Goal: Task Accomplishment & Management: Manage account settings

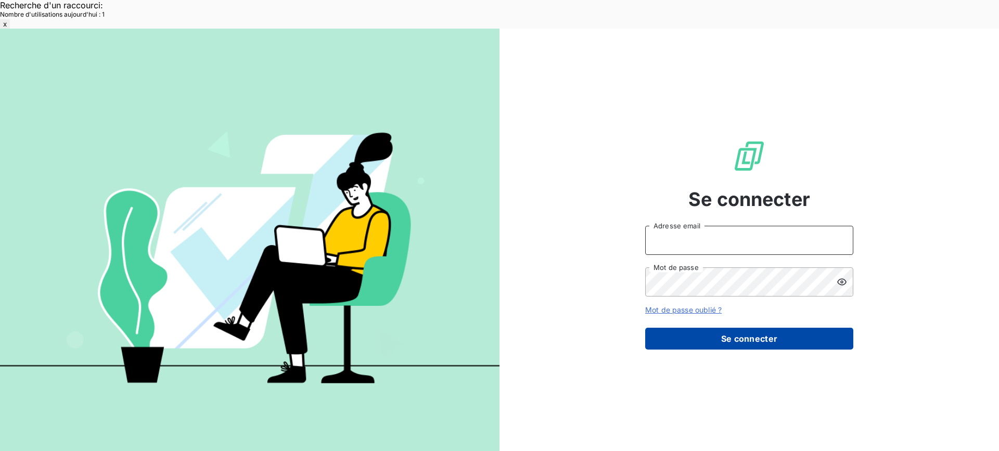
type input "met-france@recouvrement.met.com"
click at [710, 328] on button "Se connecter" at bounding box center [749, 339] width 208 height 22
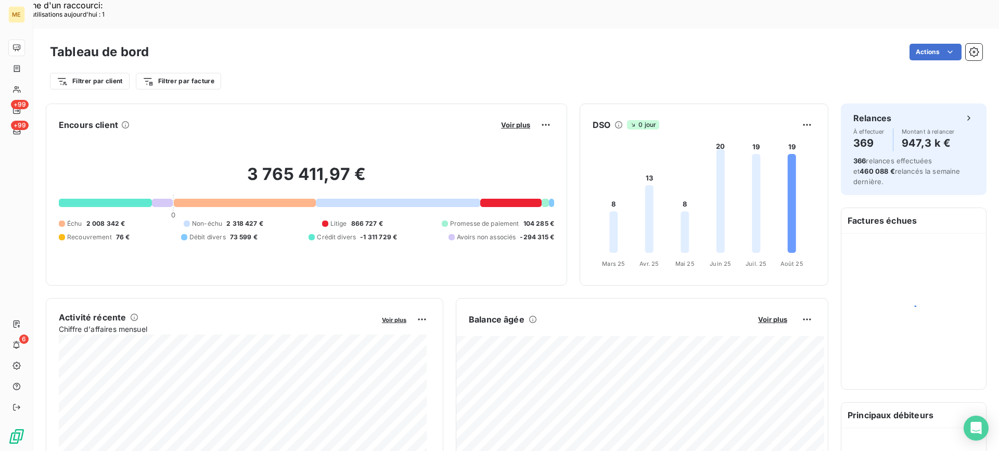
click at [640, 63] on div "Filtrer par client Filtrer par facture" at bounding box center [516, 77] width 932 height 28
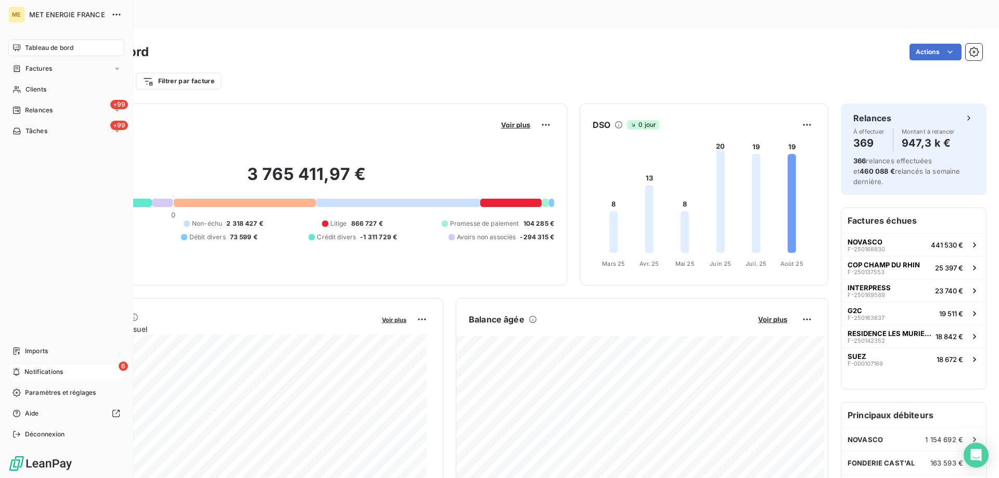
click at [56, 370] on span "Notifications" at bounding box center [43, 371] width 38 height 9
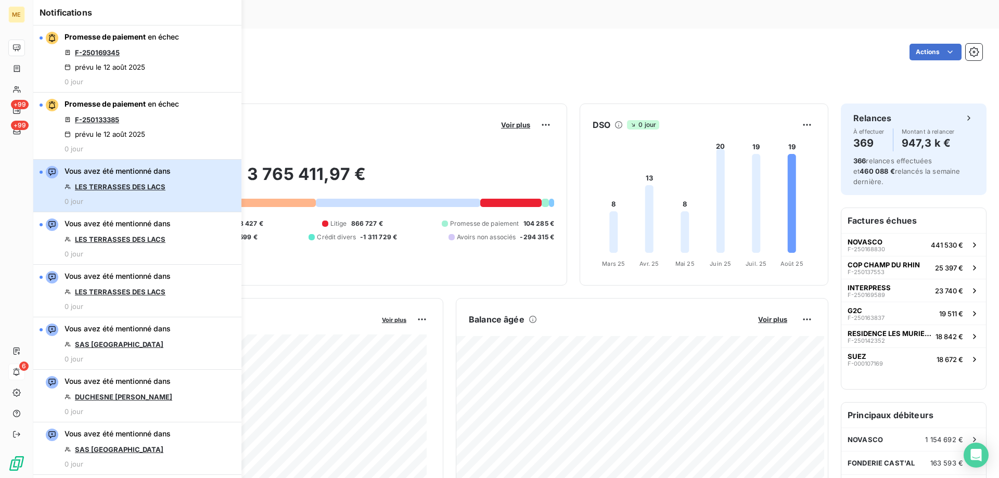
click at [152, 175] on span "Vous avez été mentionné dans" at bounding box center [117, 171] width 106 height 10
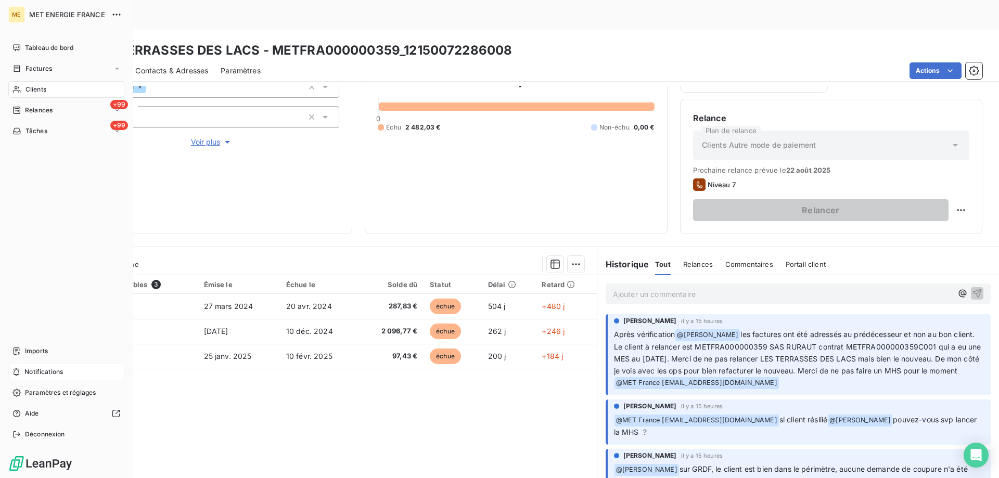
click at [61, 368] on span "Notifications" at bounding box center [43, 371] width 38 height 9
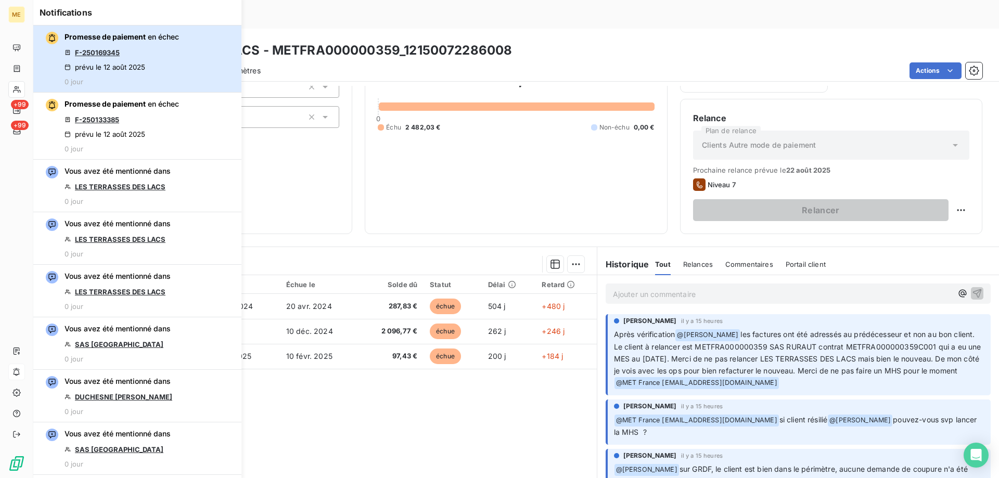
click at [177, 51] on div "Promesse de paiement en échec F-250169345 prévu le 12 août 2025 0 jour" at bounding box center [121, 59] width 114 height 54
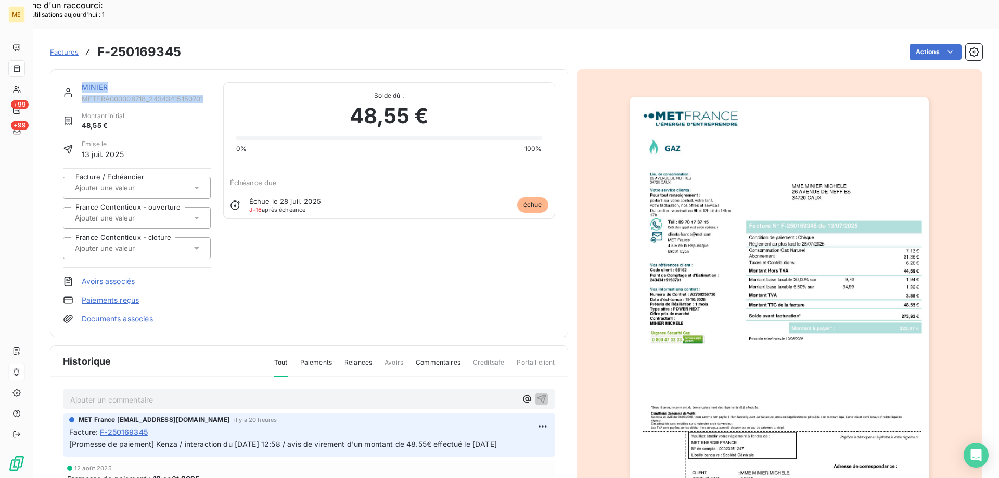
drag, startPoint x: 78, startPoint y: 57, endPoint x: 204, endPoint y: 65, distance: 126.7
click at [204, 82] on div "MINIER METFRA000008718_24343415150701" at bounding box center [137, 92] width 148 height 21
copy div "MINIER METFRA000008718_24343415150701"
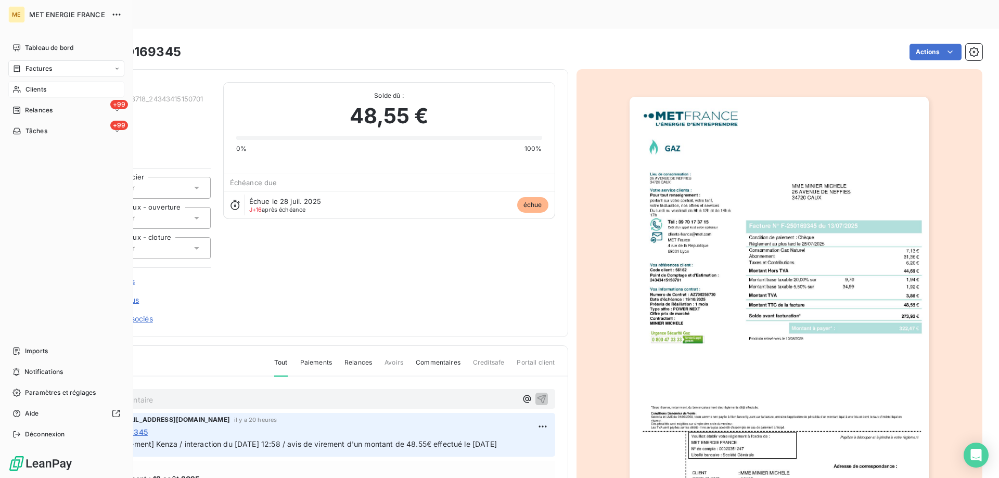
click at [63, 89] on div "Clients" at bounding box center [66, 89] width 116 height 17
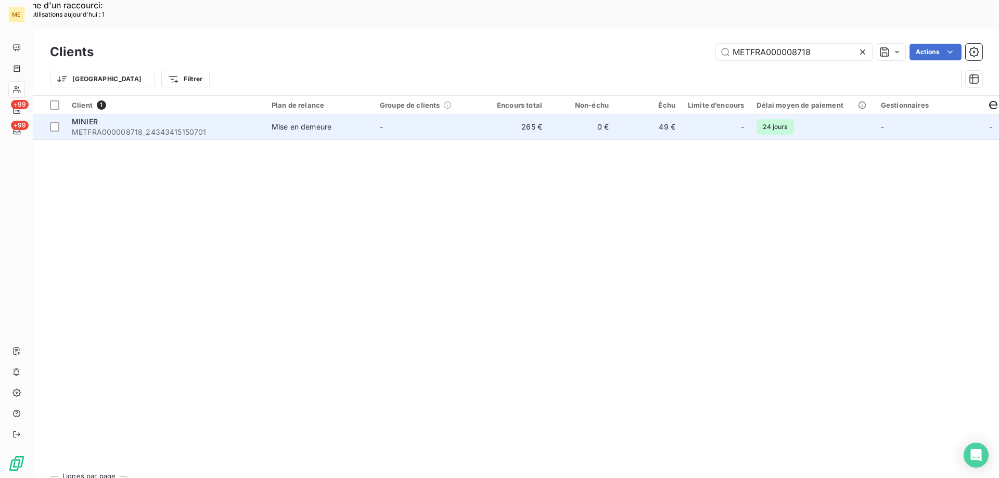
type input "METFRA000008718"
click at [147, 117] on div "MINIER" at bounding box center [165, 122] width 187 height 10
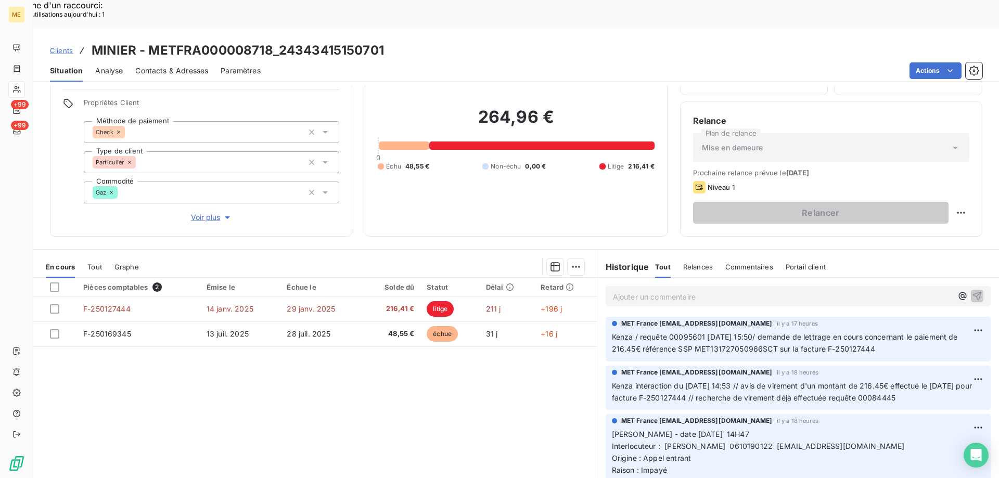
scroll to position [66, 0]
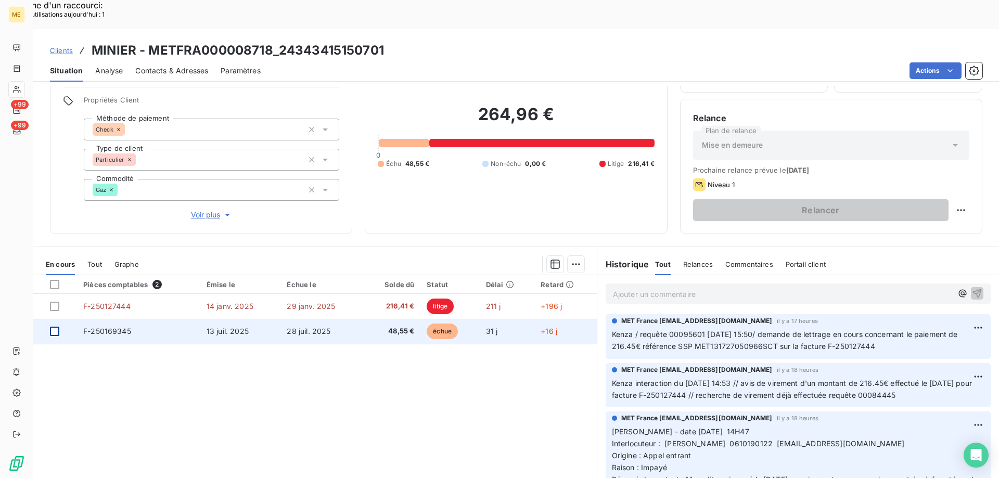
click at [55, 327] on div at bounding box center [54, 331] width 9 height 9
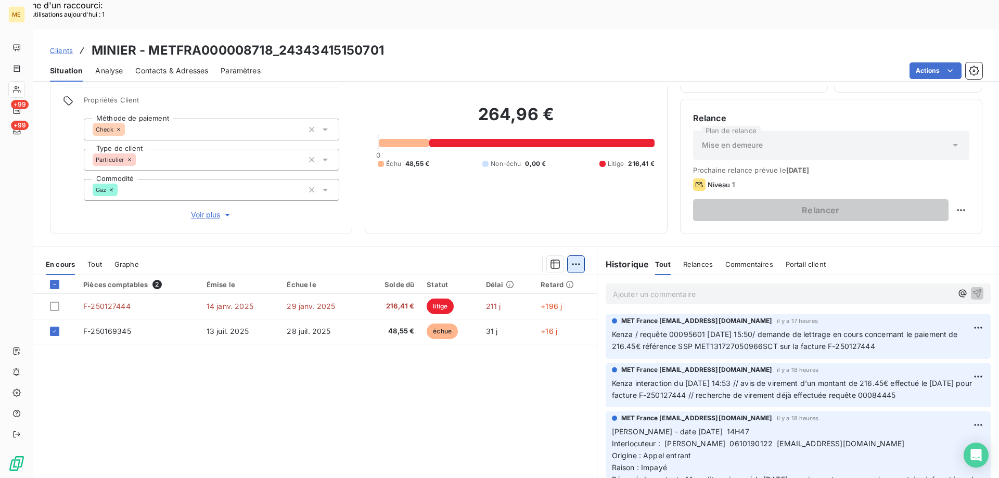
click at [572, 235] on html "Recherche d'un raccourci: Nombre d'utilisations aujourd'hui : 1 x ME +99 +99 Cl…" at bounding box center [499, 453] width 999 height 907
click at [480, 275] on div "Ajouter une promesse de paiement (1 facture)" at bounding box center [483, 277] width 184 height 17
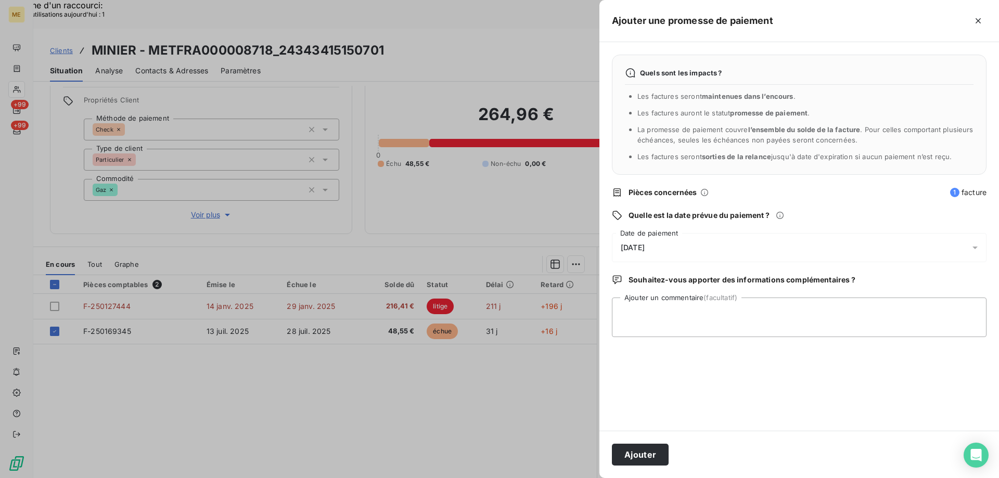
click at [696, 249] on div "[DATE]" at bounding box center [799, 247] width 374 height 29
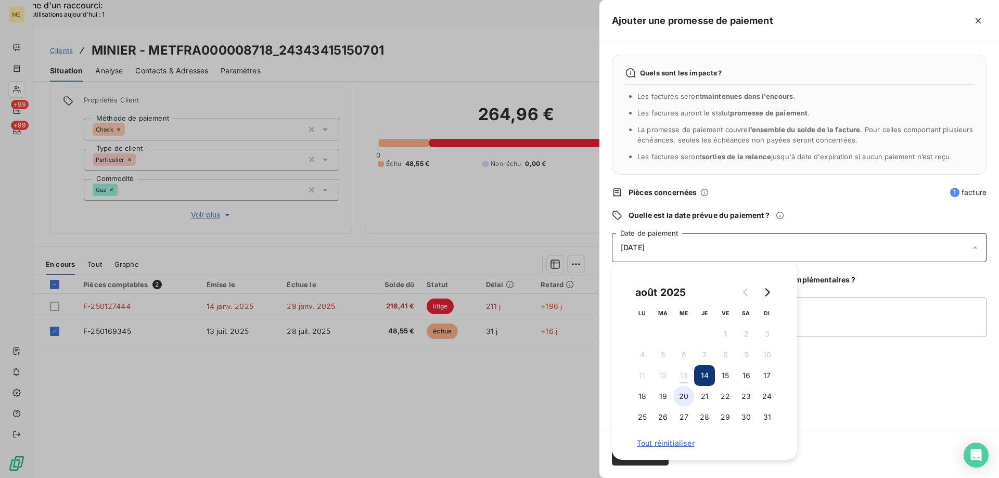
click at [683, 398] on button "20" at bounding box center [683, 396] width 21 height 21
click at [835, 313] on textarea "Ajouter un commentaire (facultatif)" at bounding box center [799, 317] width 374 height 40
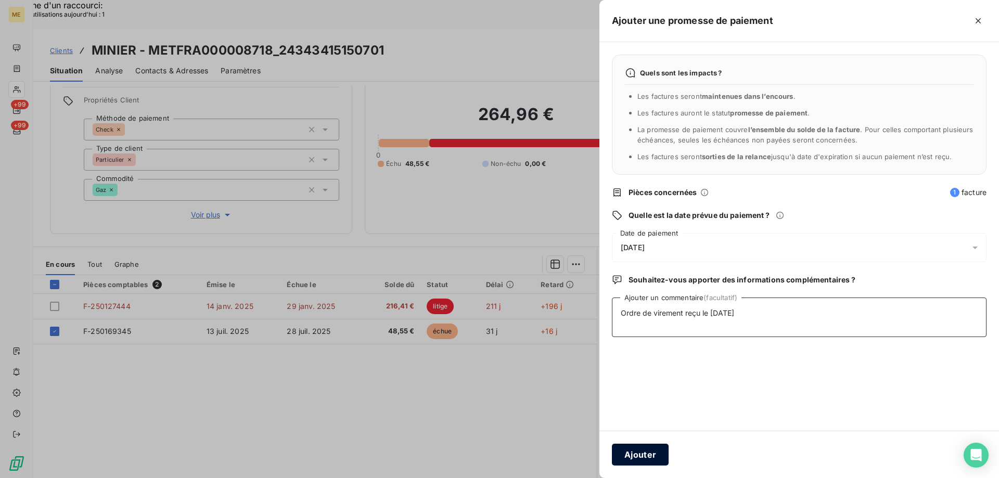
type textarea "Ordre de virement reçu le 13/08/2025"
click at [633, 453] on button "Ajouter" at bounding box center [640, 455] width 57 height 22
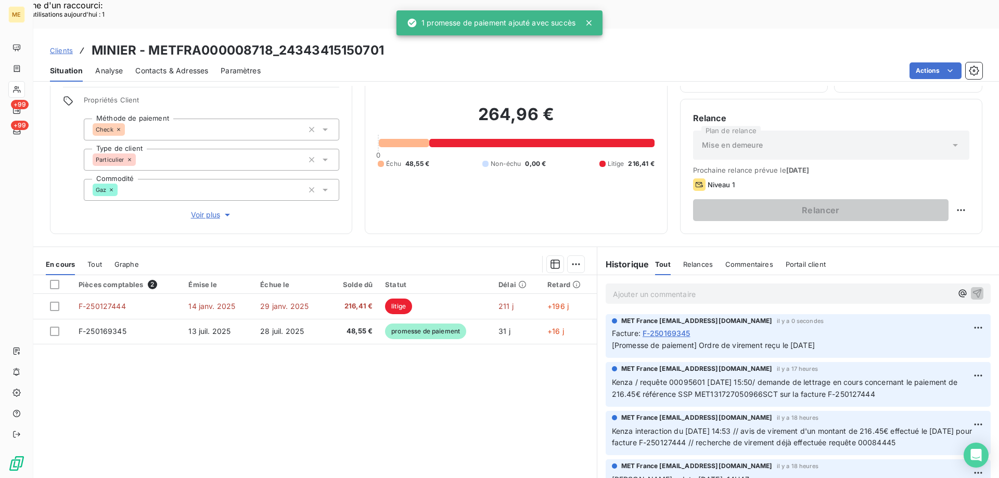
scroll to position [58, 0]
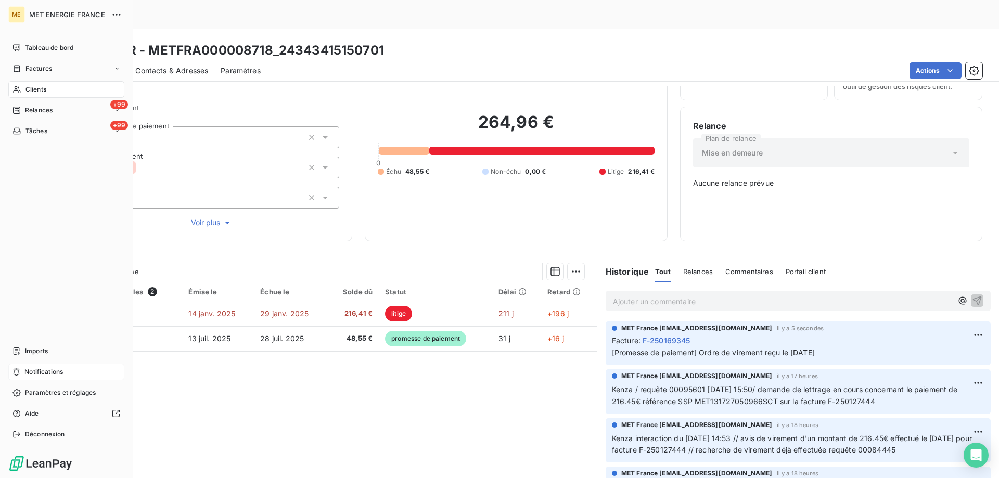
click at [81, 376] on div "Notifications" at bounding box center [66, 372] width 116 height 17
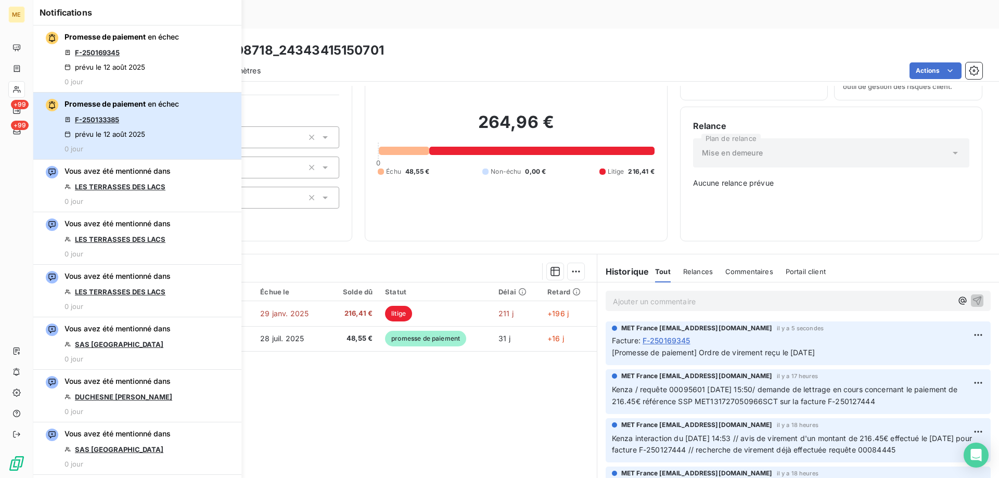
click at [175, 125] on div "Promesse de paiement en échec F-250133385 prévu le 12 août 2025 0 jour" at bounding box center [121, 126] width 114 height 54
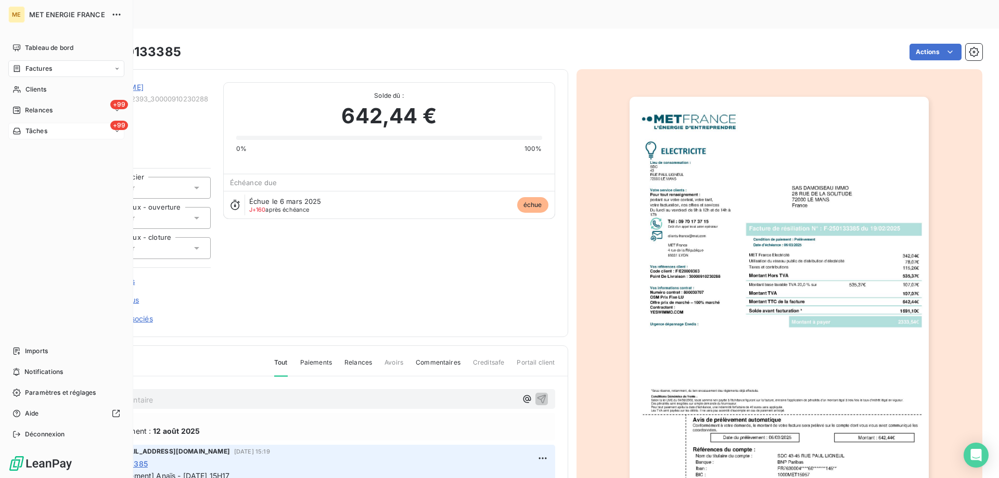
click at [71, 132] on div "+99 Tâches" at bounding box center [66, 131] width 116 height 17
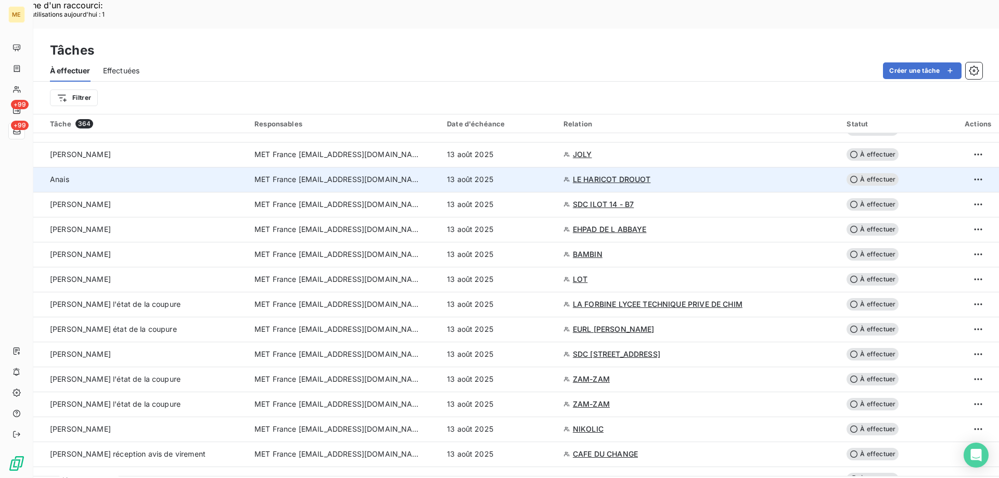
scroll to position [156, 0]
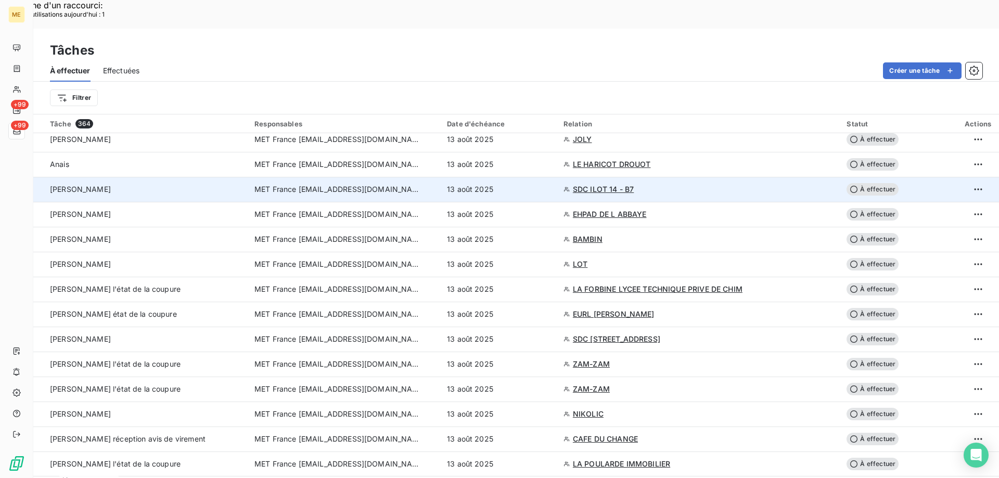
click at [628, 184] on span "SDC ILOT 14 - B7" at bounding box center [603, 189] width 61 height 10
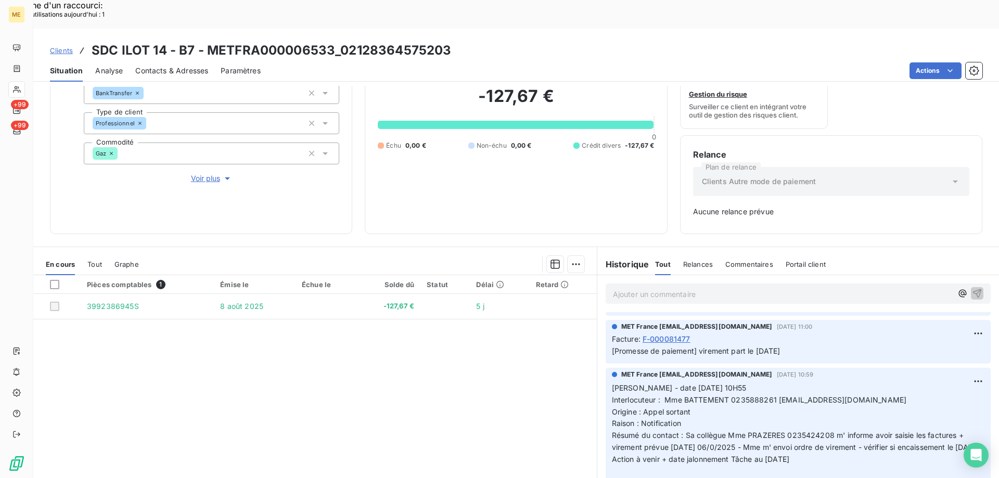
scroll to position [468, 0]
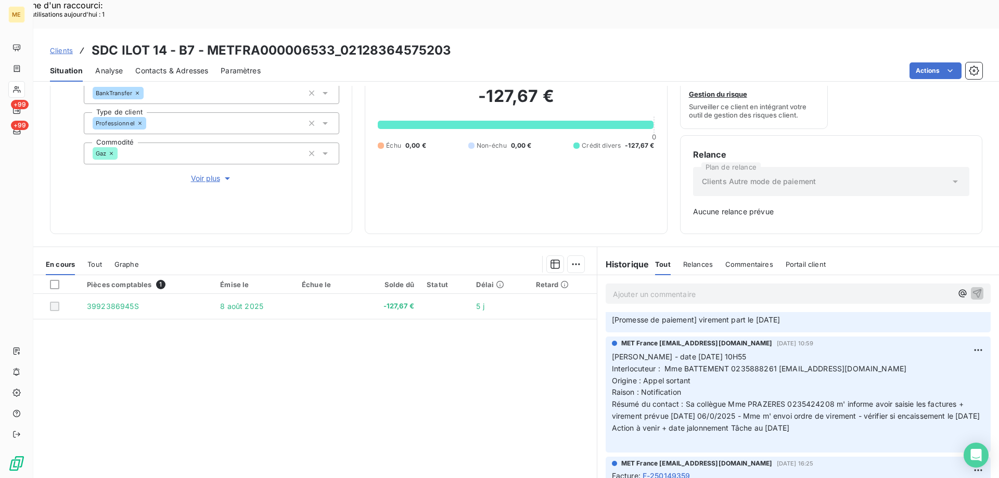
drag, startPoint x: 791, startPoint y: 411, endPoint x: 604, endPoint y: 327, distance: 205.5
click at [605, 337] on div "MET France met-france@recouvrement.met.com 5 août 2025, 10:59 Valérie - date 05…" at bounding box center [797, 395] width 385 height 116
copy p "Valérie - date 05/08/2025 10H55 Interlocuteur : Mme BATTEMENT 0235888261 celine…"
click at [627, 288] on p "Ajouter un commentaire ﻿" at bounding box center [782, 294] width 339 height 13
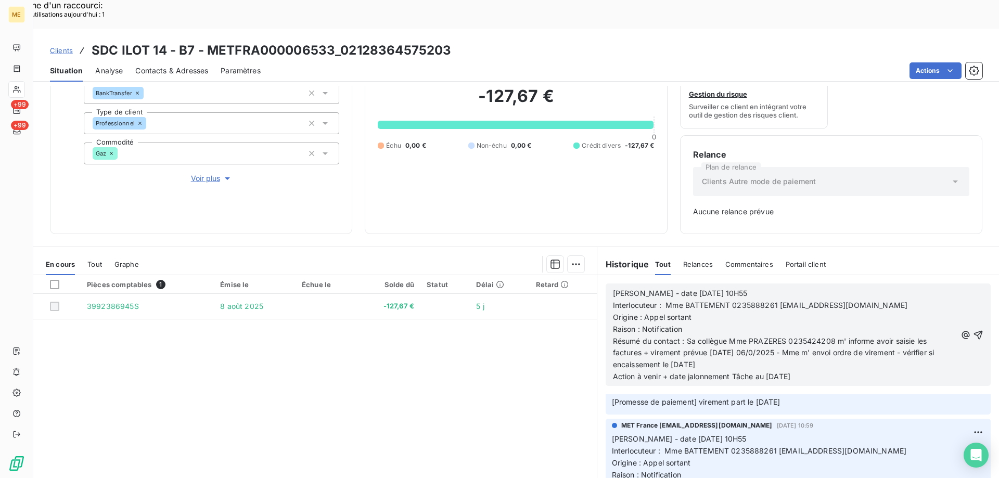
scroll to position [550, 0]
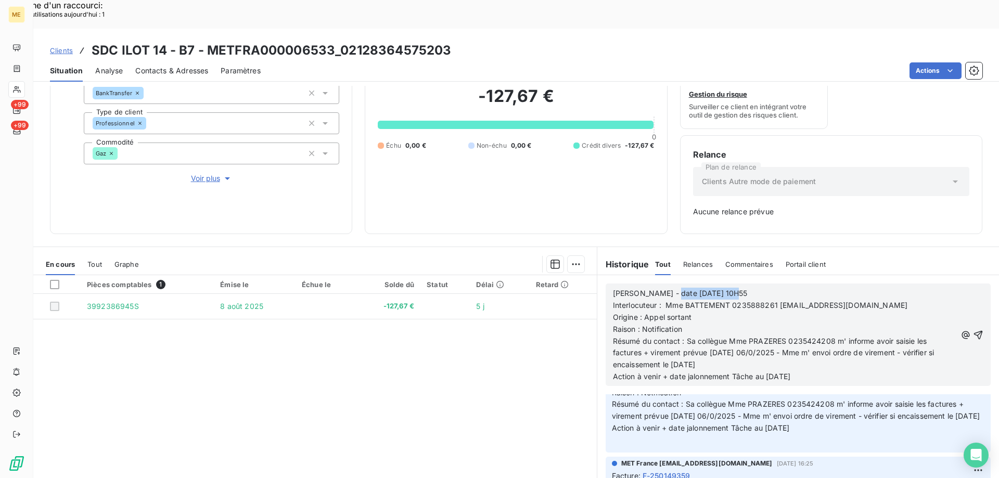
drag, startPoint x: 661, startPoint y: 263, endPoint x: 741, endPoint y: 266, distance: 79.7
click at [741, 288] on p "Valérie - date 05/08/2025 10H55" at bounding box center [784, 294] width 343 height 12
click at [96, 260] on span "Tout" at bounding box center [94, 264] width 15 height 8
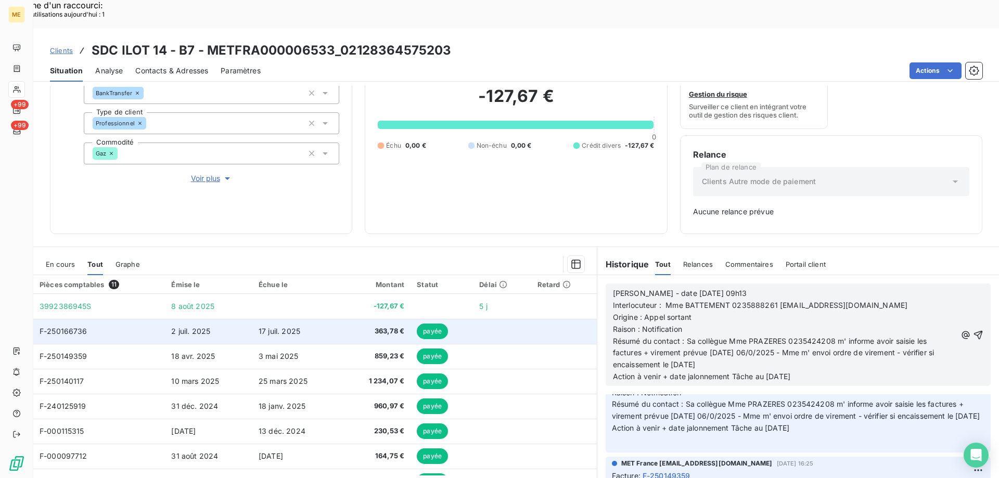
click at [62, 327] on span "F-250166736" at bounding box center [64, 331] width 48 height 9
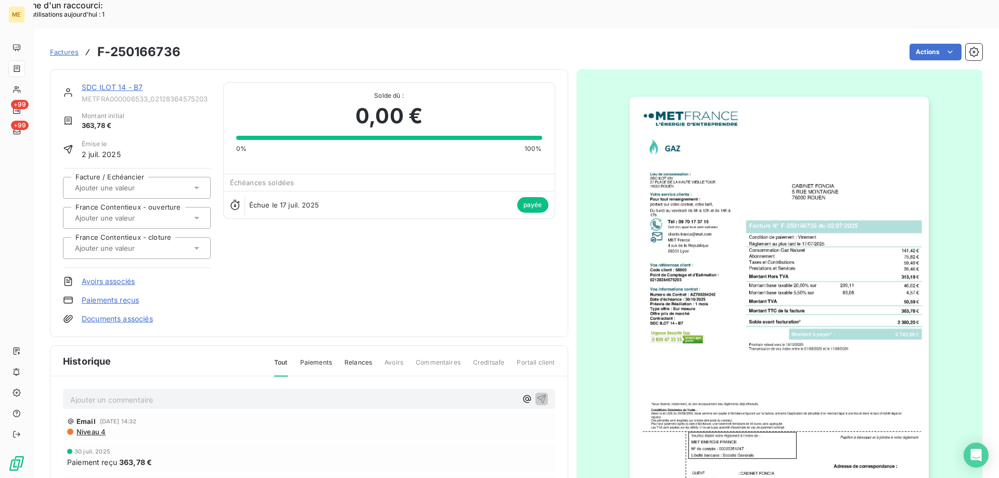
click at [728, 230] on img "button" at bounding box center [778, 308] width 299 height 423
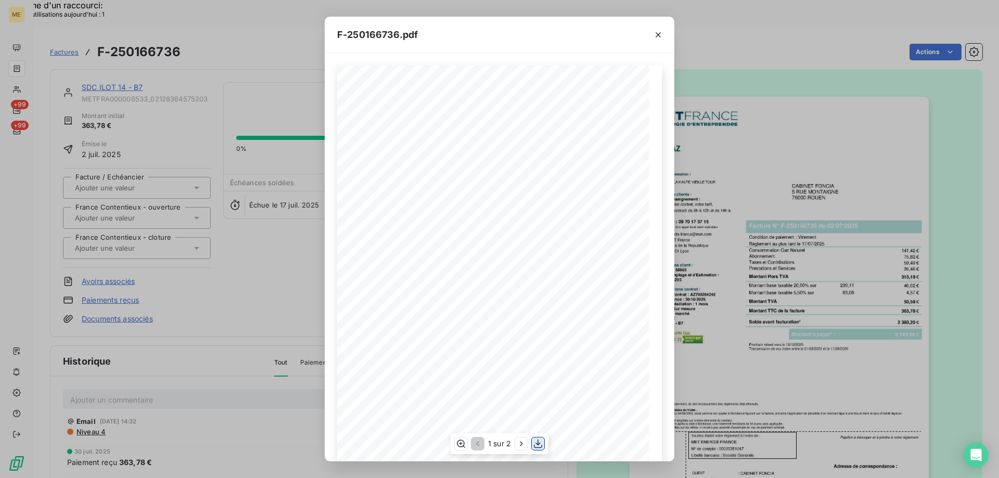
click at [538, 448] on button "button" at bounding box center [538, 443] width 12 height 12
click at [657, 37] on icon "button" at bounding box center [658, 35] width 10 height 10
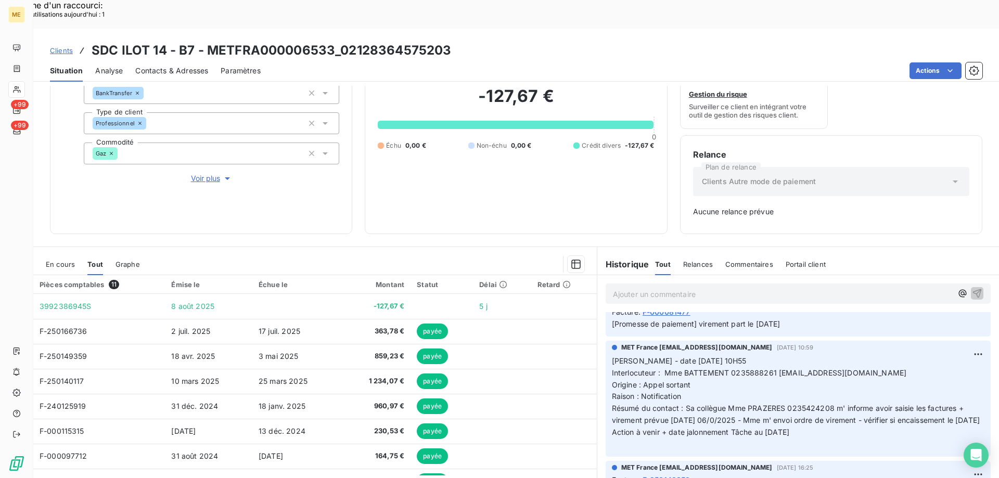
scroll to position [468, 0]
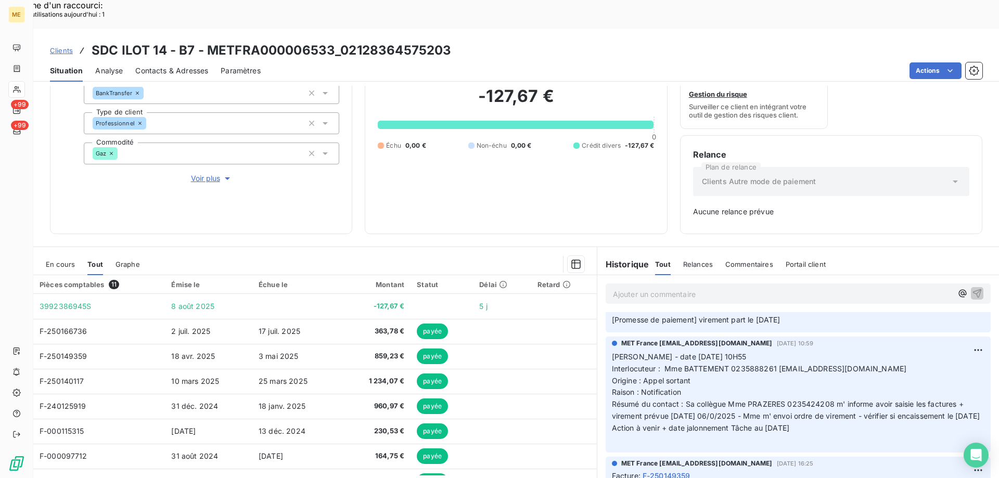
drag, startPoint x: 812, startPoint y: 415, endPoint x: 605, endPoint y: 327, distance: 225.4
click at [605, 337] on div "MET France met-france@recouvrement.met.com 5 août 2025, 10:59 Valérie - date 05…" at bounding box center [797, 395] width 385 height 116
copy p "Valérie - date 05/08/2025 10H55 Interlocuteur : Mme BATTEMENT 0235888261 celine…"
click at [642, 288] on p "Ajouter un commentaire ﻿" at bounding box center [782, 294] width 339 height 13
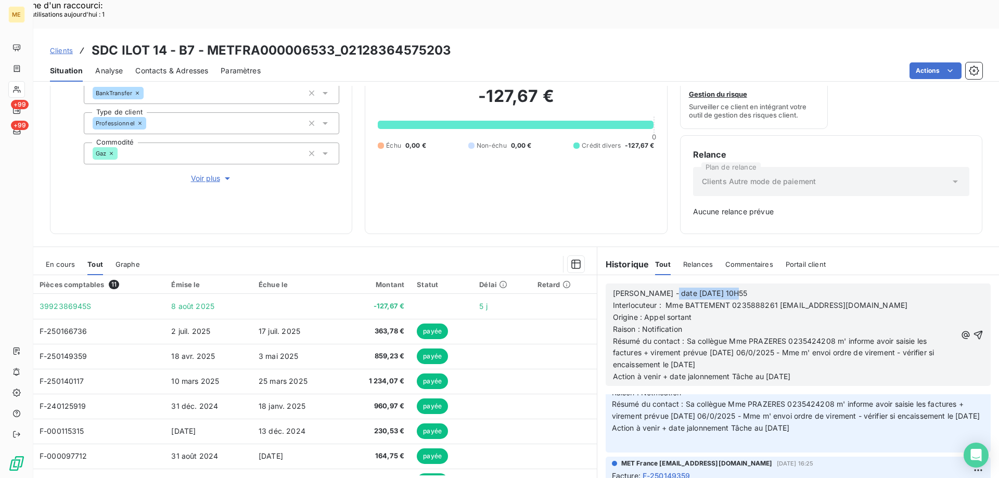
drag, startPoint x: 659, startPoint y: 264, endPoint x: 739, endPoint y: 270, distance: 80.3
click at [739, 288] on p "Valérie - date 05/08/2025 10H55" at bounding box center [784, 294] width 343 height 12
click at [801, 337] on span "Résumé du contact : Sa collègue Mme PRAZERES 0235424208 m' informe avoir saisie…" at bounding box center [774, 353] width 323 height 33
copy span "0235424208"
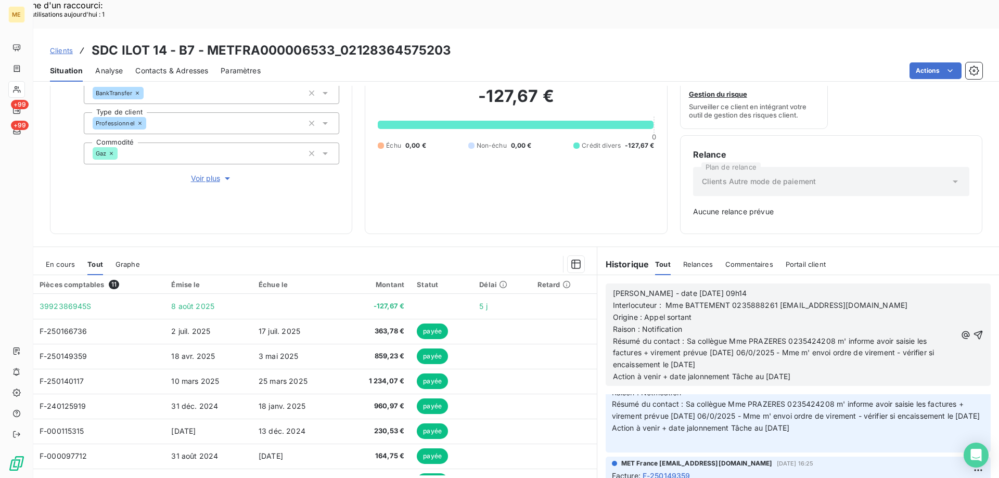
click at [726, 312] on p "Origine : Appel sortant" at bounding box center [784, 318] width 343 height 12
click at [685, 337] on span "Résumé du contact : Sa collègue Mme PRAZERES 0235424208 m' informe avoir saisie…" at bounding box center [774, 353] width 323 height 33
drag, startPoint x: 683, startPoint y: 313, endPoint x: 713, endPoint y: 342, distance: 41.6
click at [713, 342] on p "Résumé du contact : Sa collègue Mme PRAZERES 0235424208 m' informe avoir saisie…" at bounding box center [784, 353] width 343 height 36
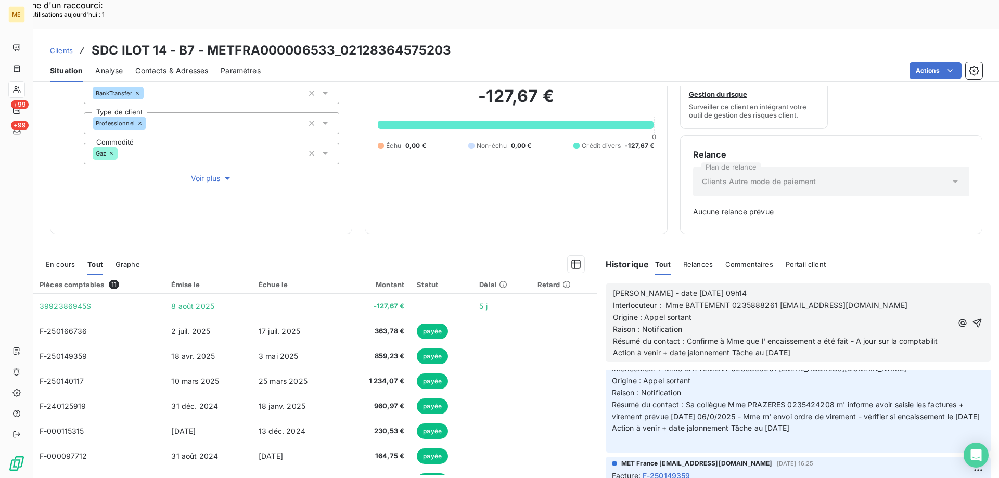
scroll to position [538, 0]
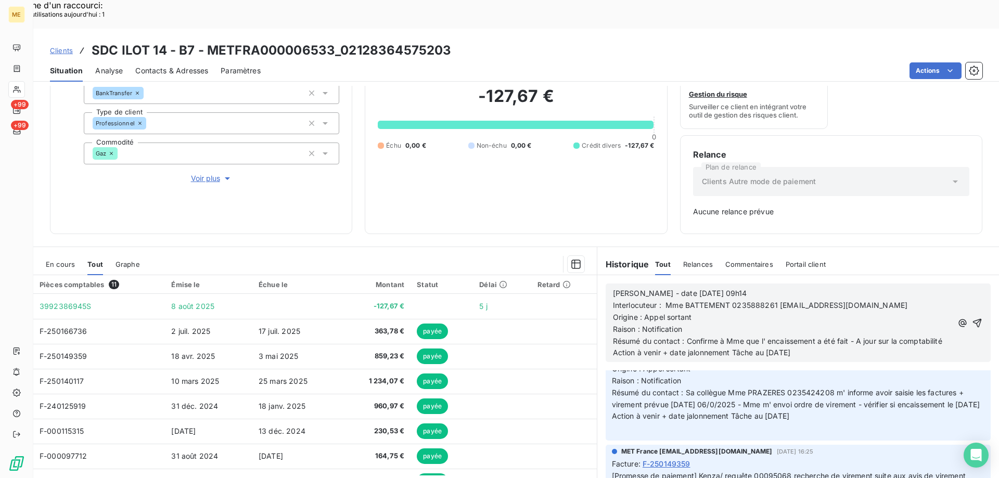
drag, startPoint x: 728, startPoint y: 333, endPoint x: 804, endPoint y: 335, distance: 75.4
click at [804, 347] on p "Action à venir + date jalonnement Tâche au [DATE]" at bounding box center [782, 353] width 339 height 12
click at [973, 318] on icon "button" at bounding box center [977, 322] width 9 height 9
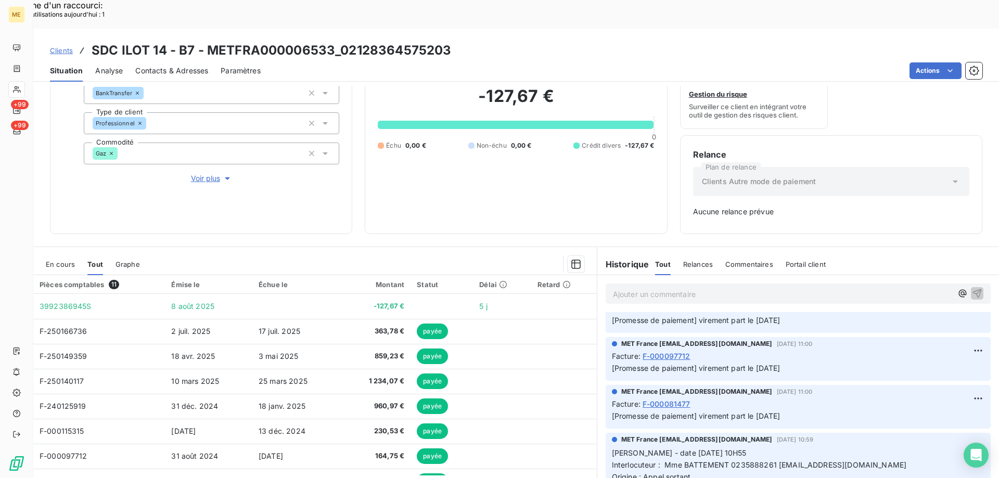
scroll to position [564, 0]
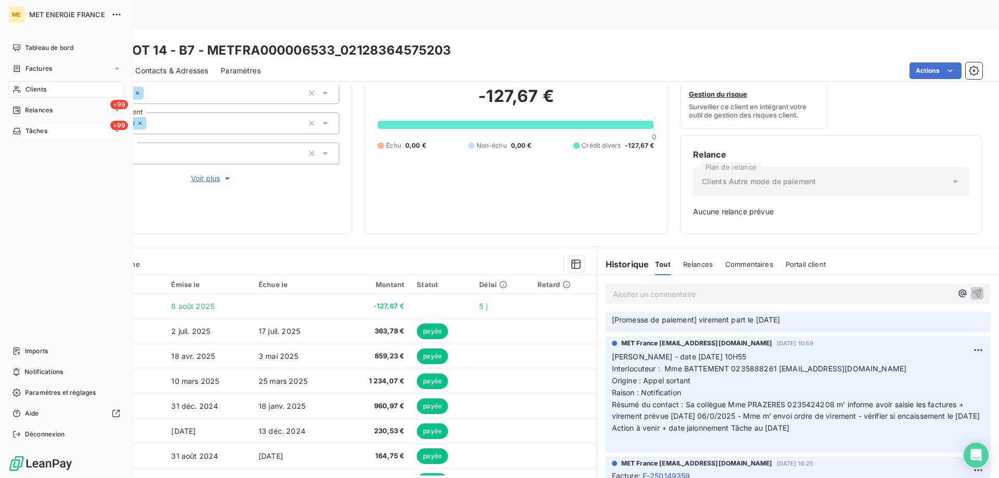
click at [52, 130] on div "+99 Tâches" at bounding box center [66, 131] width 116 height 17
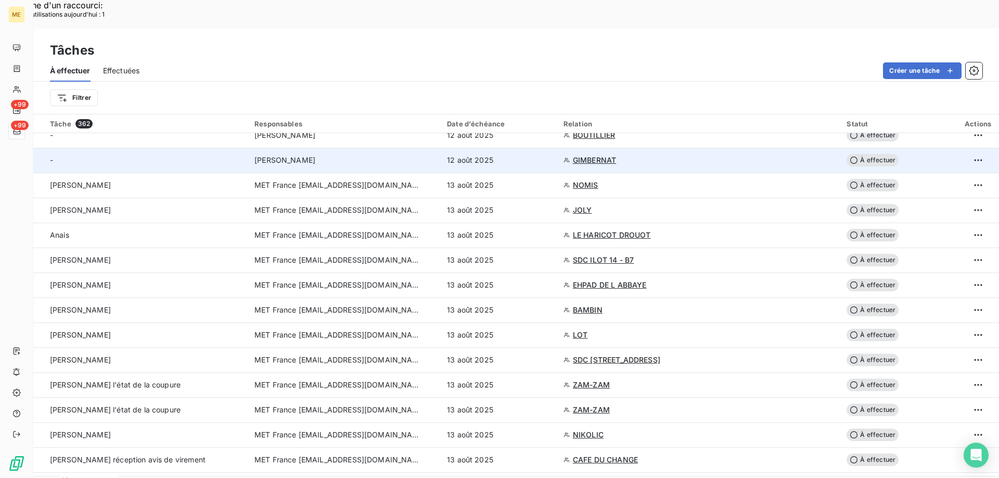
scroll to position [104, 0]
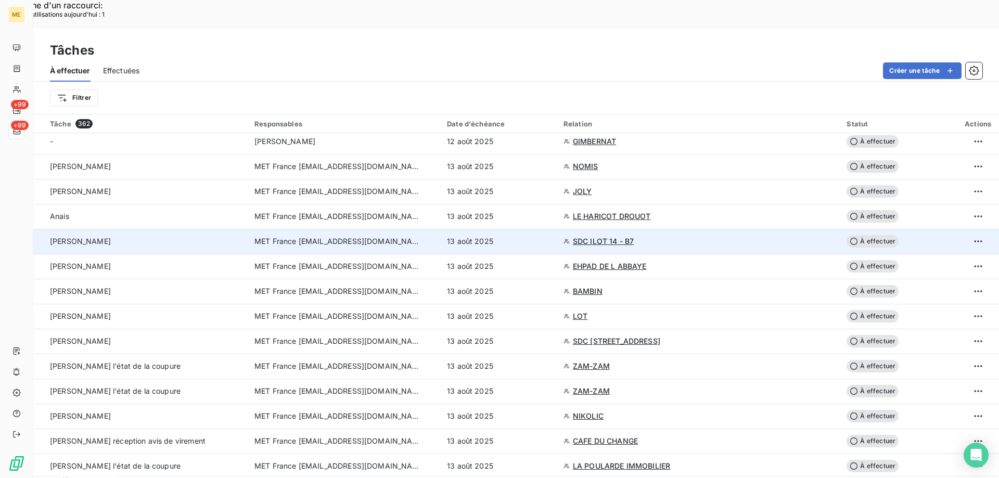
click at [858, 235] on span "À effectuer" at bounding box center [872, 241] width 52 height 12
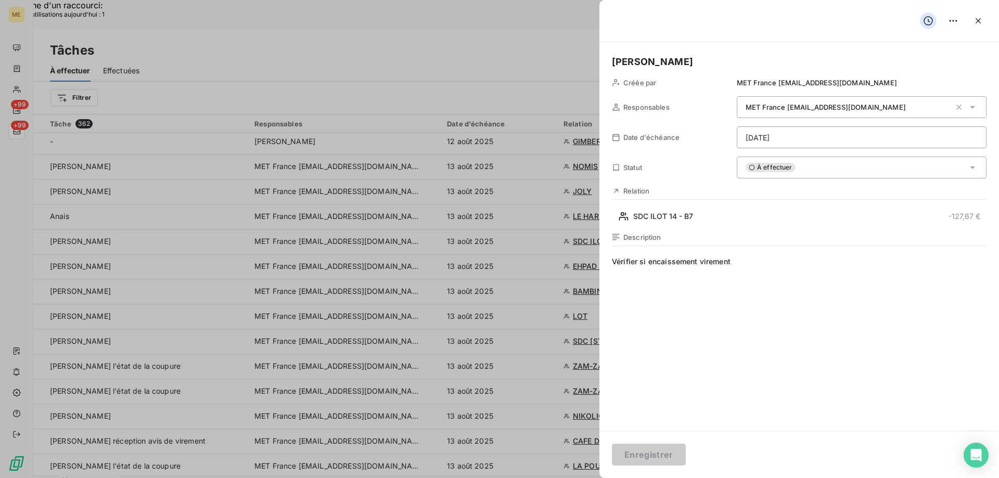
click at [805, 163] on div "À effectuer" at bounding box center [861, 168] width 250 height 22
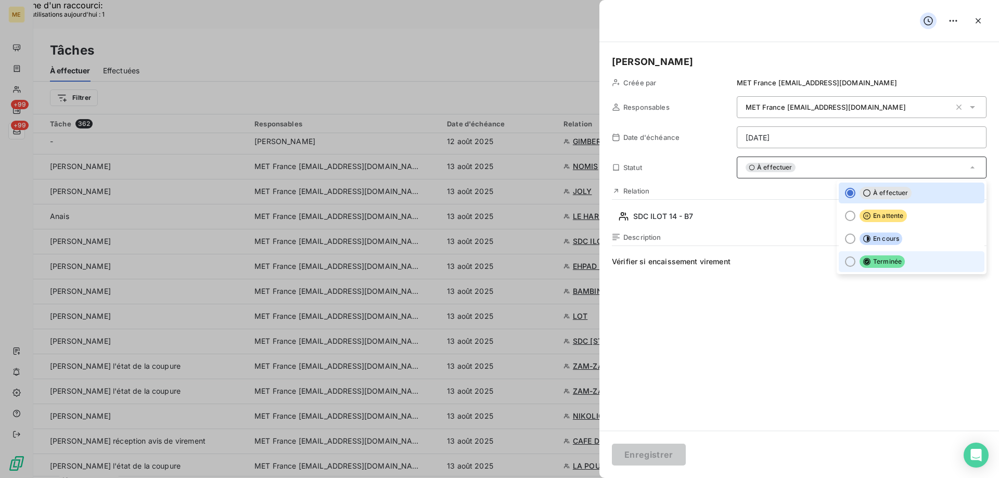
click at [845, 261] on div at bounding box center [850, 261] width 10 height 10
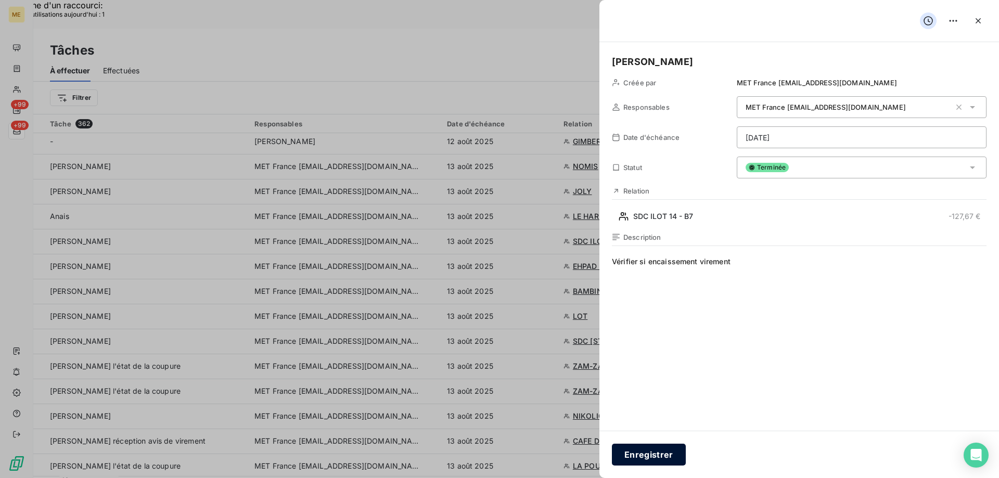
click at [656, 451] on button "Enregistrer" at bounding box center [649, 455] width 74 height 22
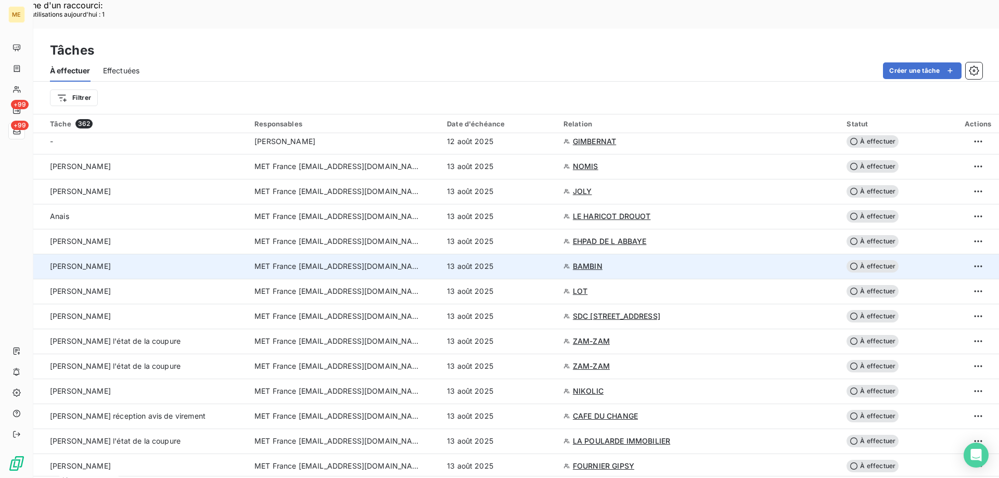
click at [602, 261] on span "BAMBIN" at bounding box center [588, 266] width 30 height 10
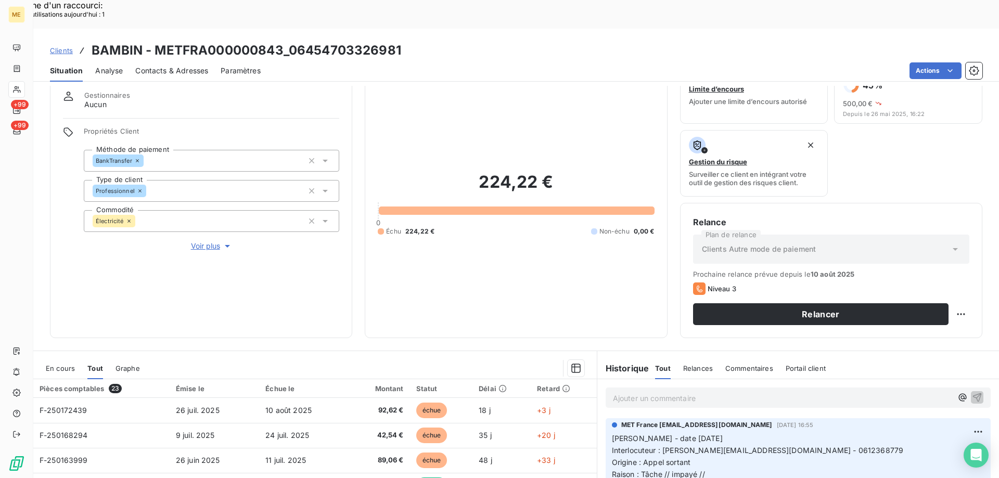
scroll to position [139, 0]
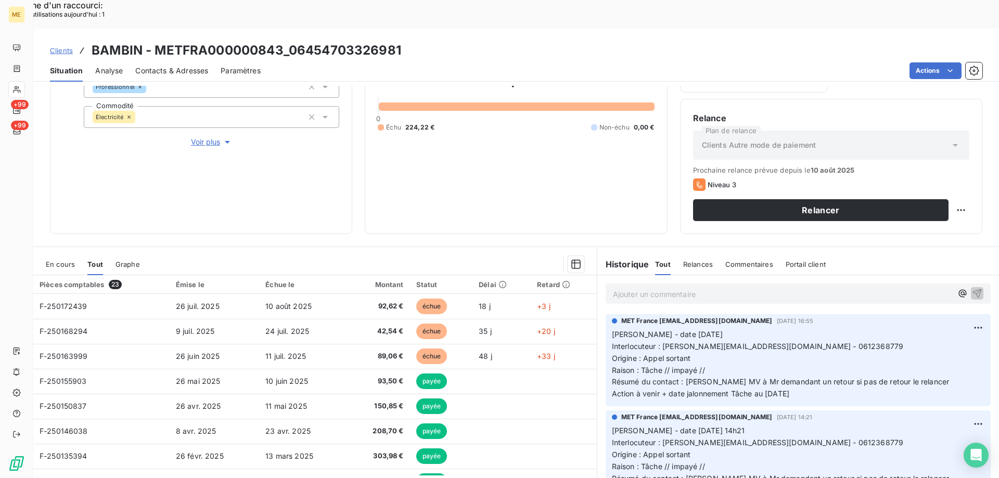
click at [196, 137] on span "Voir plus" at bounding box center [212, 142] width 42 height 10
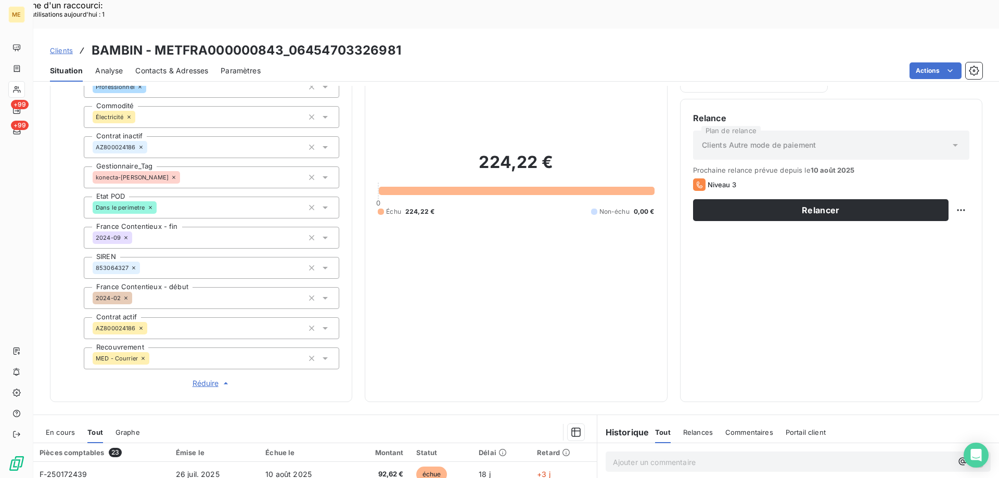
click at [203, 378] on span "Réduire" at bounding box center [211, 383] width 38 height 10
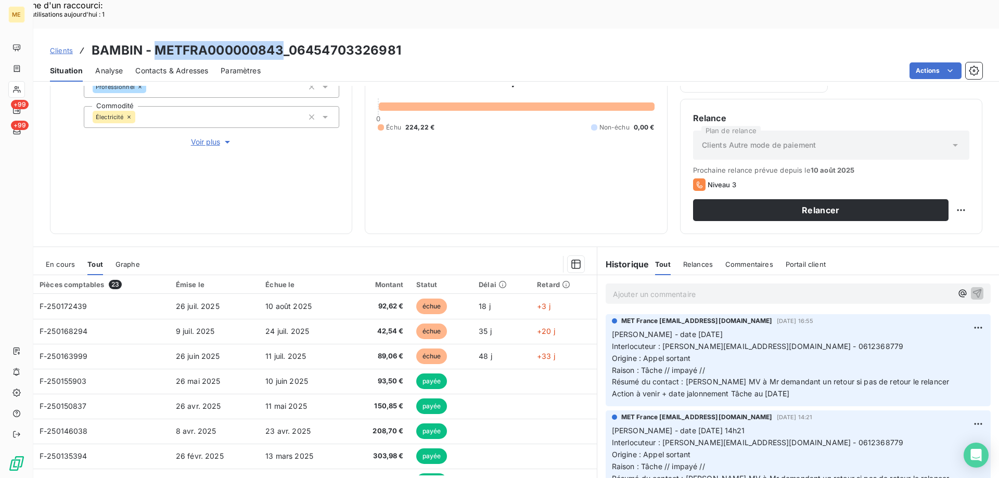
drag, startPoint x: 154, startPoint y: 19, endPoint x: 279, endPoint y: 16, distance: 124.9
click at [279, 41] on h3 "BAMBIN - METFRA000000843_06454703326981" at bounding box center [246, 50] width 309 height 19
copy h3 "METFRA000000843"
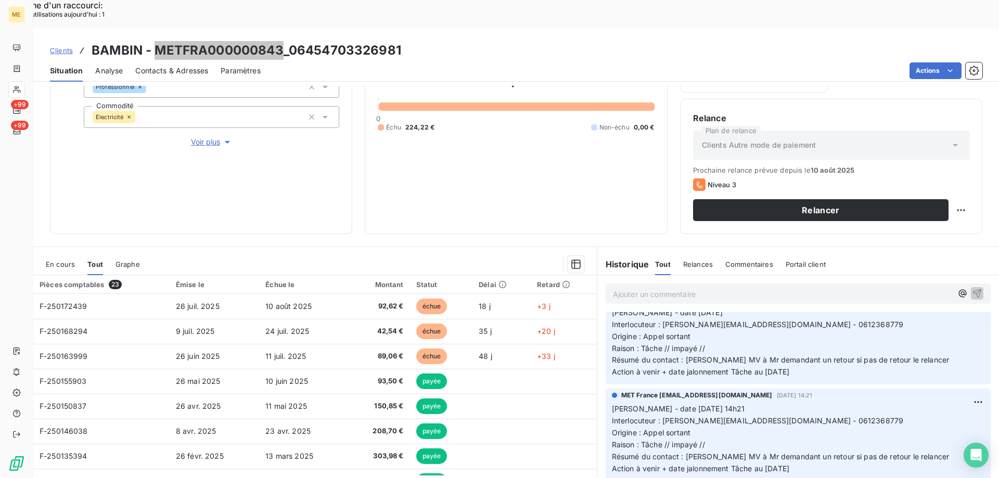
scroll to position [0, 0]
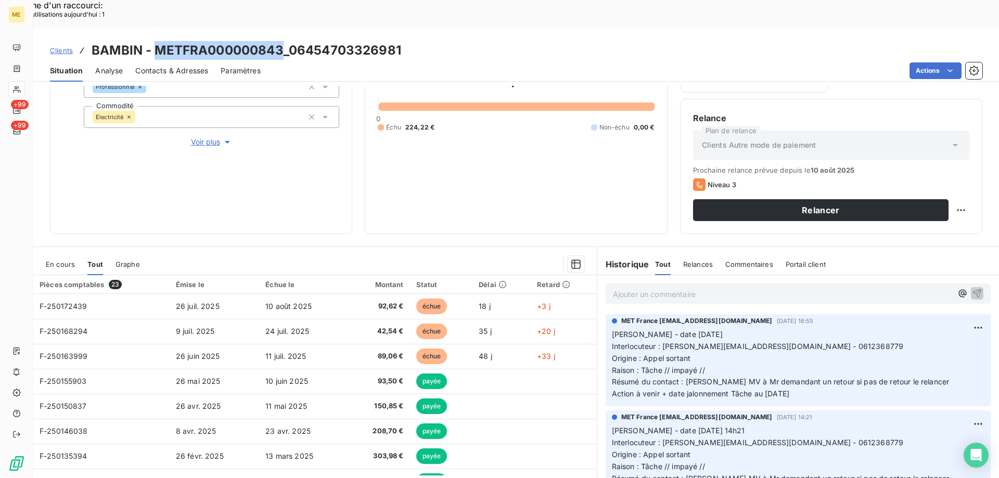
drag, startPoint x: 810, startPoint y: 367, endPoint x: 609, endPoint y: 304, distance: 210.7
click at [612, 329] on p "Valérie - date 08/08/2025 Interlocuteur : y.bichet@les-cherubins.com - 06123687…" at bounding box center [798, 364] width 372 height 71
copy p "Valérie - date 08/08/2025 Interlocuteur : y.bichet@les-cherubins.com - 06123687…"
click at [621, 283] on div "Ajouter un commentaire ﻿" at bounding box center [797, 293] width 385 height 20
click at [623, 288] on p "Ajouter un commentaire ﻿" at bounding box center [782, 294] width 339 height 13
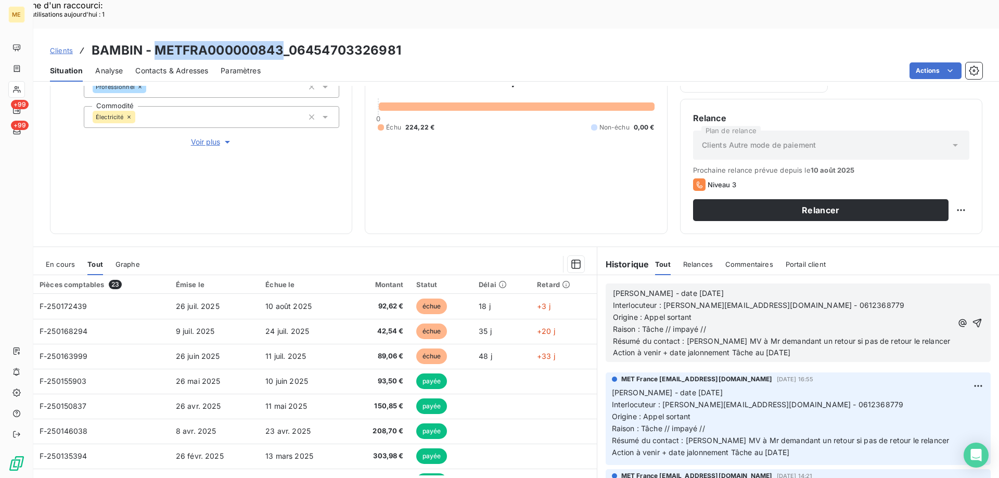
drag, startPoint x: 154, startPoint y: 19, endPoint x: 281, endPoint y: 22, distance: 126.9
click at [281, 41] on h3 "BAMBIN - METFRA000000843_06454703326981" at bounding box center [246, 50] width 309 height 19
copy h3 "METFRA000000843"
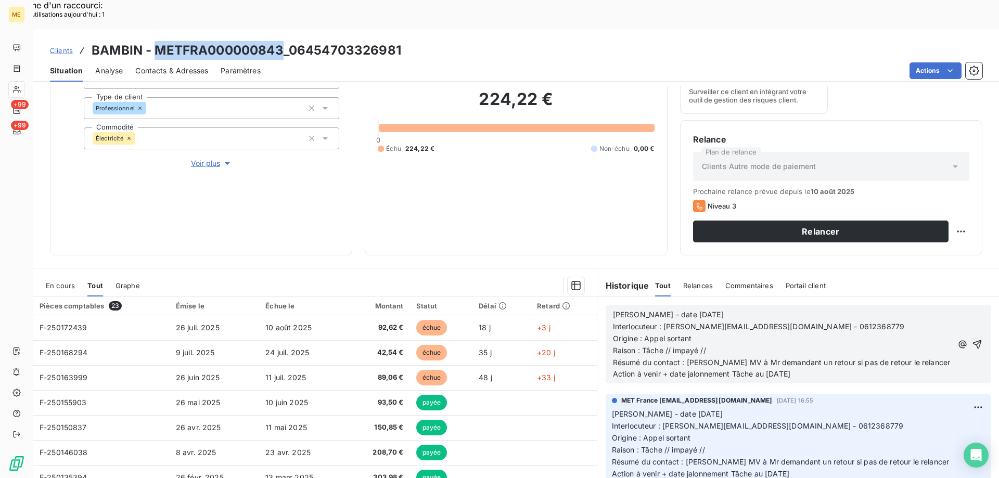
scroll to position [139, 0]
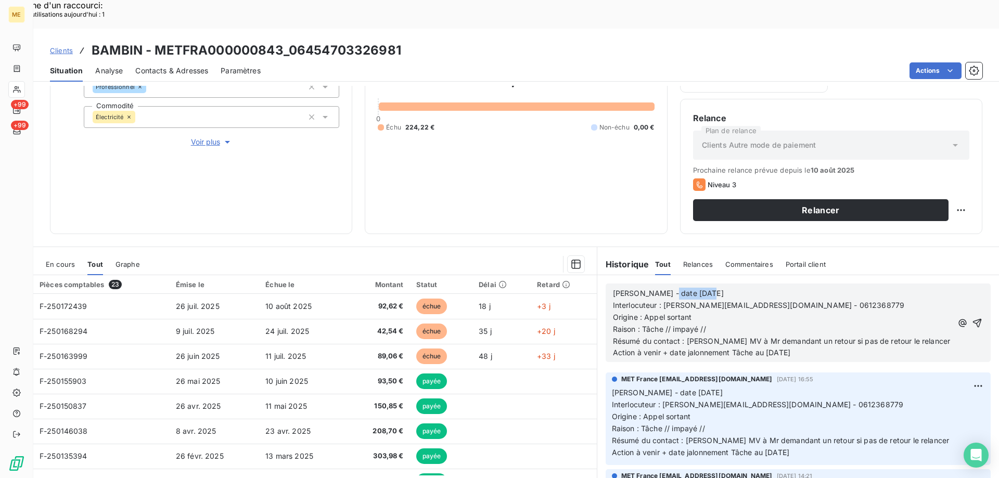
drag, startPoint x: 659, startPoint y: 266, endPoint x: 705, endPoint y: 269, distance: 45.8
click at [705, 288] on p "Valérie - date 08/08/2025" at bounding box center [782, 294] width 339 height 12
click at [704, 323] on p "Raison : Tâche // impayé //" at bounding box center [782, 329] width 339 height 12
click at [791, 301] on span "Interlocuteur : y.bichet@les-cherubins.com - 0612368779" at bounding box center [759, 305] width 292 height 9
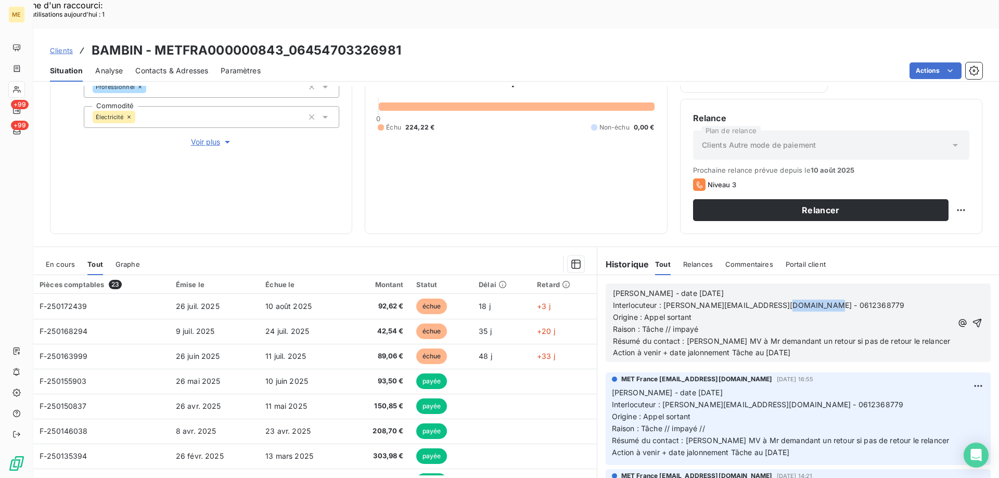
copy span "0612368779"
click at [713, 288] on p "[PERSON_NAME] - date [DATE]" at bounding box center [782, 294] width 339 height 12
drag, startPoint x: 761, startPoint y: 326, endPoint x: 829, endPoint y: 324, distance: 68.2
click at [829, 347] on p "Action à venir + date jalonnement Tâche au [DATE]" at bounding box center [782, 353] width 339 height 12
click at [972, 318] on icon "button" at bounding box center [977, 323] width 10 height 10
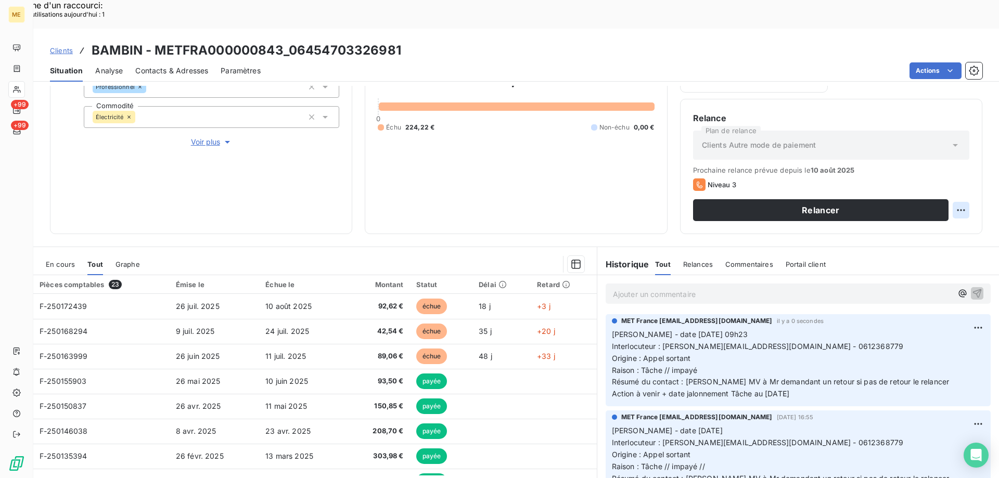
drag, startPoint x: 805, startPoint y: 365, endPoint x: 608, endPoint y: 310, distance: 204.0
copy p "Valérie - date 13/08/2025 09h23 Interlocuteur : y.bichet@les-cherubins.com - 06…"
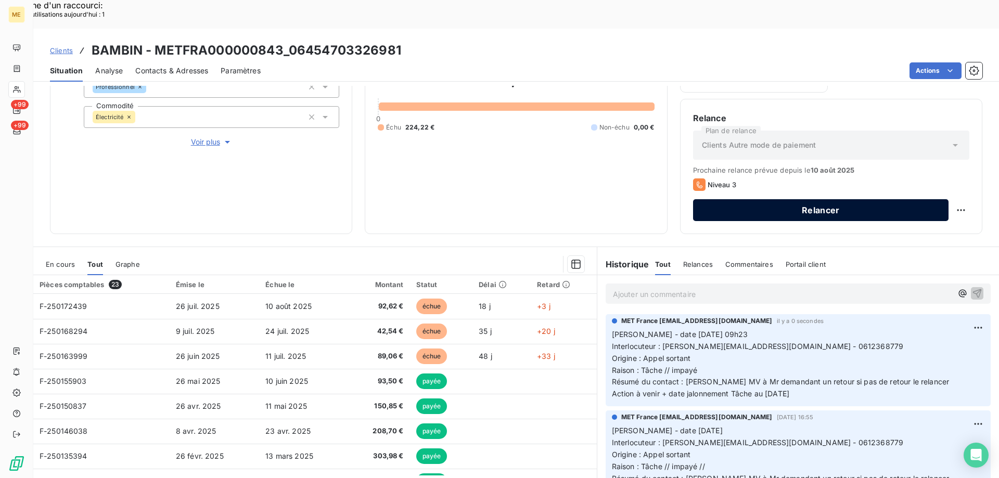
click at [840, 199] on button "Relancer" at bounding box center [820, 210] width 255 height 22
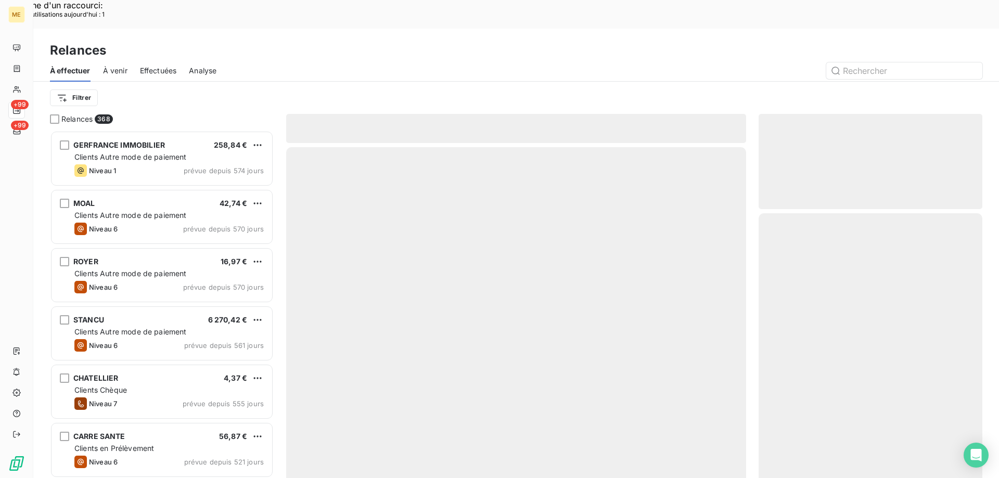
scroll to position [368, 216]
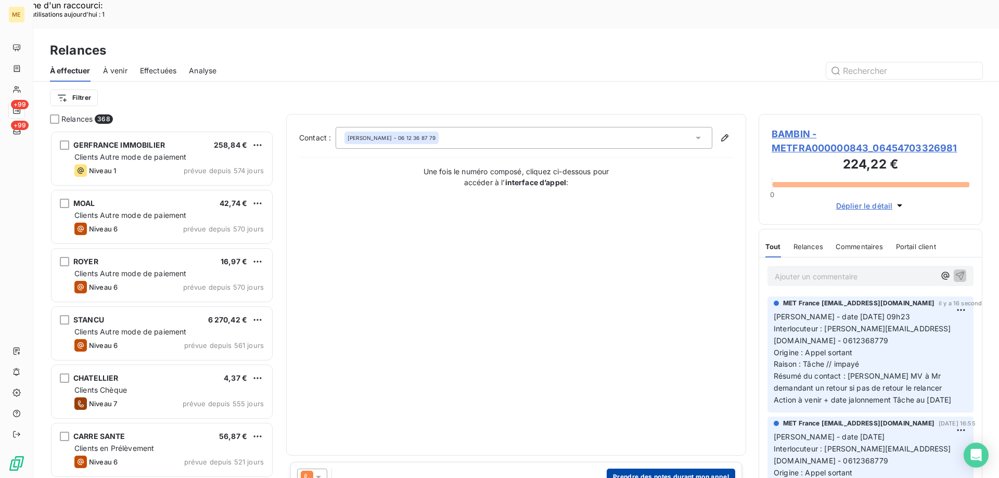
click at [656, 469] on button "Prendre des notes durant mon appel" at bounding box center [670, 477] width 128 height 17
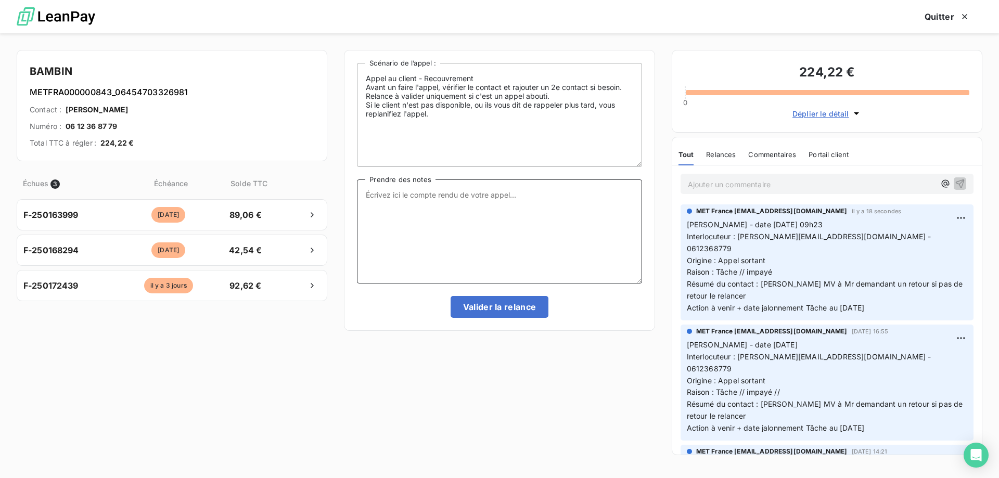
click at [463, 206] on textarea "Prendre des notes" at bounding box center [499, 231] width 284 height 104
paste textarea "[PERSON_NAME] - date [DATE] 09h23 Interlocuteur : [PERSON_NAME][EMAIL_ADDRESS][…"
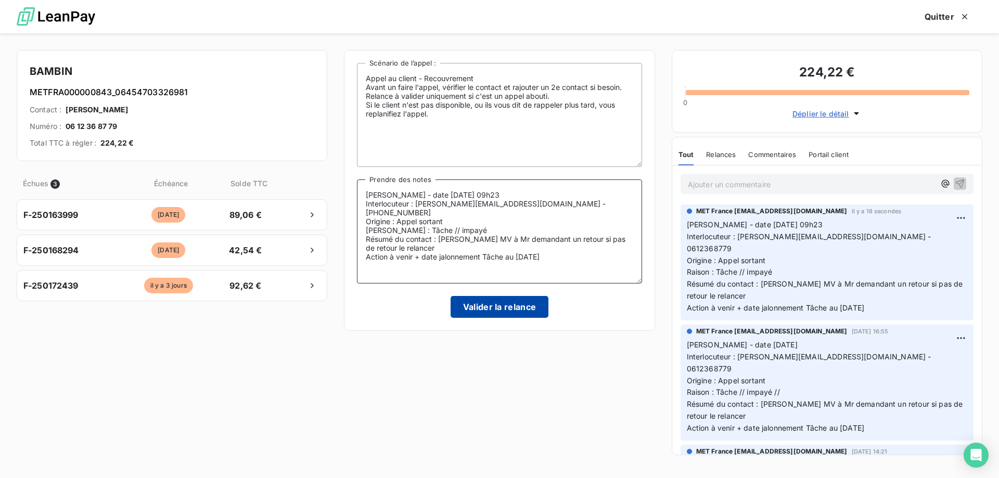
type textarea "[PERSON_NAME] - date [DATE] 09h23 Interlocuteur : [PERSON_NAME][EMAIL_ADDRESS][…"
click at [510, 306] on button "Valider la relance" at bounding box center [499, 307] width 98 height 22
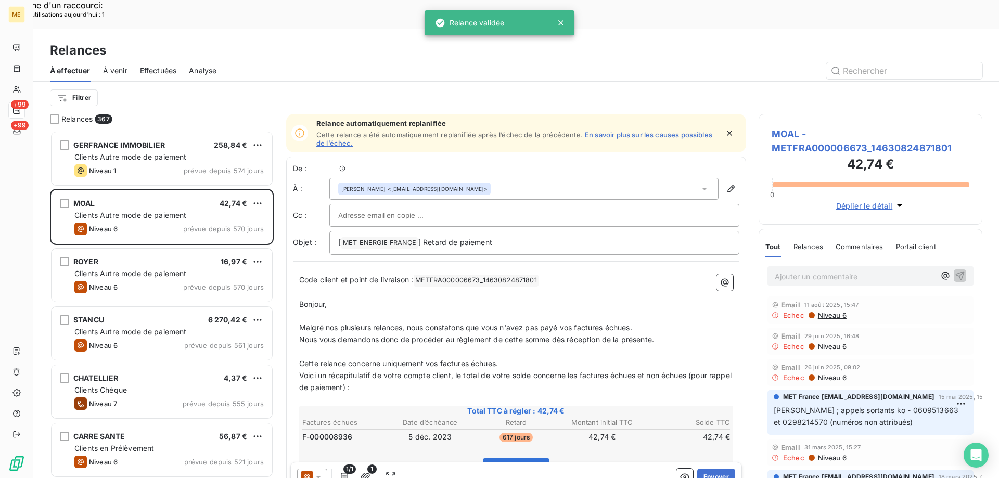
scroll to position [368, 216]
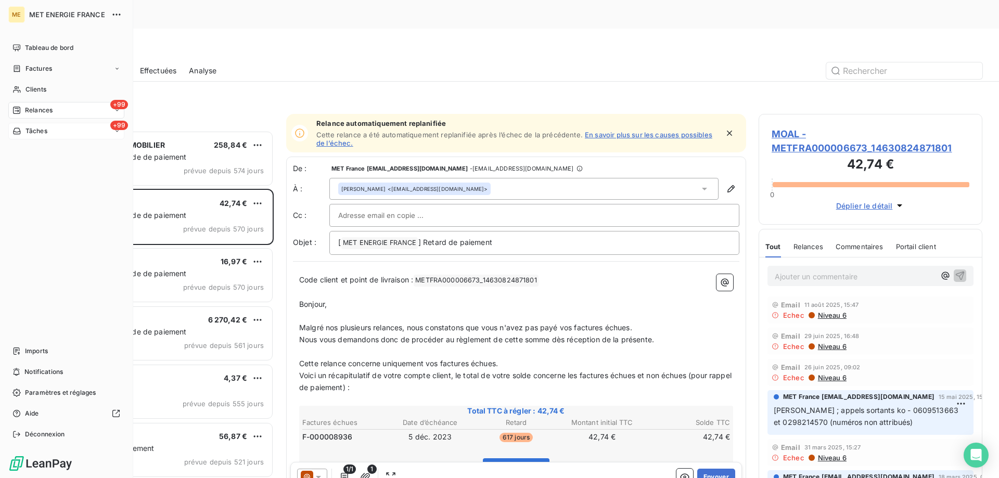
click at [61, 133] on div "+99 Tâches" at bounding box center [66, 131] width 116 height 17
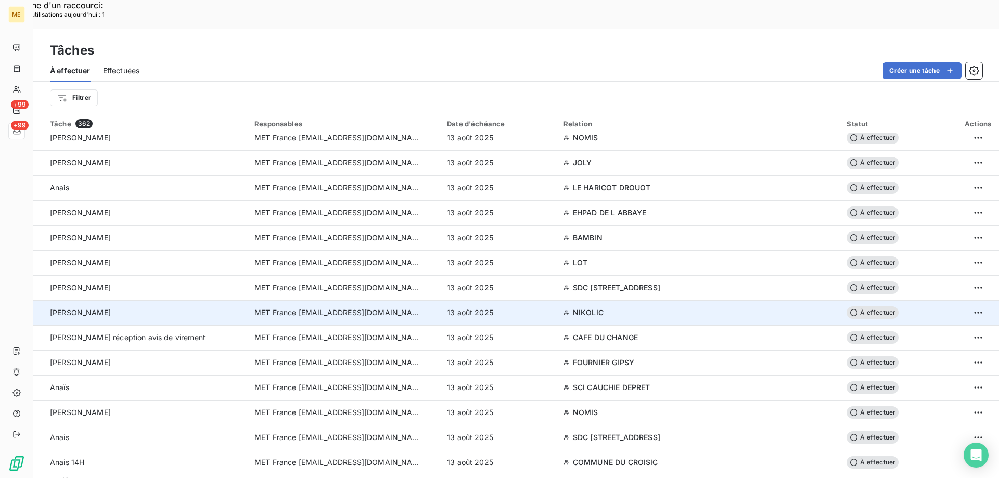
scroll to position [156, 0]
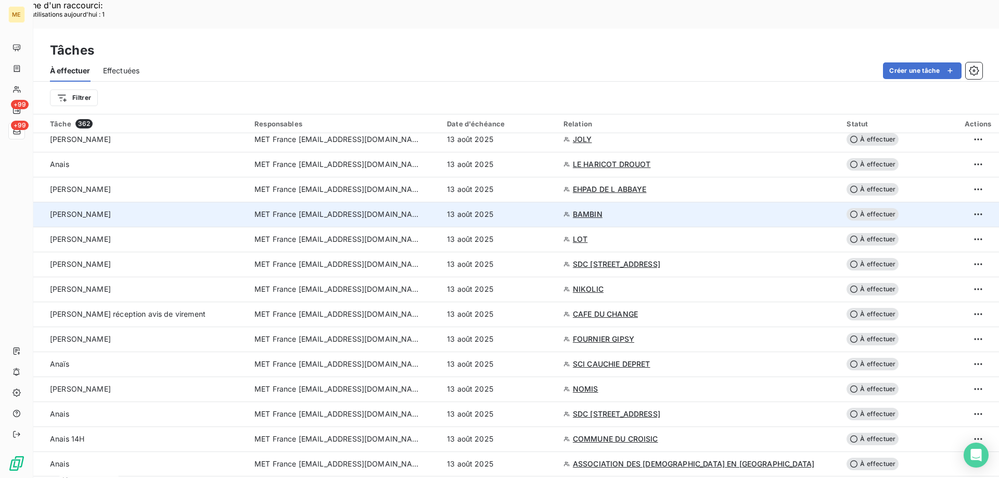
click at [857, 208] on span "À effectuer" at bounding box center [872, 214] width 52 height 12
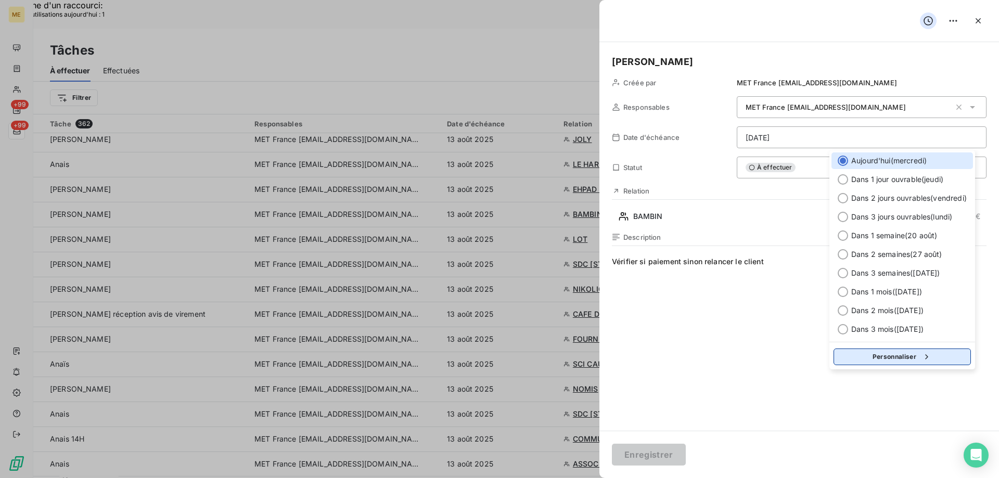
click at [885, 353] on button "Personnaliser" at bounding box center [901, 356] width 137 height 17
select select "7"
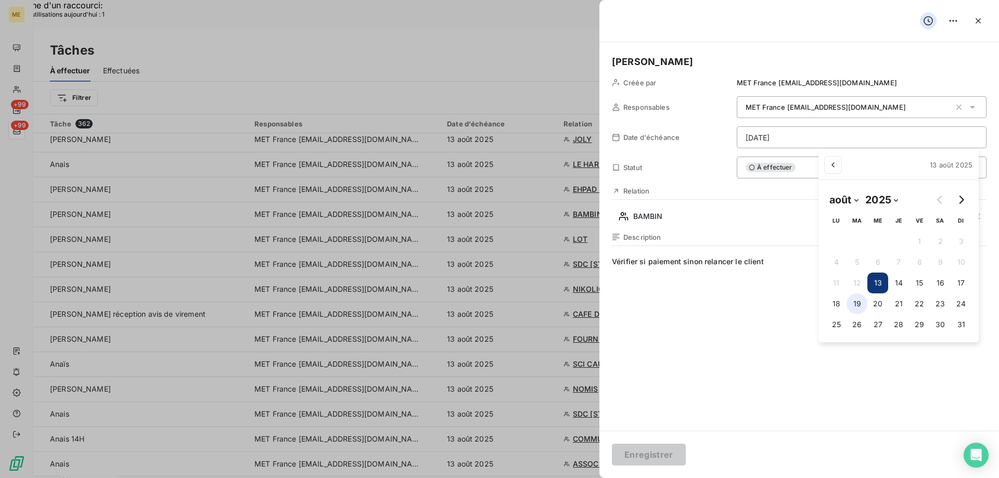
click at [860, 303] on button "19" at bounding box center [856, 303] width 21 height 21
type input "[DATE]"
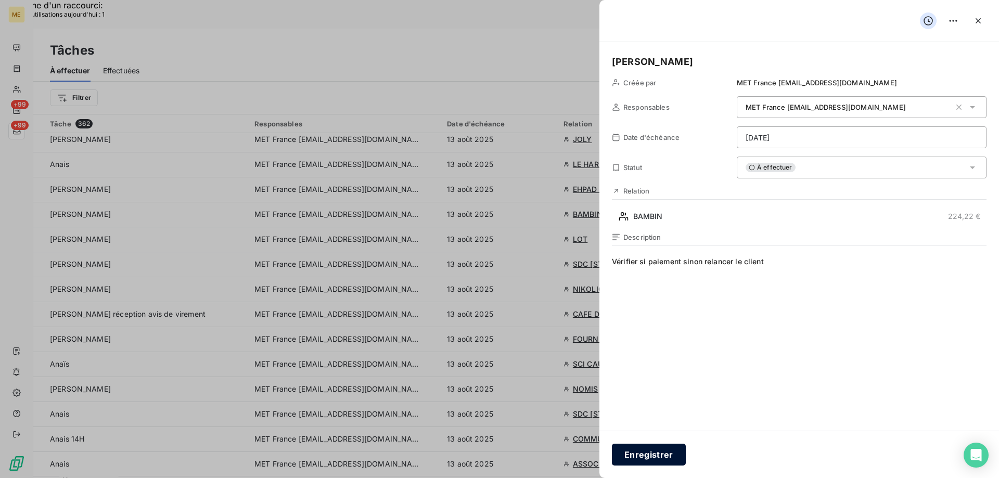
click at [656, 450] on button "Enregistrer" at bounding box center [649, 455] width 74 height 22
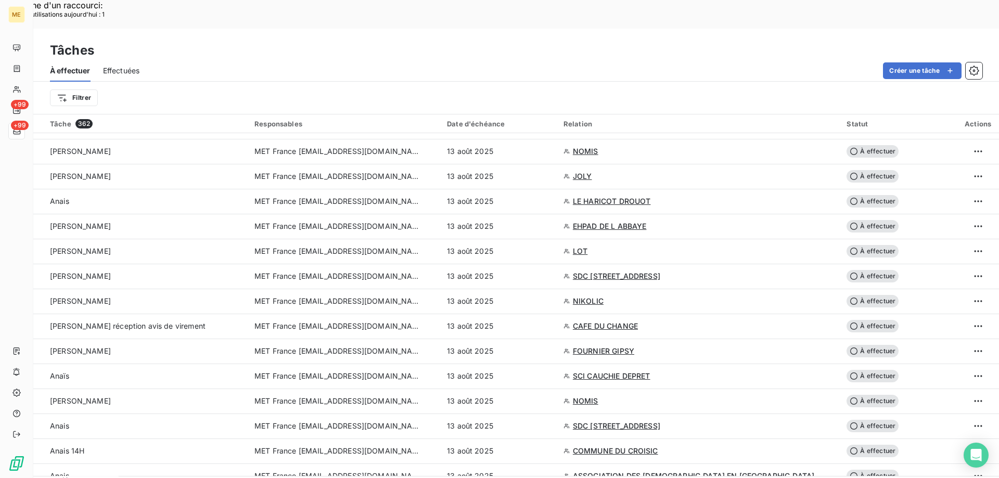
scroll to position [104, 0]
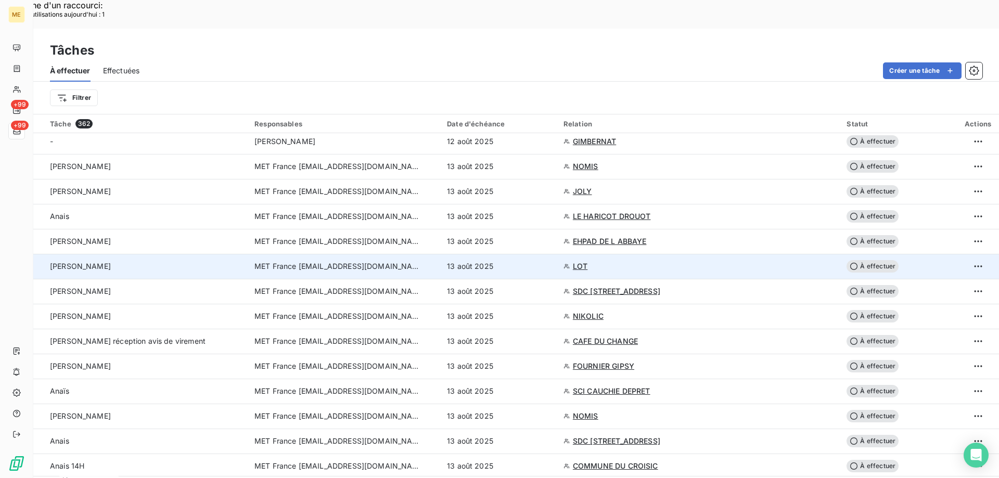
click at [587, 261] on span "LOT" at bounding box center [580, 266] width 15 height 10
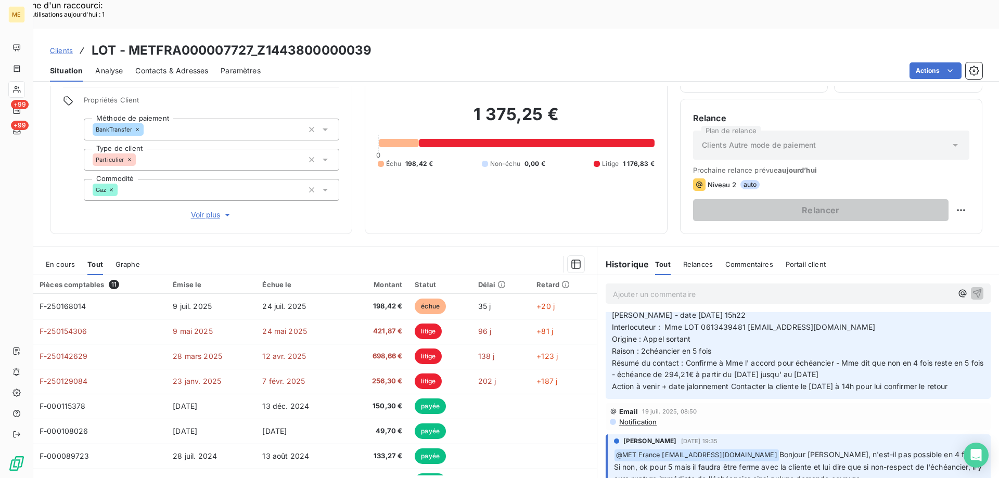
scroll to position [1092, 0]
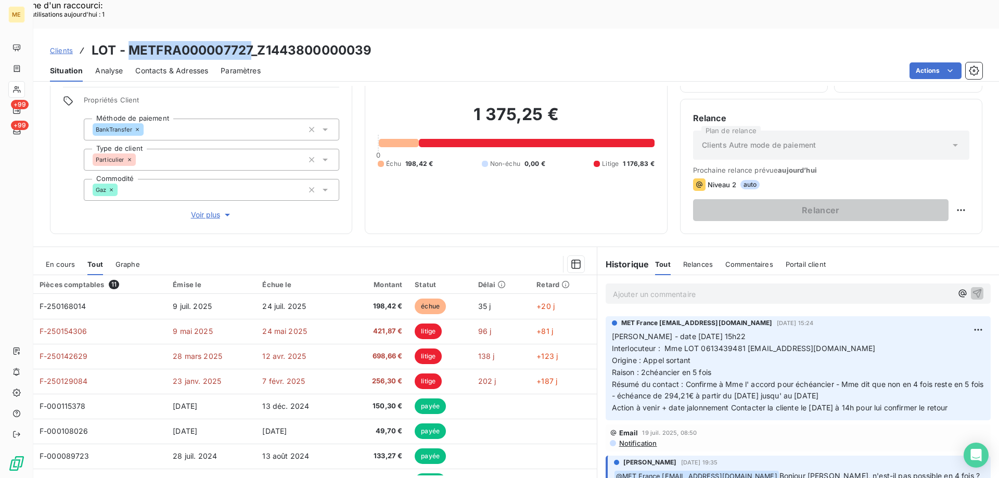
drag, startPoint x: 128, startPoint y: 19, endPoint x: 251, endPoint y: 19, distance: 123.3
click at [251, 41] on h3 "LOT - METFRA000007727_Z1443800000039" at bounding box center [232, 50] width 280 height 19
copy h3 "METFRA000007727"
click at [191, 210] on span "Voir plus" at bounding box center [212, 215] width 42 height 10
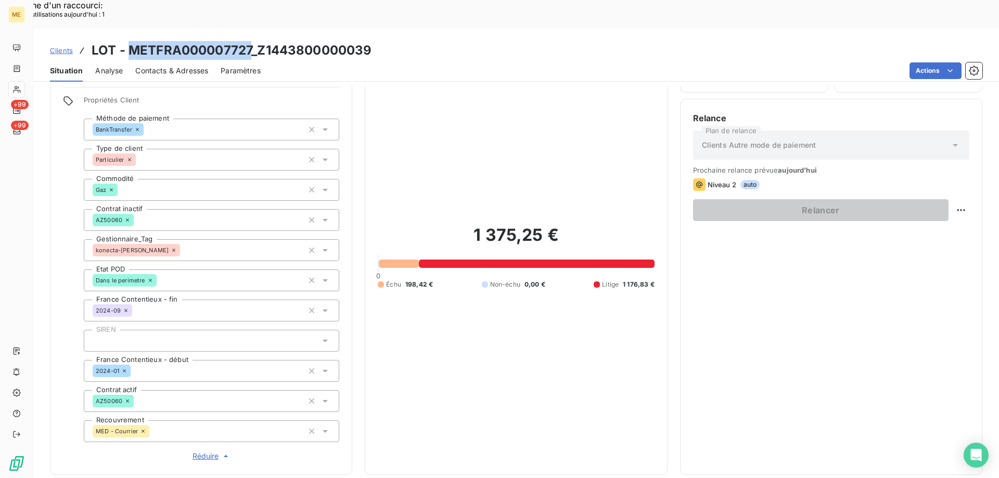
click at [198, 451] on span "Réduire" at bounding box center [211, 456] width 38 height 10
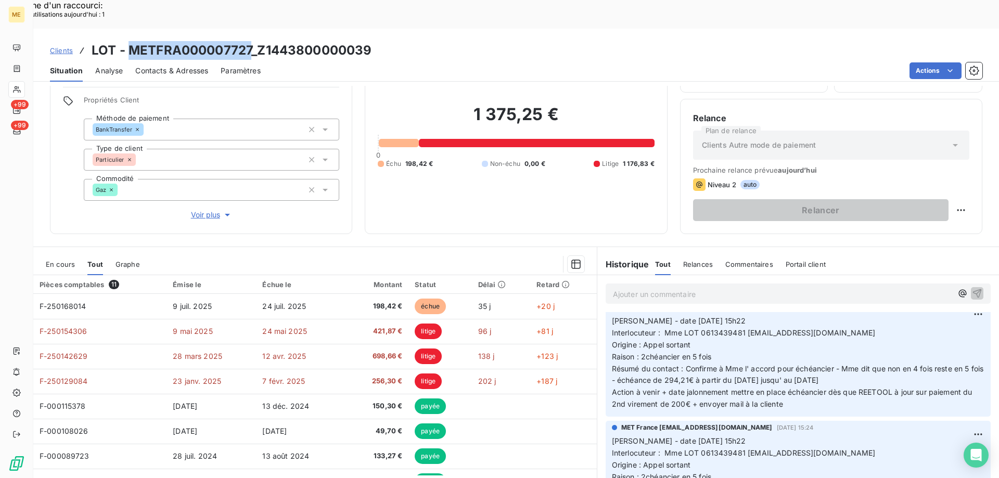
scroll to position [988, 0]
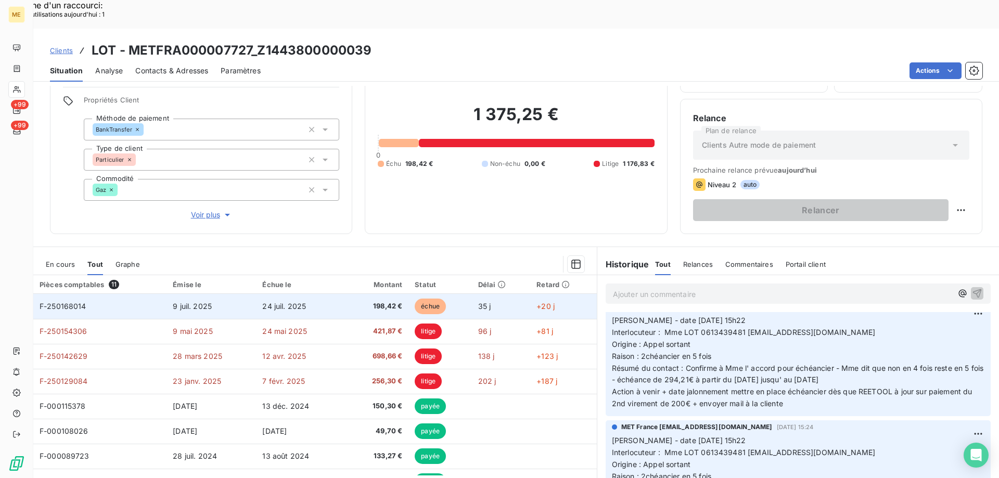
click at [61, 302] on span "F-250168014" at bounding box center [63, 306] width 47 height 9
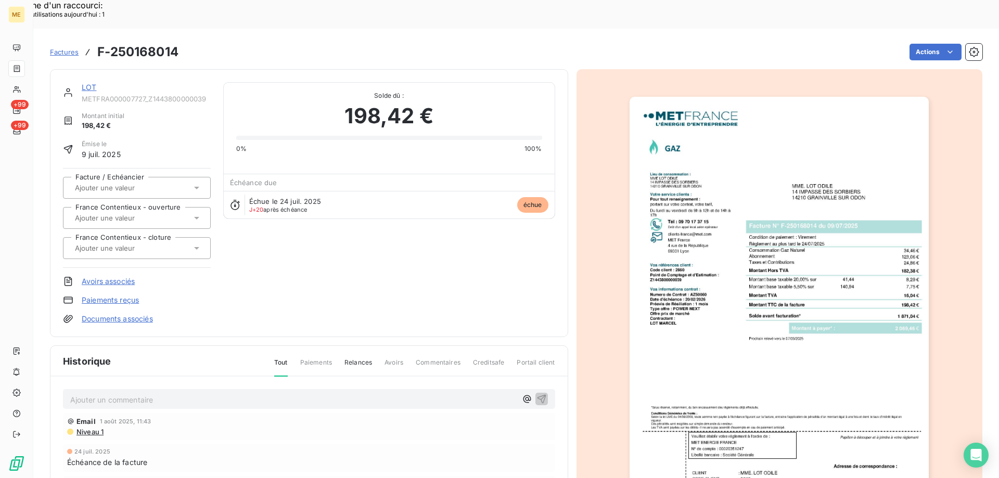
click at [773, 133] on img "button" at bounding box center [778, 308] width 299 height 423
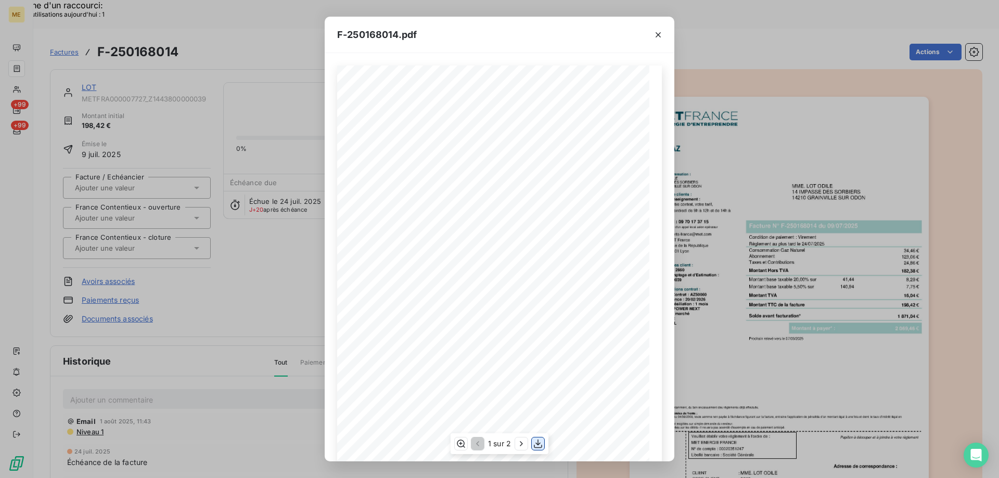
click at [537, 447] on icon "button" at bounding box center [538, 443] width 8 height 9
click at [657, 38] on icon "button" at bounding box center [658, 35] width 10 height 10
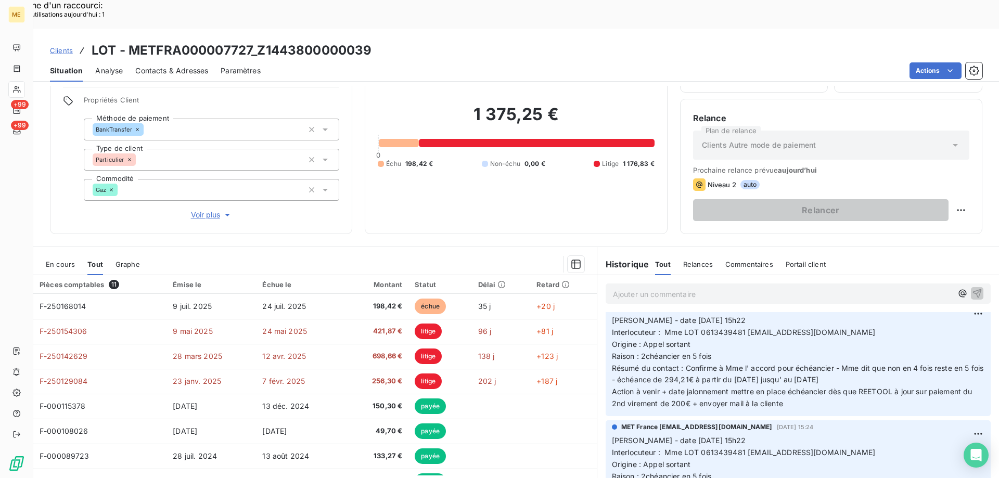
scroll to position [936, 0]
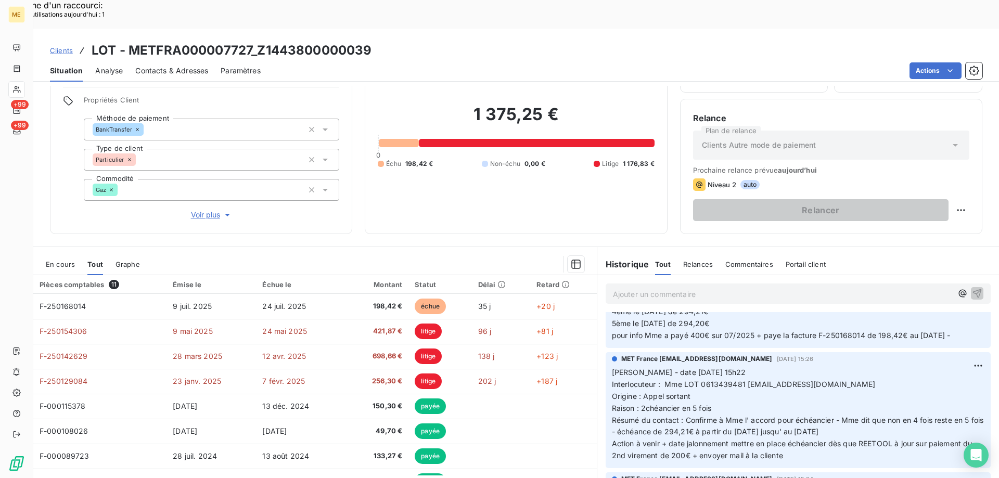
click at [718, 380] on span "Interlocuteur : Mme LOT 0613439481 lot14210@ootlook.fr" at bounding box center [744, 384] width 264 height 9
copy span "0613439481"
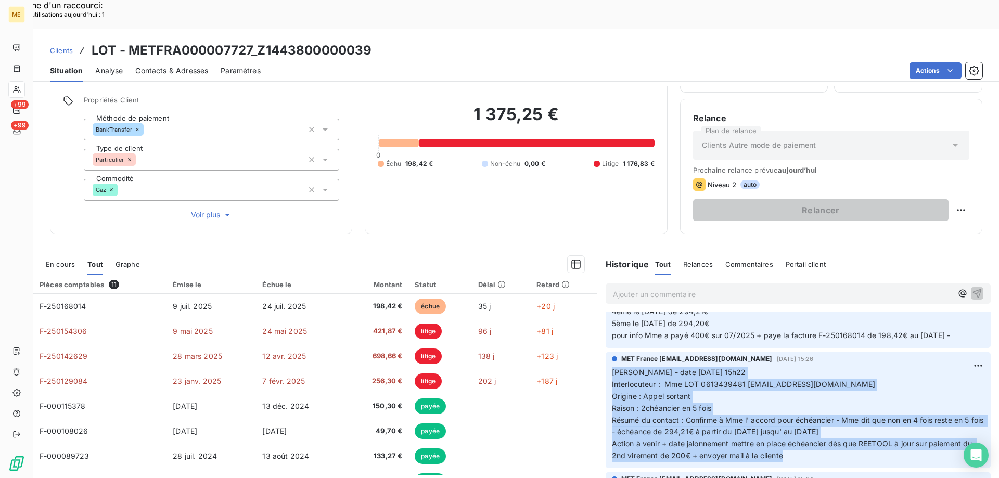
drag, startPoint x: 814, startPoint y: 426, endPoint x: 623, endPoint y: 339, distance: 210.2
click at [612, 367] on p "Valérie - date 21/07/2025 15h22 Interlocuteur : Mme LOT 0613439481 lot14210@oot…" at bounding box center [798, 414] width 372 height 95
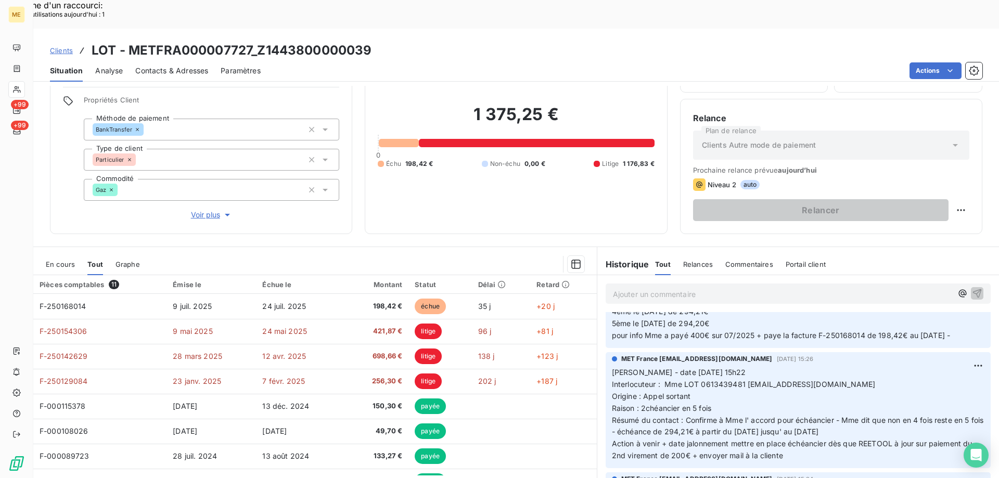
click at [636, 288] on p "Ajouter un commentaire ﻿" at bounding box center [782, 294] width 339 height 13
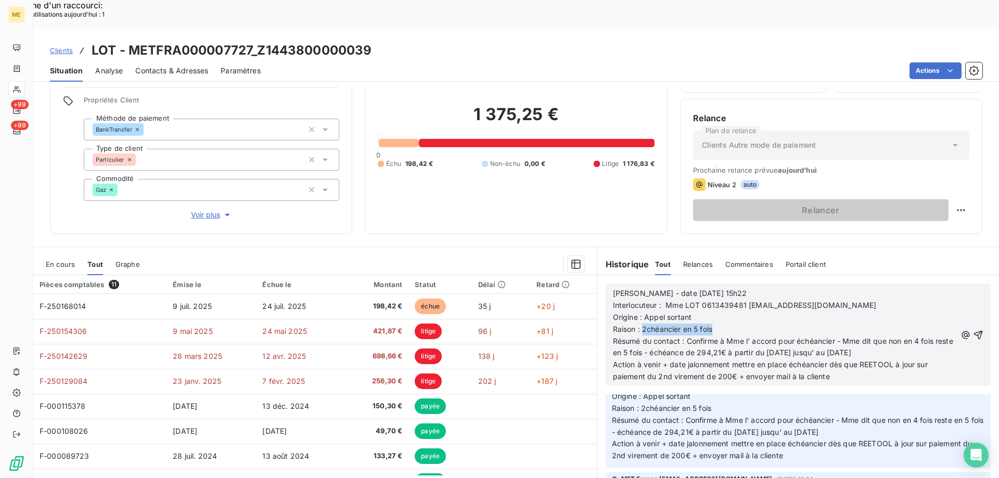
drag, startPoint x: 640, startPoint y: 300, endPoint x: 710, endPoint y: 304, distance: 70.4
click at [710, 323] on p "Raison : 2chéancier en 5 fois" at bounding box center [784, 329] width 343 height 12
drag, startPoint x: 682, startPoint y: 312, endPoint x: 907, endPoint y: 325, distance: 225.1
click at [907, 335] on p "Résumé du contact : Confirme à Mme l' accord pour échéancier - Mme dit que non …" at bounding box center [784, 347] width 343 height 24
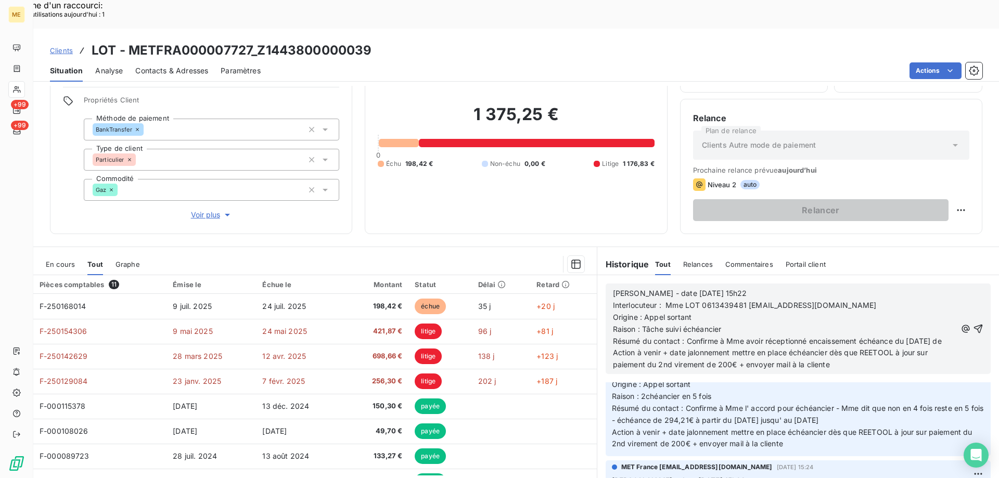
click at [680, 335] on p "Résumé du contact : Confirme à Mme avoir réceptionné encaissement échéance du 1…" at bounding box center [784, 341] width 343 height 12
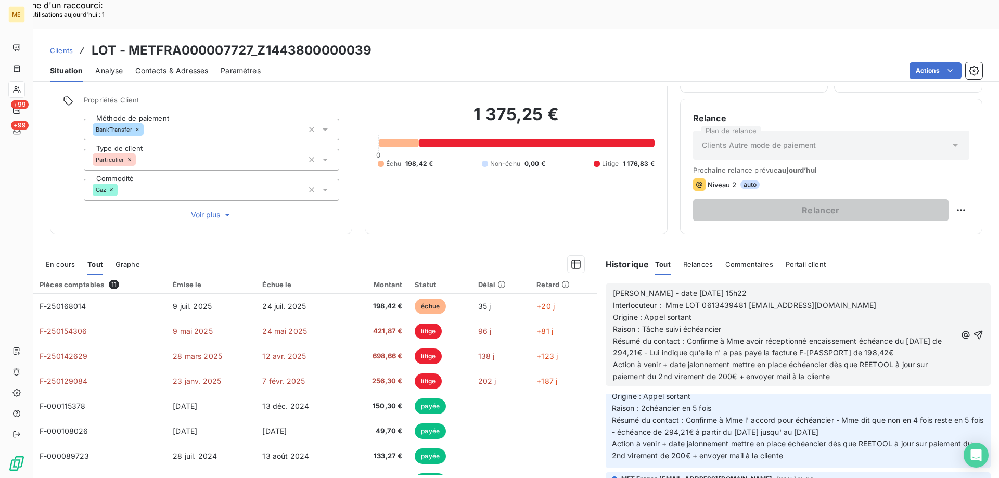
scroll to position [1030, 0]
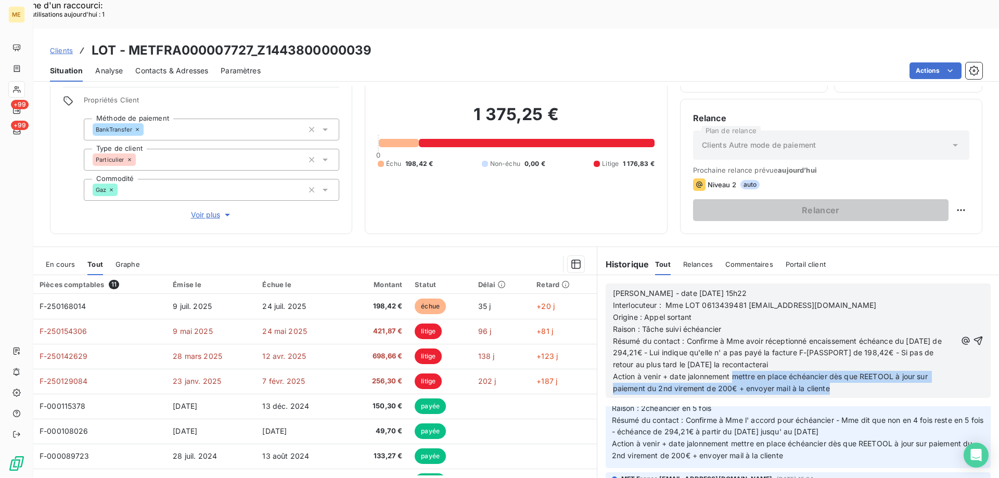
drag, startPoint x: 728, startPoint y: 348, endPoint x: 839, endPoint y: 364, distance: 112.9
click at [839, 371] on p "Action à venir + date jalonnement mettre en place échéancier dès que REETOOL à …" at bounding box center [784, 383] width 343 height 24
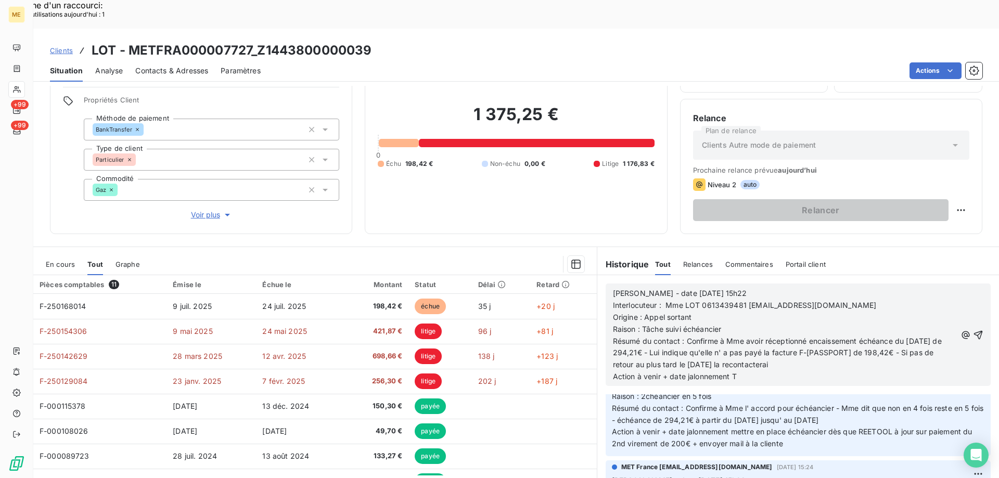
scroll to position [1018, 0]
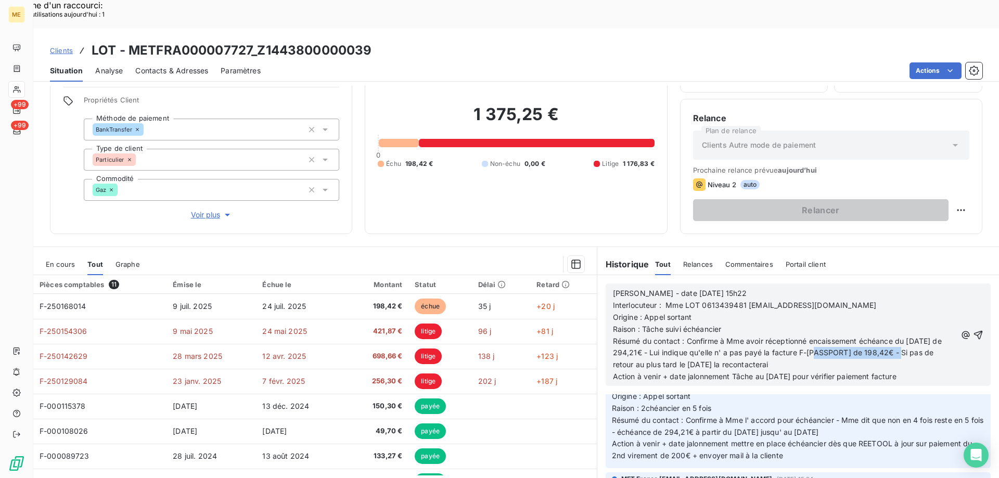
drag, startPoint x: 848, startPoint y: 324, endPoint x: 933, endPoint y: 326, distance: 85.3
click at [933, 337] on span "Résumé du contact : Confirme à Mme avoir réceptionné encaissement échéance du 1…" at bounding box center [778, 353] width 331 height 33
click at [922, 371] on p "Action à venir + date jalonnement Tâche au 18/08/2025 pour vérifier paiement fa…" at bounding box center [784, 377] width 343 height 12
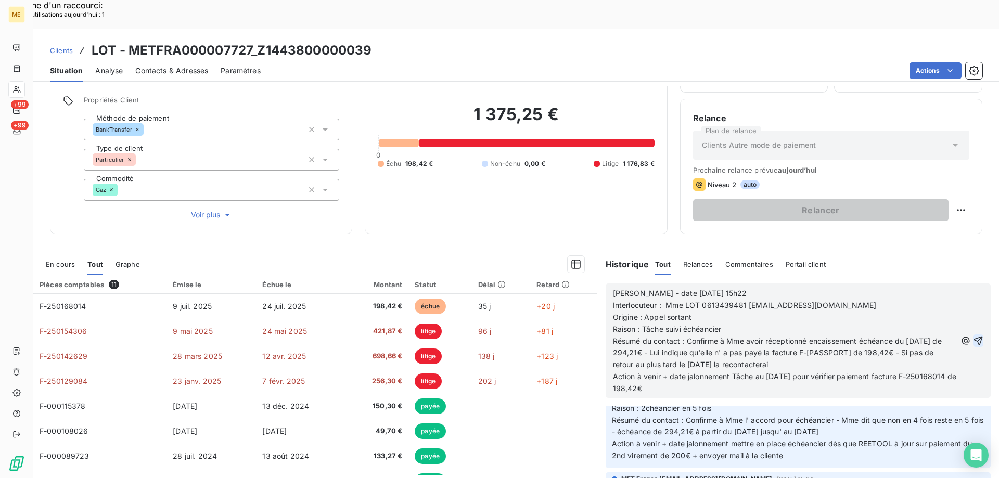
click at [973, 335] on icon "button" at bounding box center [978, 340] width 10 height 10
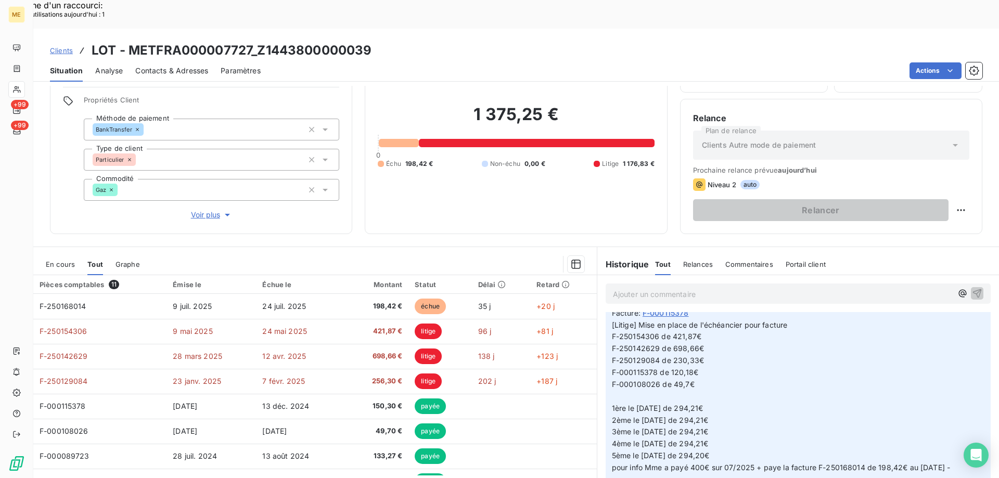
scroll to position [1068, 0]
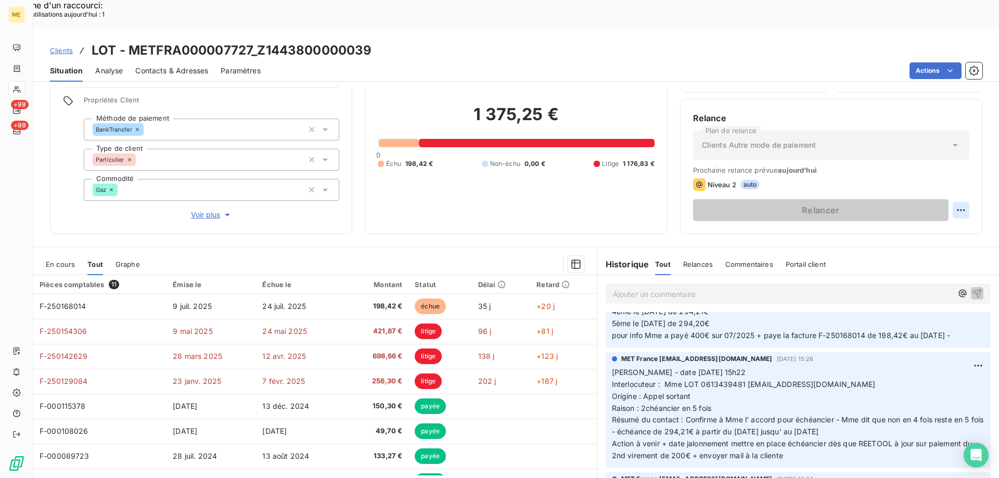
click at [909, 205] on div "Replanifier cette action" at bounding box center [909, 204] width 93 height 17
select select "7"
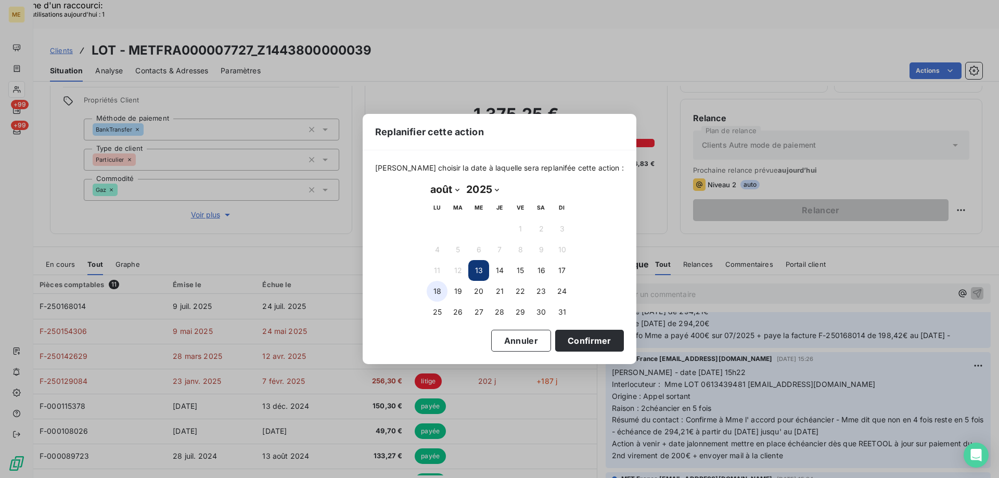
click at [437, 294] on button "18" at bounding box center [436, 291] width 21 height 21
click at [573, 340] on button "Confirmer" at bounding box center [589, 341] width 69 height 22
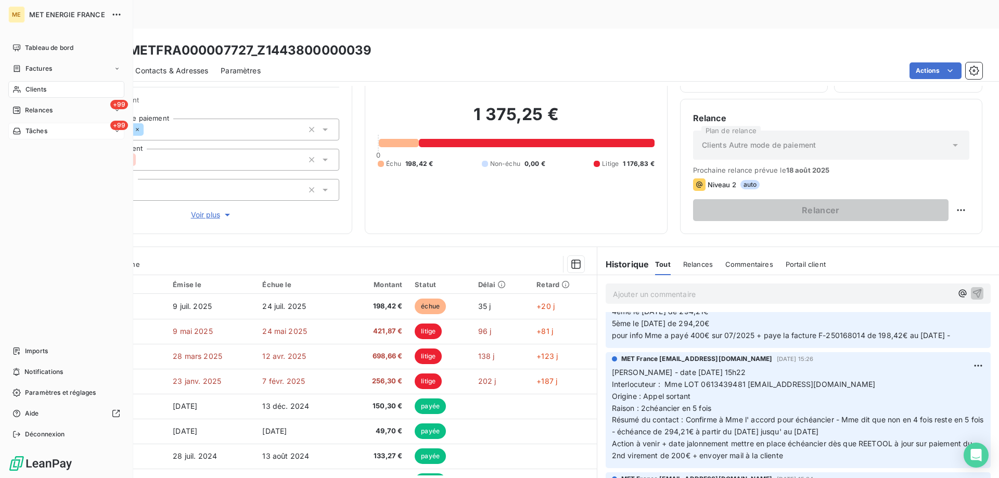
click at [59, 131] on div "+99 Tâches" at bounding box center [66, 131] width 116 height 17
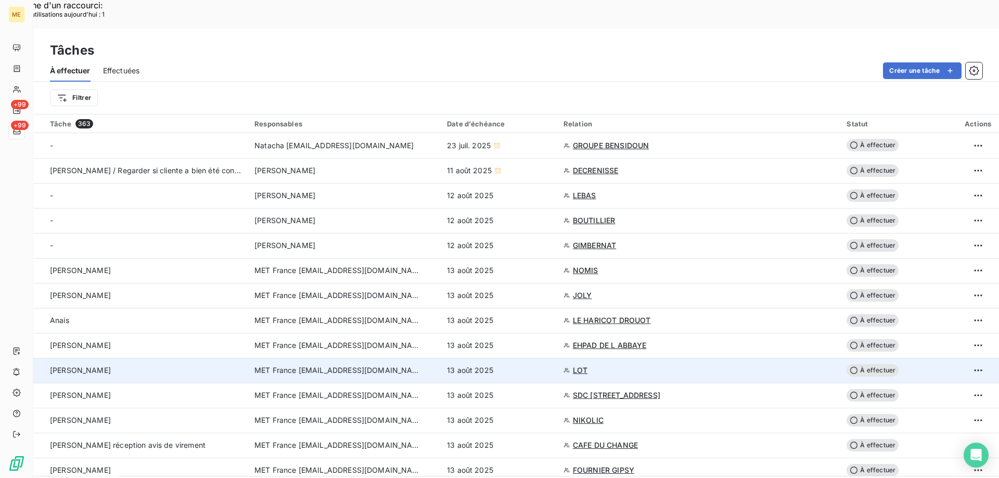
click at [862, 364] on span "À effectuer" at bounding box center [872, 370] width 52 height 12
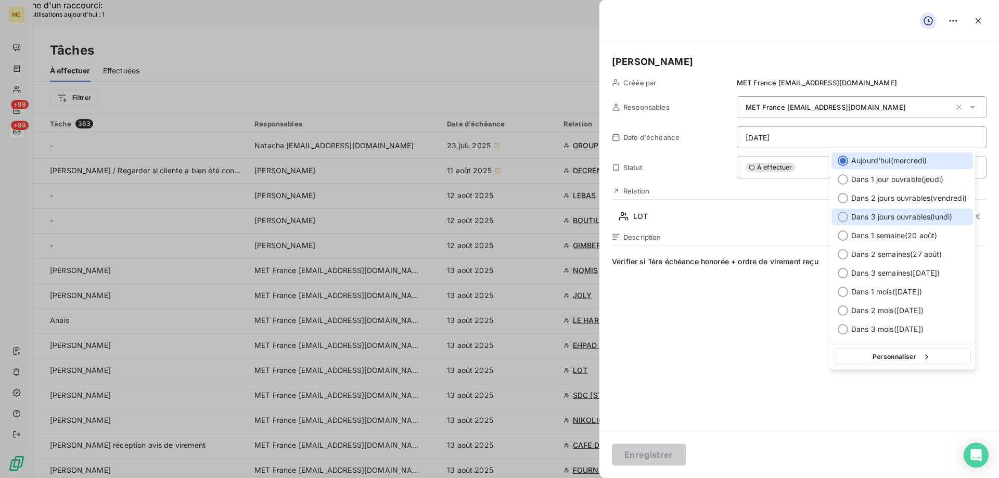
click at [842, 215] on div at bounding box center [842, 217] width 10 height 10
type input "18/08/2025"
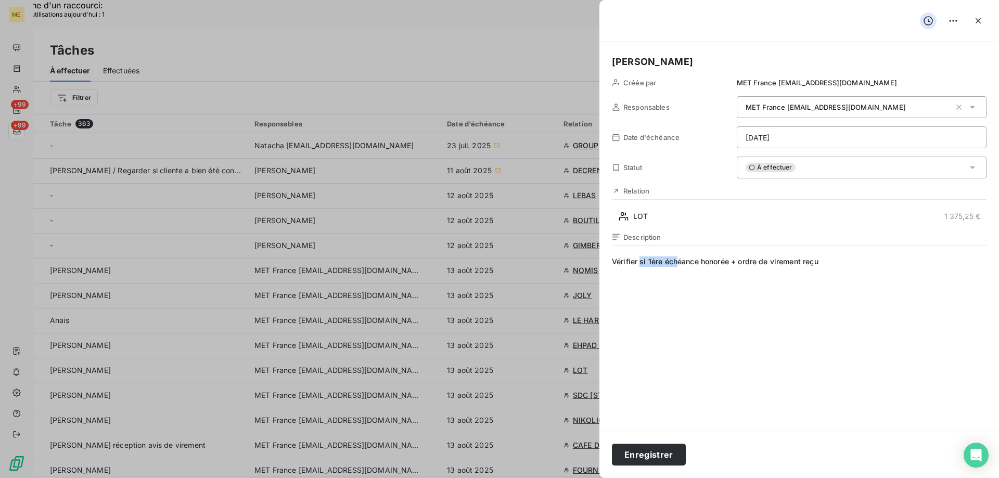
drag, startPoint x: 641, startPoint y: 261, endPoint x: 679, endPoint y: 259, distance: 38.5
click at [679, 259] on span "Vérifier si 1ère échéance honorée + ordre de virement reçu" at bounding box center [799, 356] width 374 height 200
click at [654, 284] on span "Vérifier si 1ère échéance honorée + ordre de virement reçu" at bounding box center [799, 356] width 374 height 200
click at [654, 286] on span "Vérifier si 1ère échéance honorée + ordre de virement reçu" at bounding box center [799, 356] width 374 height 200
drag, startPoint x: 650, startPoint y: 260, endPoint x: 847, endPoint y: 260, distance: 197.1
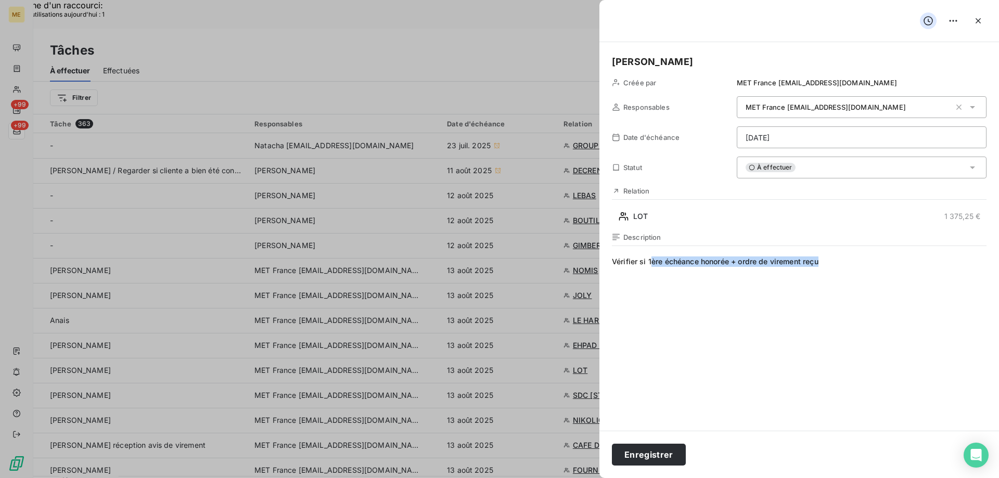
click at [847, 260] on span "Vérifier si 1ère échéance honorée + ordre de virement reçu" at bounding box center [799, 356] width 374 height 200
click at [790, 261] on span "Vérifier si F-250168014 de 198,42€ encaissé ou oprdre de virement" at bounding box center [799, 356] width 374 height 200
click at [791, 261] on span "Vérifier si F-250168014 de 198,42€ encaissé ou oprdre de virement" at bounding box center [799, 356] width 374 height 200
click at [656, 454] on button "Enregistrer" at bounding box center [649, 455] width 74 height 22
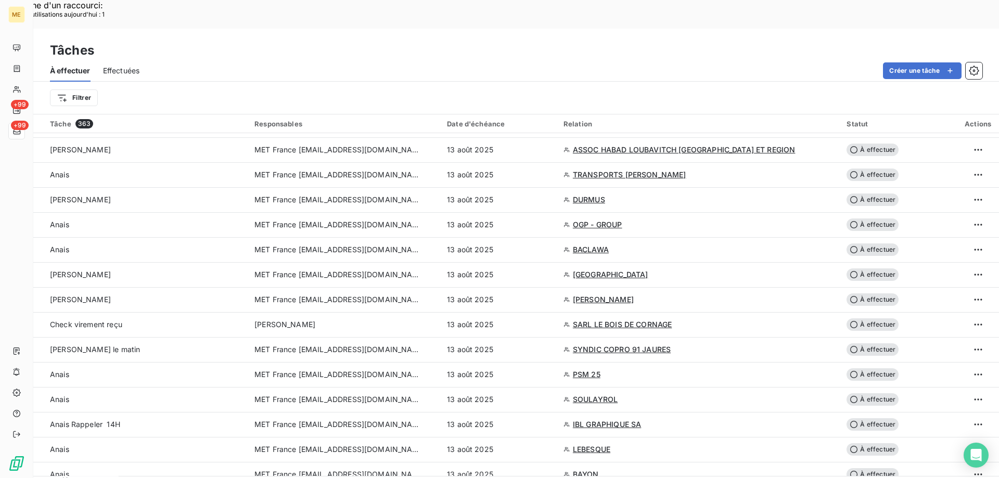
scroll to position [624, 0]
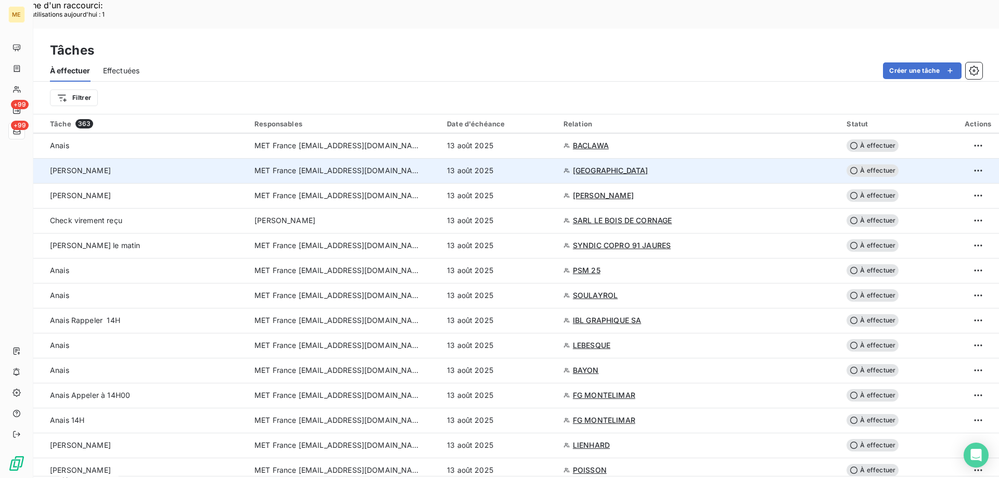
click at [626, 165] on span "MALIBU VILLAGE" at bounding box center [610, 170] width 75 height 10
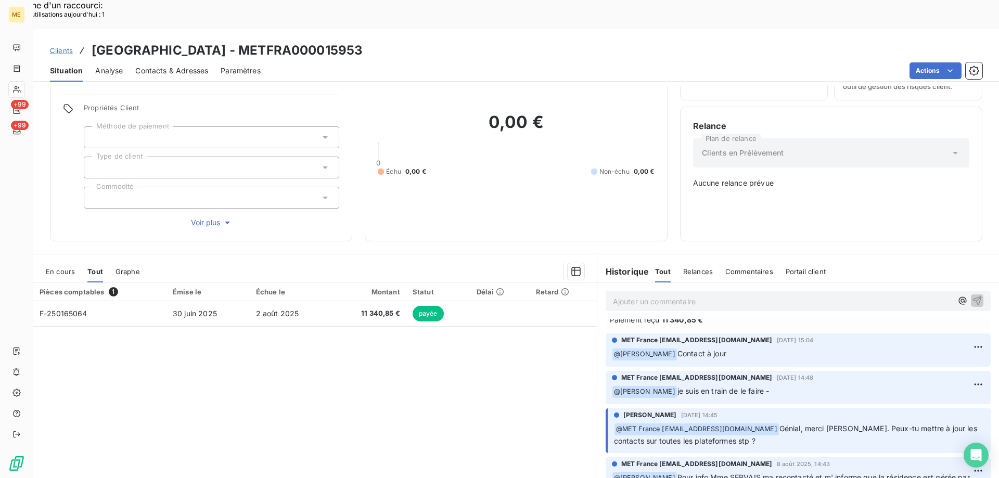
scroll to position [156, 0]
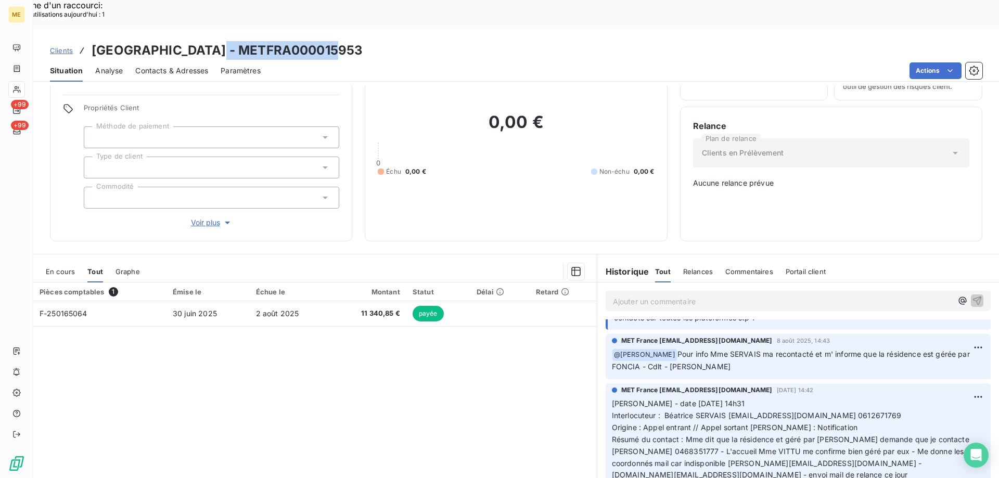
drag, startPoint x: 211, startPoint y: 18, endPoint x: 404, endPoint y: 6, distance: 193.3
click at [404, 29] on div "Clients MALIBU VILLAGE - METFRA000015953 Situation Analyse Contacts & Adresses …" at bounding box center [515, 55] width 965 height 53
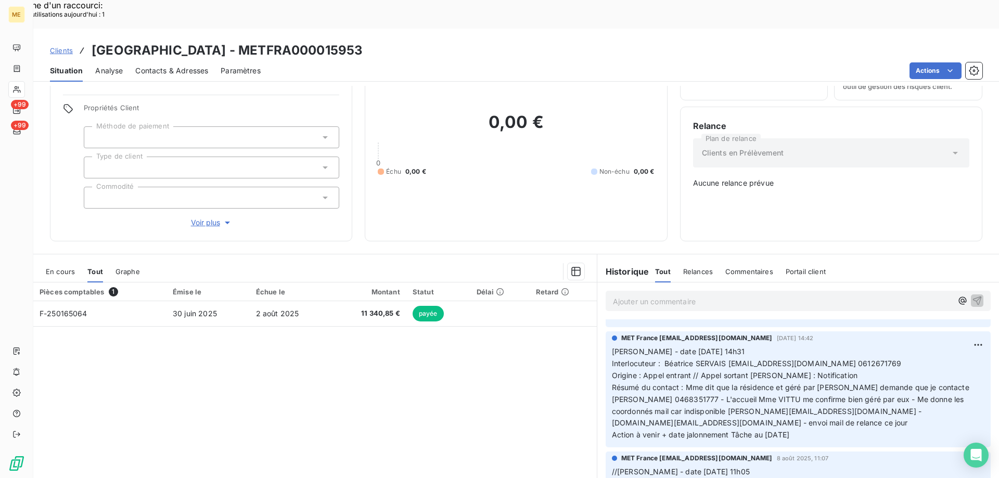
click at [650, 383] on span "Résumé du contact : Mme dit que la résidence et géré par FONCIA demande que je …" at bounding box center [792, 405] width 361 height 45
drag, startPoint x: 650, startPoint y: 363, endPoint x: 831, endPoint y: 406, distance: 186.0
click at [831, 406] on div "MET France met-france@recouvrement.met.com 8 août 2025, 14:42 Valérie - date 08…" at bounding box center [797, 389] width 385 height 116
click at [648, 383] on span "Résumé du contact : Mme dit que la résidence et géré par FONCIA demande que je …" at bounding box center [792, 405] width 361 height 45
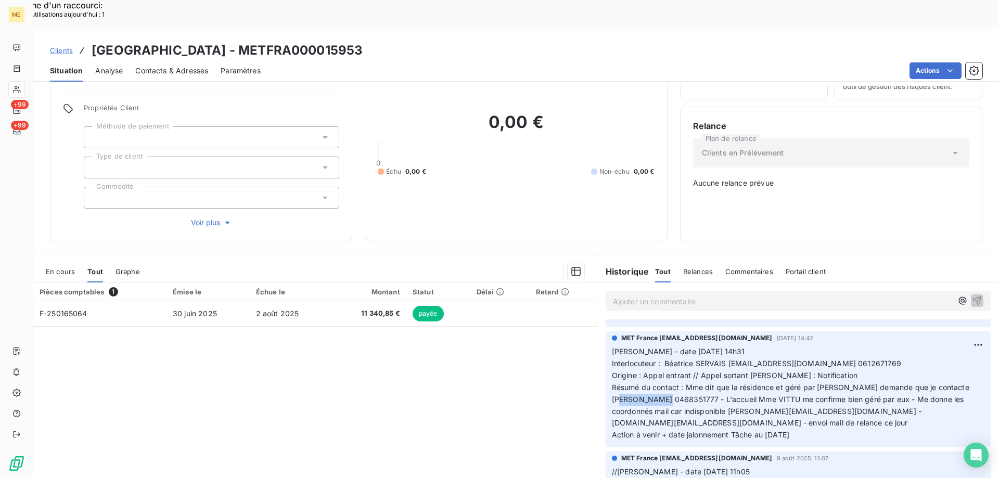
click at [648, 383] on span "Résumé du contact : Mme dit que la résidence et géré par FONCIA demande que je …" at bounding box center [792, 405] width 361 height 45
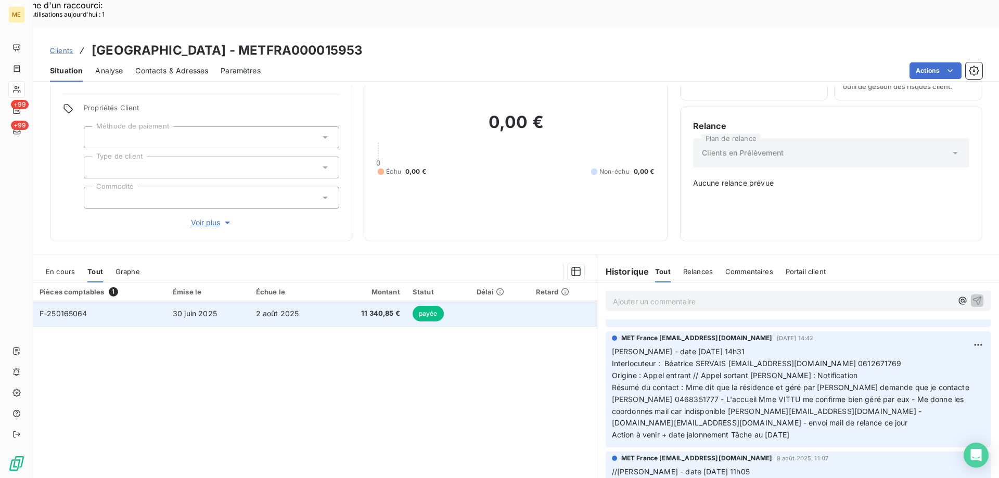
click at [67, 309] on span "F-250165064" at bounding box center [64, 313] width 48 height 9
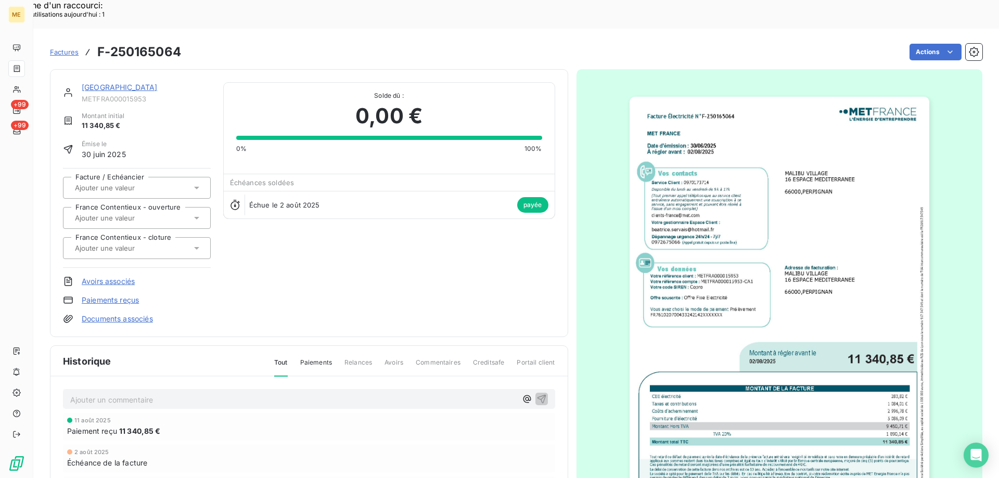
click at [804, 206] on img "button" at bounding box center [779, 308] width 300 height 423
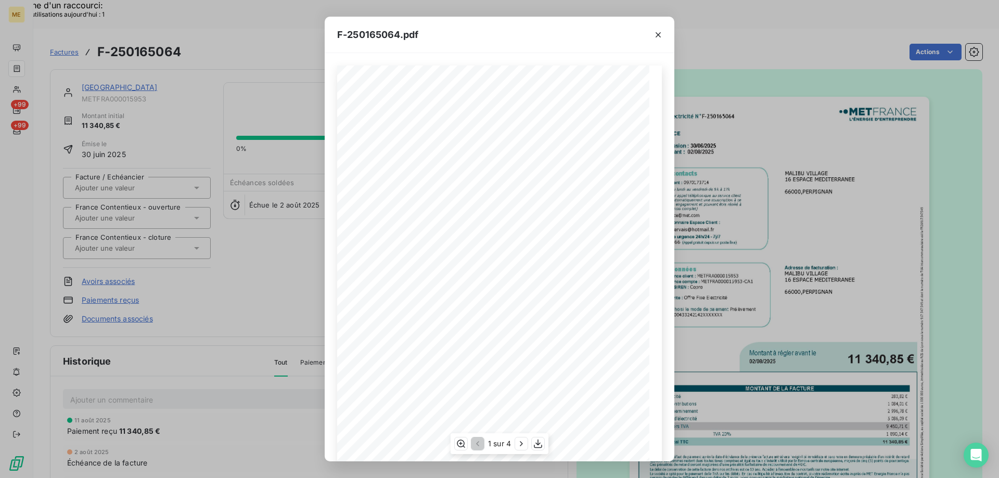
scroll to position [71, 0]
click at [537, 444] on icon "button" at bounding box center [538, 443] width 8 height 9
click at [657, 33] on icon "button" at bounding box center [658, 35] width 10 height 10
click at [657, 35] on icon "button" at bounding box center [657, 34] width 5 height 5
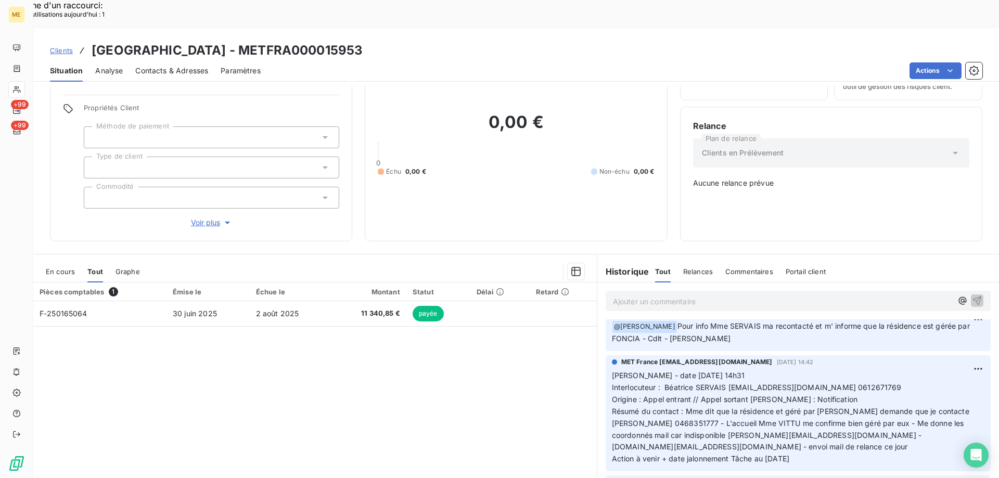
scroll to position [208, 0]
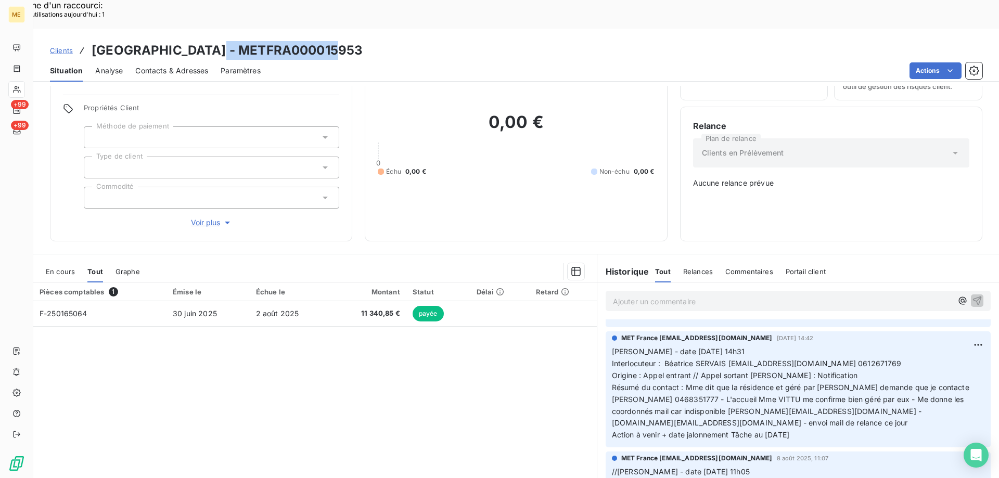
drag, startPoint x: 211, startPoint y: 16, endPoint x: 332, endPoint y: 20, distance: 120.7
click at [332, 41] on h3 "MALIBU VILLAGE - METFRA000015953" at bounding box center [227, 50] width 271 height 19
drag, startPoint x: 824, startPoint y: 397, endPoint x: 603, endPoint y: 314, distance: 235.9
click at [605, 331] on div "MET France met-france@recouvrement.met.com 8 août 2025, 14:42 Valérie - date 08…" at bounding box center [797, 389] width 385 height 116
click at [629, 295] on p "Ajouter un commentaire ﻿" at bounding box center [782, 301] width 339 height 13
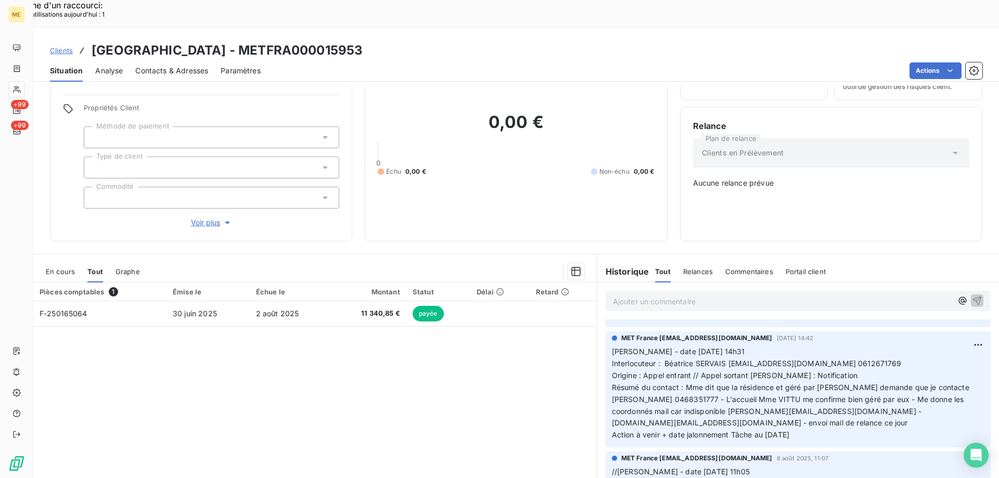
scroll to position [291, 0]
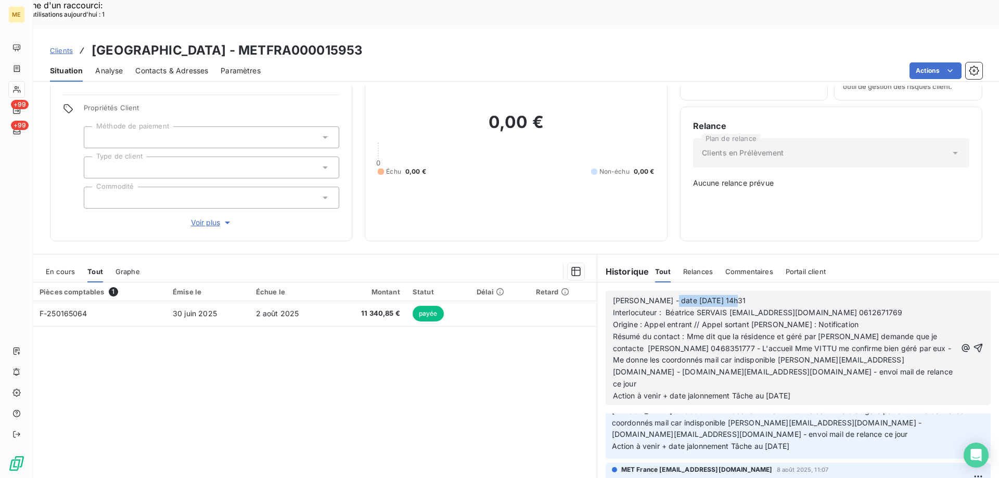
drag, startPoint x: 659, startPoint y: 265, endPoint x: 760, endPoint y: 270, distance: 101.0
click at [760, 295] on p "Valérie - date 08/08/2025 14h31" at bounding box center [784, 301] width 343 height 12
drag, startPoint x: 700, startPoint y: 312, endPoint x: 771, endPoint y: 311, distance: 71.3
click at [771, 332] on span "Résumé du contact : Mme dit que la résidence et géré par FONCIA demande que je …" at bounding box center [784, 360] width 342 height 57
drag, startPoint x: 679, startPoint y: 278, endPoint x: 875, endPoint y: 282, distance: 196.6
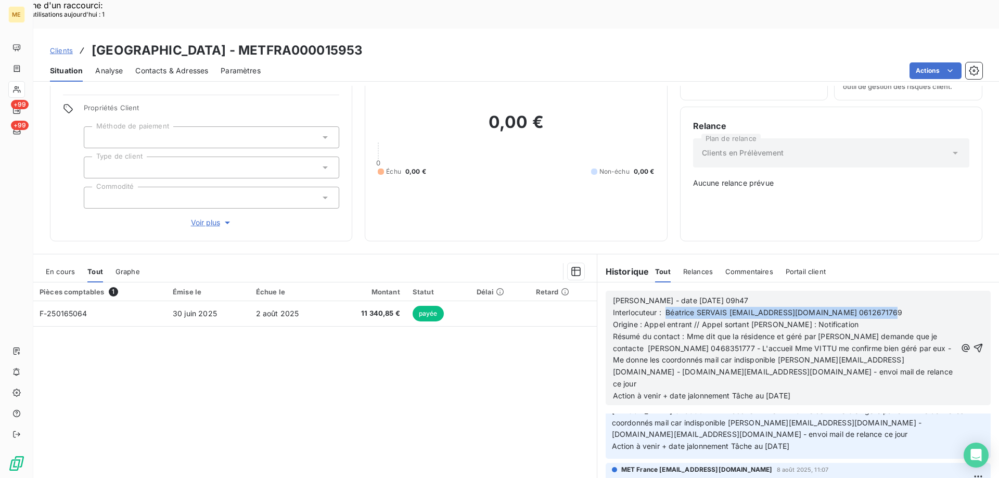
click at [875, 307] on p "Interlocuteur : Béatrice SERVAIS beatrice.servais@hotmail.fr 0612671769" at bounding box center [784, 313] width 343 height 12
drag, startPoint x: 650, startPoint y: 314, endPoint x: 691, endPoint y: 312, distance: 41.1
click at [691, 332] on span "Résumé du contact : Mme dit que la résidence et géré par FONCIA demande que je …" at bounding box center [784, 360] width 342 height 57
click at [754, 307] on p "Interlocuteur : L'accueil Mme VITTU" at bounding box center [784, 313] width 343 height 12
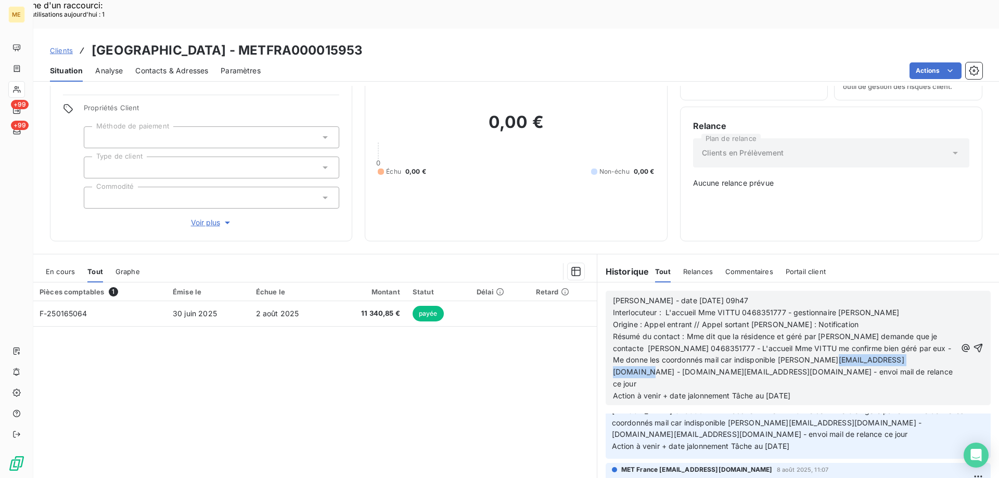
drag, startPoint x: 819, startPoint y: 323, endPoint x: 910, endPoint y: 325, distance: 91.0
click at [910, 332] on span "Résumé du contact : Mme dit que la résidence et géré par FONCIA demande que je …" at bounding box center [784, 360] width 342 height 57
click at [878, 307] on p "Interlocuteur : L'accueil Mme VITTU 0468351777 - gestionnaire Mr GUYOT" at bounding box center [784, 313] width 343 height 12
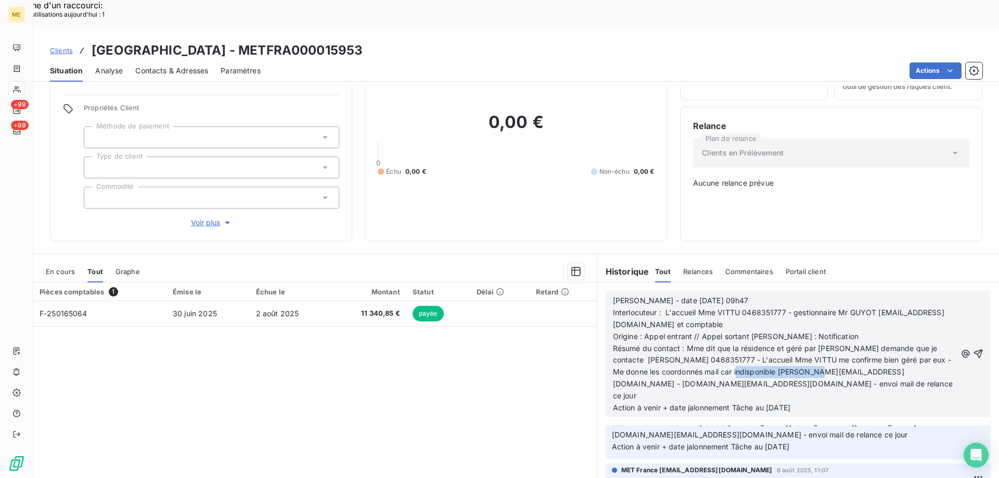
drag, startPoint x: 727, startPoint y: 337, endPoint x: 810, endPoint y: 338, distance: 82.7
click at [810, 344] on span "Résumé du contact : Mme dit que la résidence et géré par FONCIA demande que je …" at bounding box center [784, 372] width 342 height 57
click at [785, 307] on p "Interlocuteur : L'accueil Mme VITTU 0468351777 - gestionnaire Mr GUYOT sylvain.…" at bounding box center [784, 319] width 343 height 24
drag, startPoint x: 638, startPoint y: 301, endPoint x: 697, endPoint y: 305, distance: 59.4
click at [697, 331] on p "Origine : Appel entrant // Appel sortant Raison : Notification" at bounding box center [784, 337] width 343 height 12
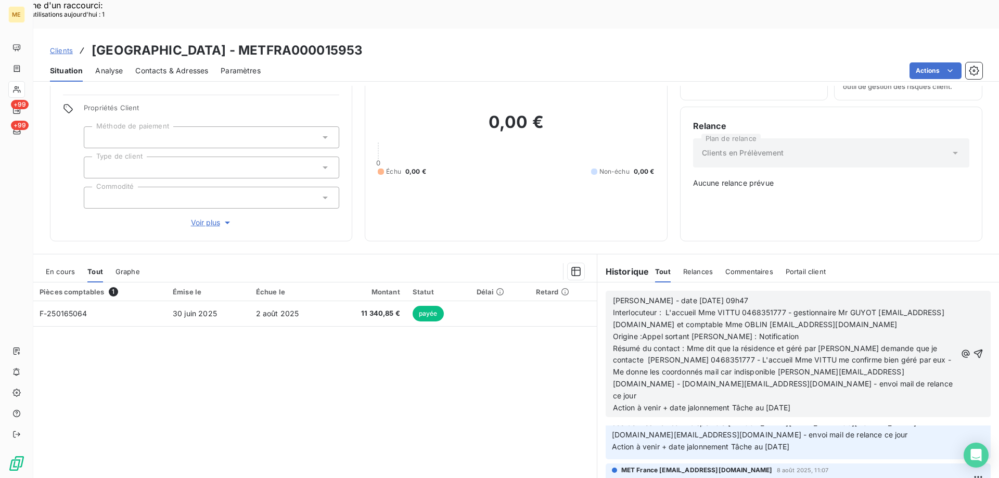
click at [688, 332] on span "Origine :Appel sortant Raison : Notification" at bounding box center [706, 336] width 186 height 9
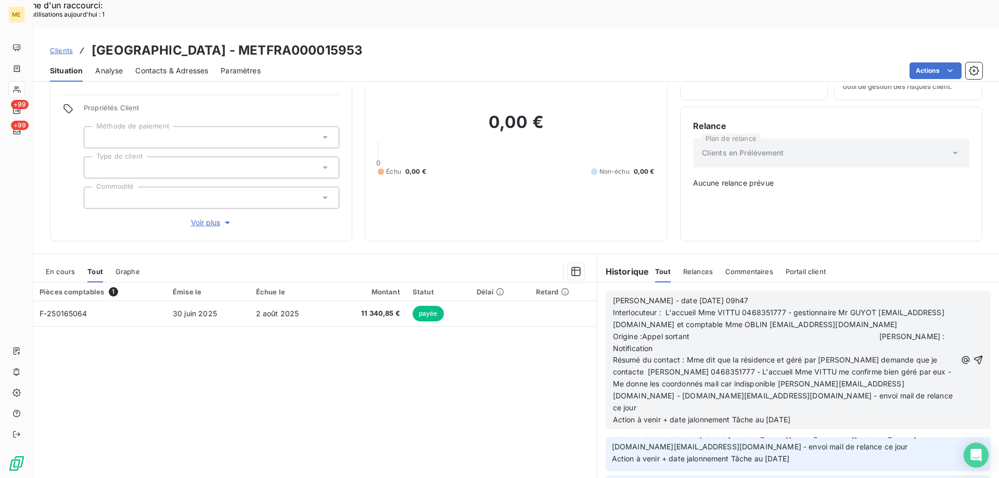
scroll to position [314, 0]
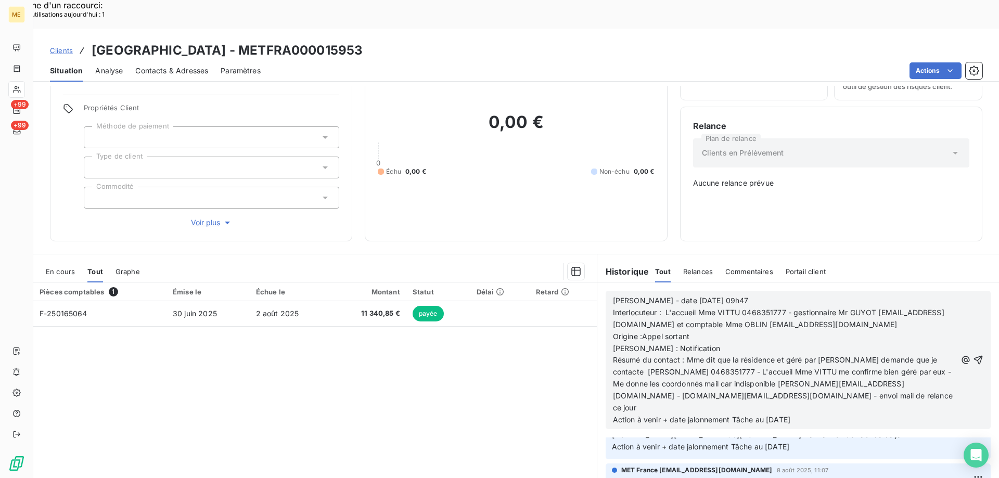
click at [638, 332] on span "Origine :Appel sortant Raison : Notification" at bounding box center [778, 342] width 331 height 21
drag, startPoint x: 638, startPoint y: 312, endPoint x: 689, endPoint y: 312, distance: 51.0
click at [689, 331] on p "Origine : Appel sortant Raison : Notification" at bounding box center [784, 343] width 343 height 24
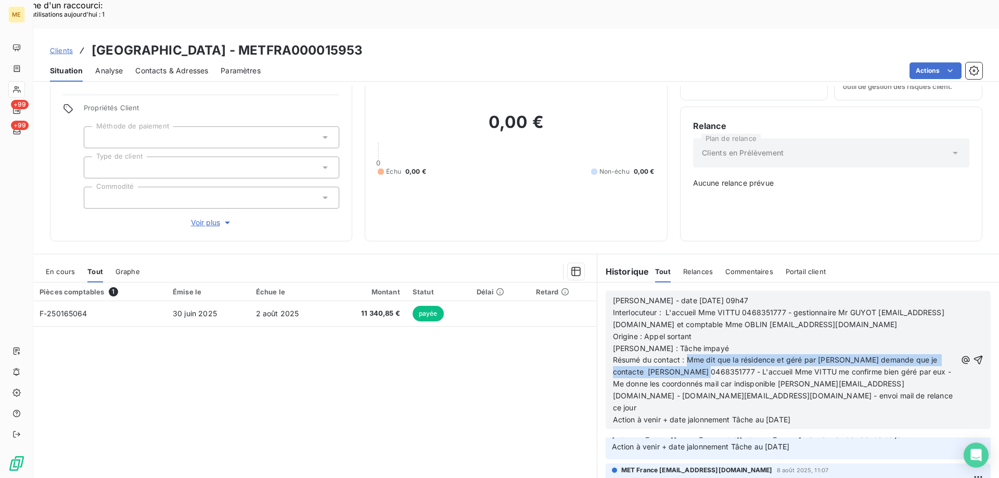
drag, startPoint x: 685, startPoint y: 322, endPoint x: 696, endPoint y: 334, distance: 16.2
click at [696, 355] on span "Résumé du contact : Mme dit que la résidence et géré par FONCIA demande que je …" at bounding box center [784, 383] width 342 height 57
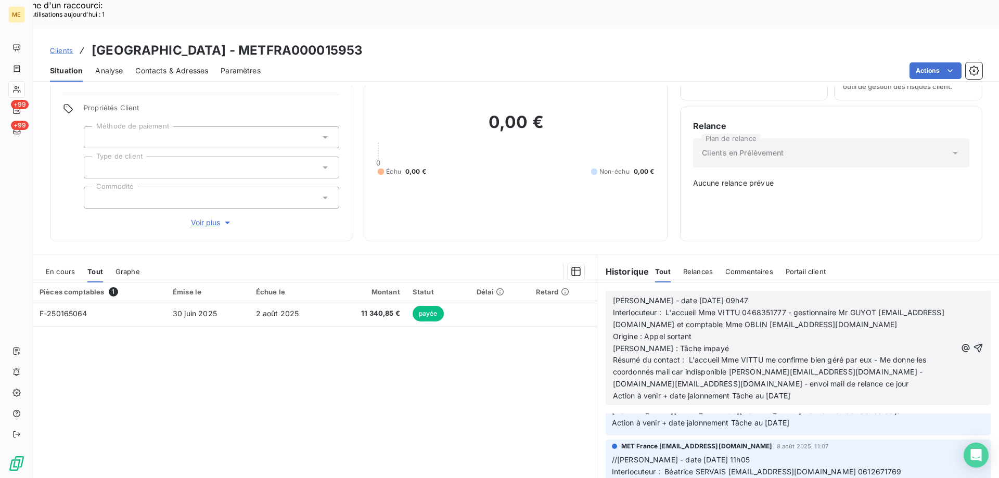
scroll to position [302, 0]
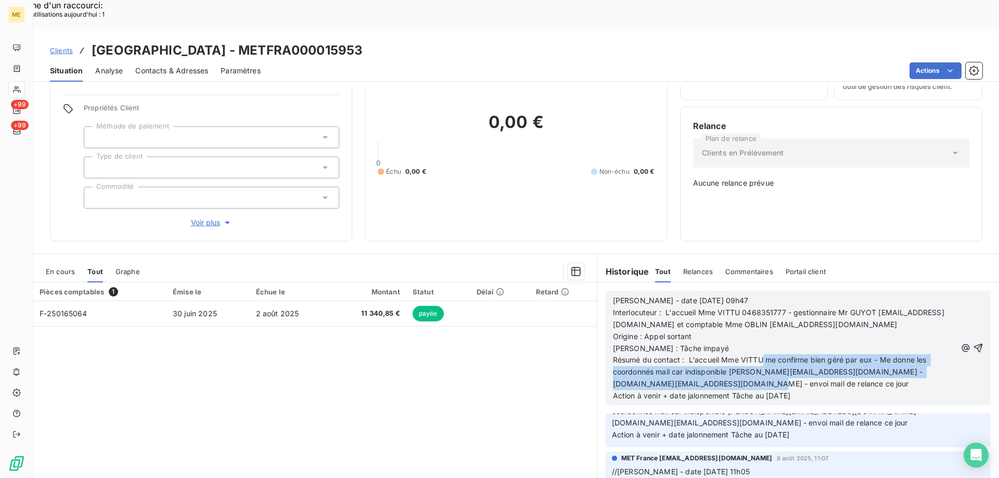
drag, startPoint x: 759, startPoint y: 322, endPoint x: 815, endPoint y: 347, distance: 61.0
click at [815, 354] on p "Résumé du contact : L'accueil Mme VITTU me confirme bien géré par eux - Me donn…" at bounding box center [784, 372] width 343 height 36
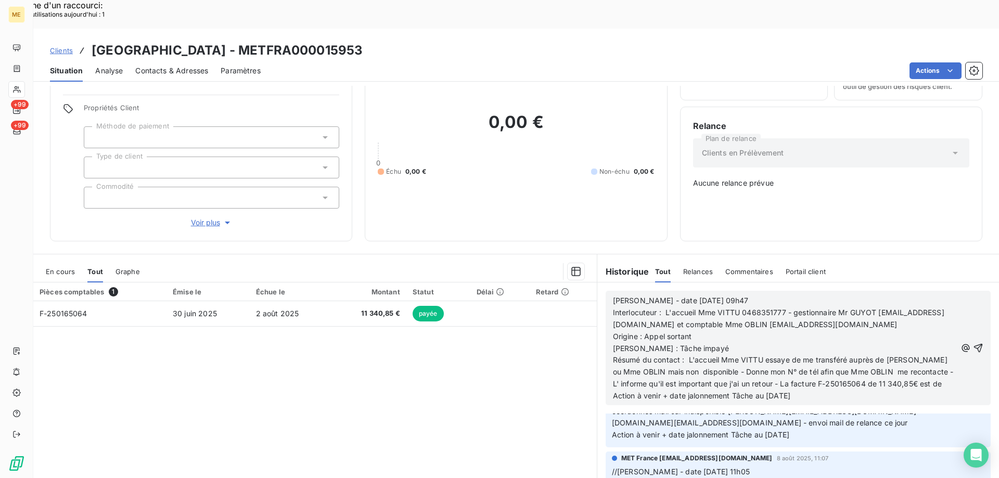
scroll to position [314, 0]
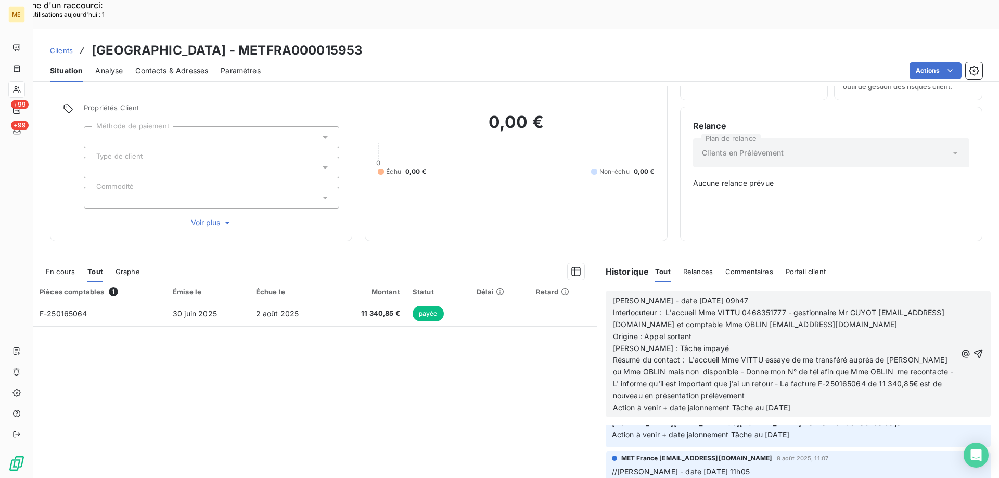
click at [756, 360] on p "Résumé du contact : L'accueil Mme VITTU essaye de me transféré auprès de Mr GUY…" at bounding box center [784, 378] width 343 height 48
click at [770, 403] on span "Action à venir + date jalonnement Tâche au [DATE]" at bounding box center [701, 407] width 177 height 9
click at [973, 348] on icon "button" at bounding box center [978, 353] width 10 height 10
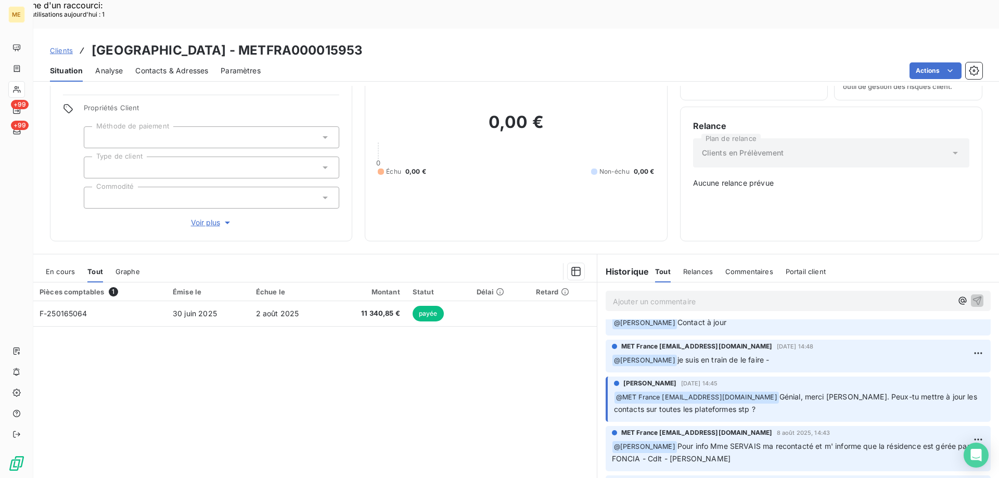
scroll to position [352, 0]
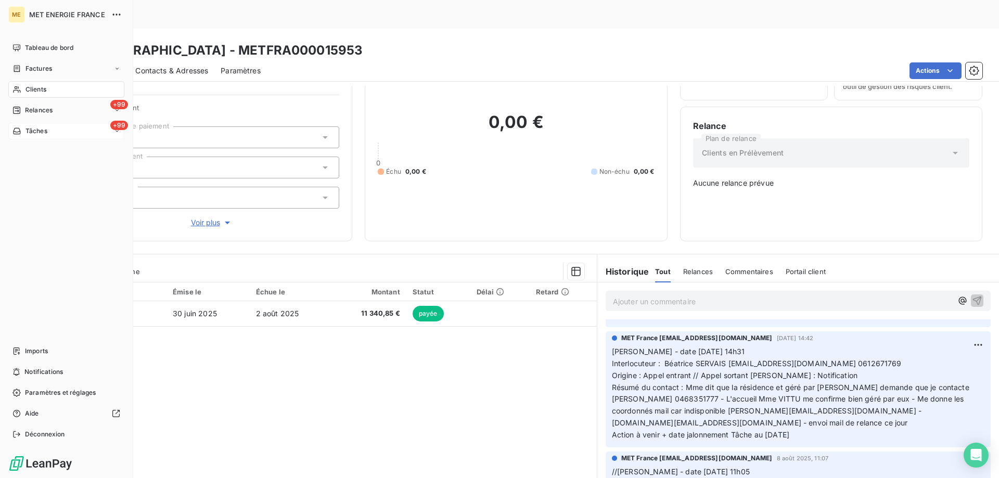
click at [67, 134] on div "+99 Tâches" at bounding box center [66, 131] width 116 height 17
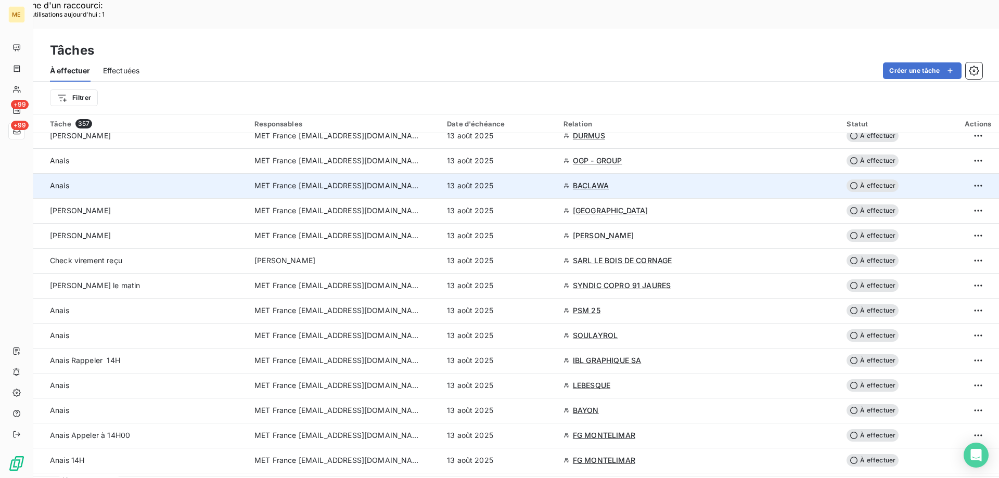
scroll to position [364, 0]
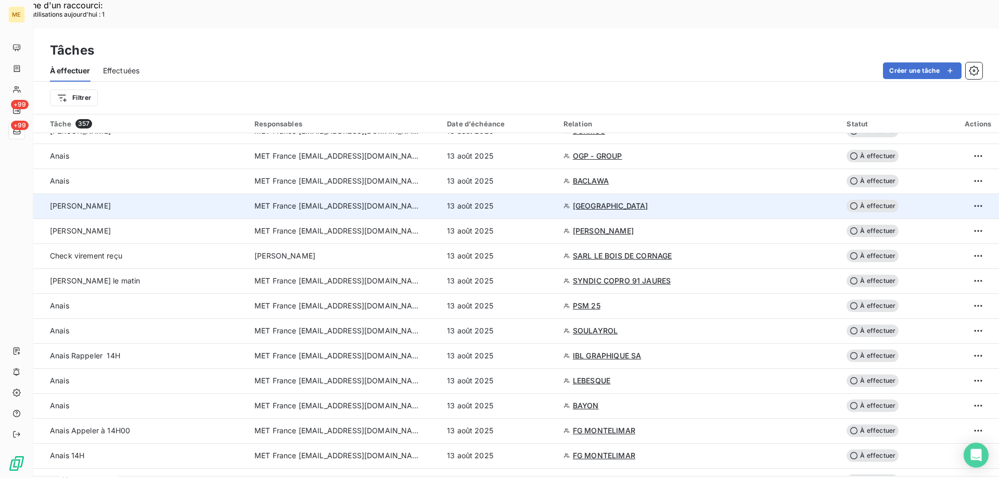
click at [858, 200] on span "À effectuer" at bounding box center [872, 206] width 52 height 12
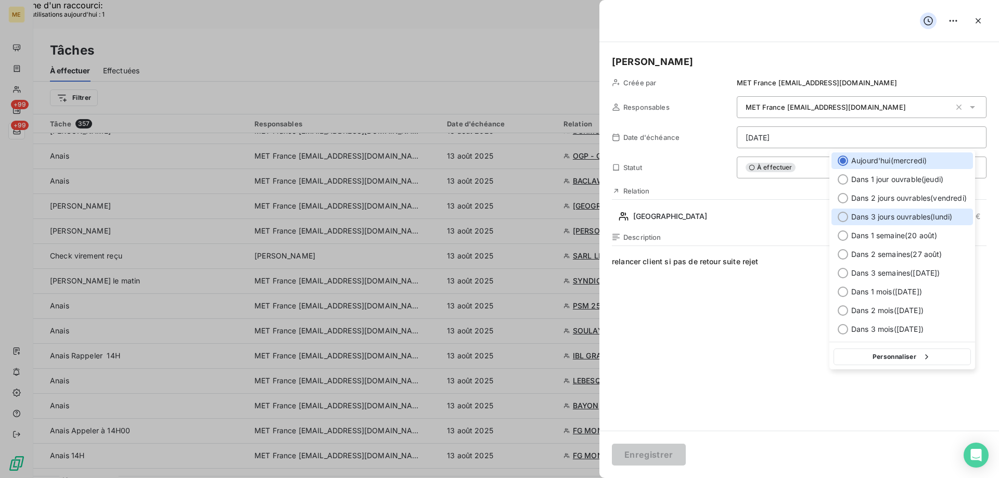
click at [839, 218] on div at bounding box center [842, 217] width 10 height 10
type input "18/08/2025"
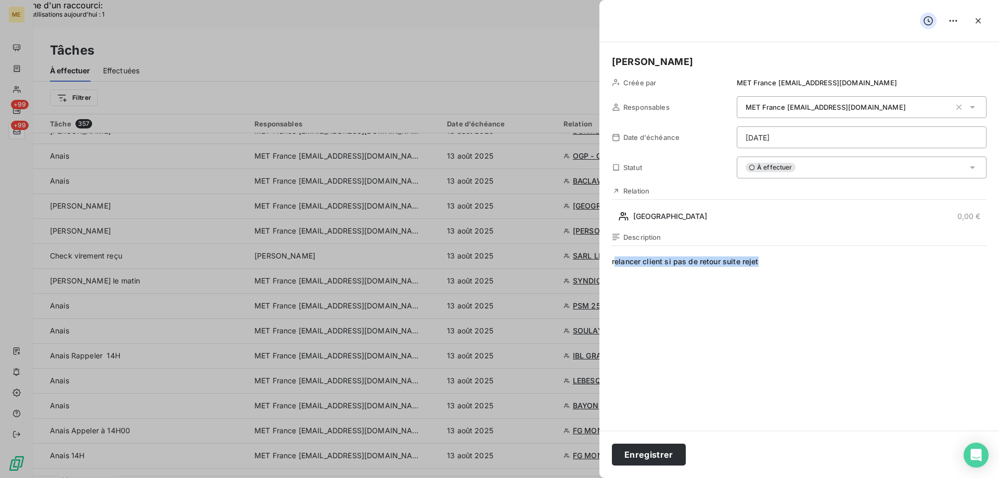
drag, startPoint x: 613, startPoint y: 264, endPoint x: 816, endPoint y: 264, distance: 202.8
click at [815, 264] on span "relancer client si pas de retour suite rejet" at bounding box center [799, 356] width 374 height 200
click at [818, 262] on span "Vérifier si rejet et relancer le client si pas de retour de saq part" at bounding box center [799, 356] width 374 height 200
click at [644, 452] on button "Enregistrer" at bounding box center [649, 455] width 74 height 22
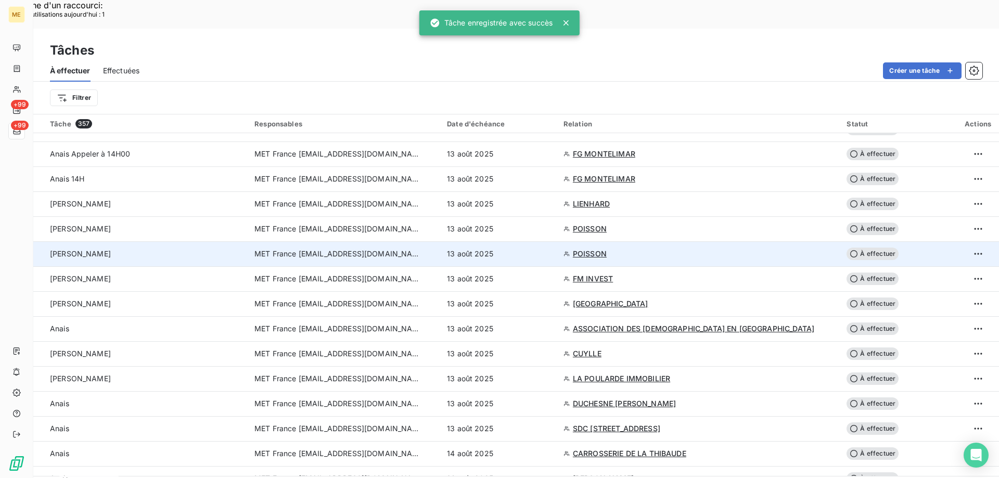
scroll to position [624, 0]
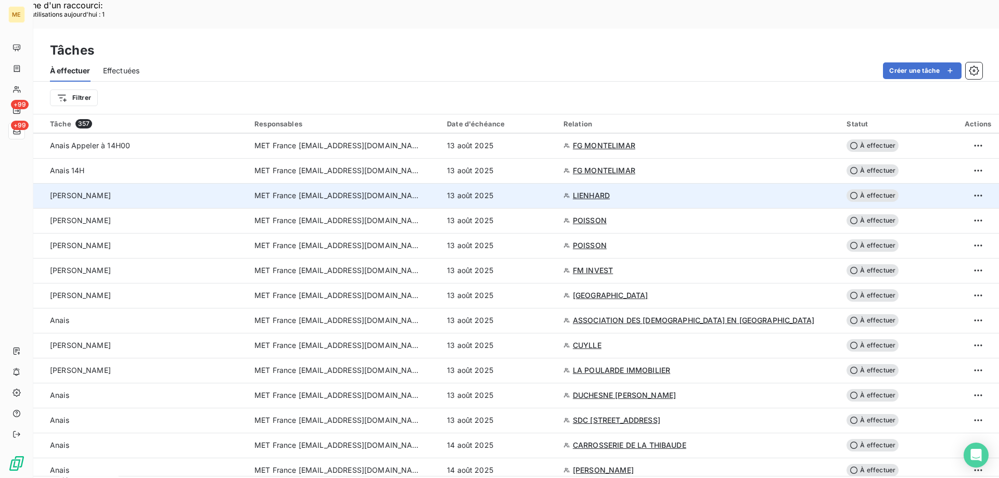
click at [610, 190] on span "LIENHARD" at bounding box center [591, 195] width 37 height 10
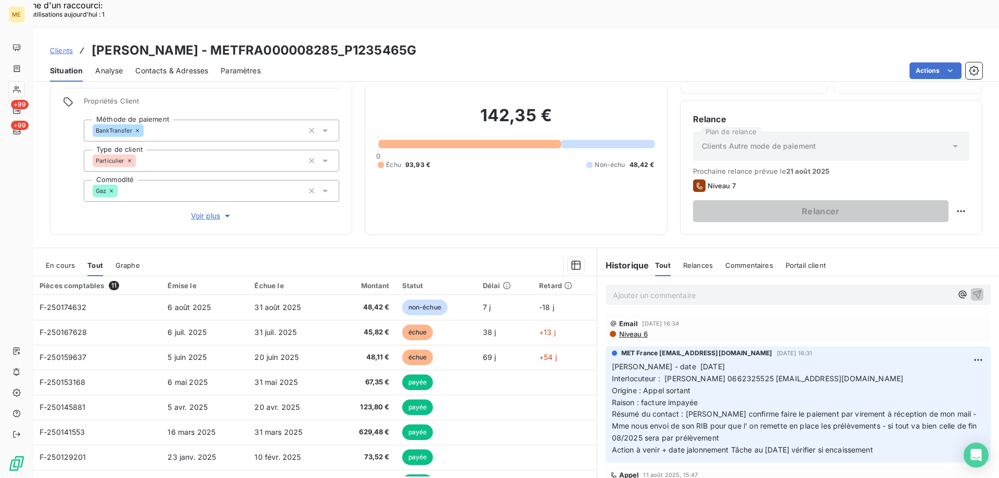
scroll to position [66, 0]
drag, startPoint x: 173, startPoint y: 19, endPoint x: 294, endPoint y: 16, distance: 121.2
click at [294, 41] on h3 "LIENHARD - METFRA000008285_P1235465G" at bounding box center [254, 50] width 325 height 19
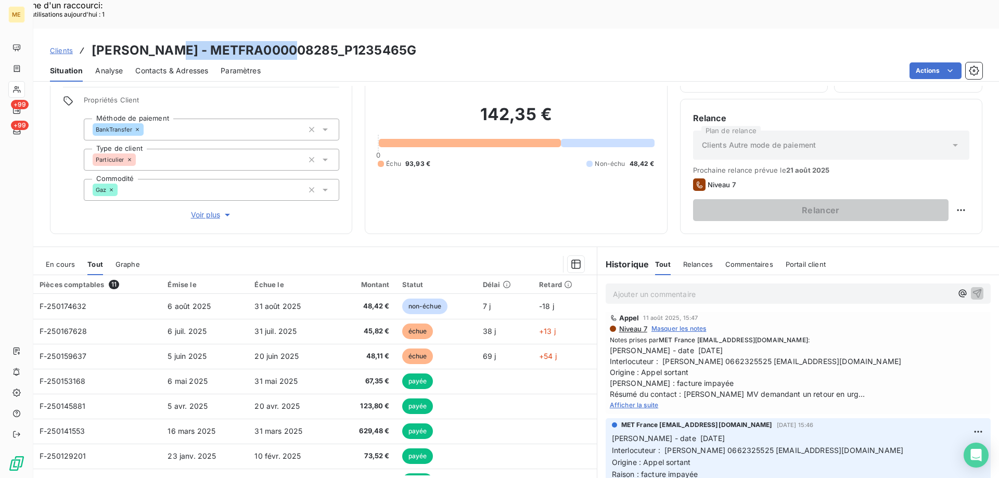
scroll to position [0, 0]
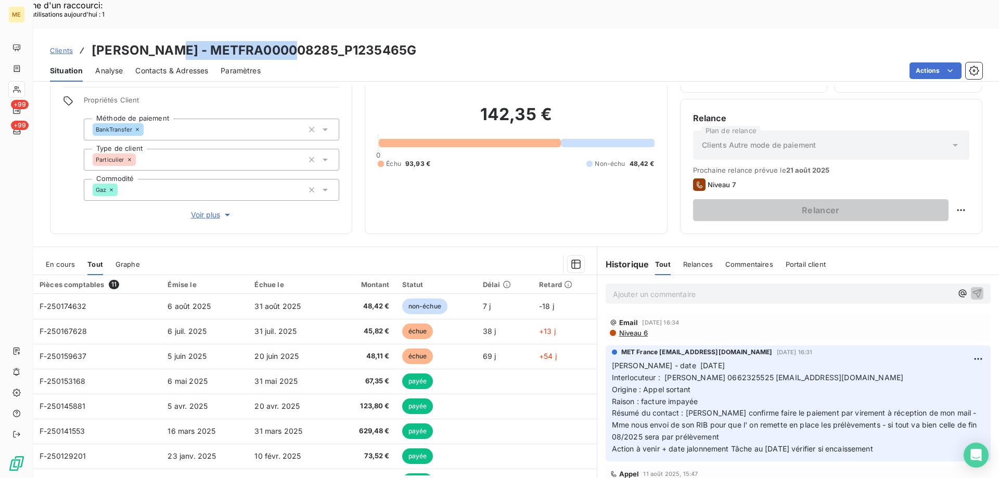
click at [209, 210] on span "Voir plus" at bounding box center [212, 215] width 42 height 10
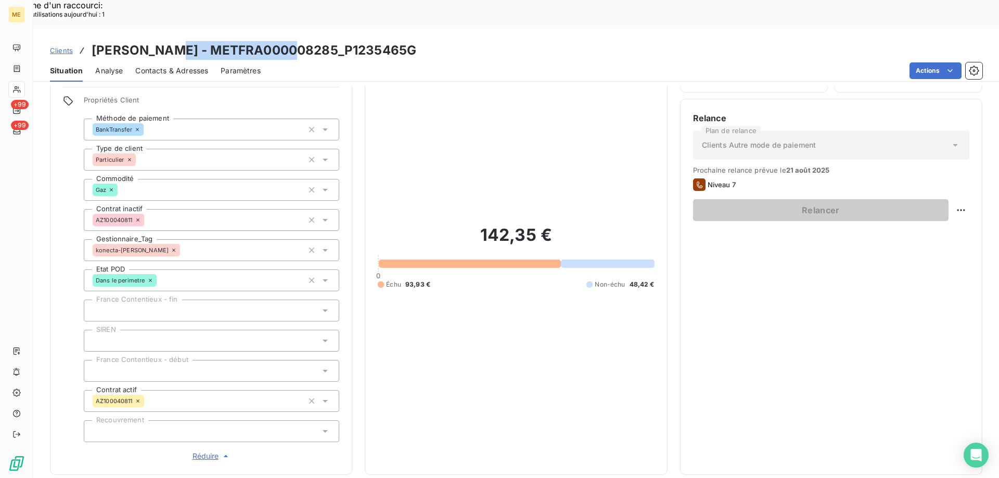
click at [203, 451] on span "Réduire" at bounding box center [211, 456] width 38 height 10
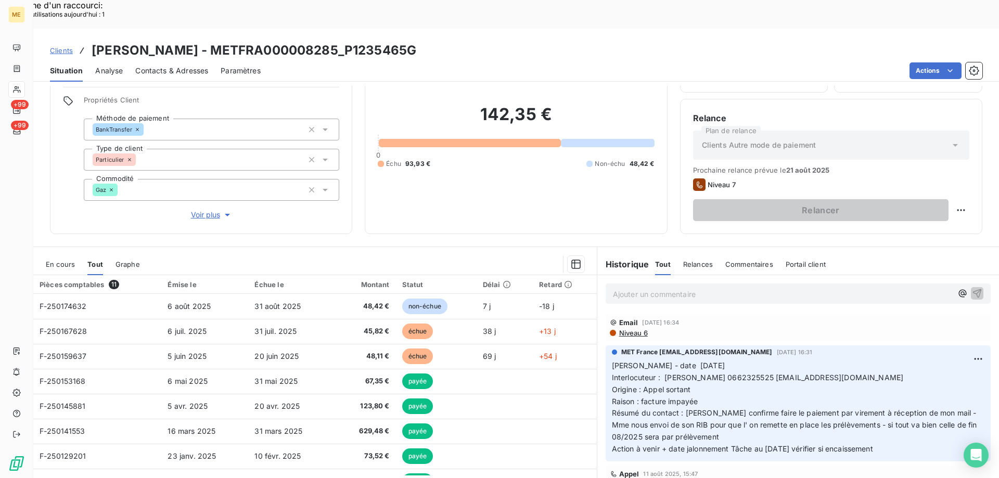
click at [735, 373] on span "Interlocuteur : Mme LIENHARD 0662325525 LIENHARD.PASCALE@GMAIL.COM" at bounding box center [758, 377] width 292 height 9
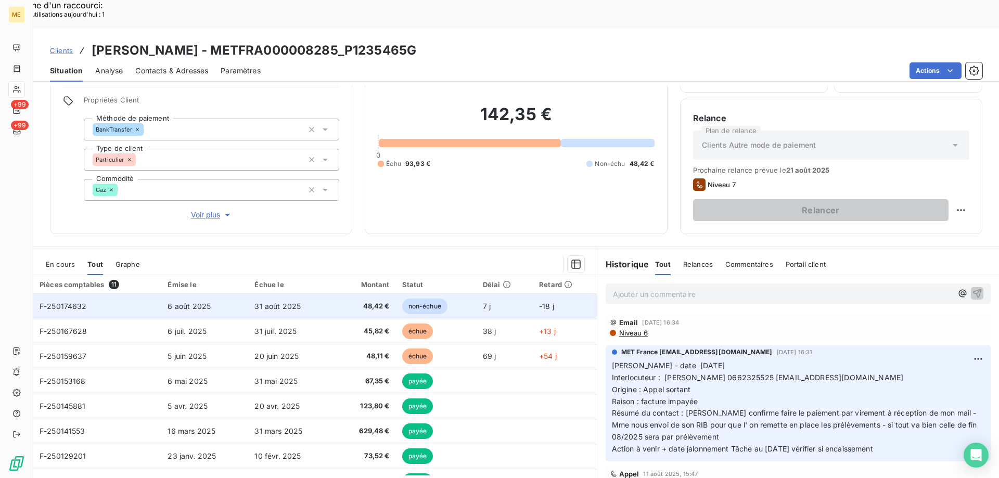
click at [70, 302] on span "F-250174632" at bounding box center [63, 306] width 47 height 9
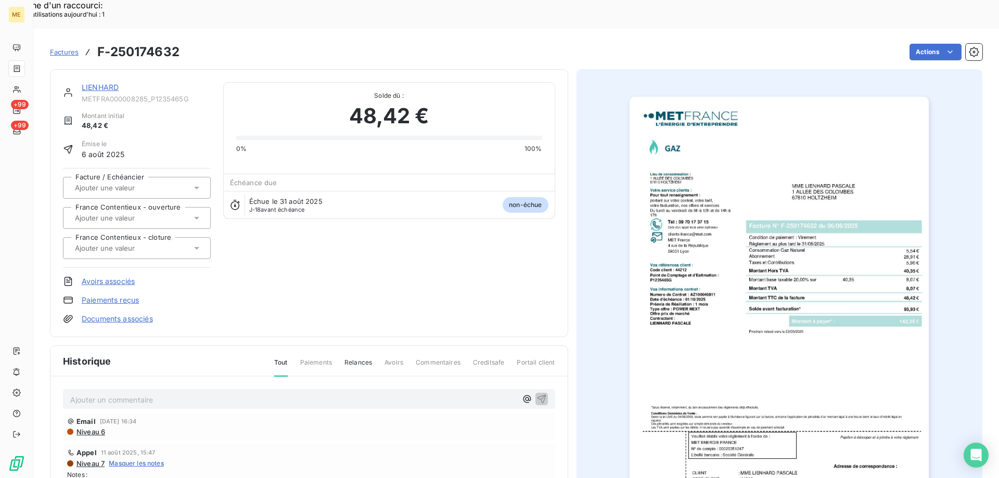
click at [778, 319] on img "button" at bounding box center [778, 308] width 299 height 423
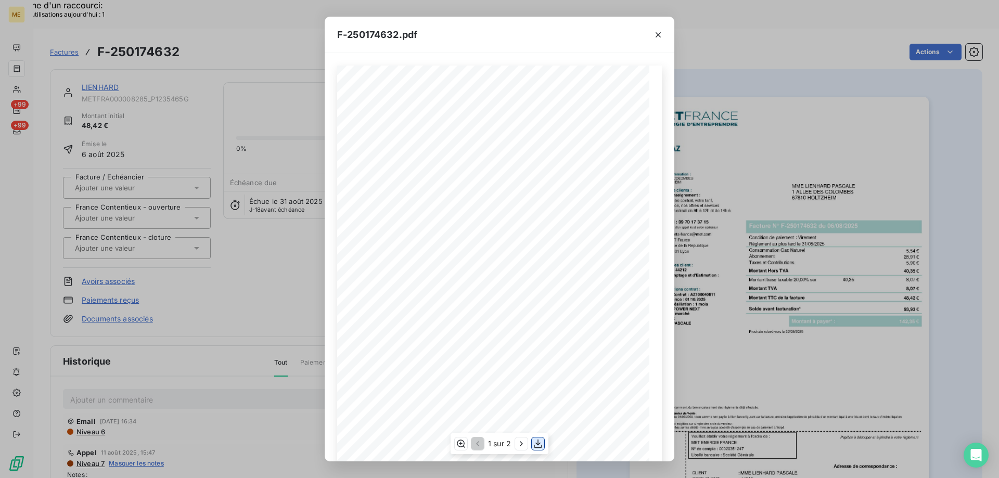
click at [536, 441] on icon "button" at bounding box center [538, 443] width 10 height 10
click at [656, 32] on icon "button" at bounding box center [657, 34] width 5 height 5
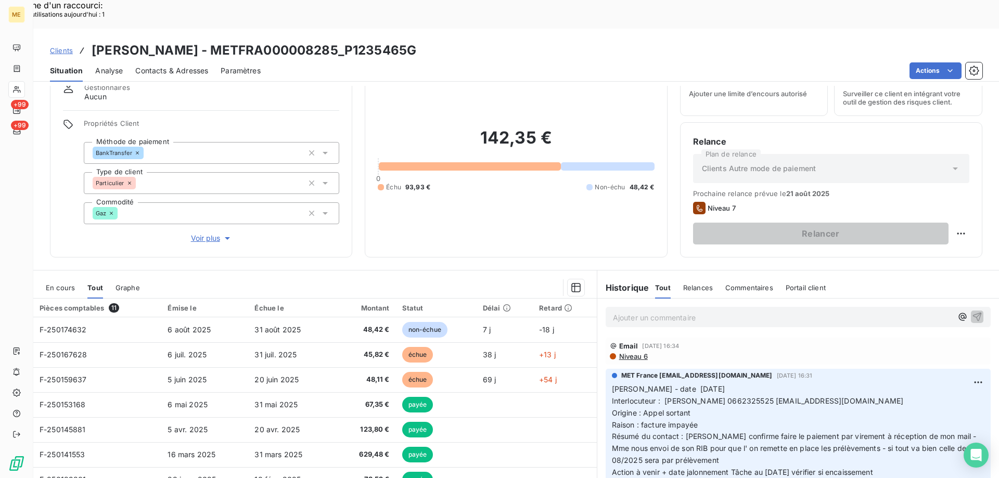
scroll to position [66, 0]
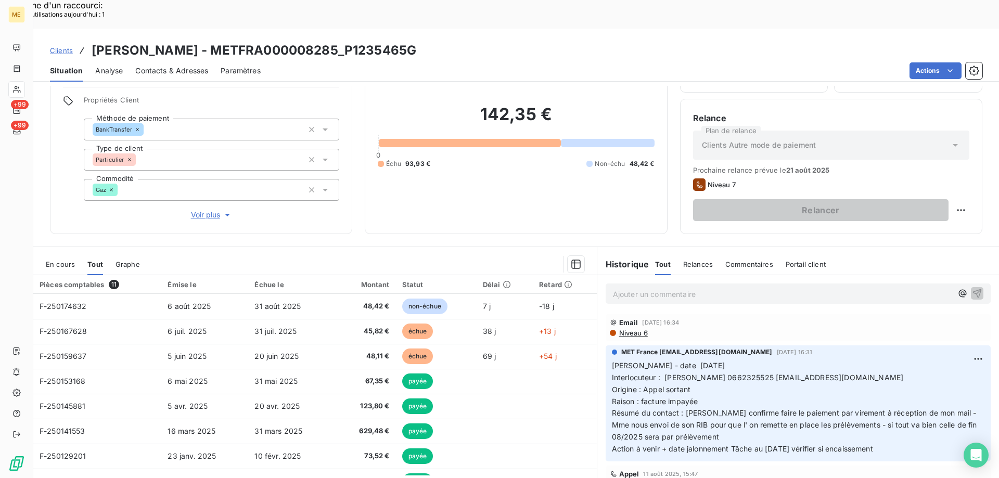
drag, startPoint x: 875, startPoint y: 420, endPoint x: 605, endPoint y: 340, distance: 281.1
click at [605, 345] on div "MET France met-france@recouvrement.met.com 11 août 2025, 16:31 Valérie - date 1…" at bounding box center [797, 403] width 385 height 116
click at [636, 288] on p "Ajouter un commentaire ﻿" at bounding box center [782, 294] width 339 height 13
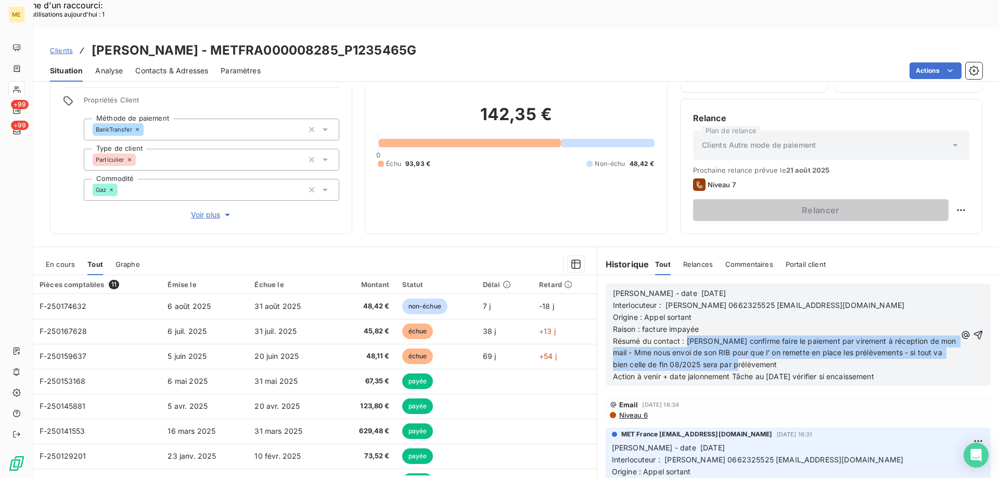
drag, startPoint x: 682, startPoint y: 313, endPoint x: 761, endPoint y: 335, distance: 81.7
click at [761, 335] on p "Résumé du contact : Mme confirme faire le paiement par virement à réception de …" at bounding box center [784, 353] width 343 height 36
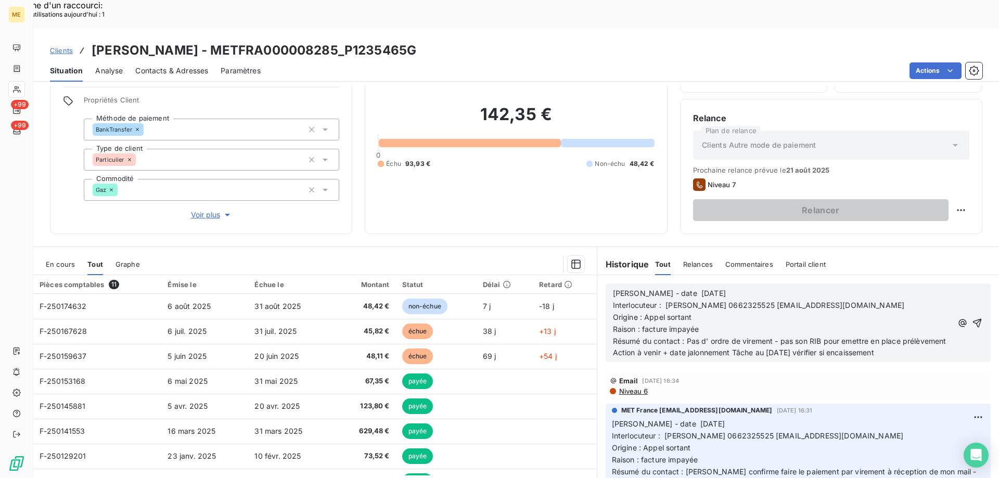
click at [837, 337] on span "Résumé du contact : Pas d' ordre de virement - pas son RIB pour emettre en plac…" at bounding box center [779, 341] width 333 height 9
click at [905, 335] on p "Résumé du contact : Pas d' ordre de virement - pas son RIB pour remettre en pla…" at bounding box center [782, 341] width 339 height 12
click at [665, 335] on p "Résumé du contact : Pas d' ordre de virement - pas son RIB pour remettre en pla…" at bounding box center [782, 341] width 339 height 12
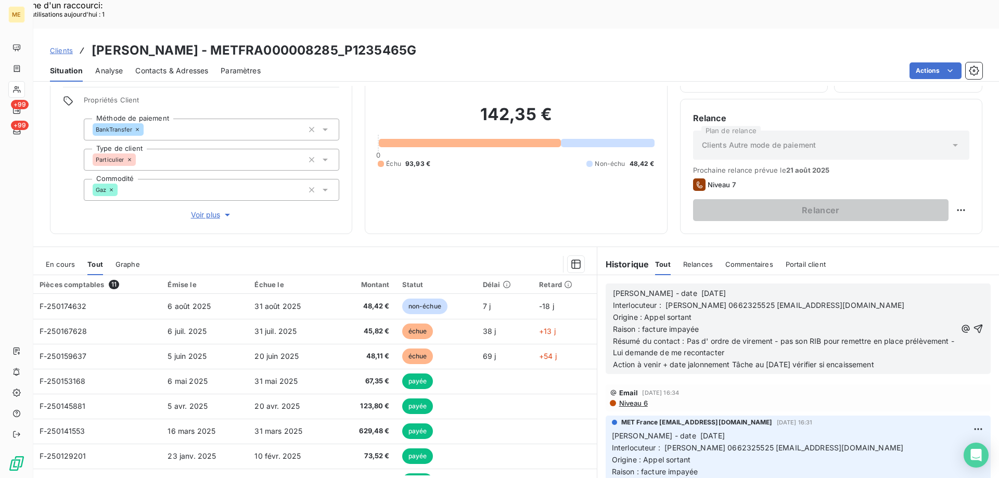
click at [684, 337] on span "Résumé du contact : Pas d' ordre de virement - pas son RIB pour remettre en pla…" at bounding box center [784, 347] width 343 height 21
drag, startPoint x: 662, startPoint y: 264, endPoint x: 699, endPoint y: 261, distance: 37.6
click at [699, 288] on p "Valérie - date 11/08/2025" at bounding box center [784, 294] width 343 height 12
click at [974, 325] on icon "button" at bounding box center [978, 329] width 9 height 9
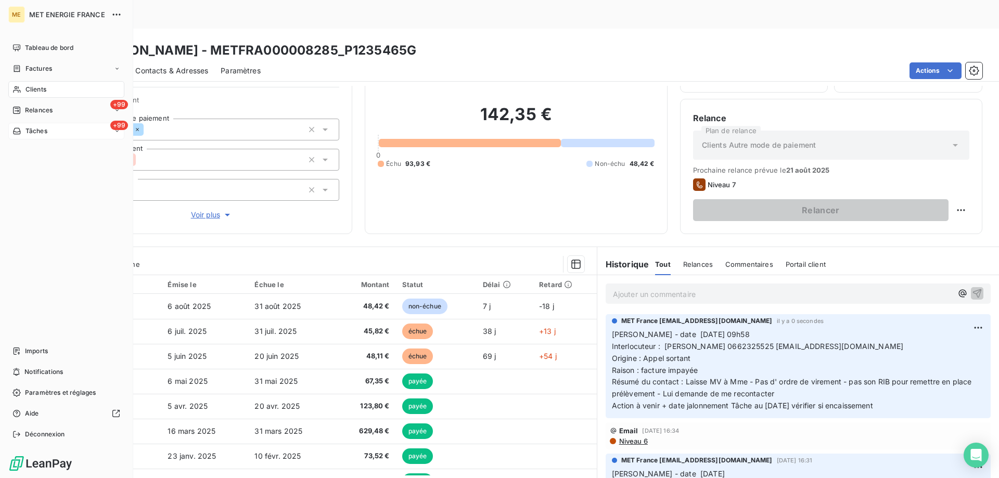
click at [58, 132] on div "+99 Tâches" at bounding box center [66, 131] width 116 height 17
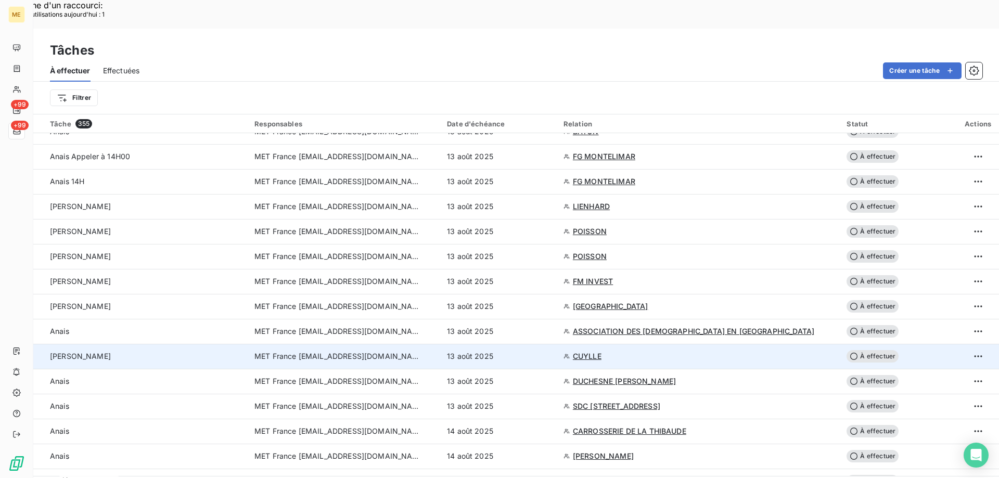
scroll to position [490, 0]
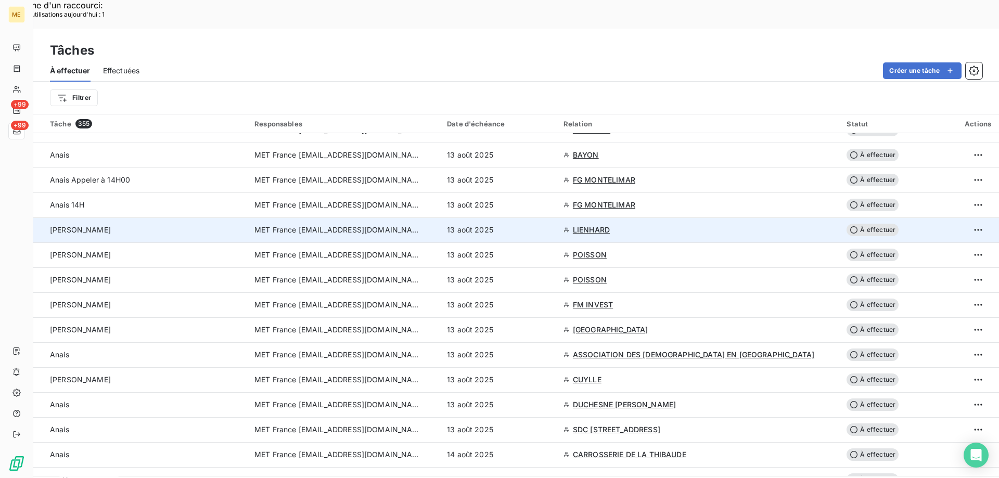
click at [855, 224] on span "À effectuer" at bounding box center [872, 230] width 52 height 12
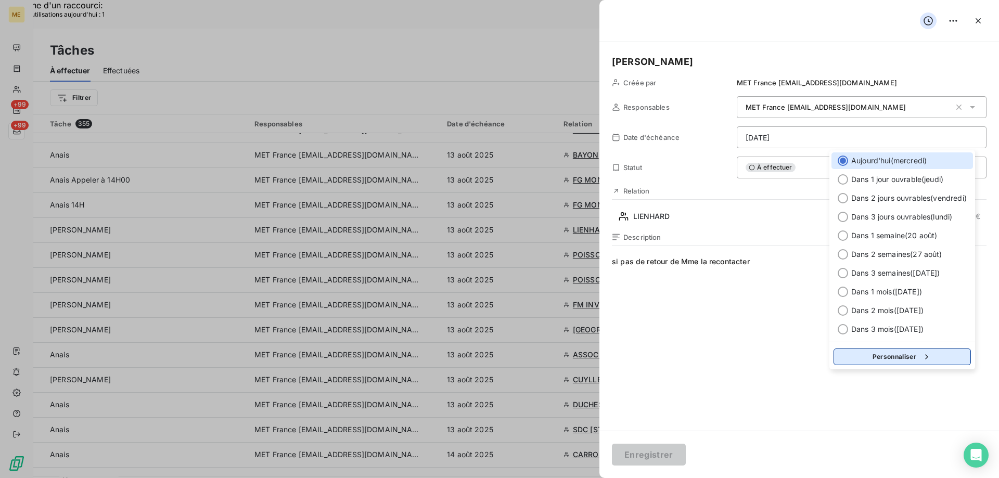
click at [881, 353] on button "Personnaliser" at bounding box center [901, 356] width 137 height 17
select select "7"
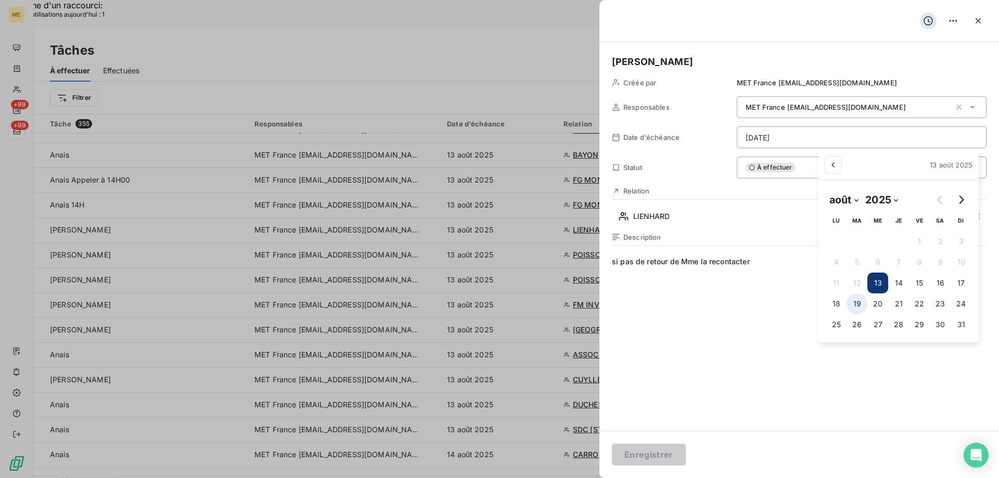
click at [858, 302] on button "19" at bounding box center [856, 303] width 21 height 21
type input "19/08/2025"
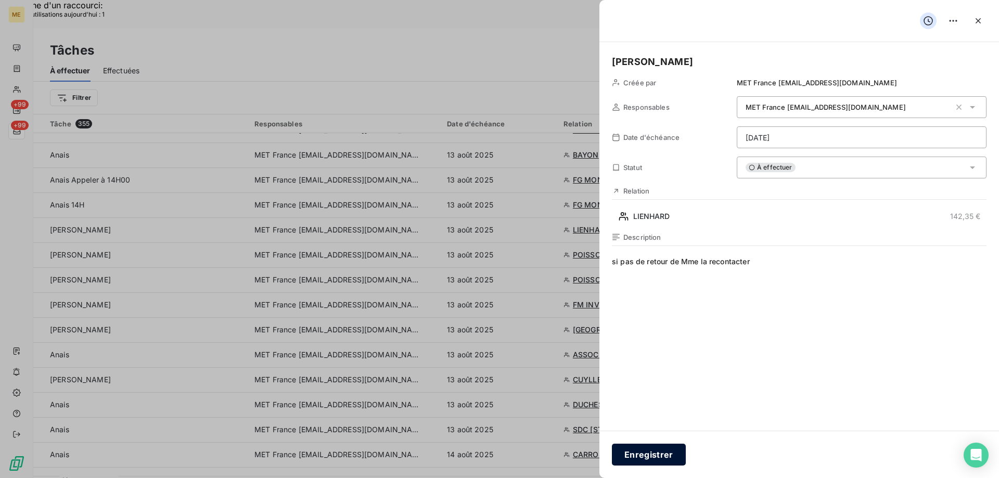
click at [655, 457] on button "Enregistrer" at bounding box center [649, 455] width 74 height 22
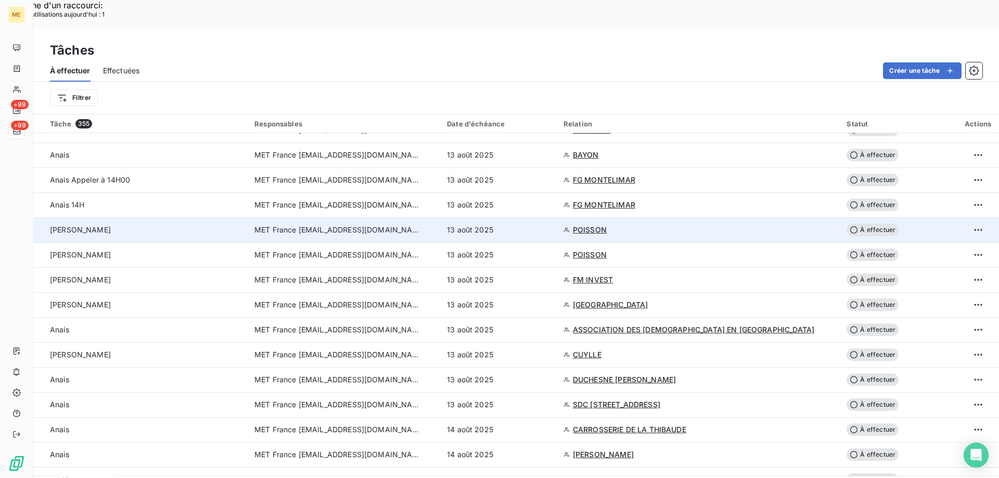
click at [863, 224] on span "À effectuer" at bounding box center [872, 230] width 52 height 12
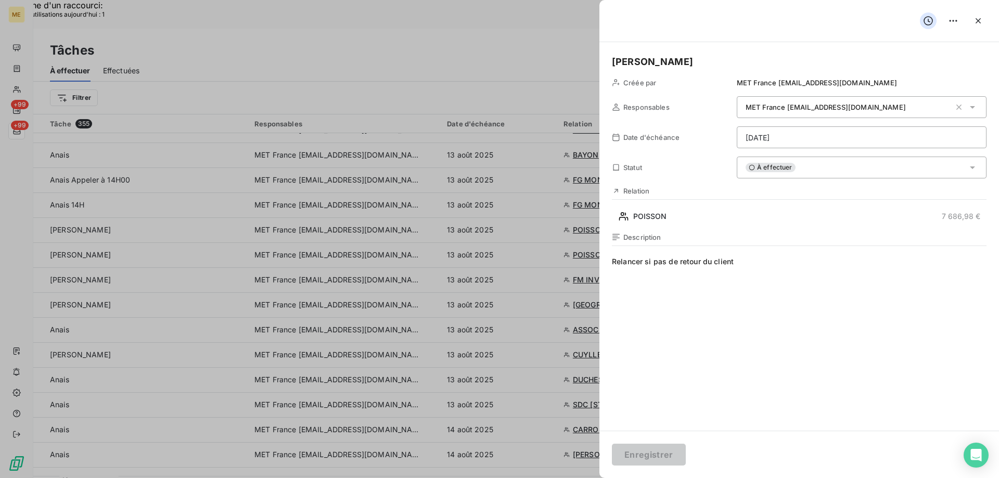
click at [814, 165] on div "À effectuer" at bounding box center [861, 168] width 250 height 22
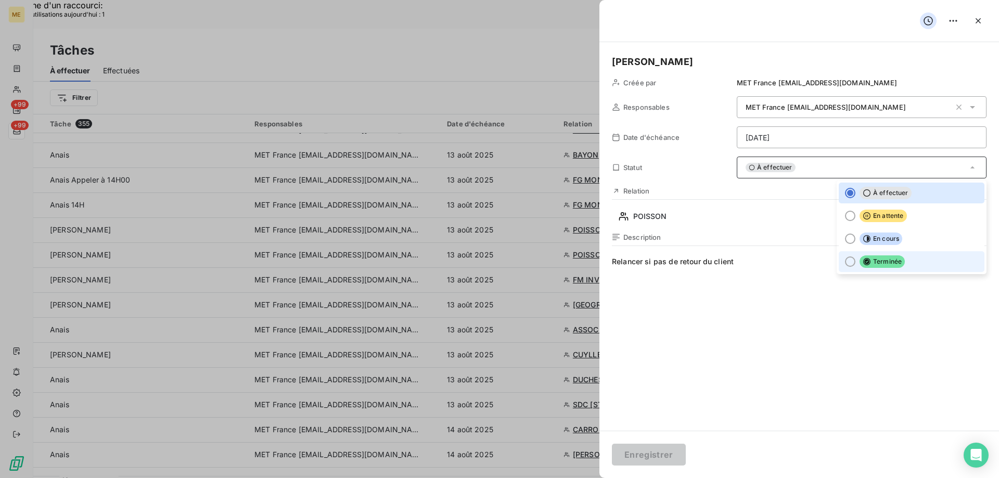
click at [845, 262] on div at bounding box center [850, 261] width 10 height 10
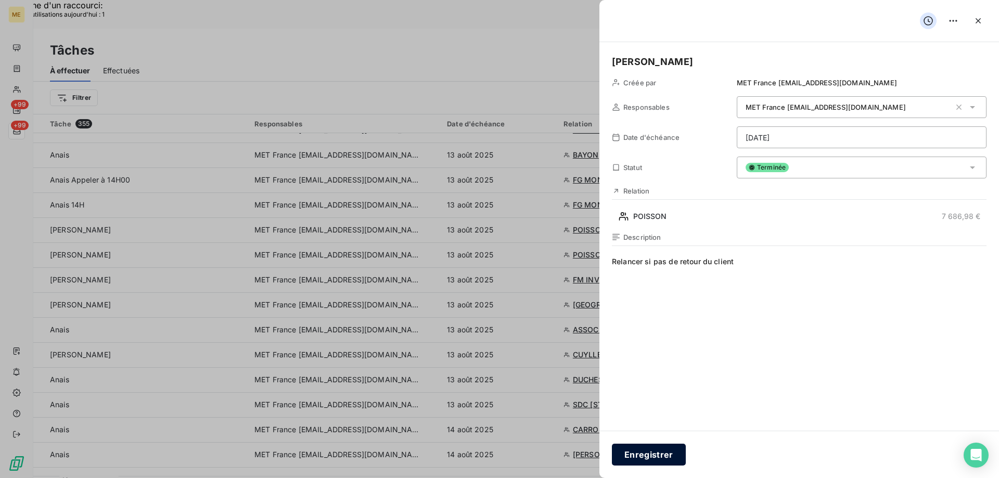
click at [651, 450] on button "Enregistrer" at bounding box center [649, 455] width 74 height 22
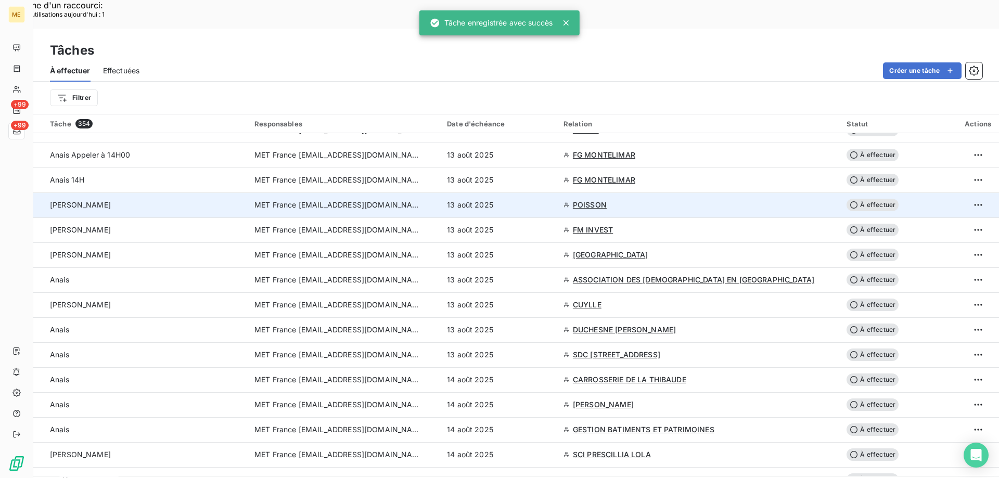
click at [856, 199] on span "À effectuer" at bounding box center [872, 205] width 52 height 12
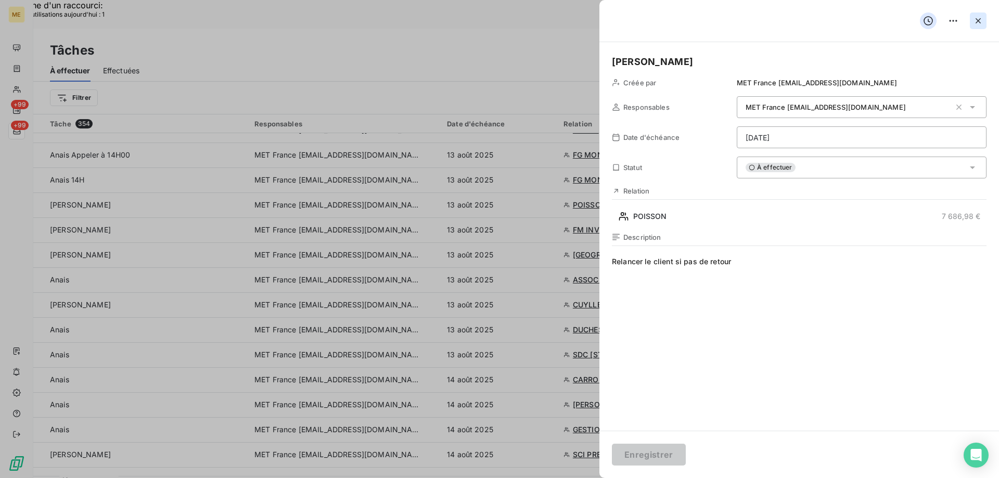
click at [978, 24] on icon "button" at bounding box center [978, 21] width 10 height 10
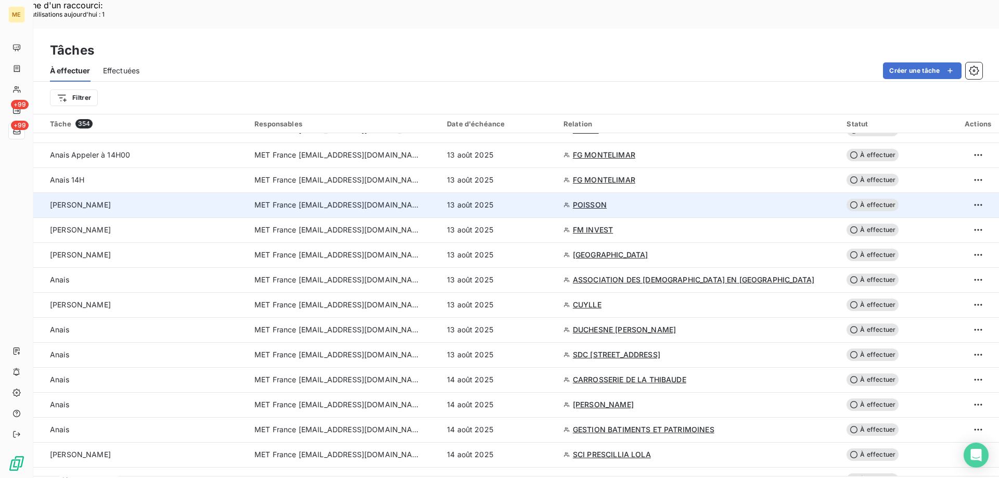
click at [606, 200] on span "POISSON" at bounding box center [590, 205] width 34 height 10
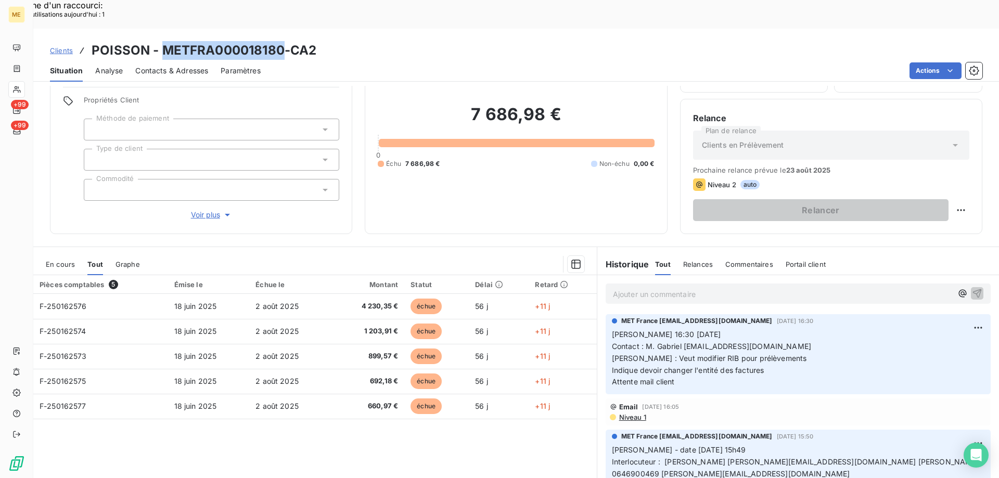
drag, startPoint x: 162, startPoint y: 19, endPoint x: 279, endPoint y: 19, distance: 117.0
click at [279, 41] on h3 "POISSON - METFRA000018180-CA2" at bounding box center [204, 50] width 225 height 19
click at [362, 41] on div "Clients POISSON - METFRA000018180-CA2" at bounding box center [515, 50] width 965 height 19
drag, startPoint x: 303, startPoint y: 19, endPoint x: 89, endPoint y: 9, distance: 214.0
click at [89, 29] on div "Clients POISSON - METFRA000018180-CA2 Situation Analyse Contacts & Adresses Par…" at bounding box center [515, 55] width 965 height 53
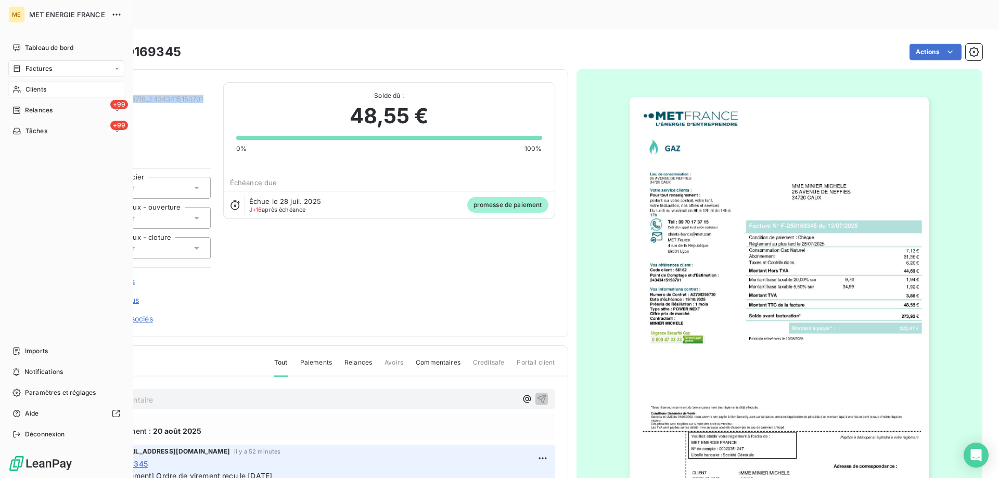
click at [60, 90] on div "Clients" at bounding box center [66, 89] width 116 height 17
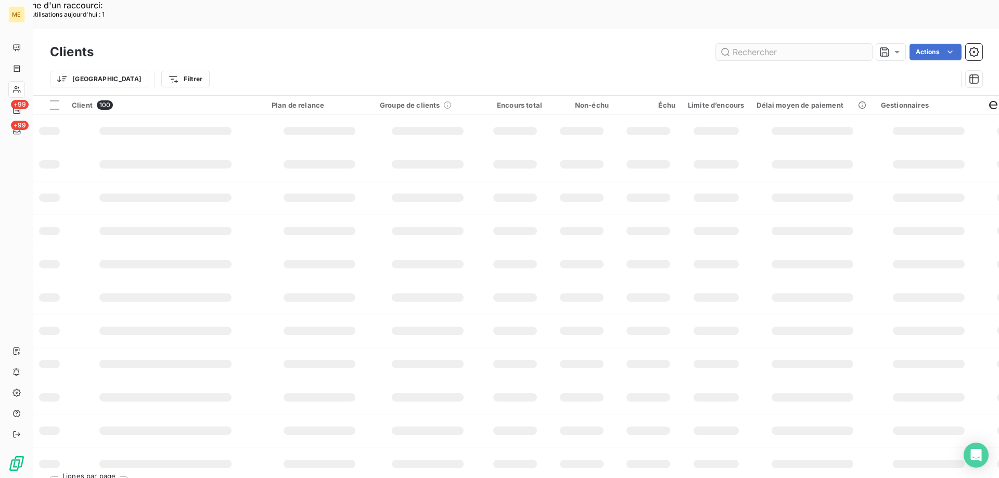
click at [744, 44] on input "text" at bounding box center [794, 52] width 156 height 17
click at [739, 44] on input "METFRA000003101" at bounding box center [794, 52] width 156 height 17
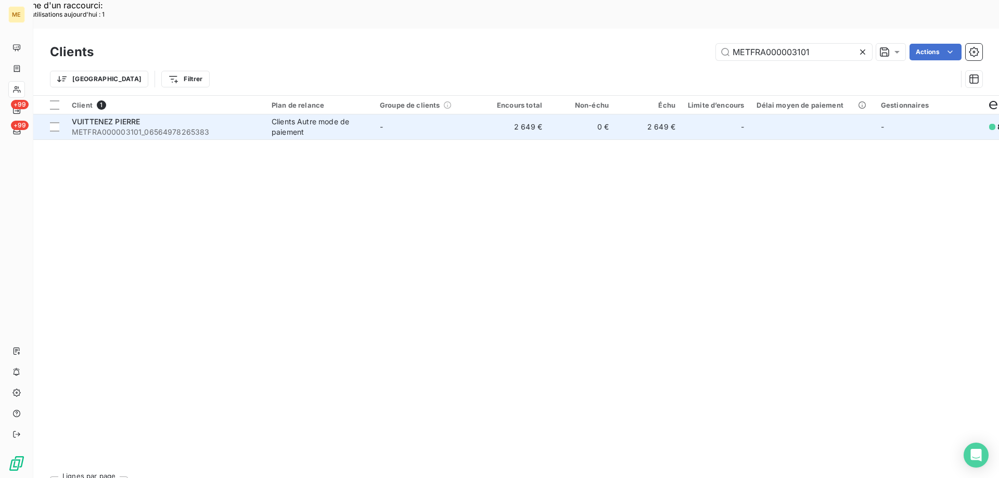
type input "METFRA000003101"
click at [123, 117] on span "VUITTENEZ PIERRE" at bounding box center [106, 121] width 68 height 9
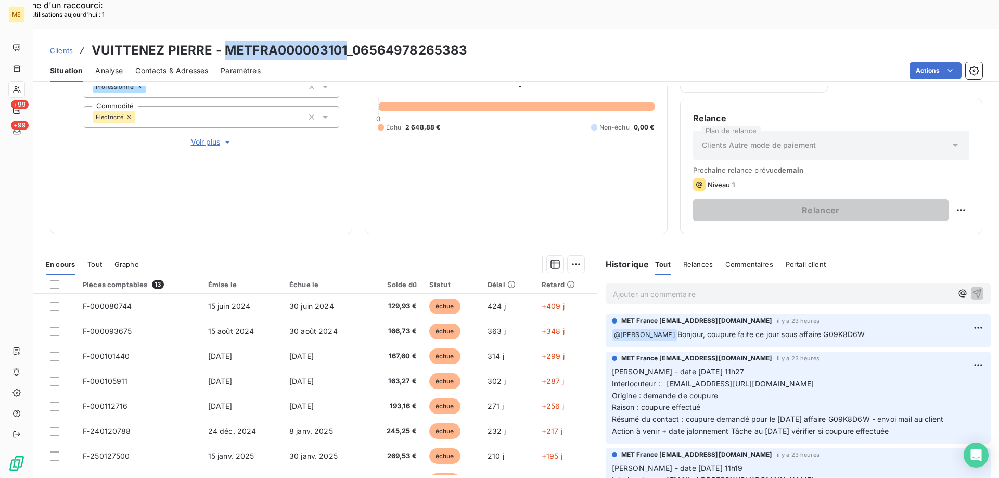
drag, startPoint x: 221, startPoint y: 19, endPoint x: 345, endPoint y: 19, distance: 123.8
click at [345, 41] on h3 "VUITTENEZ PIERRE - METFRA000003101_06564978265383" at bounding box center [280, 50] width 376 height 19
copy h3 "METFRA000003101"
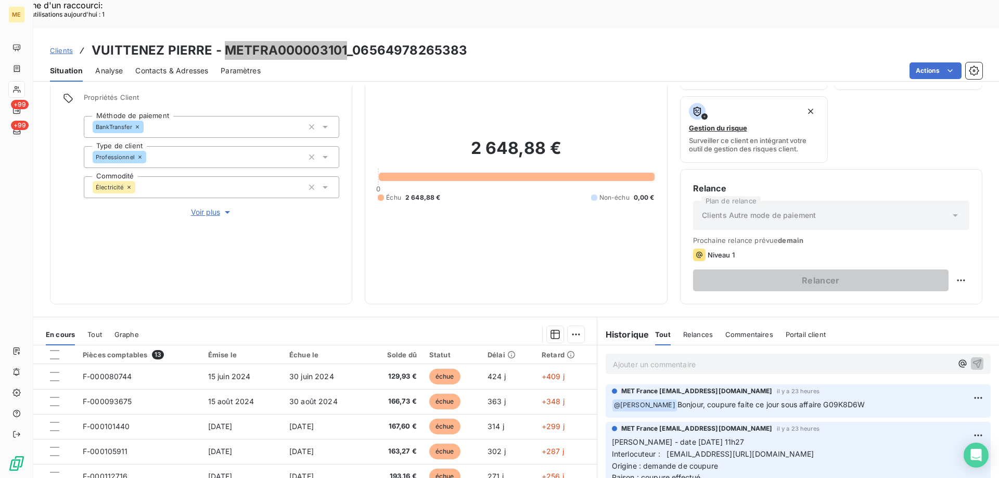
scroll to position [139, 0]
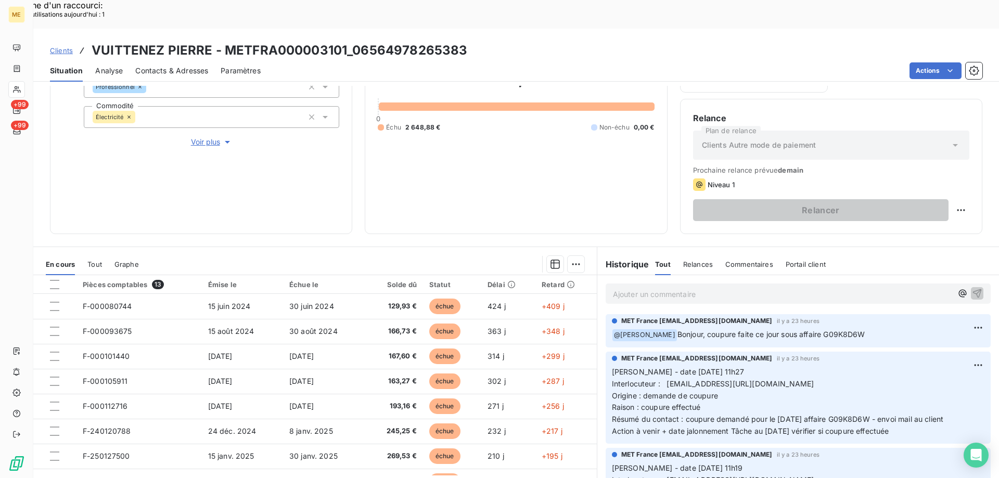
click at [640, 288] on p "Ajouter un commentaire ﻿" at bounding box center [782, 294] width 339 height 13
drag, startPoint x: 848, startPoint y: 353, endPoint x: 803, endPoint y: 356, distance: 45.3
click at [803, 379] on span "Interlocuteur : actribut@alliancecomtoise.cerfrance.fr/0381920330/0676613208" at bounding box center [713, 383] width 202 height 9
click at [787, 288] on p "Ajouter un commentaire ﻿" at bounding box center [782, 294] width 339 height 13
drag, startPoint x: 883, startPoint y: 407, endPoint x: 606, endPoint y: 344, distance: 283.8
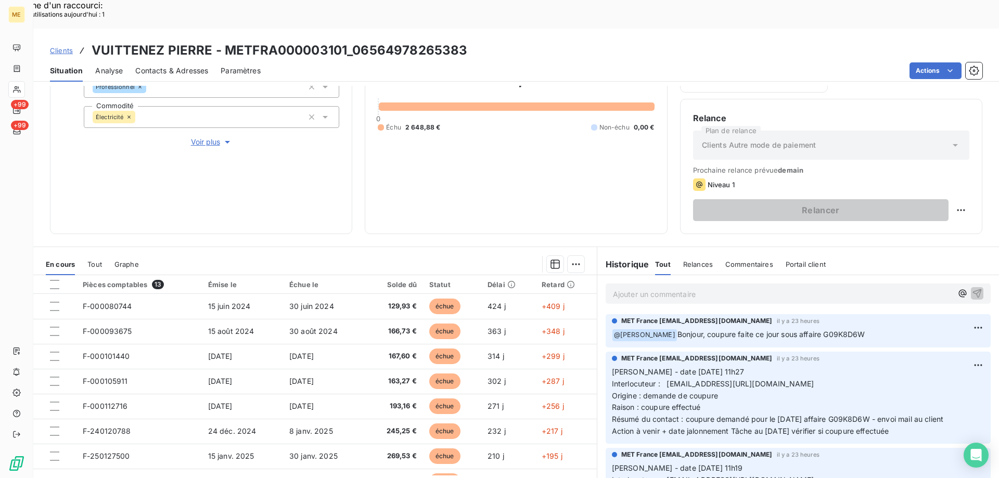
click at [606, 352] on div "MET France met-france@recouvrement.met.com il y a 23 heures Valérie - date 12/0…" at bounding box center [797, 398] width 385 height 92
copy p "Valérie - date 12/08/2025 11h27 Interlocuteur : actribut@alliancecomtoise.cerfr…"
click at [623, 288] on p "Ajouter un commentaire ﻿" at bounding box center [782, 294] width 339 height 13
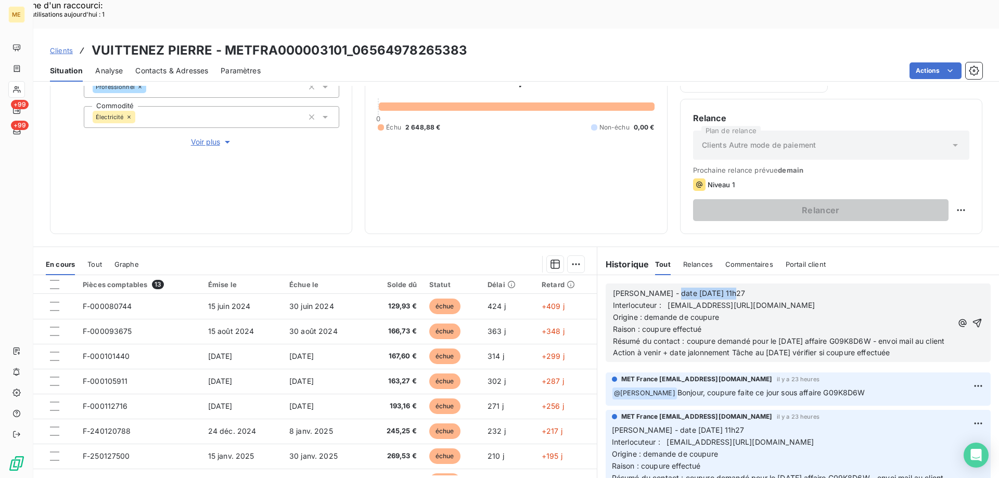
drag, startPoint x: 661, startPoint y: 262, endPoint x: 746, endPoint y: 267, distance: 84.9
click at [746, 288] on p "Valérie - date 12/08/2025 11h27" at bounding box center [782, 294] width 339 height 12
drag, startPoint x: 665, startPoint y: 277, endPoint x: 850, endPoint y: 278, distance: 185.2
click at [815, 301] on span "Interlocuteur : actribut@alliancecomtoise.cerfrance.fr/0381920330/0676613208" at bounding box center [714, 305] width 202 height 9
click at [823, 300] on p "Interlocuteur : PIERRE VUITTENEZ PIERRE 0676613208" at bounding box center [782, 306] width 339 height 12
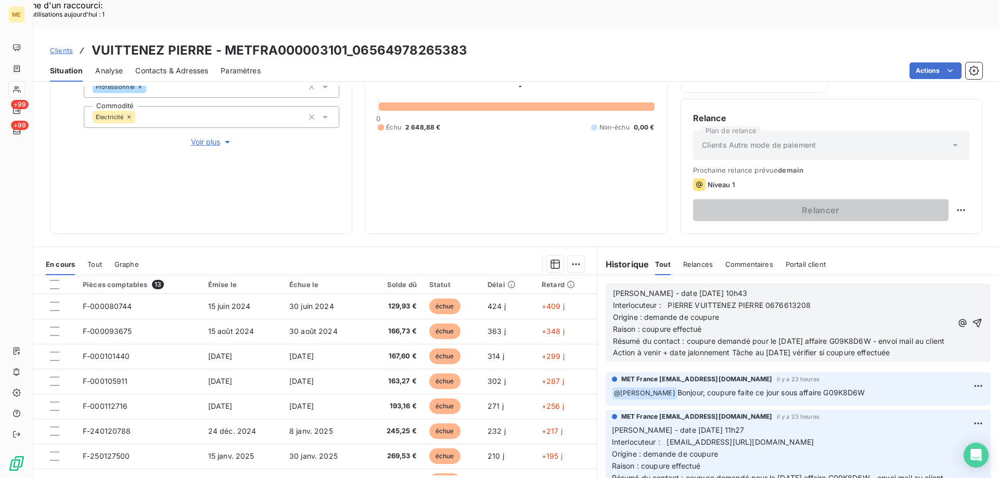
click at [825, 300] on p "Interlocuteur : PIERRE VUITTENEZ PIERRE 0676613208" at bounding box center [782, 306] width 339 height 12
click at [902, 300] on p "Interlocuteur : PIERRE VUITTENEZ PIERRE 0676613208 pierre_1907@hotmail.fr" at bounding box center [782, 306] width 339 height 12
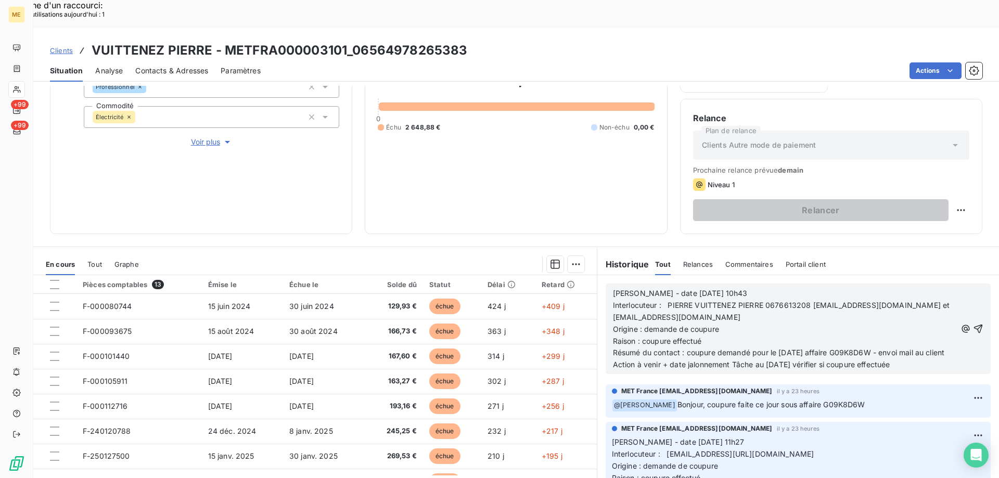
click at [913, 300] on p "Interlocuteur : PIERRE VUITTENEZ PIERRE 0676613208 pierre_1907@hotmail.fr et ac…" at bounding box center [784, 312] width 343 height 24
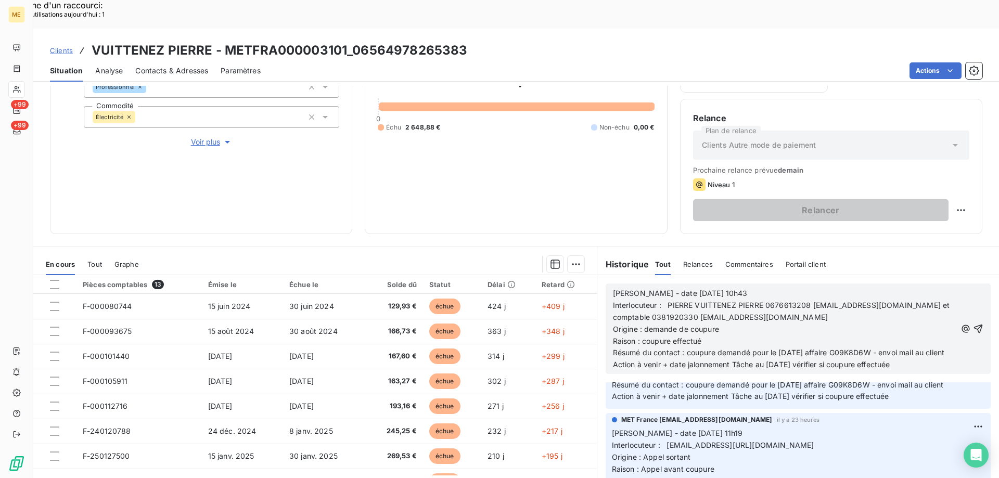
scroll to position [104, 0]
click at [938, 300] on p "Interlocuteur : PIERRE VUITTENEZ PIERRE 0676613208 pierre_1907@hotmail.fr et co…" at bounding box center [784, 312] width 343 height 24
drag, startPoint x: 642, startPoint y: 300, endPoint x: 726, endPoint y: 298, distance: 83.7
click at [726, 323] on p "Origine : demande de coupure" at bounding box center [784, 329] width 343 height 12
click at [644, 337] on span "Raison : coupure effectué" at bounding box center [657, 341] width 89 height 9
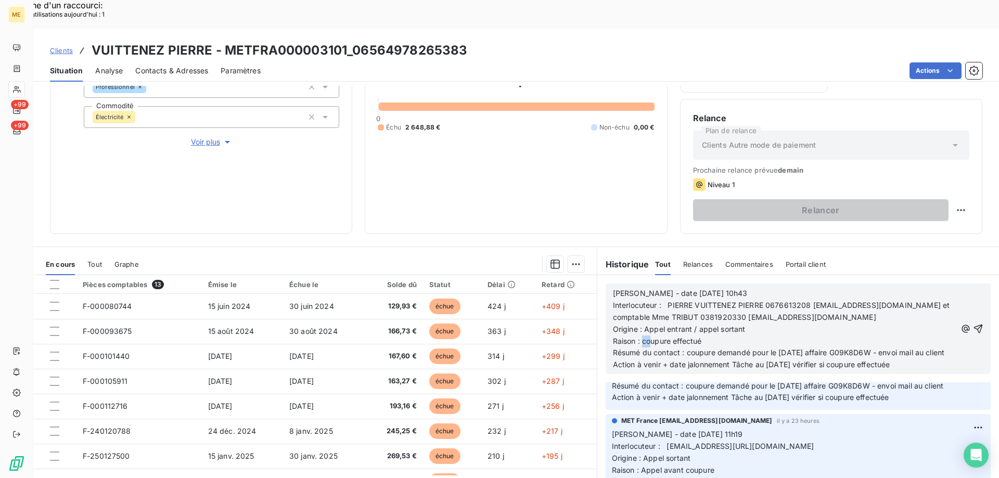
click at [639, 337] on span "Raison : coupure effectué" at bounding box center [657, 341] width 89 height 9
drag, startPoint x: 683, startPoint y: 323, endPoint x: 702, endPoint y: 332, distance: 20.5
click at [702, 347] on p "Résumé du contact : coupure demandé pour le 13/08/2025 affaire G09K8D6W - envoi…" at bounding box center [784, 353] width 343 height 12
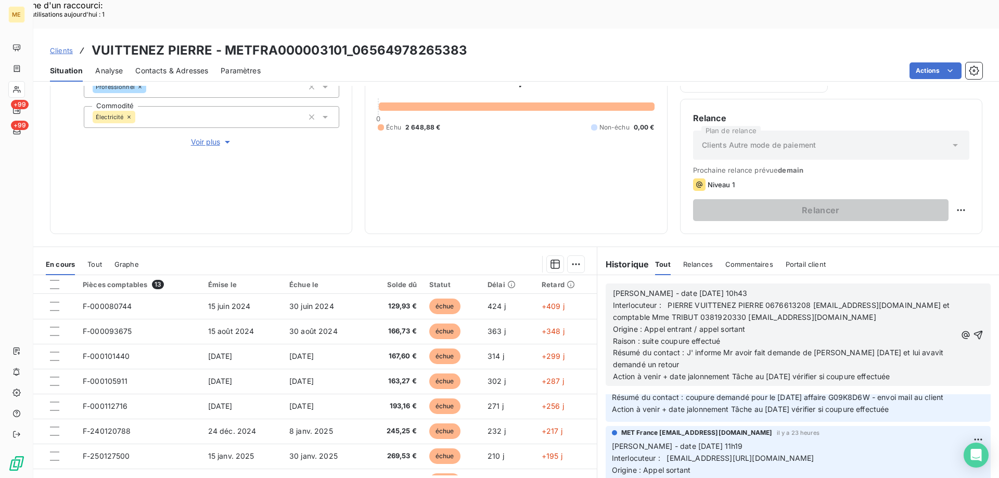
click at [890, 348] on span "Résumé du contact : J' informe Mr avoir fait demande de coupure hier et lui ava…" at bounding box center [779, 358] width 333 height 21
click at [637, 347] on p "Résumé du contact : J' informe Mr avoir fait demande de coupure hier et lui ava…" at bounding box center [784, 359] width 343 height 24
drag, startPoint x: 733, startPoint y: 326, endPoint x: 741, endPoint y: 338, distance: 14.5
click at [741, 347] on p "Résumé du contact : J' informe Mr avoir fait demande de coupure hier et lui ava…" at bounding box center [784, 359] width 343 height 24
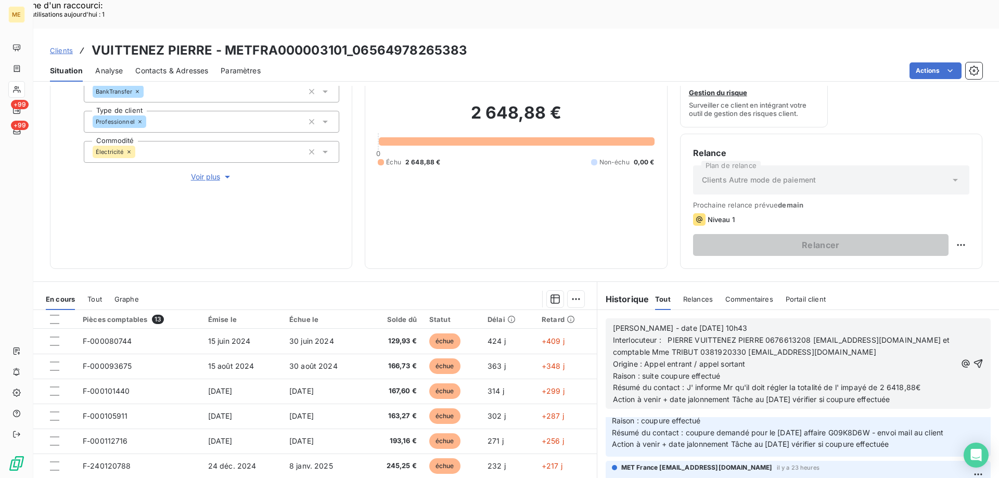
scroll to position [139, 0]
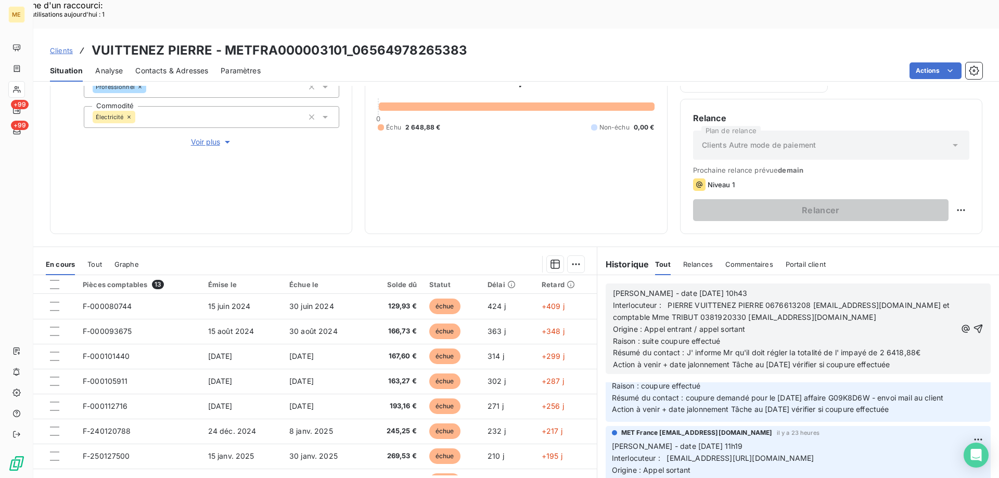
click at [896, 348] on span "Résumé du contact : J' informe Mr qu'il doit régler la totalité de l' impayé de…" at bounding box center [767, 352] width 308 height 9
click at [936, 347] on p "Résumé du contact : J' informe Mr qu'il doit régler la totalité de l' impayé de…" at bounding box center [784, 353] width 343 height 12
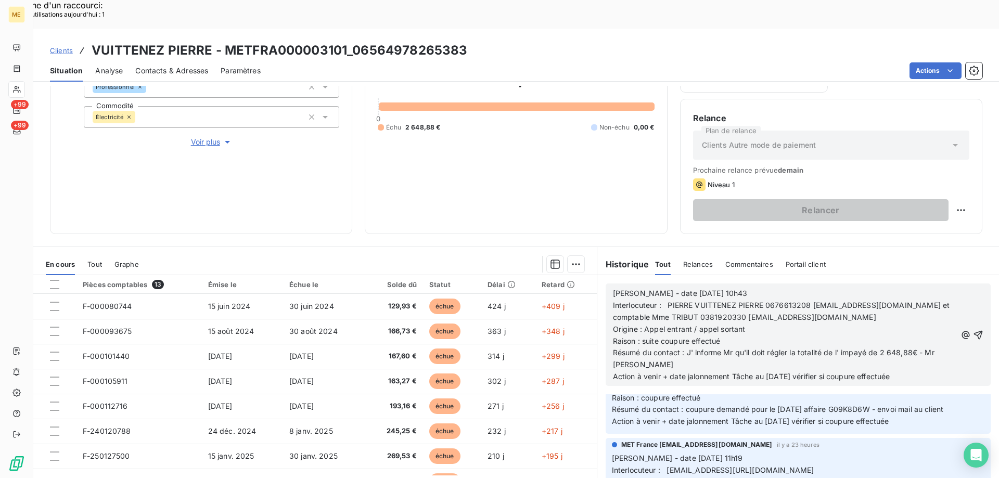
scroll to position [104, 0]
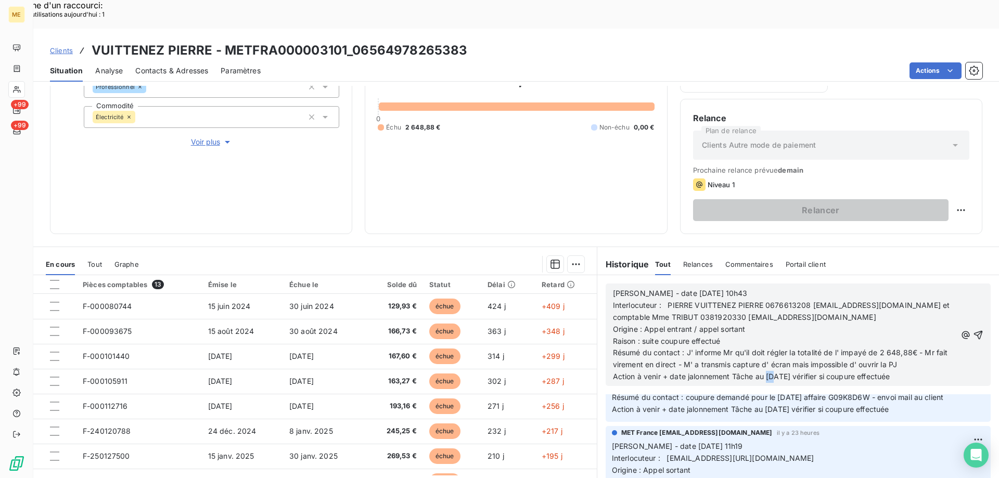
drag, startPoint x: 762, startPoint y: 347, endPoint x: 771, endPoint y: 345, distance: 9.6
click at [771, 372] on span "Action à venir + date jalonnement Tâche au 14/08/2025 vérifier si coupure effec…" at bounding box center [751, 376] width 277 height 9
drag, startPoint x: 834, startPoint y: 349, endPoint x: 922, endPoint y: 347, distance: 87.9
click at [922, 371] on p "Action à venir + date jalonnement Tâche au 20/08/2025 vérifier si coupure effec…" at bounding box center [784, 377] width 343 height 12
click at [973, 330] on icon "button" at bounding box center [978, 335] width 10 height 10
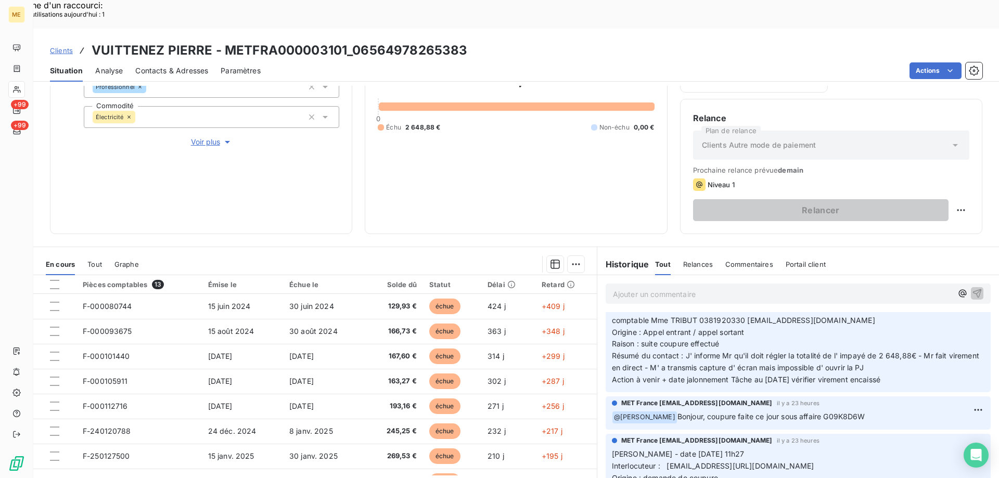
scroll to position [0, 0]
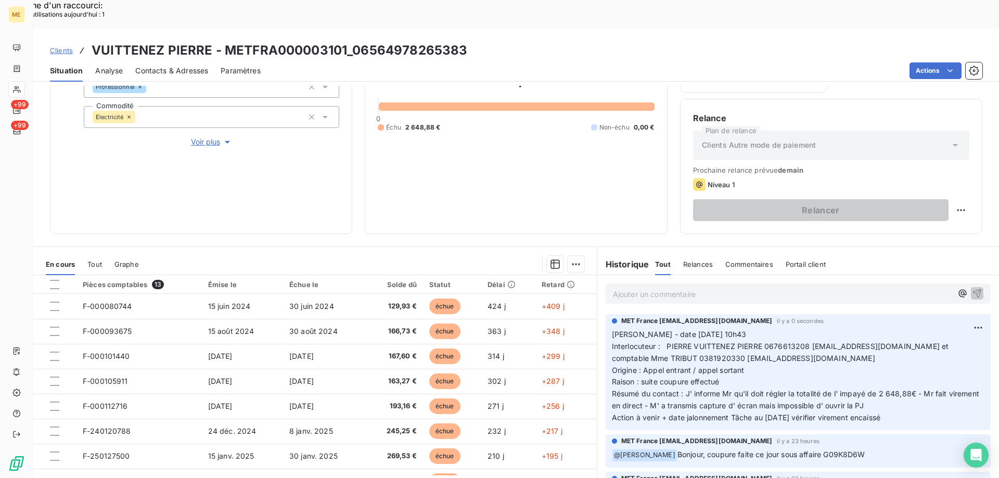
drag, startPoint x: 607, startPoint y: 306, endPoint x: 867, endPoint y: 371, distance: 268.1
click at [899, 388] on p "Valérie - date 13/08/2025 10h43 Interlocuteur : PIERRE VUITTENEZ PIERRE 0676613…" at bounding box center [798, 376] width 372 height 95
copy p "Valérie - date 13/08/2025 10h43 Interlocuteur : PIERRE VUITTENEZ PIERRE 0676613…"
click at [643, 288] on p "Ajouter un commentaire ﻿" at bounding box center [782, 294] width 339 height 13
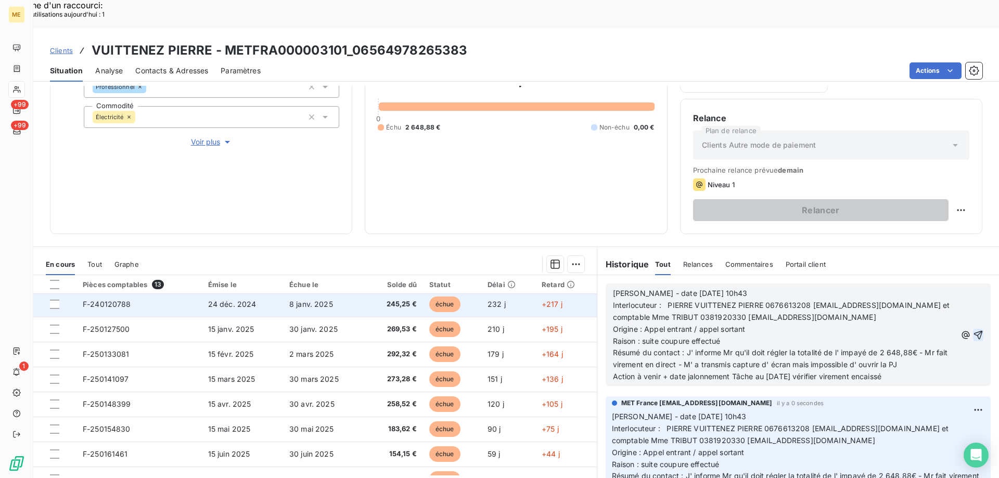
scroll to position [144, 0]
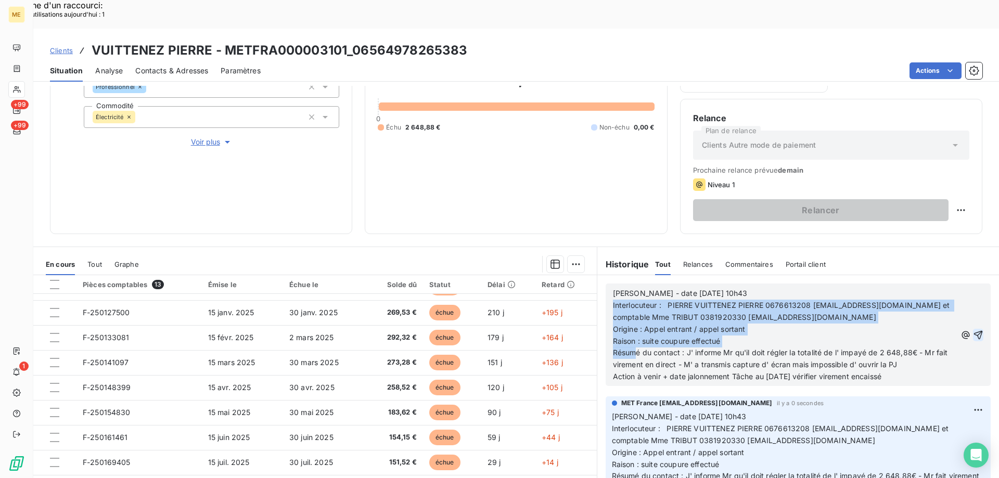
drag, startPoint x: 914, startPoint y: 348, endPoint x: 607, endPoint y: 274, distance: 315.9
click at [613, 288] on div "Valérie - date 13/08/2025 10h43 Interlocuteur : PIERRE VUITTENEZ PIERRE 0676613…" at bounding box center [784, 335] width 343 height 95
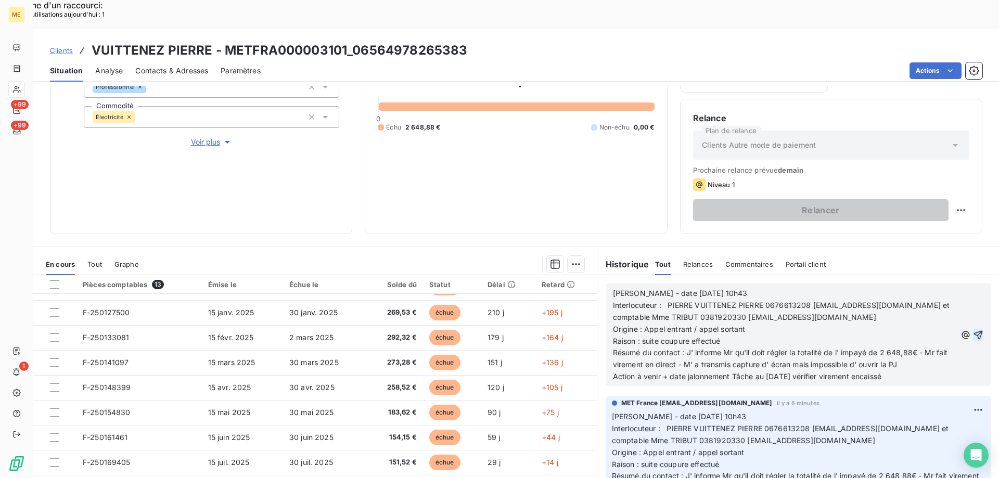
click at [924, 371] on p "Action à venir + date jalonnement Tâche au 20/08/2025 vérifier virement encaissé" at bounding box center [784, 377] width 343 height 12
drag, startPoint x: 911, startPoint y: 349, endPoint x: 605, endPoint y: 267, distance: 316.5
click at [605, 283] on div "Valérie - date 13/08/2025 10h43 Interlocuteur : PIERRE VUITTENEZ PIERRE 0676613…" at bounding box center [797, 334] width 385 height 102
copy div "Valérie - date 13/08/2025 10h43 Interlocuteur : PIERRE VUITTENEZ PIERRE 0676613…"
click at [973, 330] on icon "button" at bounding box center [978, 335] width 10 height 10
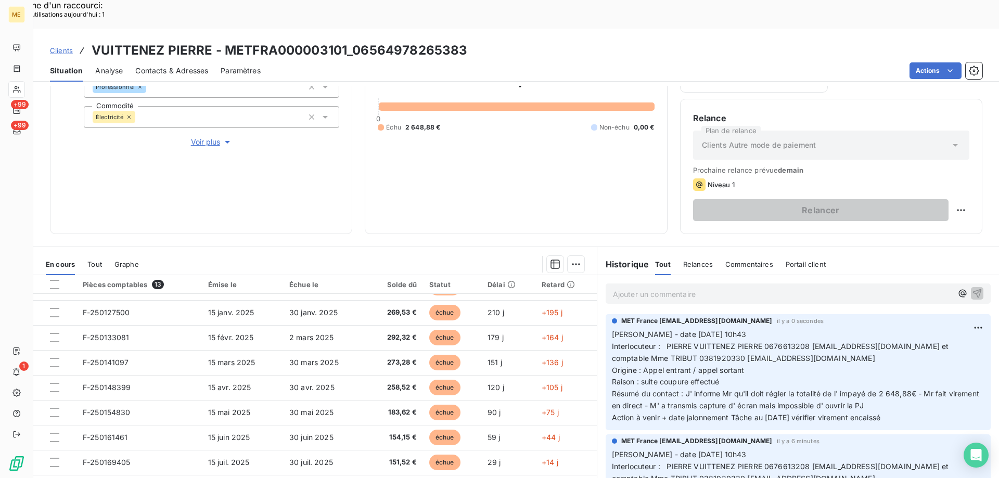
click at [702, 288] on p "Ajouter un commentaire ﻿" at bounding box center [782, 294] width 339 height 13
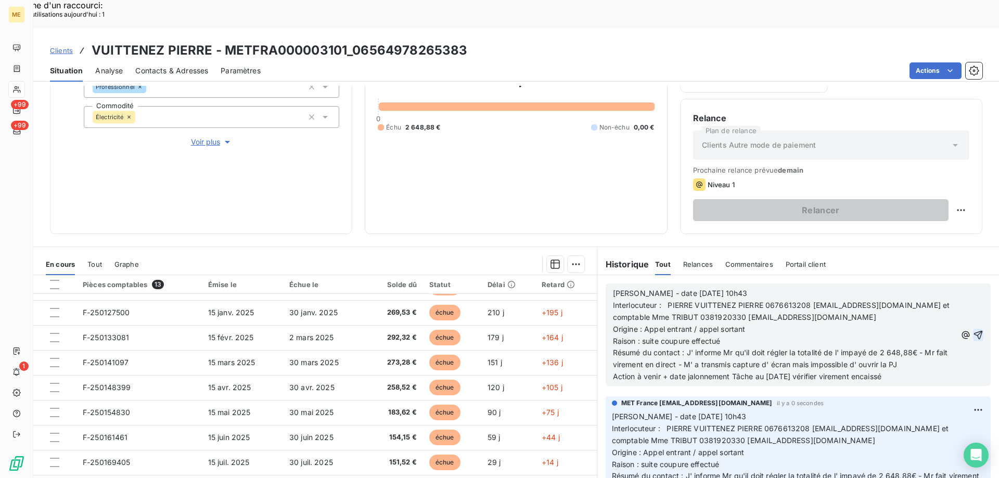
click at [729, 288] on p "Valérie - date 13/08/2025 10h43" at bounding box center [784, 294] width 343 height 12
drag, startPoint x: 695, startPoint y: 299, endPoint x: 641, endPoint y: 300, distance: 54.1
click at [641, 325] on span "Origine : Appel entrant / appel sortant" at bounding box center [679, 329] width 133 height 9
drag, startPoint x: 637, startPoint y: 311, endPoint x: 742, endPoint y: 306, distance: 105.2
click at [742, 306] on div "Valérie - date 13/08/2025 10h Interlocuteur : PIERRE VUITTENEZ PIERRE 067661320…" at bounding box center [784, 335] width 343 height 95
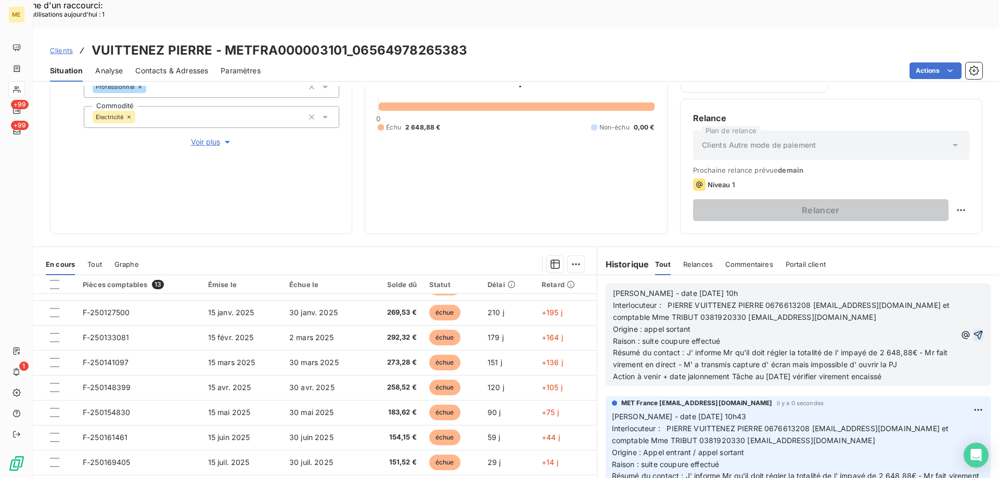
click at [741, 335] on p "Raison : suite coupure effectué" at bounding box center [784, 341] width 343 height 12
drag, startPoint x: 718, startPoint y: 309, endPoint x: 640, endPoint y: 309, distance: 78.0
click at [640, 335] on p "Raison : suite coupure effectué" at bounding box center [784, 341] width 343 height 12
click at [643, 337] on span "Raison : sRétablissement courant" at bounding box center [689, 341] width 153 height 9
click at [739, 335] on p "Raison : Rétablissement courant" at bounding box center [784, 341] width 343 height 12
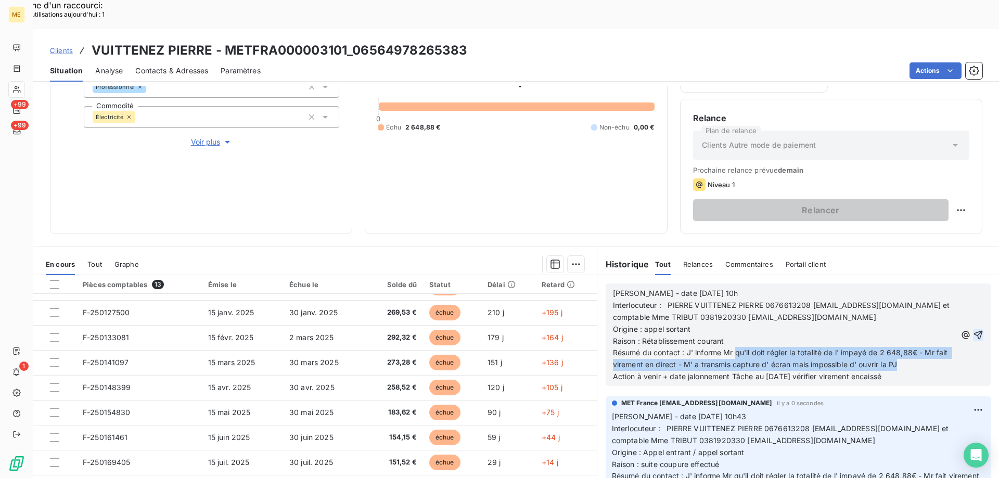
drag, startPoint x: 731, startPoint y: 322, endPoint x: 922, endPoint y: 334, distance: 190.8
click at [922, 347] on p "Résumé du contact : J' informe Mr qu'il doit régler la totalité de l' impayé de…" at bounding box center [784, 359] width 343 height 24
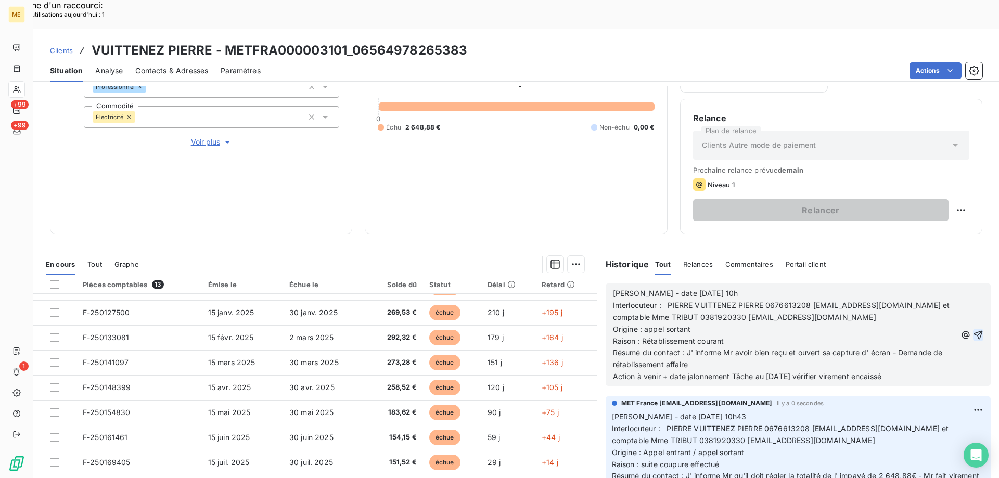
click at [736, 335] on p "Raison : Rétablissement courant" at bounding box center [784, 341] width 343 height 12
click at [702, 347] on p "Résumé du contact : J' informe Mr avoir bien reçu et ouvert sa capture d' écran…" at bounding box center [784, 359] width 343 height 24
click at [741, 347] on p "Résumé du contact : J' informe Mr avoir bien reçu et ouvert sa capture d' écran…" at bounding box center [784, 359] width 343 height 24
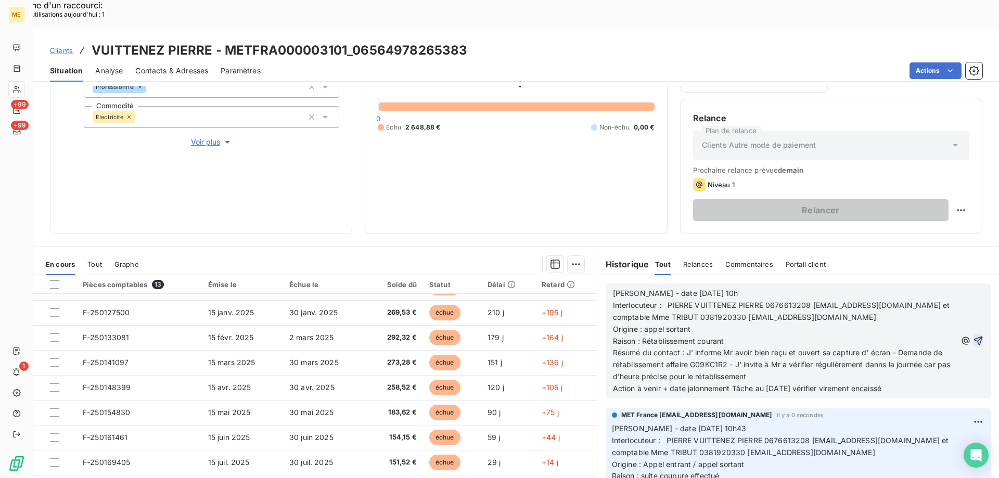
click at [874, 348] on span "Résumé du contact : J' informe Mr avoir bien reçu et ouvert sa capture d' écran…" at bounding box center [783, 364] width 340 height 33
click at [826, 350] on p "Résumé du contact : J' informe Mr avoir bien reçu et ouvert sa capture d' écran…" at bounding box center [784, 365] width 343 height 36
drag, startPoint x: 764, startPoint y: 360, endPoint x: 771, endPoint y: 359, distance: 6.8
click at [771, 384] on span "Action à venir + date jalonnement Tâche au 20/08/2025 vérifier virement encaissé" at bounding box center [747, 388] width 268 height 9
drag, startPoint x: 832, startPoint y: 360, endPoint x: 907, endPoint y: 362, distance: 74.4
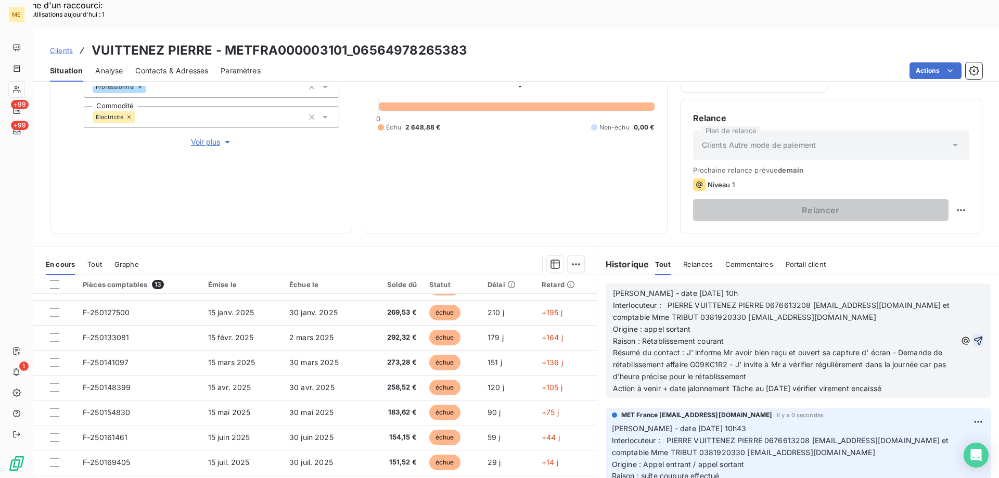
click at [907, 383] on p "Action à venir + date jalonnement Tâche au 14/08/2025 vérifier virement encaissé" at bounding box center [784, 389] width 343 height 12
click at [974, 337] on icon "button" at bounding box center [978, 341] width 9 height 9
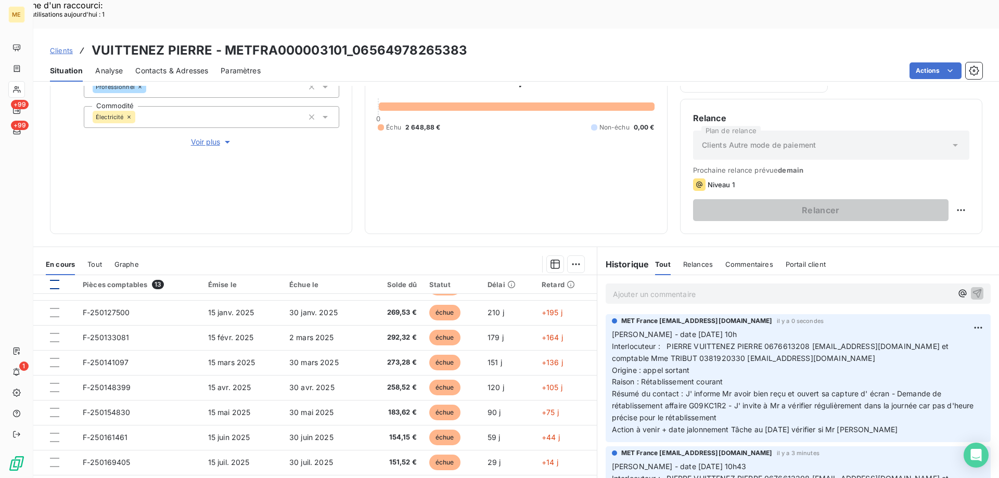
click at [55, 280] on div at bounding box center [54, 284] width 9 height 9
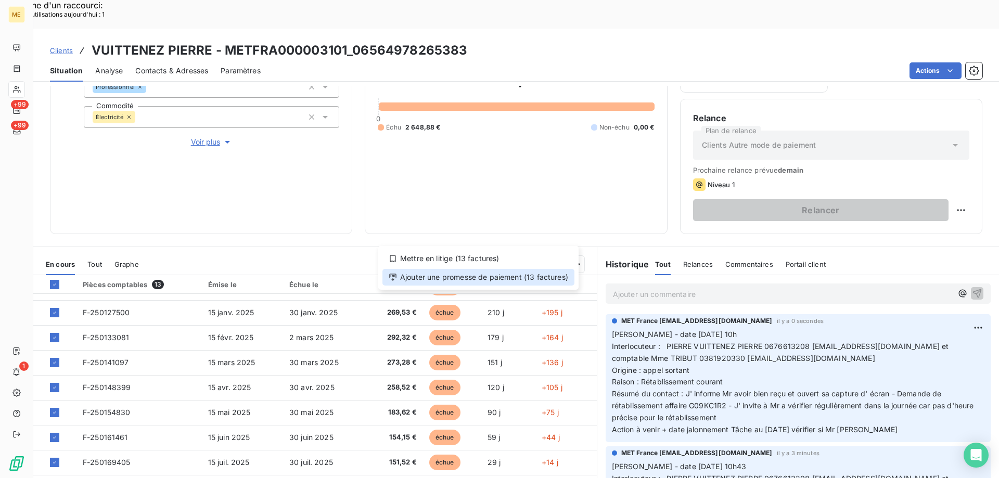
click at [469, 275] on div "Ajouter une promesse de paiement (13 factures)" at bounding box center [478, 277] width 192 height 17
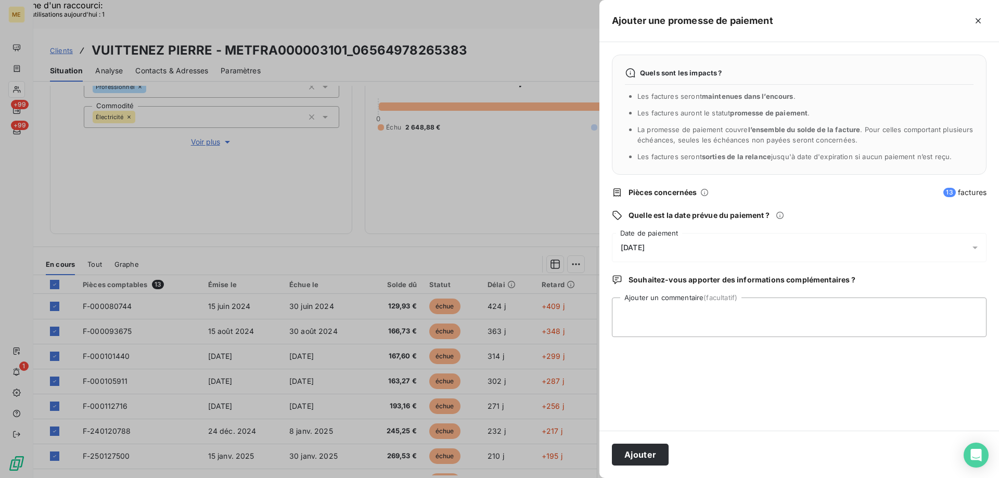
click at [682, 244] on div "14/08/2025" at bounding box center [799, 247] width 374 height 29
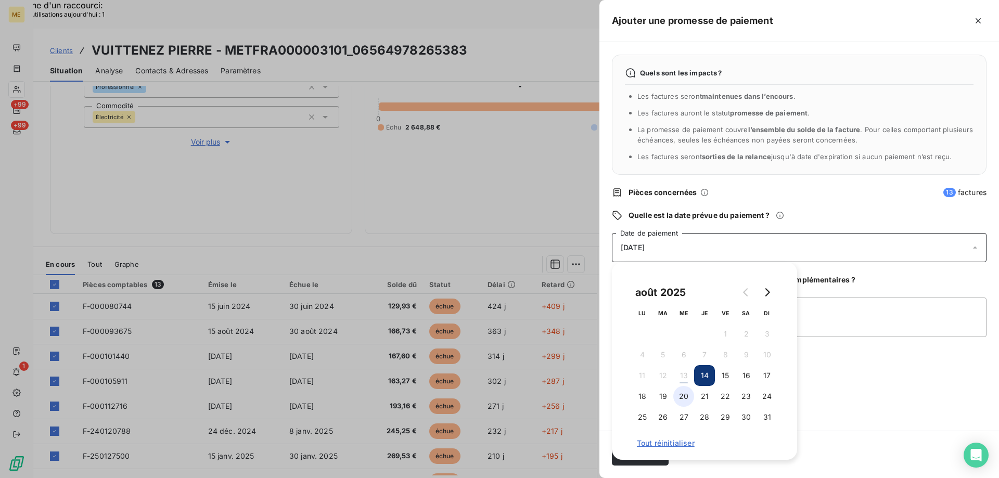
click at [683, 398] on button "20" at bounding box center [683, 396] width 21 height 21
click at [824, 317] on textarea "Ajouter un commentaire (facultatif)" at bounding box center [799, 317] width 374 height 40
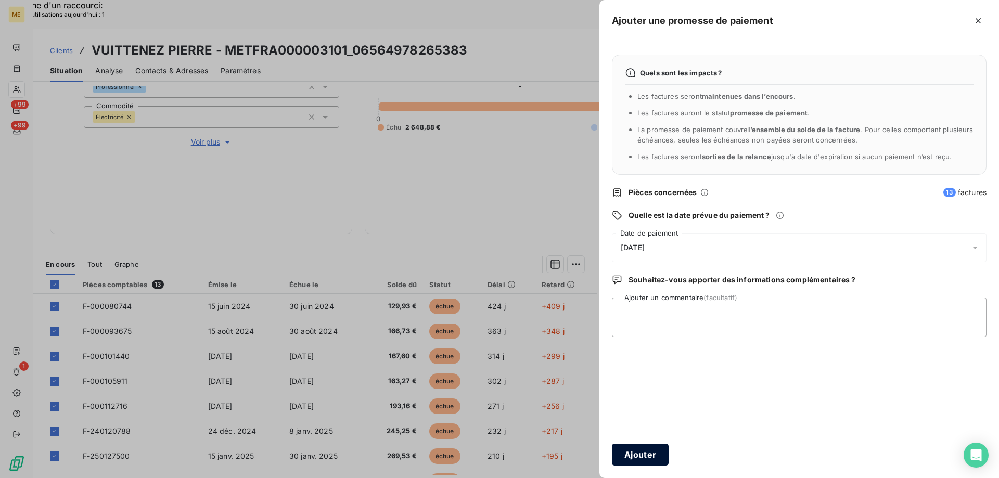
click at [645, 455] on button "Ajouter" at bounding box center [640, 455] width 57 height 22
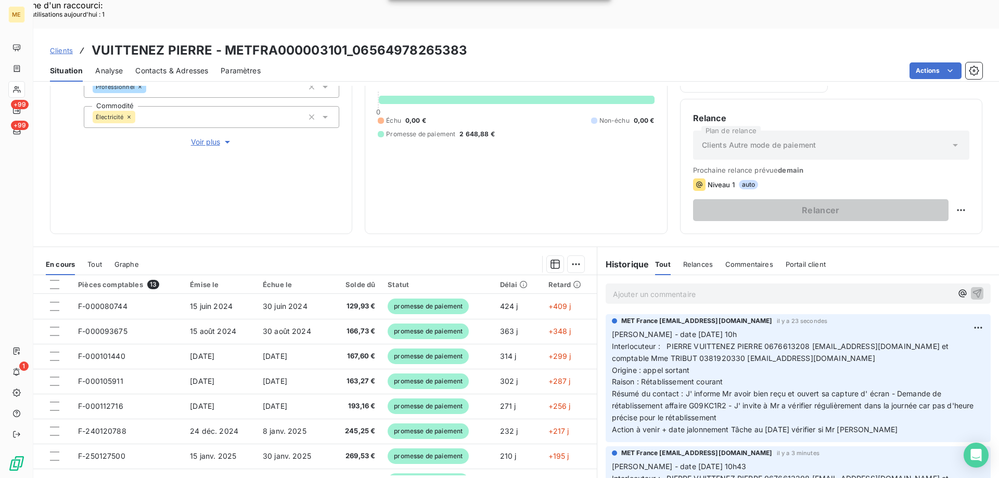
click at [246, 141] on div "Informations client Gestionnaires Aucun Propriétés Client Méthode de paiement B…" at bounding box center [201, 93] width 302 height 281
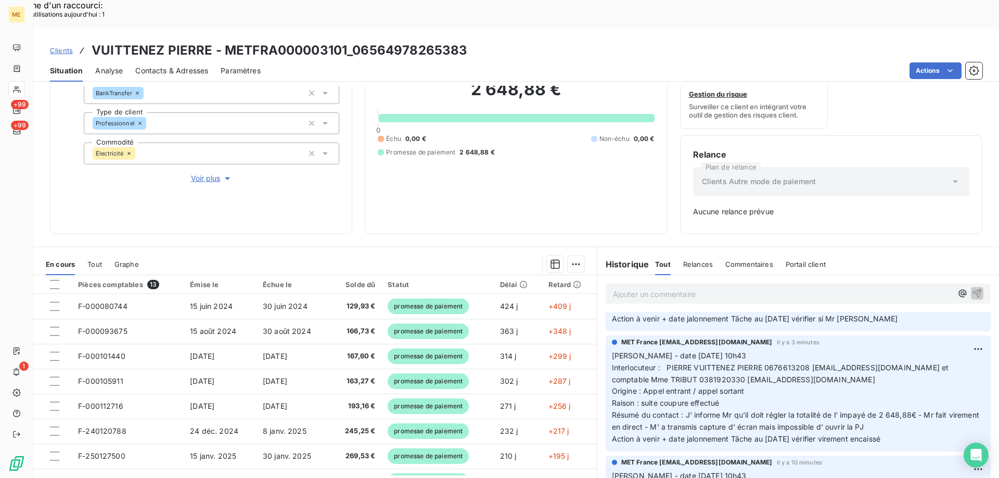
scroll to position [260, 0]
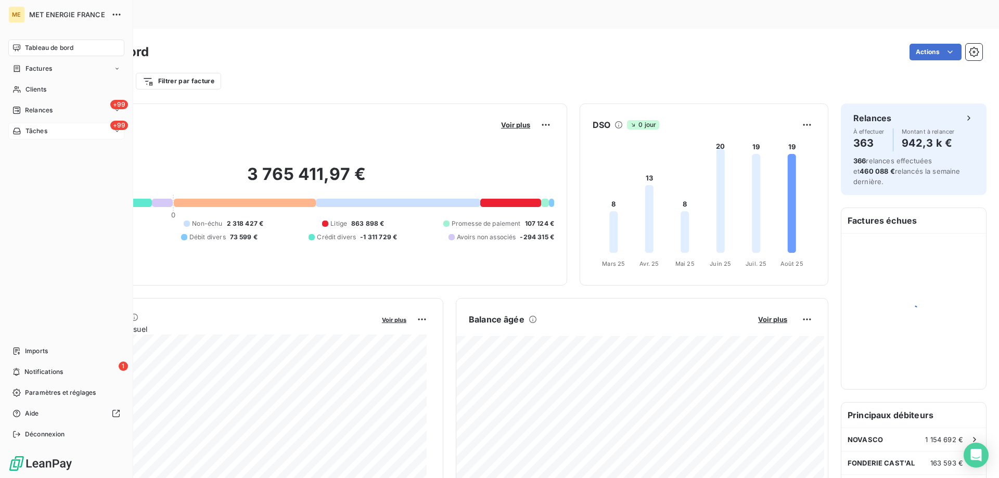
click at [64, 124] on div "+99 Tâches" at bounding box center [66, 131] width 116 height 17
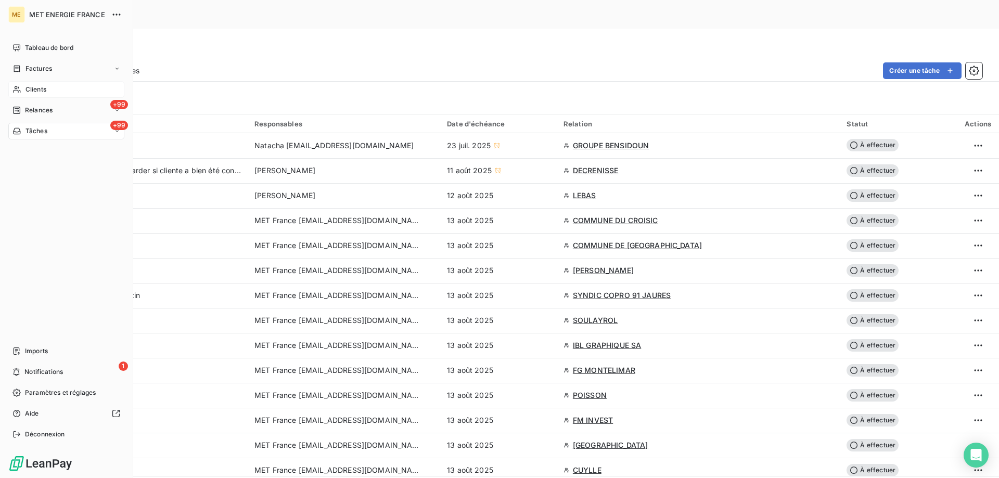
click at [46, 92] on span "Clients" at bounding box center [35, 89] width 21 height 9
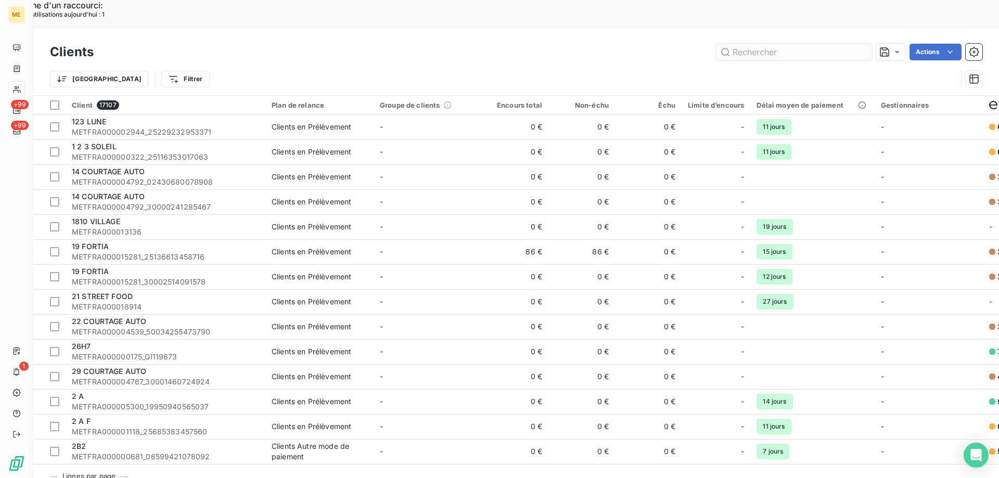
click at [736, 44] on input "text" at bounding box center [794, 52] width 156 height 17
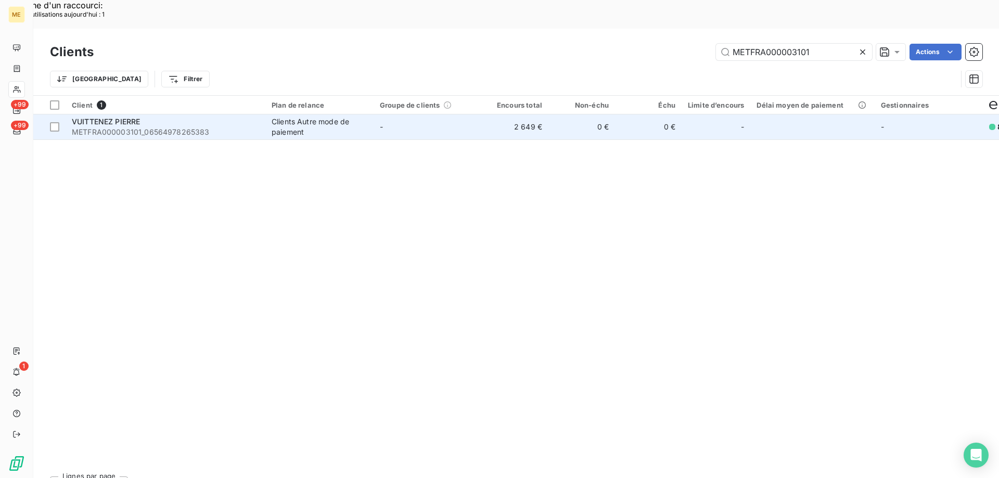
type input "METFRA000003101"
click at [110, 117] on span "VUITTENEZ PIERRE" at bounding box center [106, 121] width 68 height 9
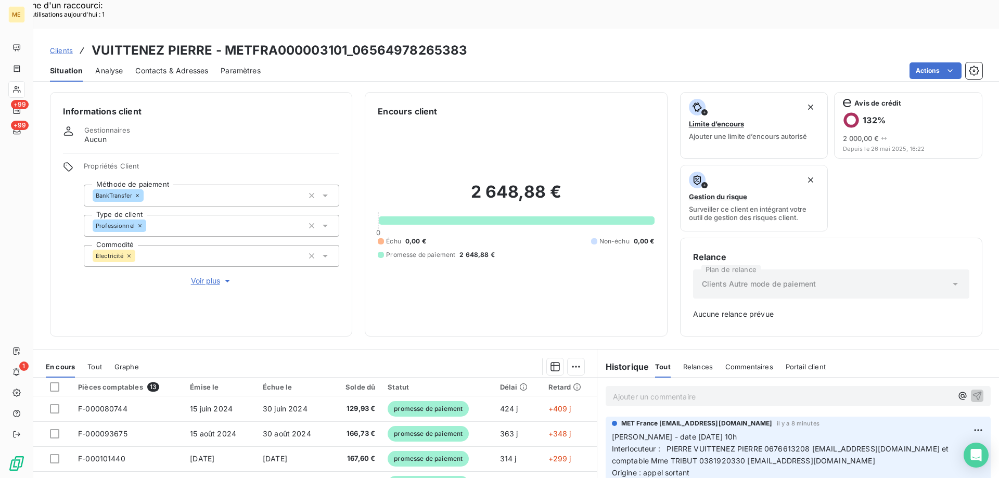
scroll to position [102, 0]
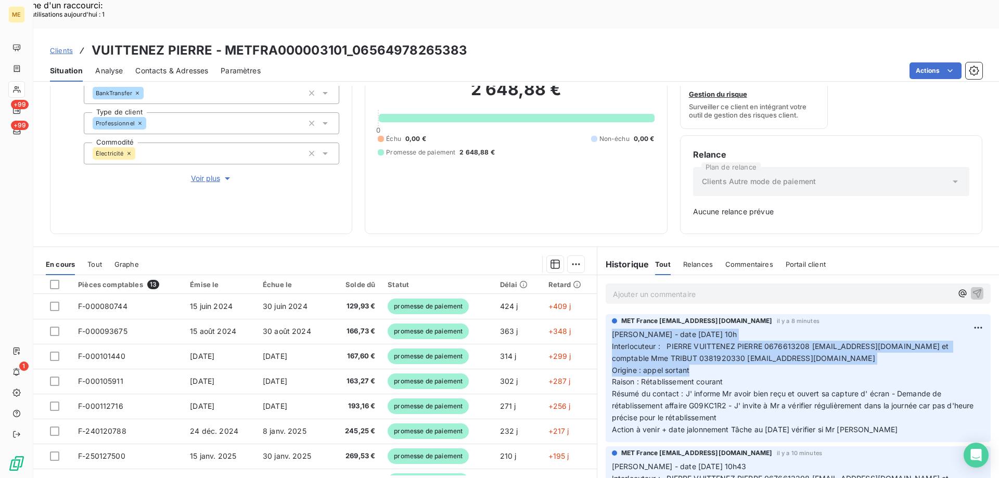
drag, startPoint x: 692, startPoint y: 340, endPoint x: 606, endPoint y: 303, distance: 93.4
click at [606, 314] on div "MET France [EMAIL_ADDRESS][DOMAIN_NAME] il y a 8 minutes [PERSON_NAME] - date […" at bounding box center [797, 378] width 385 height 128
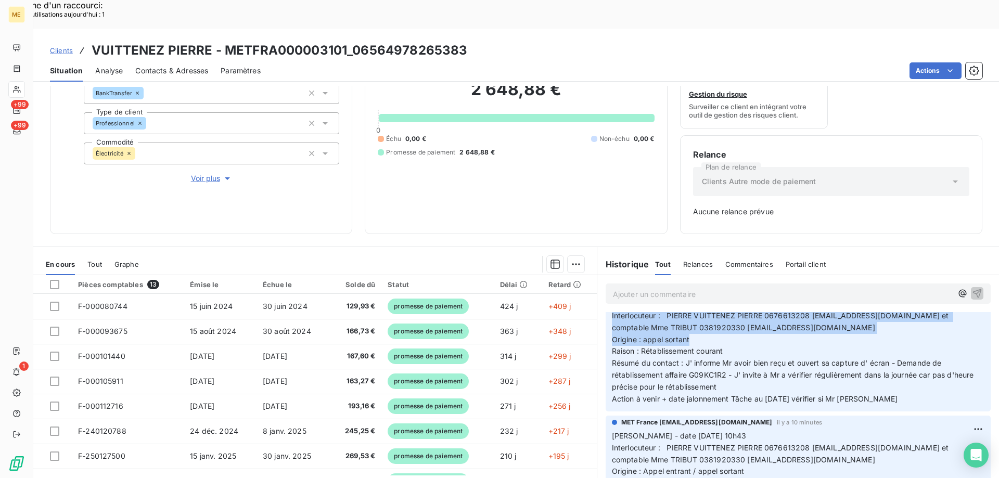
scroll to position [52, 0]
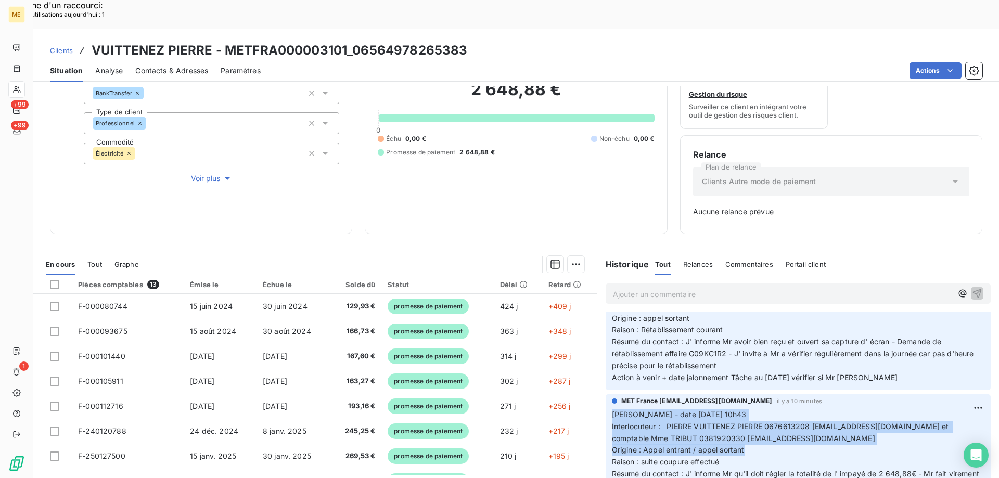
drag, startPoint x: 746, startPoint y: 422, endPoint x: 606, endPoint y: 381, distance: 145.3
click at [612, 409] on p "Valérie - date 13/08/2025 10h43 Interlocuteur : PIERRE VUITTENEZ PIERRE 0676613…" at bounding box center [798, 456] width 372 height 95
copy p "Valérie - date 13/08/2025 10h43 Interlocuteur : PIERRE VUITTENEZ PIERRE 0676613…"
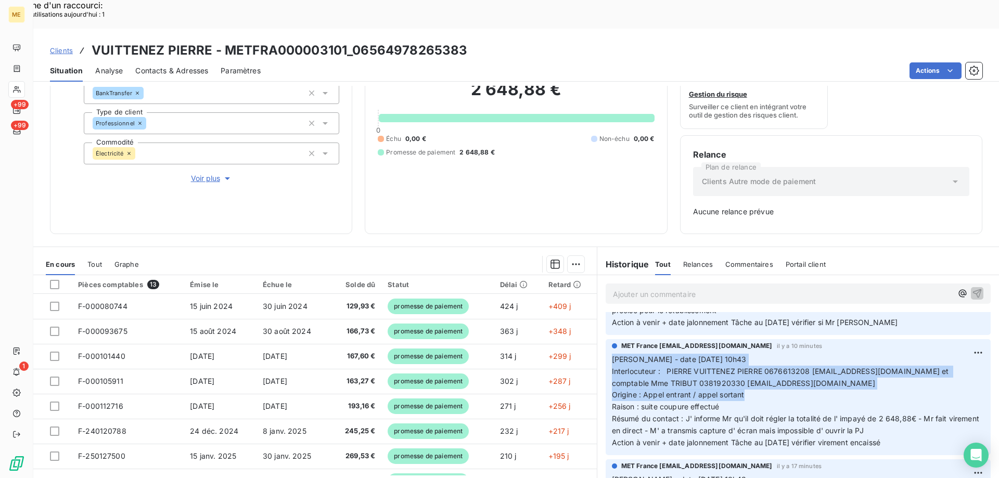
scroll to position [104, 0]
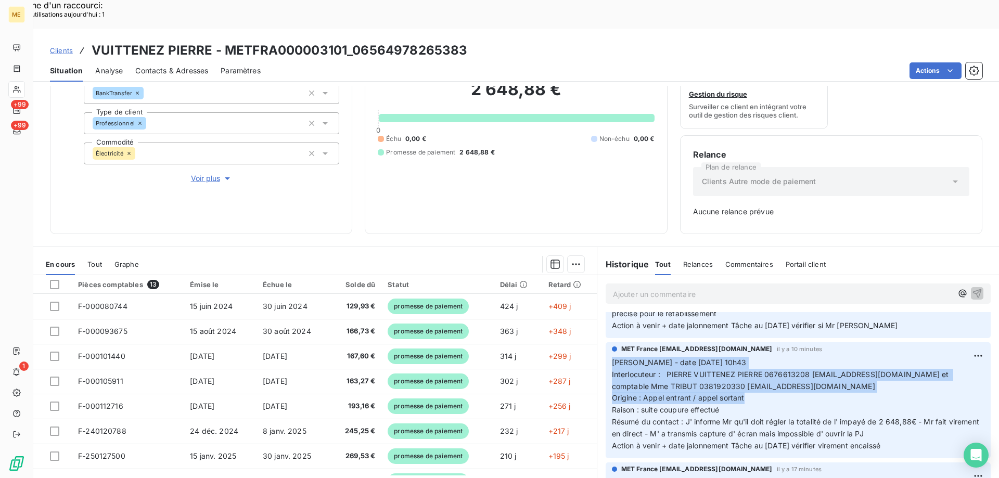
drag, startPoint x: 912, startPoint y: 420, endPoint x: 598, endPoint y: 328, distance: 327.2
click at [598, 340] on div "MET France met-france@recouvrement.met.com il y a 10 minutes Valérie - date 13/…" at bounding box center [798, 400] width 402 height 120
copy p "Valérie - date 13/08/2025 10h43 Interlocuteur : PIERRE VUITTENEZ PIERRE 0676613…"
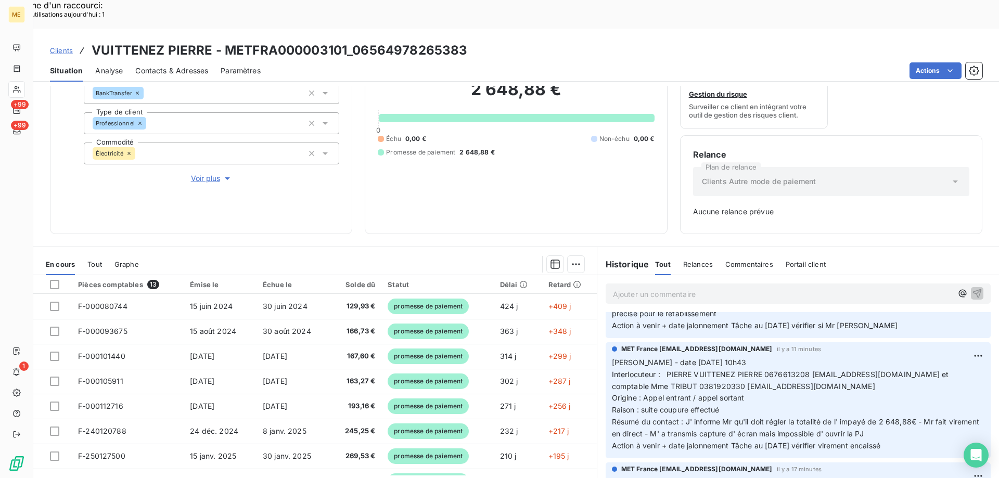
click at [897, 297] on p "Valérie - date 13/08/2025 10h Interlocuteur : PIERRE VUITTENEZ PIERRE 067661320…" at bounding box center [798, 278] width 372 height 107
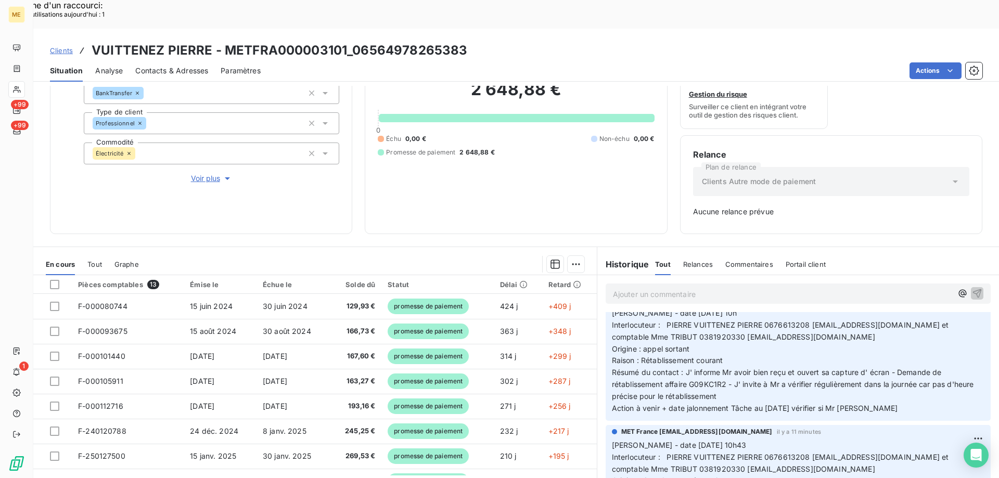
scroll to position [0, 0]
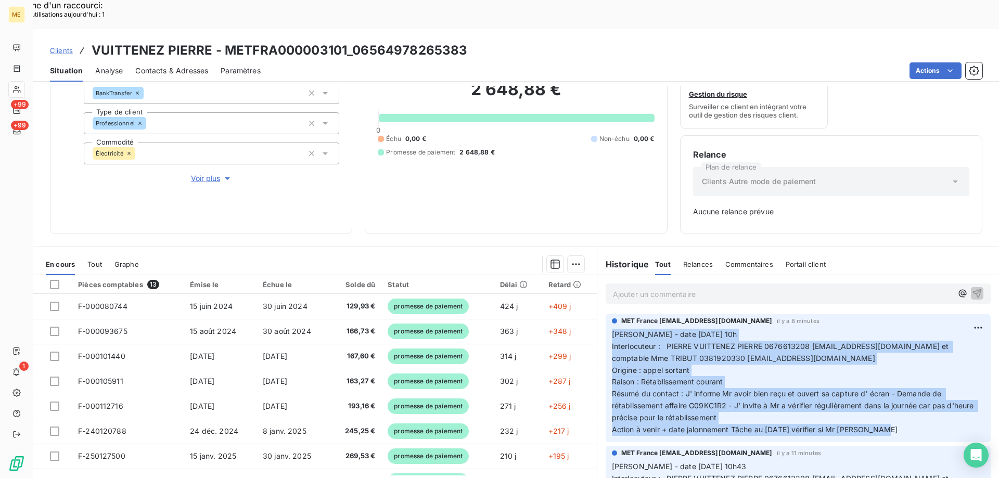
drag, startPoint x: 883, startPoint y: 403, endPoint x: 608, endPoint y: 305, distance: 291.8
click at [612, 329] on p "Valérie - date 13/08/2025 10h Interlocuteur : PIERRE VUITTENEZ PIERRE 067661320…" at bounding box center [798, 382] width 372 height 107
copy p "Valérie - date 13/08/2025 10h Interlocuteur : PIERRE VUITTENEZ PIERRE 067661320…"
click at [175, 66] on span "Contacts & Adresses" at bounding box center [171, 71] width 73 height 10
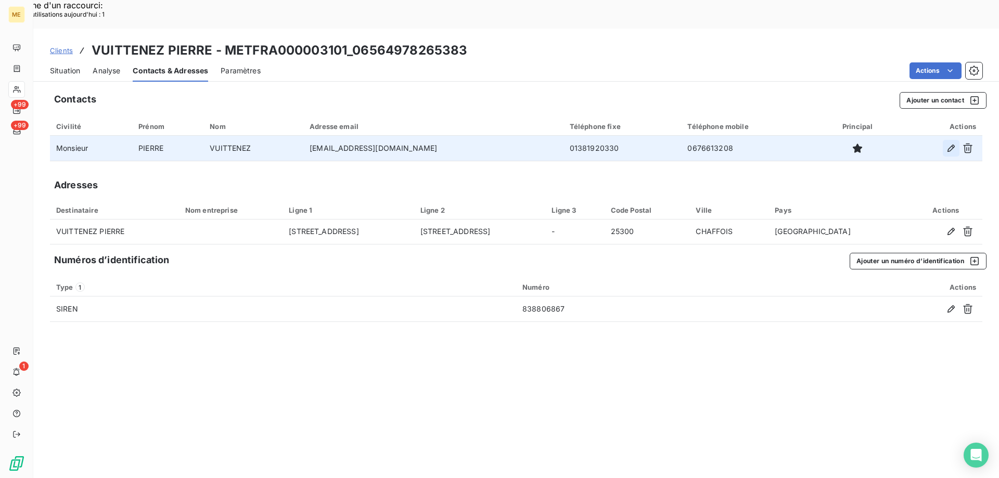
click at [951, 143] on icon "button" at bounding box center [951, 148] width 10 height 10
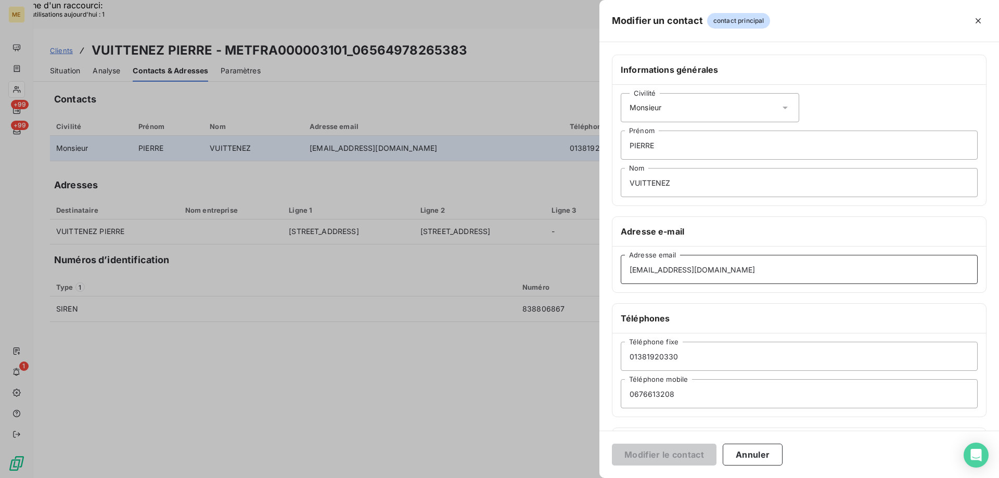
drag, startPoint x: 726, startPoint y: 272, endPoint x: 606, endPoint y: 264, distance: 119.4
click at [606, 264] on div "Informations générales Civilité Monsieur PIERRE Prénom VUITTENEZ Nom Adresse e-…" at bounding box center [798, 286] width 399 height 462
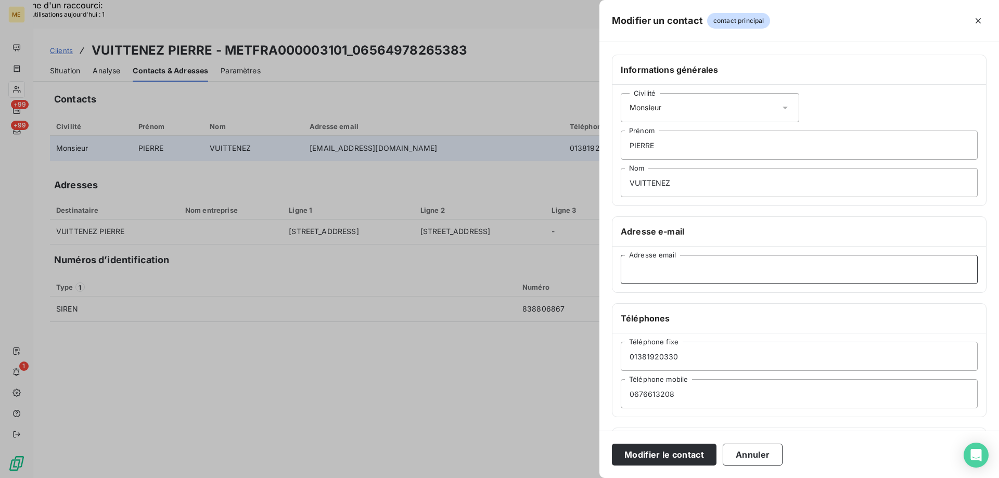
paste input "pierre_1907@hotmail.fr"
type input "pierre_1907@hotmail.fr"
drag, startPoint x: 698, startPoint y: 359, endPoint x: 626, endPoint y: 363, distance: 72.4
click at [626, 363] on input "01381920330" at bounding box center [798, 356] width 357 height 29
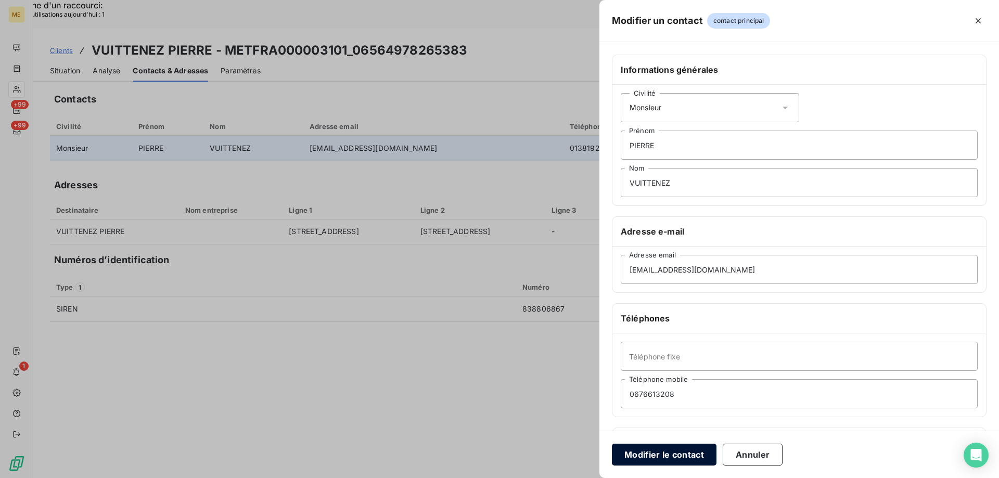
click at [649, 456] on button "Modifier le contact" at bounding box center [664, 455] width 105 height 22
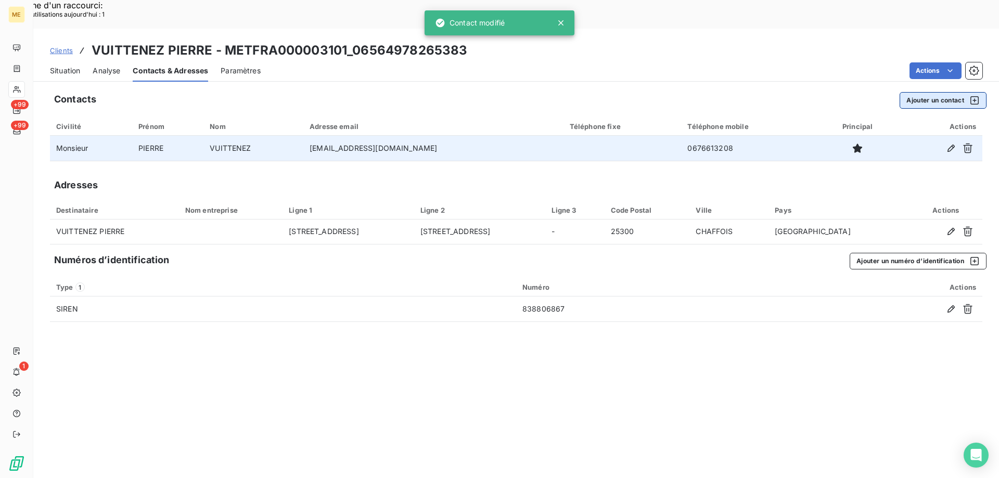
click at [930, 92] on button "Ajouter un contact" at bounding box center [942, 100] width 87 height 17
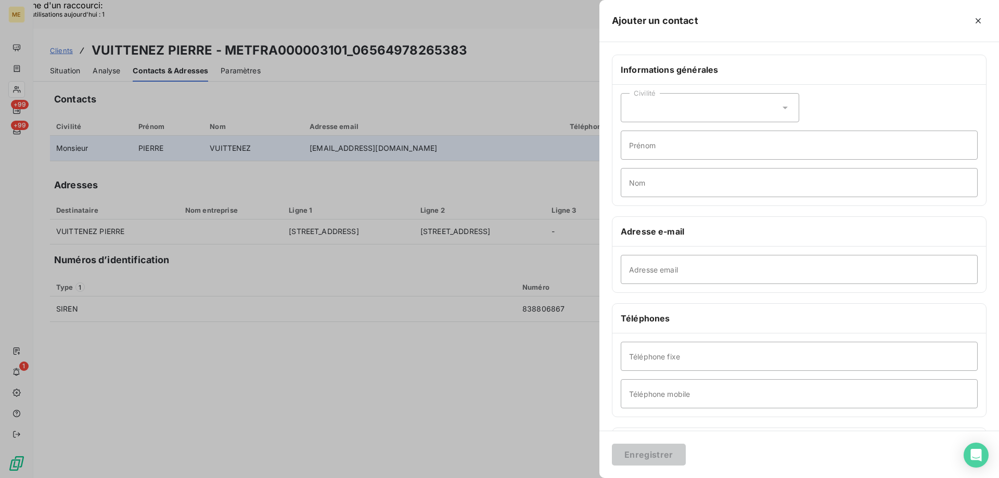
click at [705, 108] on div "Civilité" at bounding box center [709, 107] width 178 height 29
click at [657, 132] on span "Madame" at bounding box center [655, 134] width 28 height 10
click at [655, 144] on input "Prénom" at bounding box center [798, 145] width 357 height 29
click at [634, 138] on input "aNNE cLAIRE" at bounding box center [798, 145] width 357 height 29
type input "Anne Claire"
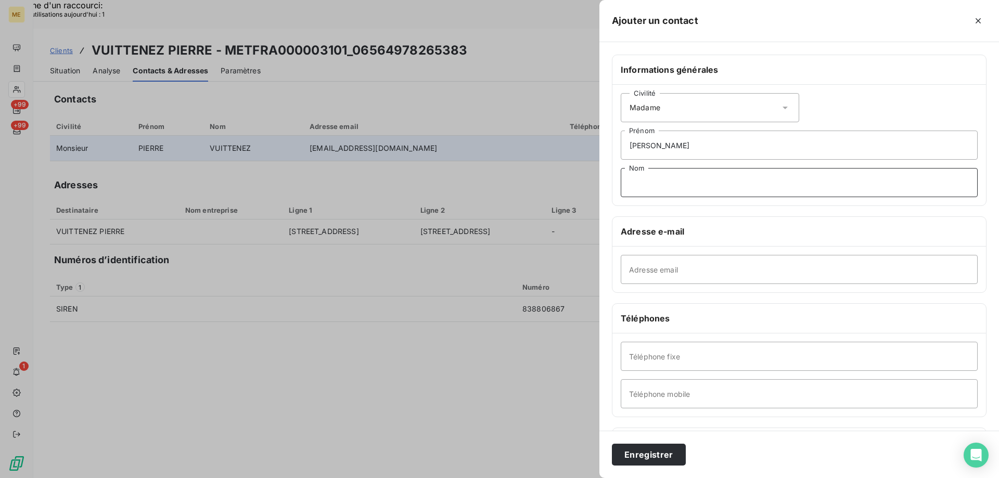
click at [651, 183] on input "Nom" at bounding box center [798, 182] width 357 height 29
type input "TRIBUT"
click at [663, 267] on input "Adresse email" at bounding box center [798, 269] width 357 height 29
click at [646, 267] on input "Adresse email" at bounding box center [798, 269] width 357 height 29
paste input "actribut@alliancecomtoise.cerfrance.fr"
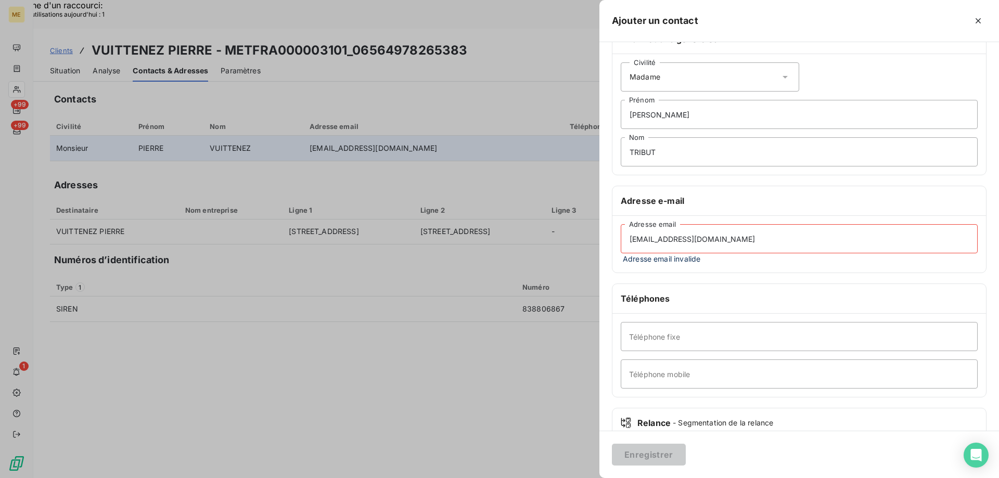
scroll to position [52, 0]
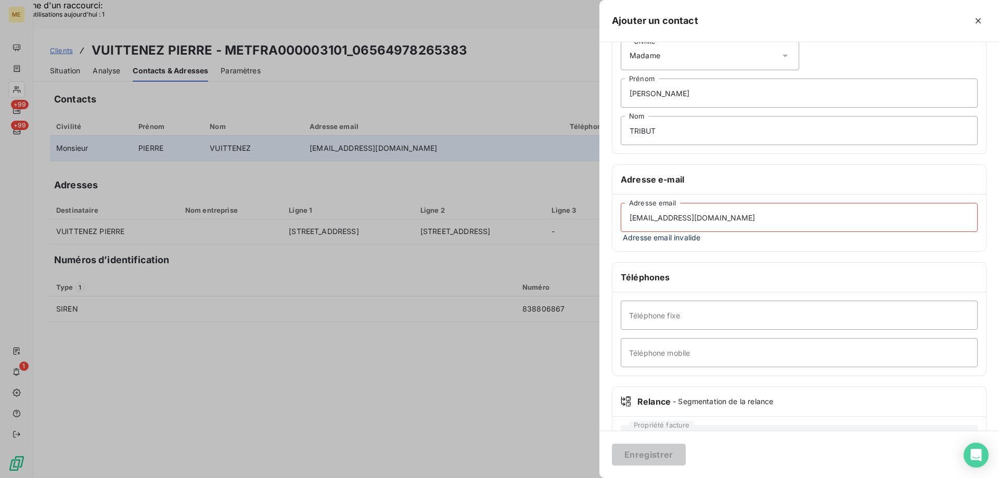
type input "actribut@alliancecomtoise.cerfrance.fr"
click at [639, 312] on input "Téléphone fixe" at bounding box center [798, 315] width 357 height 29
click at [661, 312] on input "Téléphone fixe" at bounding box center [798, 315] width 357 height 29
paste input "0381920330"
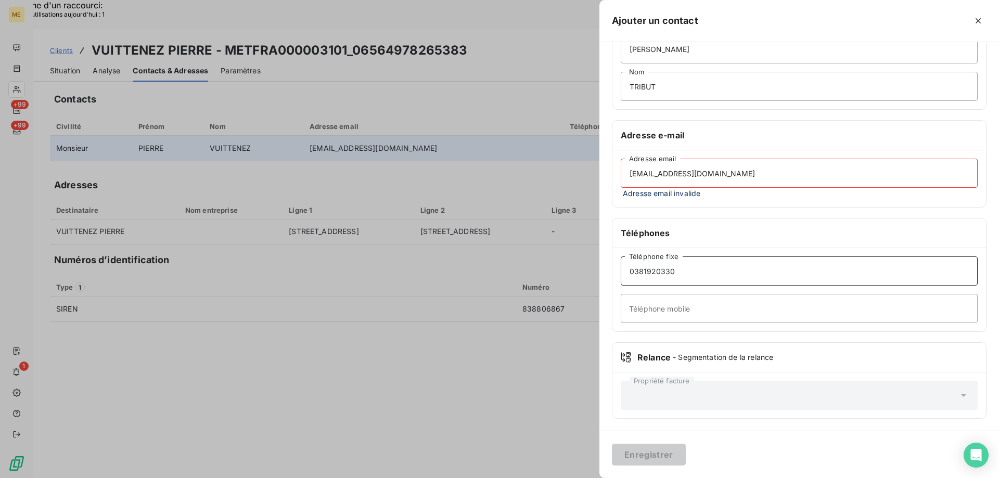
scroll to position [97, 0]
type input "0381920330"
drag, startPoint x: 734, startPoint y: 386, endPoint x: 742, endPoint y: 384, distance: 7.4
click at [735, 385] on div "Propriété facture" at bounding box center [798, 394] width 357 height 29
click at [717, 266] on input "0381920330" at bounding box center [798, 270] width 357 height 29
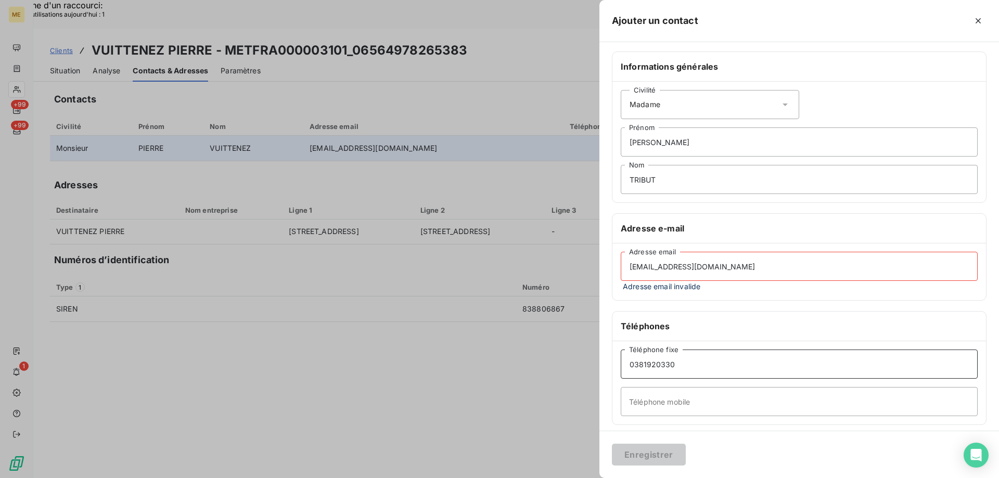
scroll to position [0, 0]
click at [777, 273] on input "actribut@alliancecomtoise.cerfrance.fr" at bounding box center [798, 269] width 357 height 29
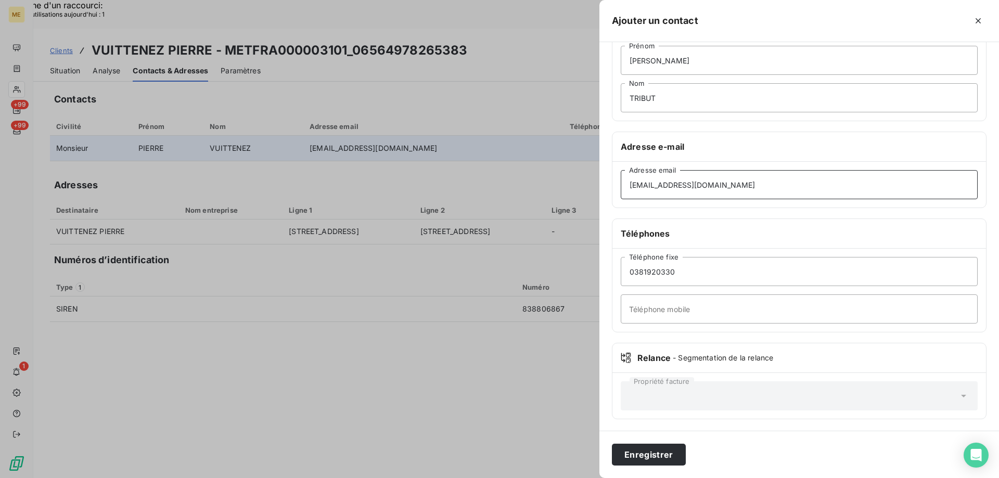
scroll to position [86, 0]
type input "actribut@alliancecomtoise.cerfrance.fr"
click at [648, 451] on button "Enregistrer" at bounding box center [649, 455] width 74 height 22
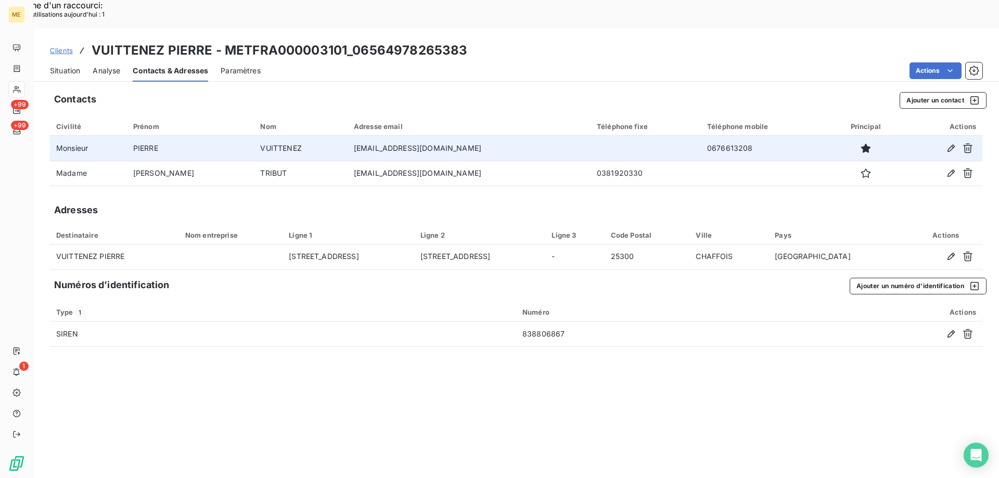
click at [67, 66] on span "Situation" at bounding box center [65, 71] width 30 height 10
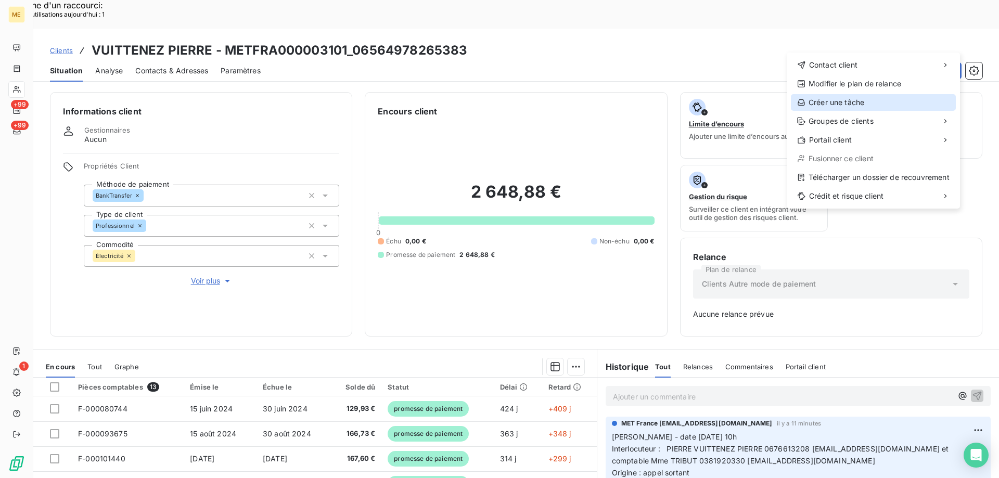
click at [853, 99] on div "Créer une tâche" at bounding box center [873, 102] width 165 height 17
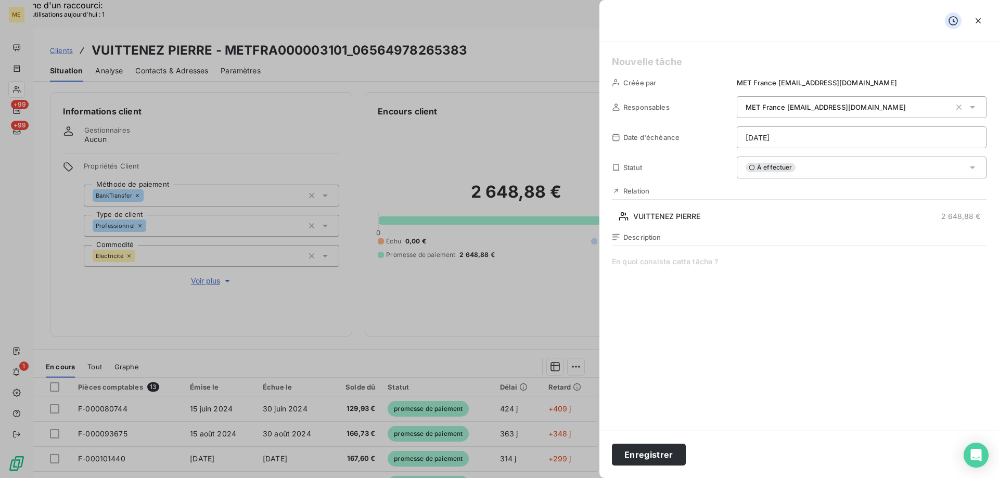
click at [620, 63] on h5 at bounding box center [799, 62] width 374 height 15
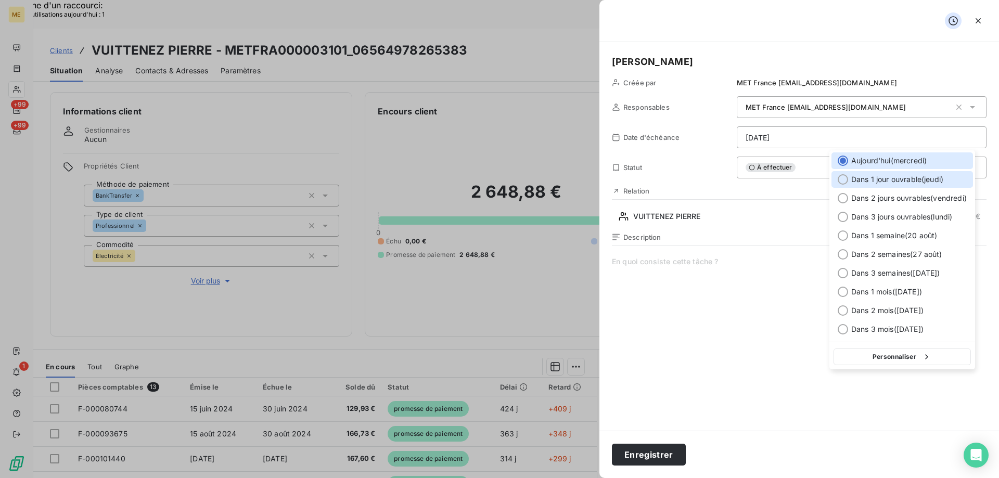
click at [844, 175] on div at bounding box center [842, 179] width 10 height 10
type input "14/08/2025"
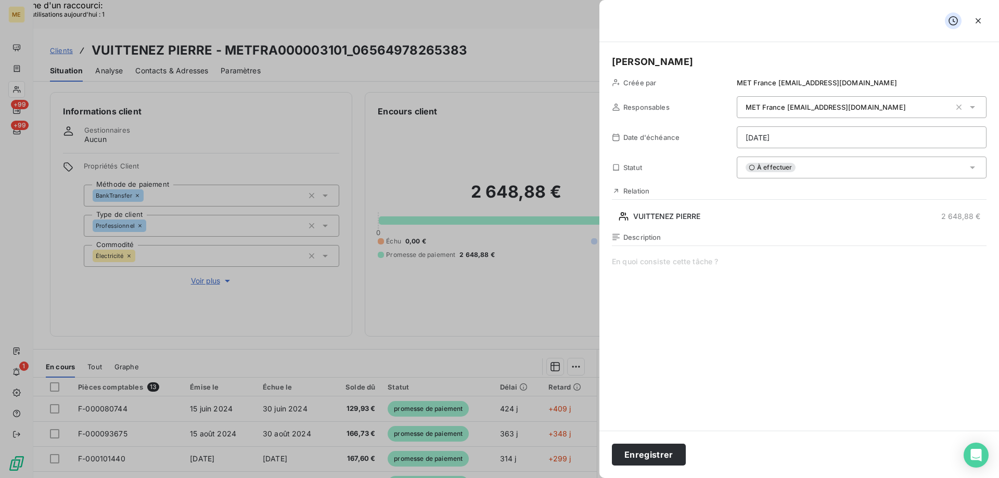
click at [658, 264] on span at bounding box center [799, 356] width 374 height 200
click at [701, 266] on span "Vérifié si rétabli affaire" at bounding box center [799, 356] width 374 height 200
click at [651, 453] on button "Enregistrer" at bounding box center [649, 455] width 74 height 22
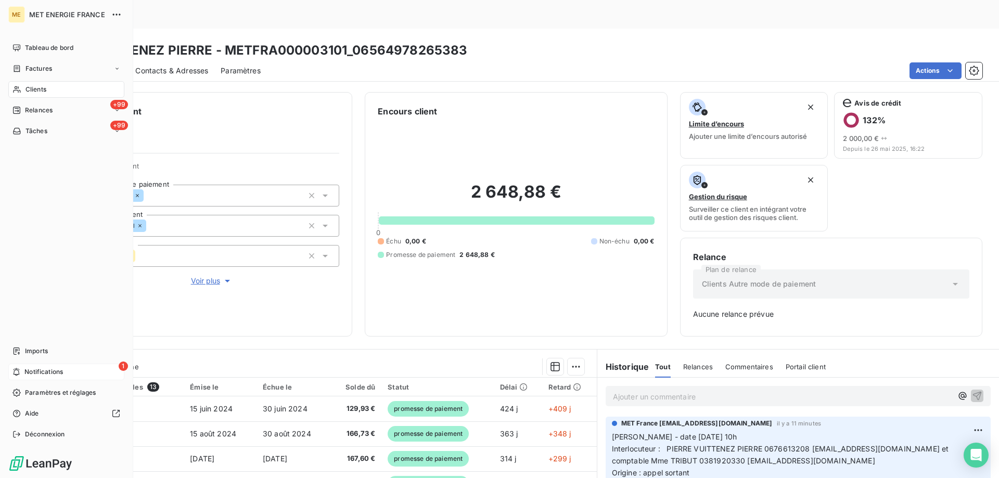
click at [89, 365] on div "1 Notifications" at bounding box center [66, 372] width 116 height 17
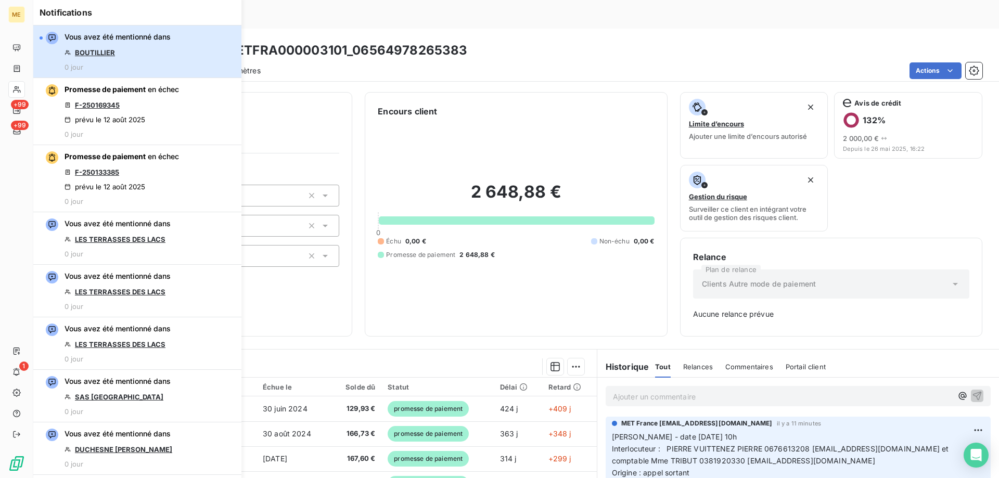
click at [174, 53] on button "Vous avez été mentionné dans BOUTILLIER 0 jour" at bounding box center [137, 51] width 208 height 53
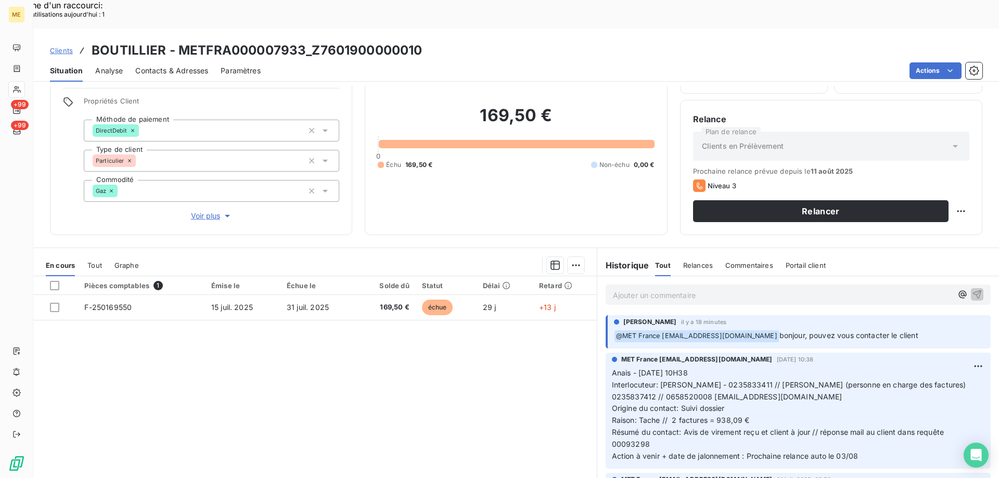
scroll to position [66, 0]
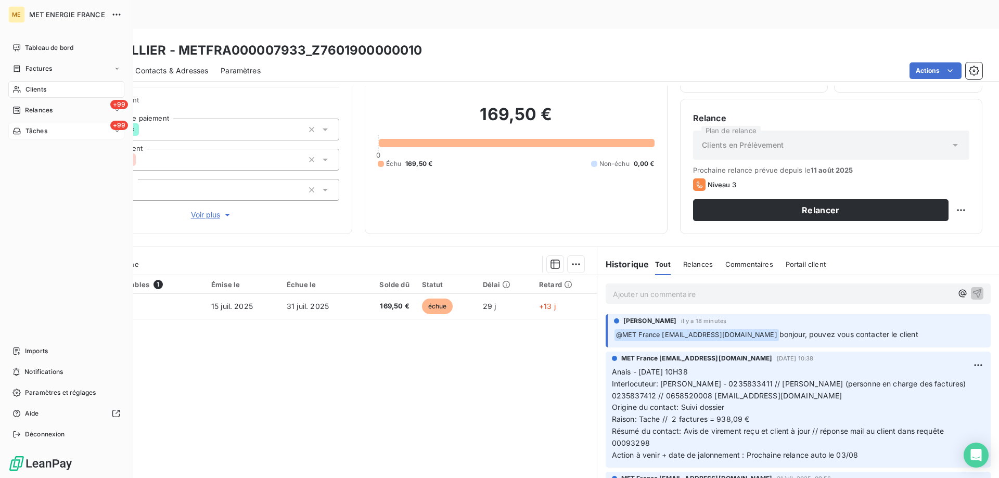
click at [67, 135] on div "+99 Tâches" at bounding box center [66, 131] width 116 height 17
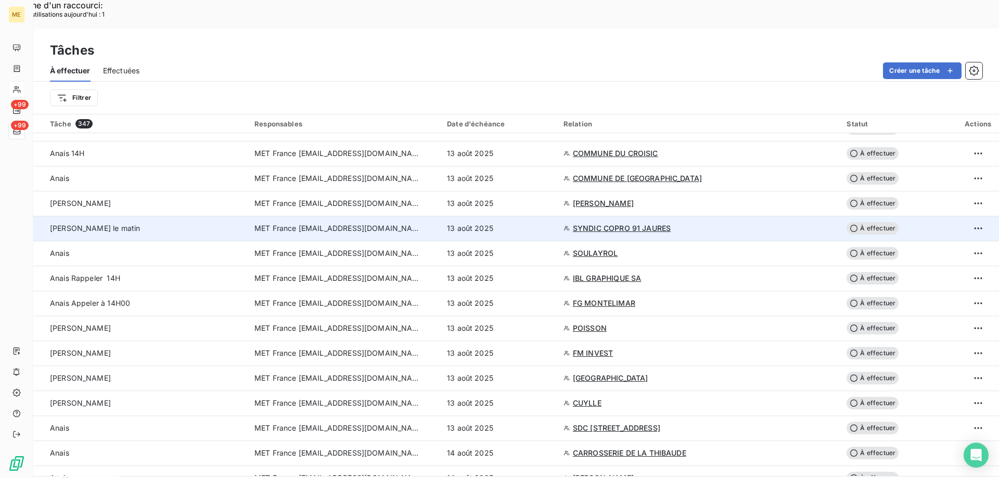
scroll to position [52, 0]
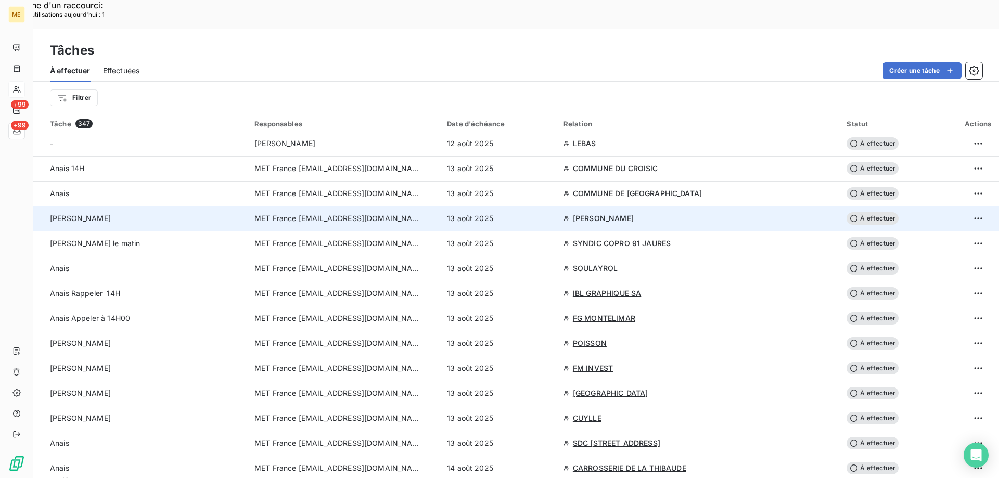
click at [630, 213] on span "NGO BAMA LUBY MARIANNE" at bounding box center [603, 218] width 61 height 10
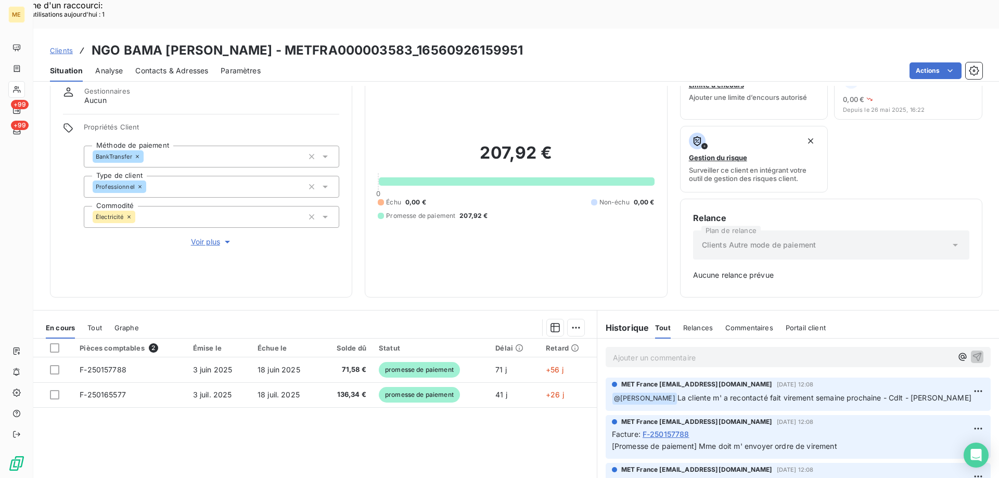
scroll to position [102, 0]
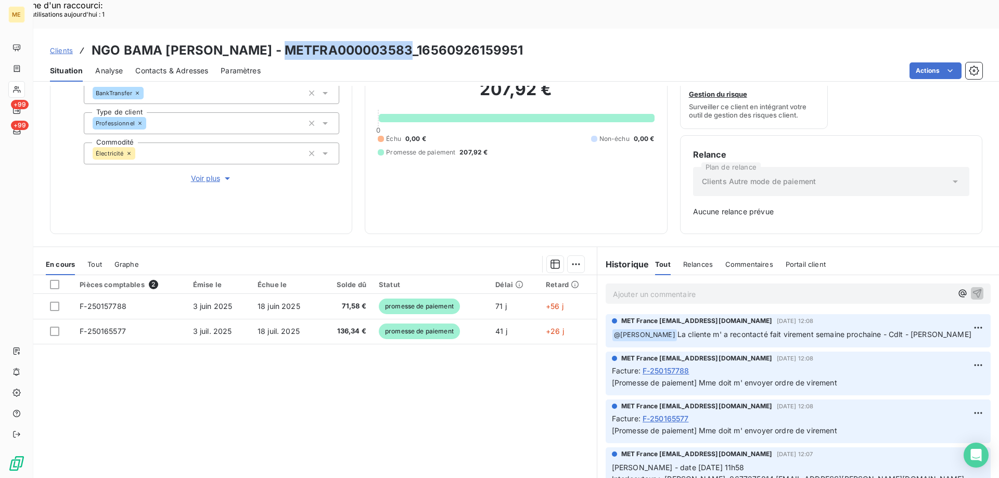
drag, startPoint x: 286, startPoint y: 17, endPoint x: 410, endPoint y: 16, distance: 124.3
click at [410, 41] on h3 "NGO BAMA LUBY MARIANNE - METFRA000003583_16560926159951" at bounding box center [307, 50] width 431 height 19
copy h3 "METFRA000003583"
click at [402, 379] on div "Pièces comptables 2 Émise le Échue le Solde dû Statut Délai Retard F-250157788 …" at bounding box center [314, 375] width 563 height 200
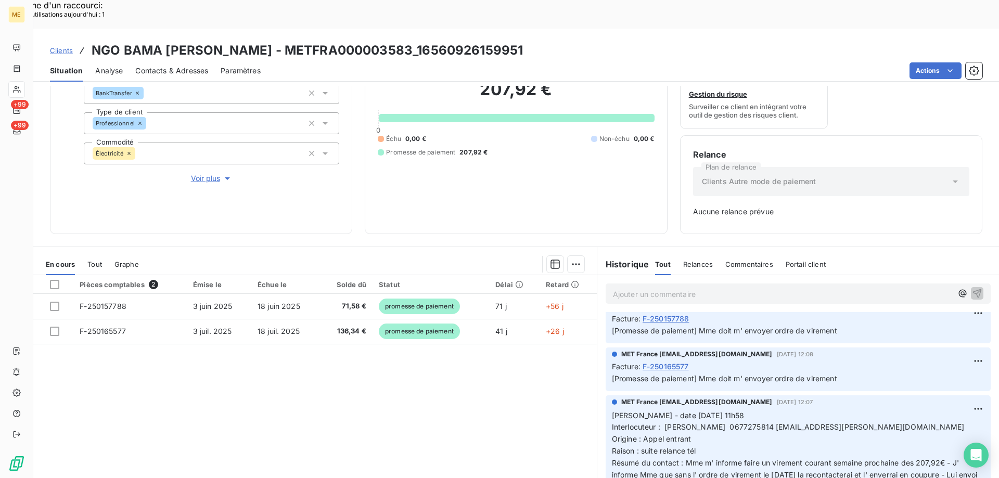
scroll to position [104, 0]
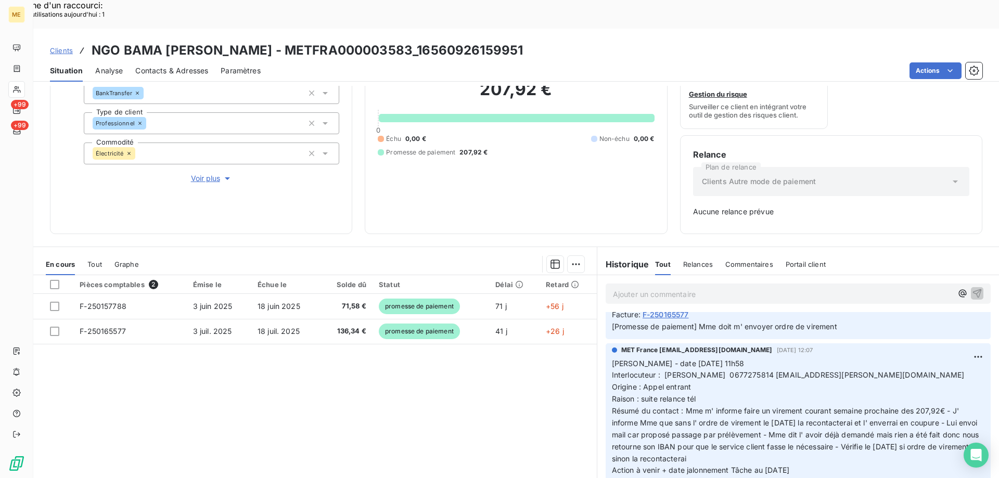
click at [740, 370] on span "Interlocuteur : MARIANNE LUBY 0677275814 luby.marianne@orange.fr" at bounding box center [788, 374] width 353 height 9
copy span "0677275814"
click at [786, 358] on p "Valérie - date 08/08/2025 11h58 Interlocuteur : MARIANNE LUBY 0677275814 luby.m…" at bounding box center [798, 417] width 372 height 119
drag, startPoint x: 771, startPoint y: 345, endPoint x: 861, endPoint y: 342, distance: 89.5
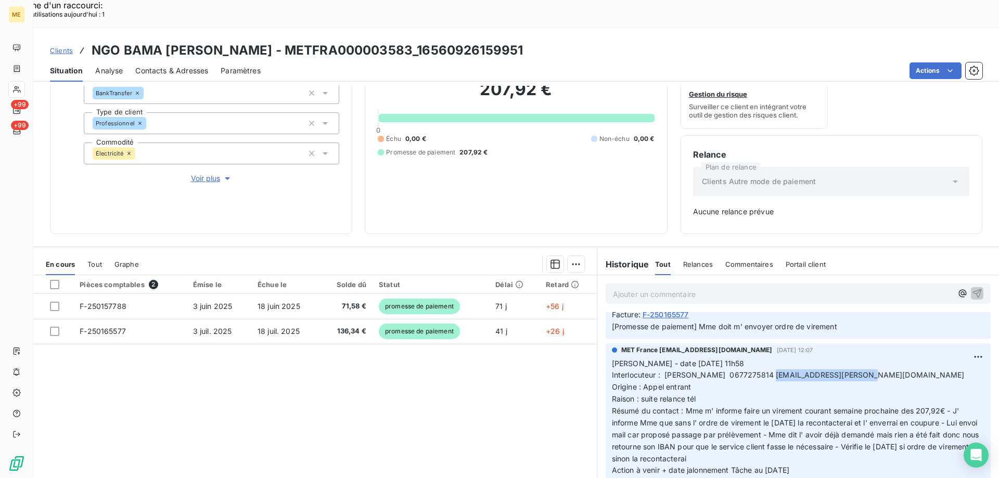
click at [861, 358] on p "Valérie - date 08/08/2025 11h58 Interlocuteur : MARIANNE LUBY 0677275814 luby.m…" at bounding box center [798, 417] width 372 height 119
drag, startPoint x: 826, startPoint y: 360, endPoint x: 888, endPoint y: 337, distance: 66.4
click at [890, 358] on p "Valérie - date 08/08/2025 11h58 Interlocuteur : MARIANNE LUBY 0677275814 luby.m…" at bounding box center [798, 417] width 372 height 119
drag, startPoint x: 853, startPoint y: 348, endPoint x: 771, endPoint y: 350, distance: 81.7
click at [771, 358] on p "Valérie - date 08/08/2025 11h58 Interlocuteur : MARIANNE LUBY 0677275814 luby.m…" at bounding box center [798, 417] width 372 height 119
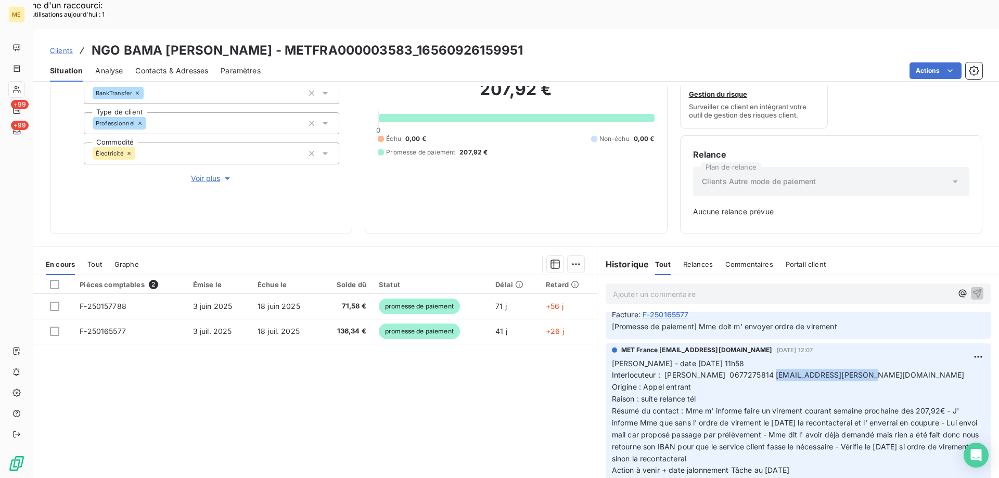
copy span "[EMAIL_ADDRESS][PERSON_NAME][DOMAIN_NAME]"
click at [740, 370] on span "Interlocuteur : MARIANNE LUBY 0677275814 luby.marianne@orange.fr" at bounding box center [788, 374] width 353 height 9
copy span "0677275814"
click at [889, 358] on p "Valérie - date 08/08/2025 11h58 Interlocuteur : MARIANNE LUBY 0677275814 luby.m…" at bounding box center [798, 417] width 372 height 119
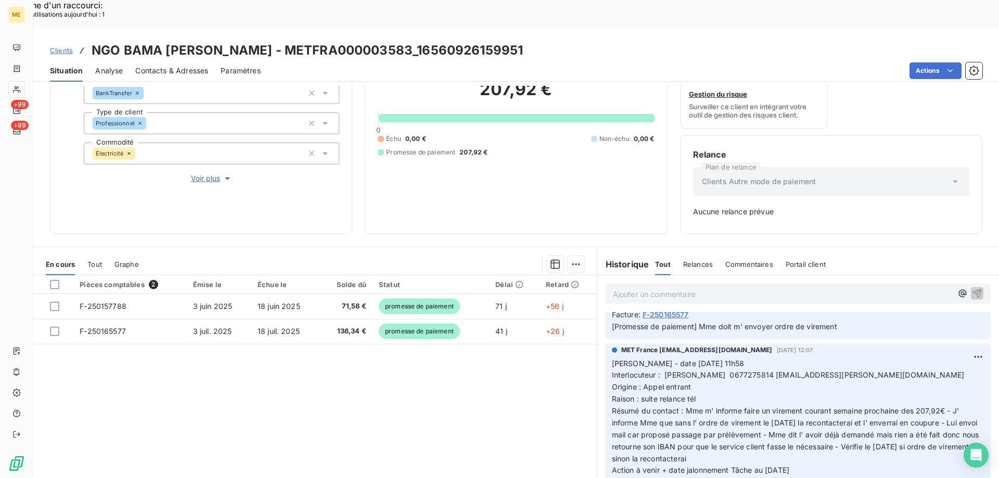
click at [703, 358] on p "Valérie - date 08/08/2025 11h58 Interlocuteur : MARIANNE LUBY 0677275814 luby.m…" at bounding box center [798, 417] width 372 height 119
drag, startPoint x: 816, startPoint y: 442, endPoint x: 609, endPoint y: 335, distance: 232.8
click at [612, 358] on p "Valérie - date 08/08/2025 11h58 Interlocuteur : MARIANNE LUBY 0677275814 luby.m…" at bounding box center [798, 417] width 372 height 119
copy p "Valérie - date 08/08/2025 11h58 Interlocuteur : MARIANNE LUBY 0677275814 luby.m…"
click at [635, 288] on p "Ajouter un commentaire ﻿" at bounding box center [782, 294] width 339 height 13
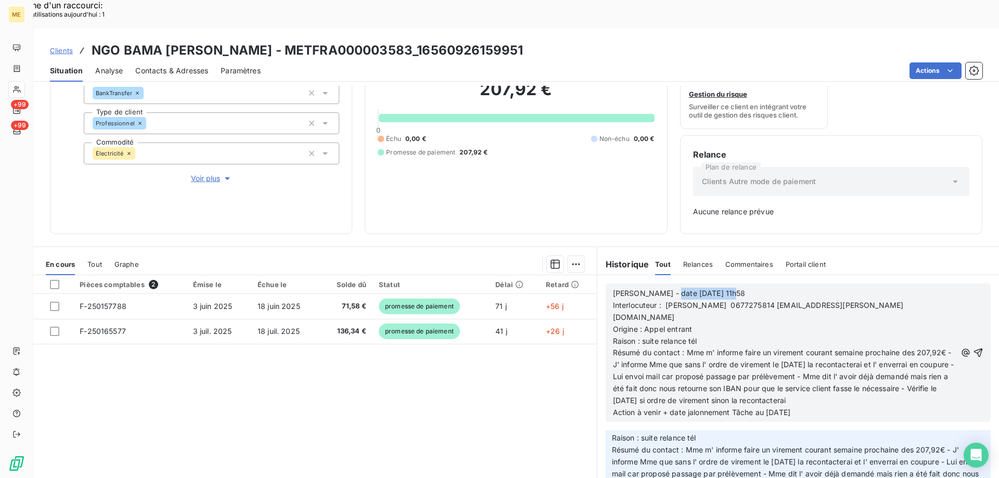
scroll to position [180, 0]
drag, startPoint x: 661, startPoint y: 260, endPoint x: 783, endPoint y: 306, distance: 131.0
click at [765, 288] on p "Valérie - date 08/08/2025 11h58" at bounding box center [784, 294] width 343 height 12
drag, startPoint x: 663, startPoint y: 286, endPoint x: 702, endPoint y: 292, distance: 39.4
click at [702, 323] on p "Origine : Appel entrant" at bounding box center [784, 329] width 343 height 12
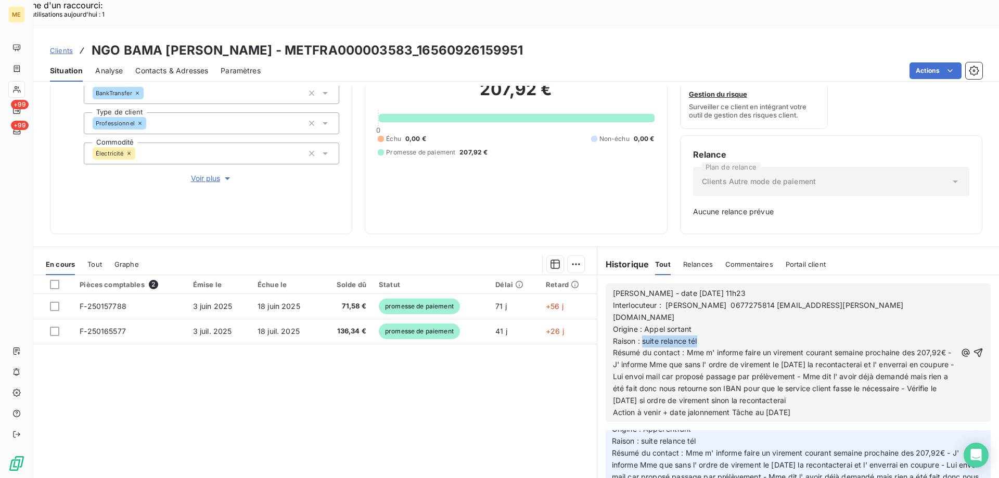
drag, startPoint x: 639, startPoint y: 302, endPoint x: 724, endPoint y: 303, distance: 85.3
click at [724, 335] on p "Raison : suite relance tél" at bounding box center [784, 341] width 343 height 12
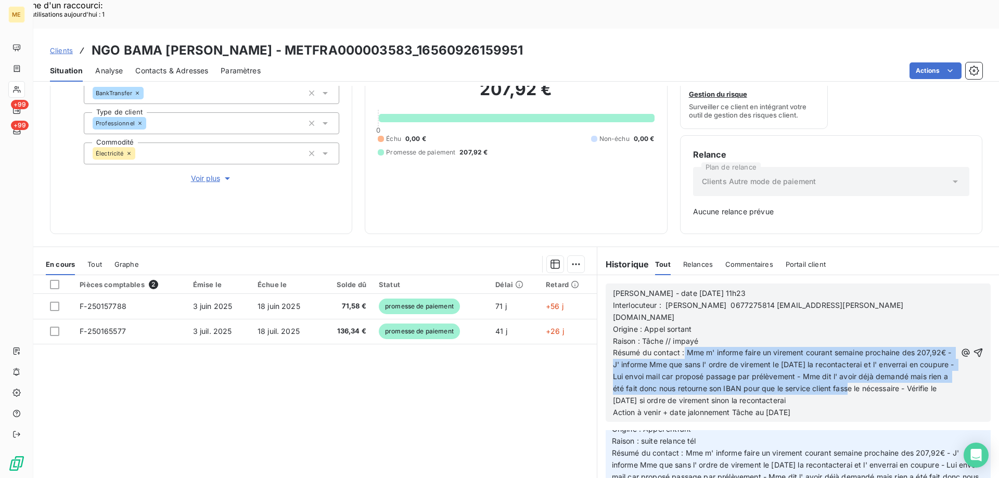
drag, startPoint x: 680, startPoint y: 310, endPoint x: 937, endPoint y: 348, distance: 259.2
click at [937, 348] on p "Résumé du contact : Mme m' informe faire un virement courant semaine prochaine …" at bounding box center [784, 376] width 343 height 59
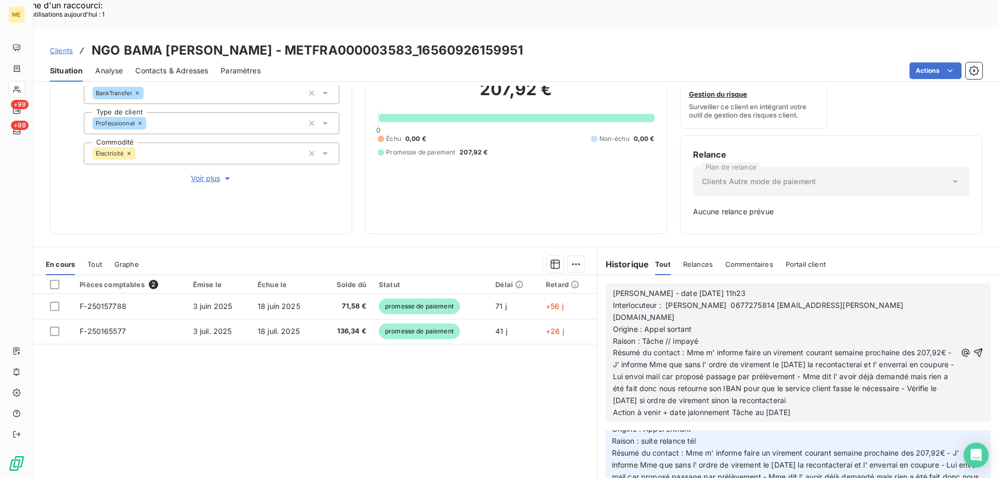
scroll to position [144, 0]
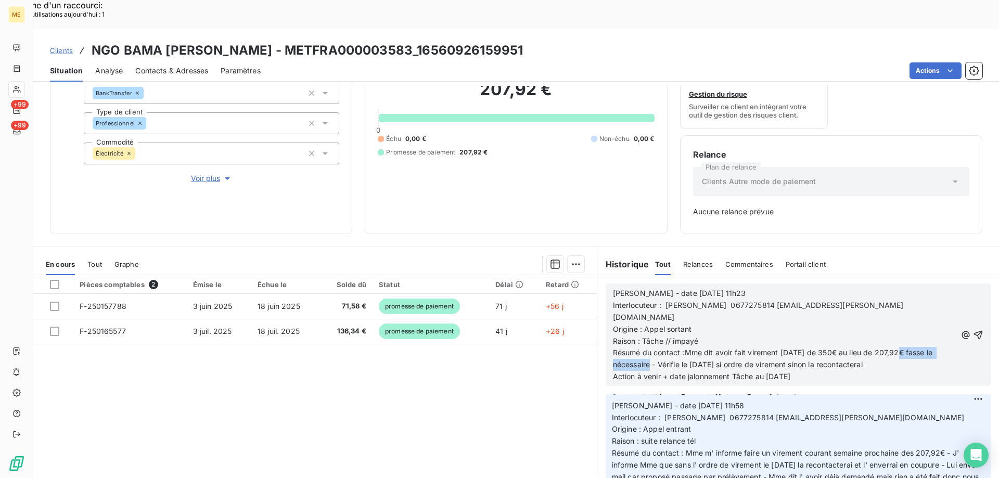
drag, startPoint x: 651, startPoint y: 324, endPoint x: 891, endPoint y: 314, distance: 240.0
click at [891, 348] on span "Résumé du contact :Mme dit avoir fait virement hier de 350€ au lieu de 207,92€ …" at bounding box center [774, 358] width 322 height 21
drag, startPoint x: 608, startPoint y: 321, endPoint x: 614, endPoint y: 324, distance: 6.8
click at [614, 348] on span "Résumé du contact :Mme dit avoir fait virement hier de 350€ au lieu de 207,92€ …" at bounding box center [778, 358] width 330 height 21
click at [810, 347] on p "Résumé du contact :Mme dit avoir fait virement hier de 350€ au lieu de 207,92€ …" at bounding box center [784, 359] width 343 height 24
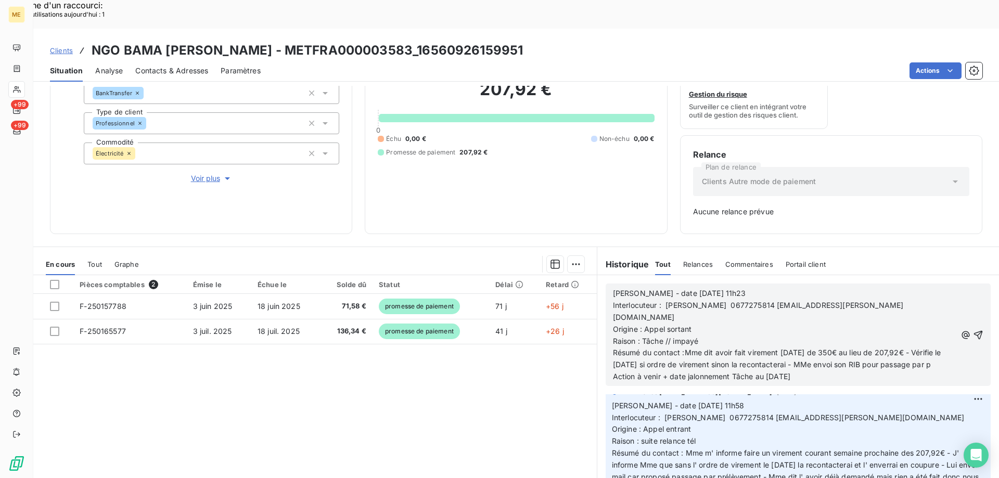
scroll to position [156, 0]
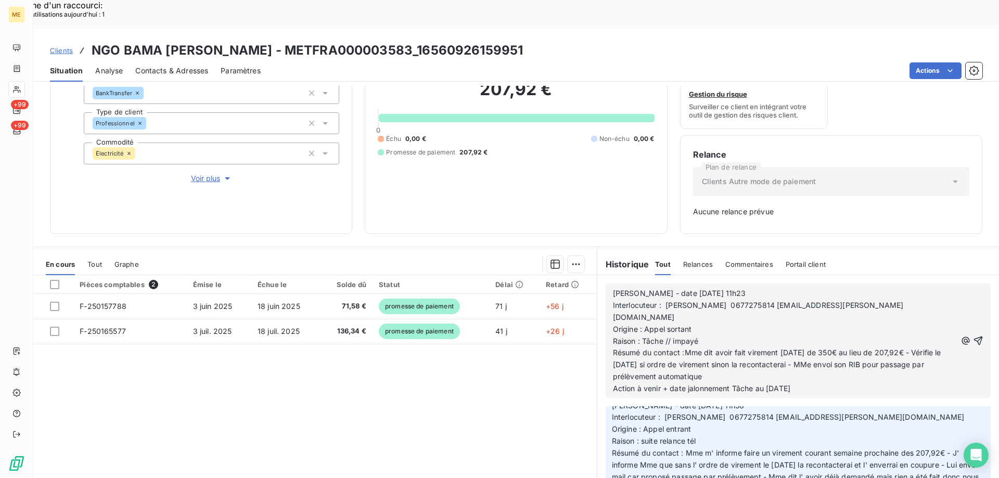
click at [822, 348] on span "Résumé du contact :Mme dit avoir fait virement hier de 350€ au lieu de 207,92€ …" at bounding box center [778, 364] width 330 height 33
drag, startPoint x: 763, startPoint y: 349, endPoint x: 769, endPoint y: 350, distance: 6.3
click at [769, 384] on span "Action à venir + date jalonnement Tâche au [DATE]" at bounding box center [701, 388] width 177 height 9
click at [973, 335] on icon "button" at bounding box center [978, 340] width 10 height 10
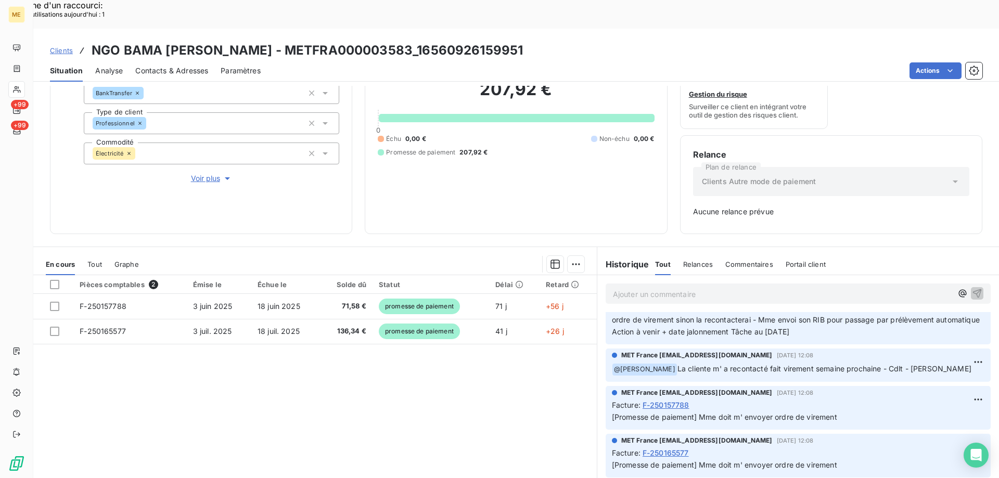
scroll to position [194, 0]
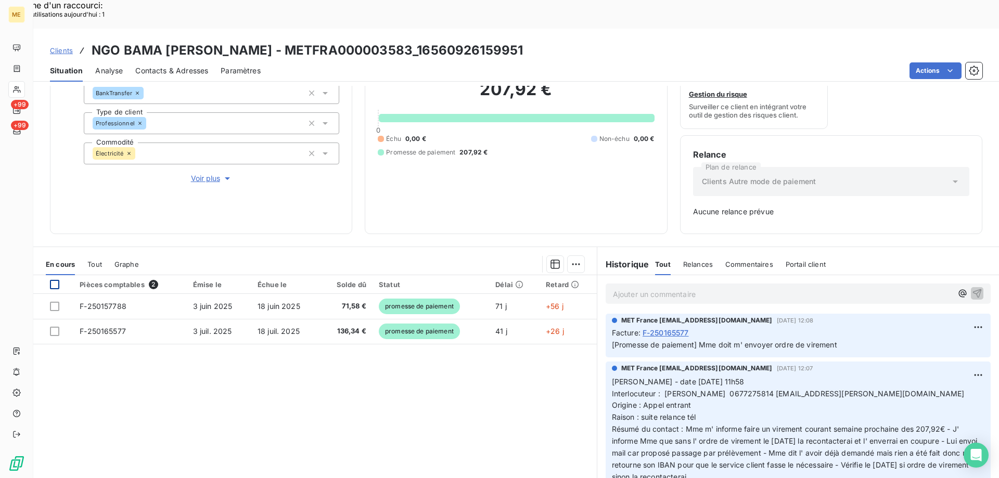
click at [57, 280] on div at bounding box center [54, 284] width 9 height 9
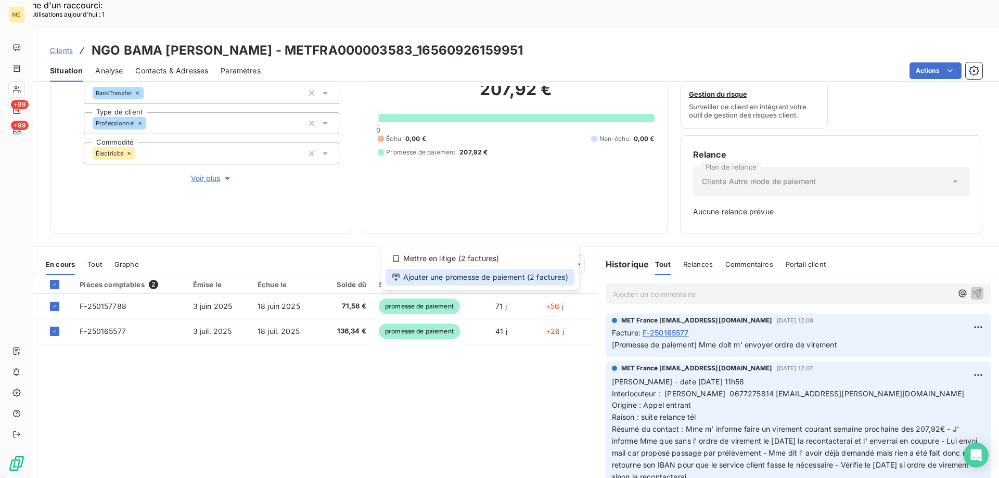
click at [469, 277] on div "Ajouter une promesse de paiement (2 factures)" at bounding box center [479, 277] width 189 height 17
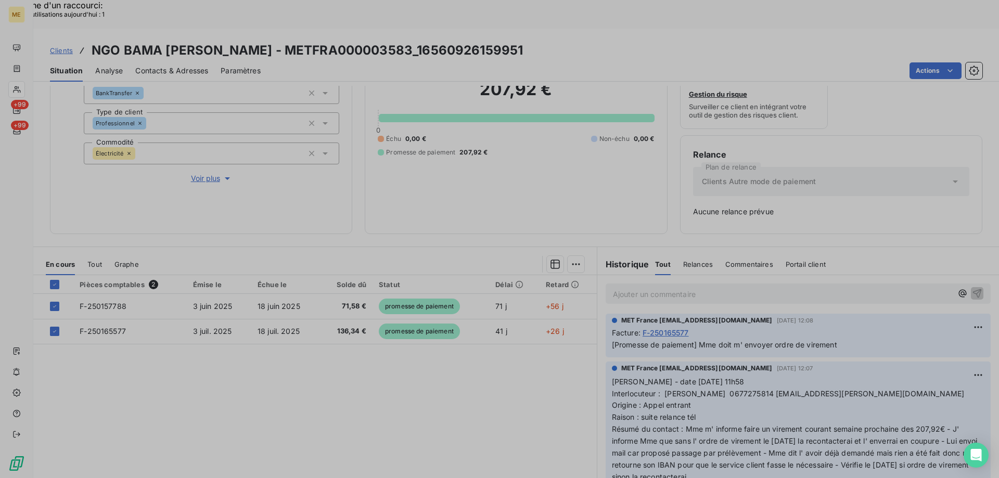
scroll to position [206, 0]
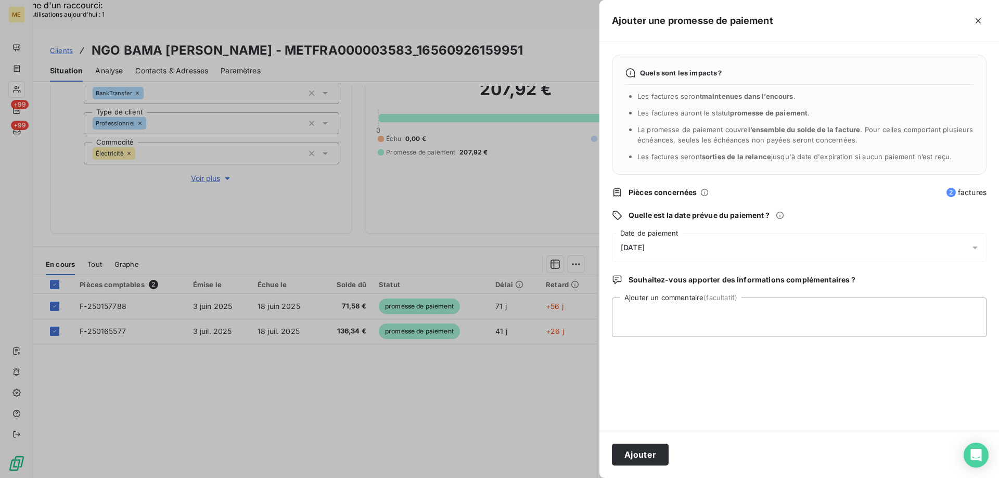
click at [679, 251] on div "14/08/2025" at bounding box center [799, 247] width 374 height 29
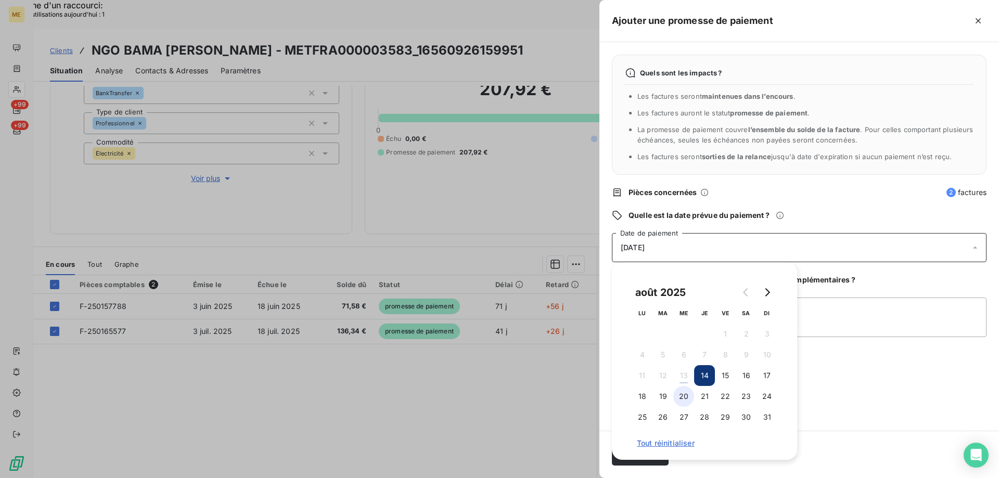
click at [685, 396] on button "20" at bounding box center [683, 396] width 21 height 21
click at [821, 308] on textarea "Ajouter un commentaire (facultatif)" at bounding box center [799, 317] width 374 height 40
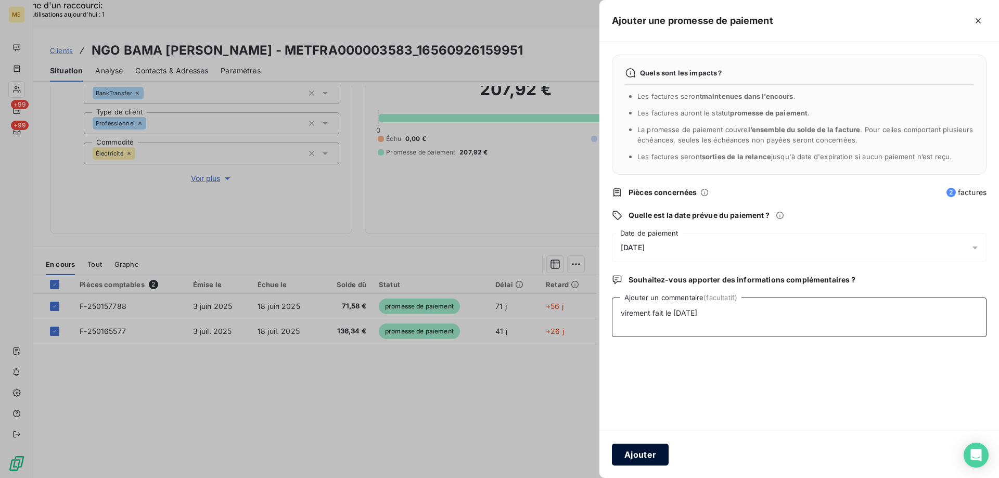
type textarea "virement fait le 12/08/2025"
click at [642, 452] on button "Ajouter" at bounding box center [640, 455] width 57 height 22
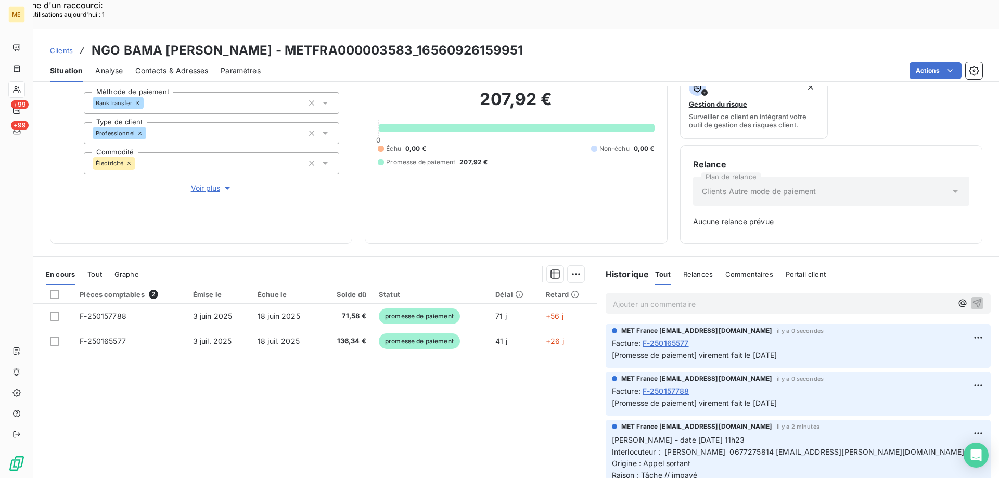
scroll to position [102, 0]
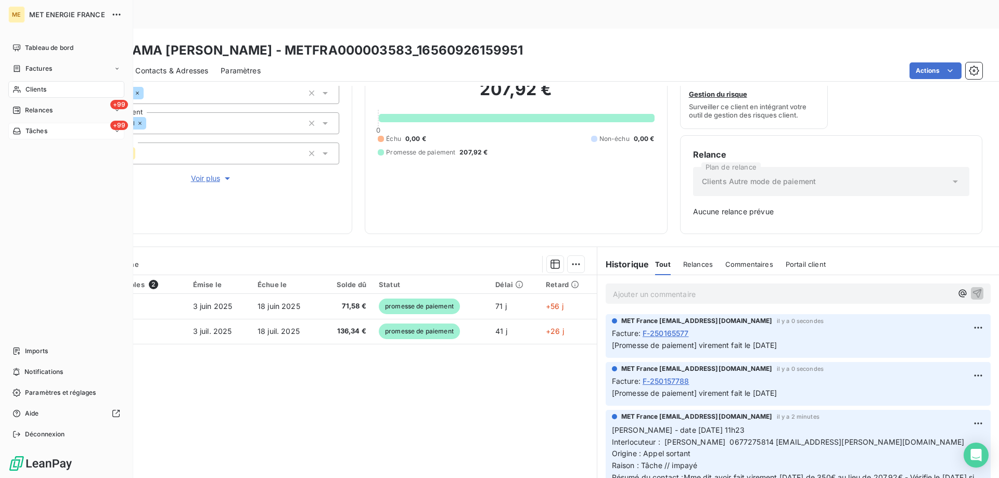
click at [70, 135] on div "+99 Tâches" at bounding box center [66, 131] width 116 height 17
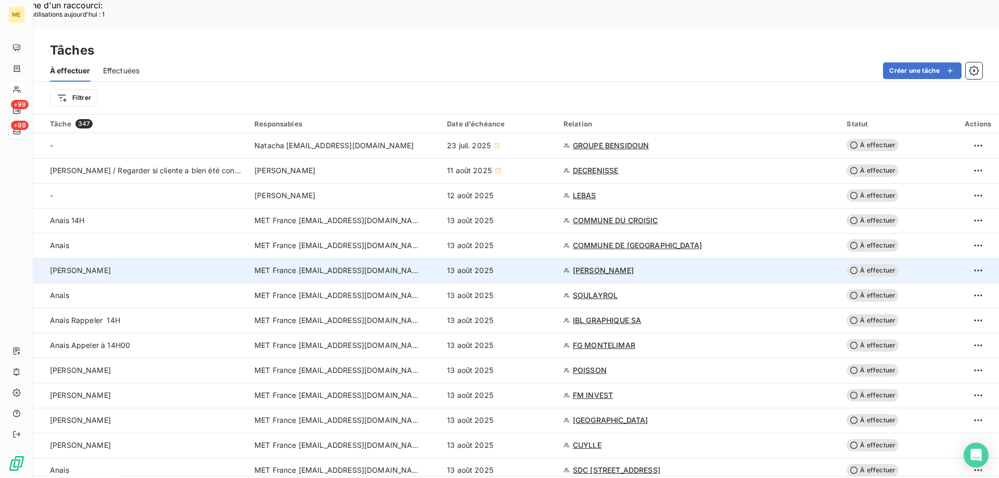
click at [864, 264] on span "À effectuer" at bounding box center [872, 270] width 52 height 12
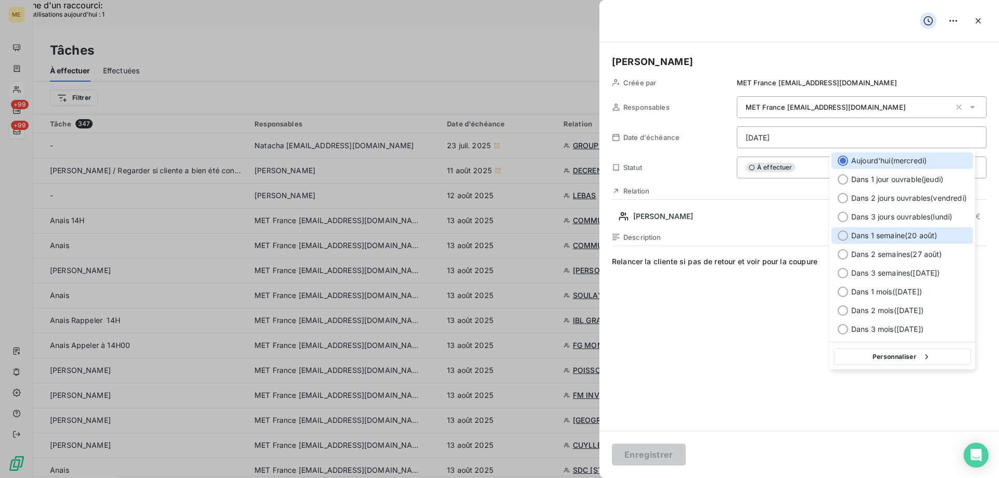
click at [842, 233] on div at bounding box center [842, 235] width 10 height 10
type input "20/08/2025"
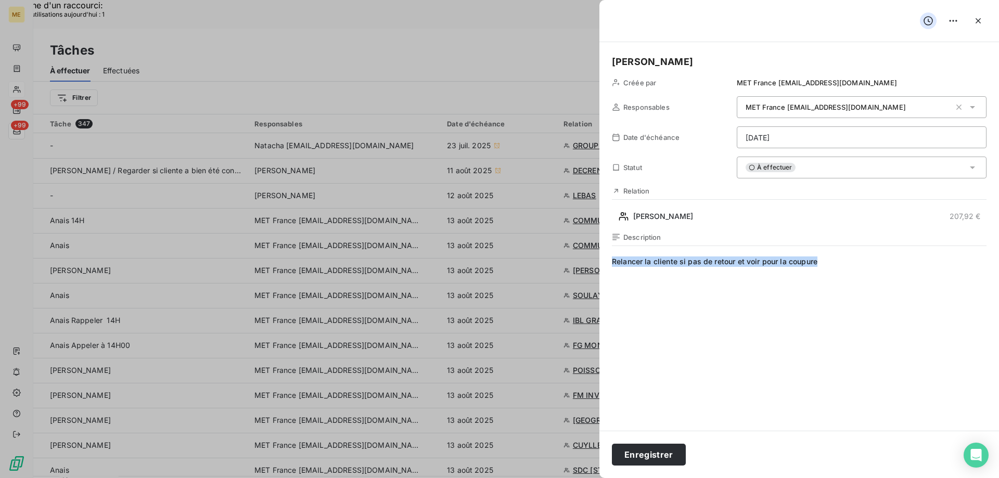
drag, startPoint x: 612, startPoint y: 264, endPoint x: 834, endPoint y: 264, distance: 221.6
click at [834, 264] on span "Relancer la cliente si pas de retour et voir pour la coupure" at bounding box center [799, 356] width 374 height 200
click at [650, 457] on button "Enregistrer" at bounding box center [649, 455] width 74 height 22
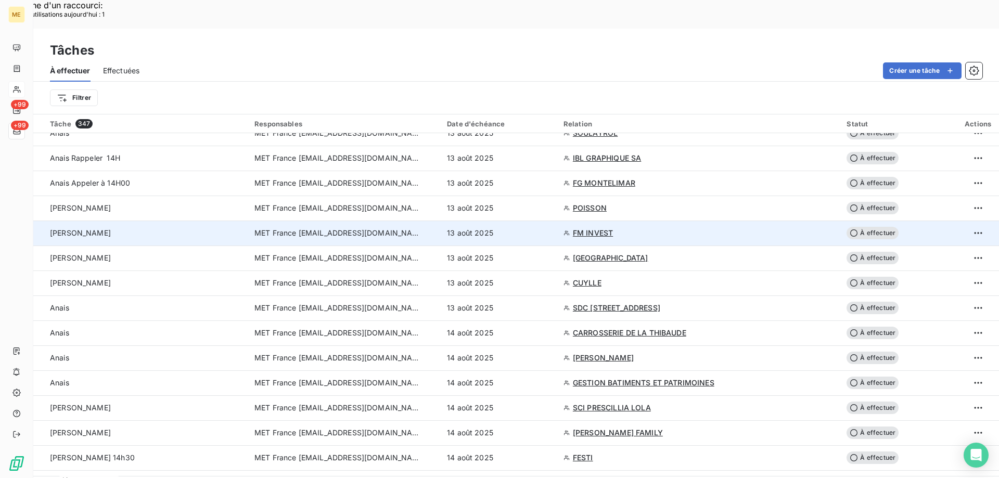
scroll to position [156, 0]
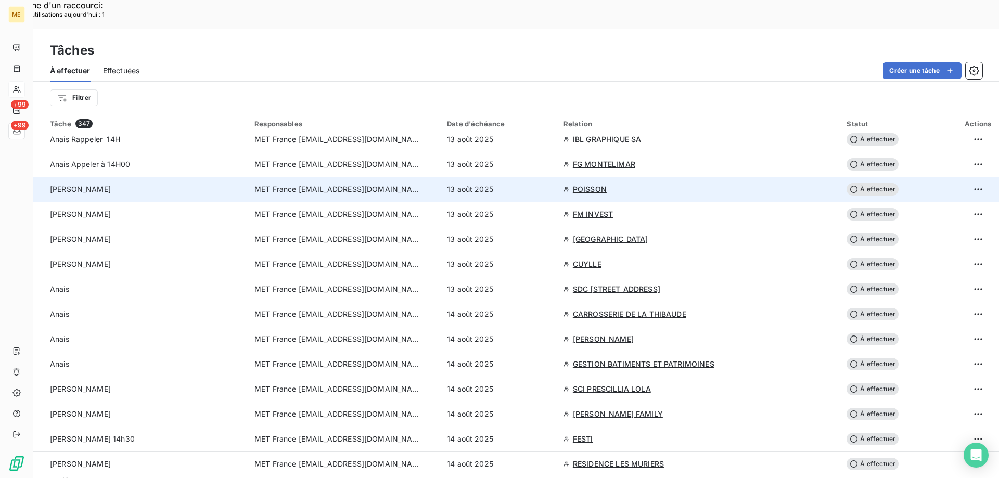
click at [587, 184] on span "POISSON" at bounding box center [590, 189] width 34 height 10
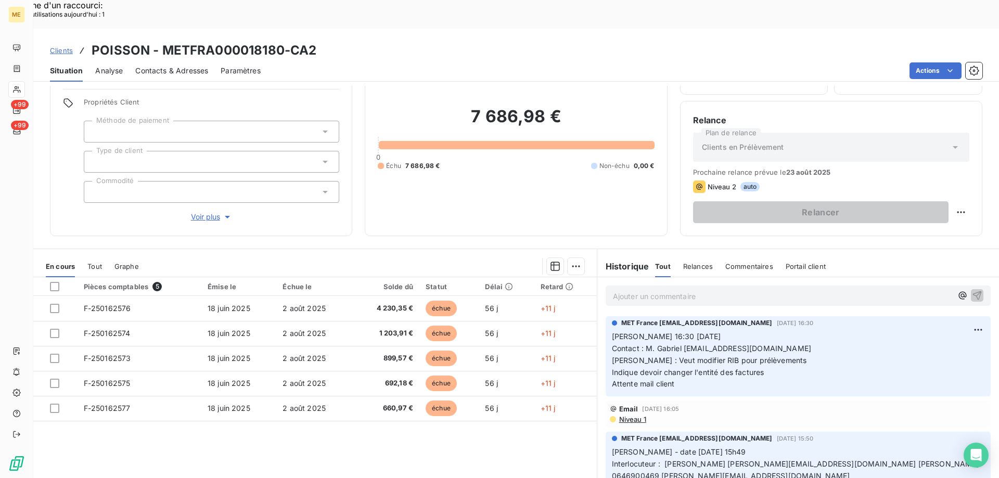
scroll to position [66, 0]
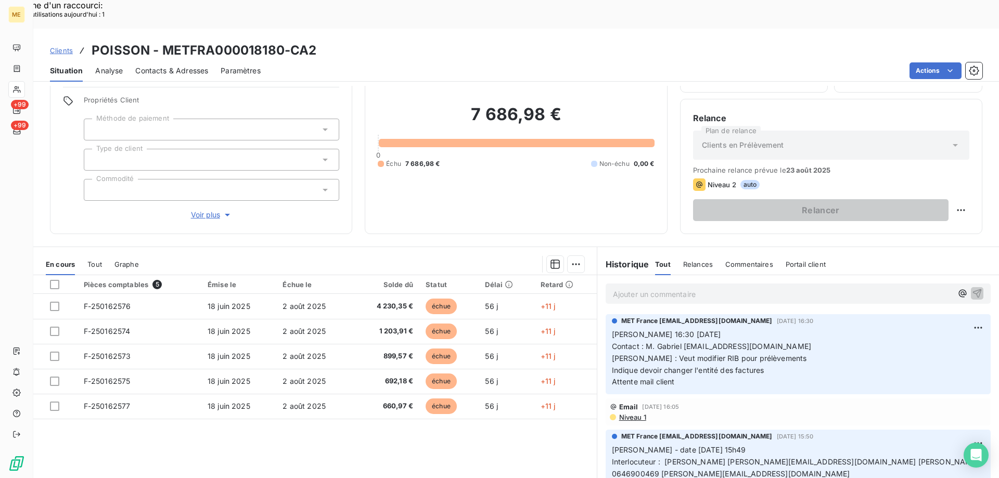
click at [125, 416] on div "Pièces comptables 5 Émise le Échue le Solde dû Statut Délai Retard F-250162576 …" at bounding box center [314, 375] width 563 height 200
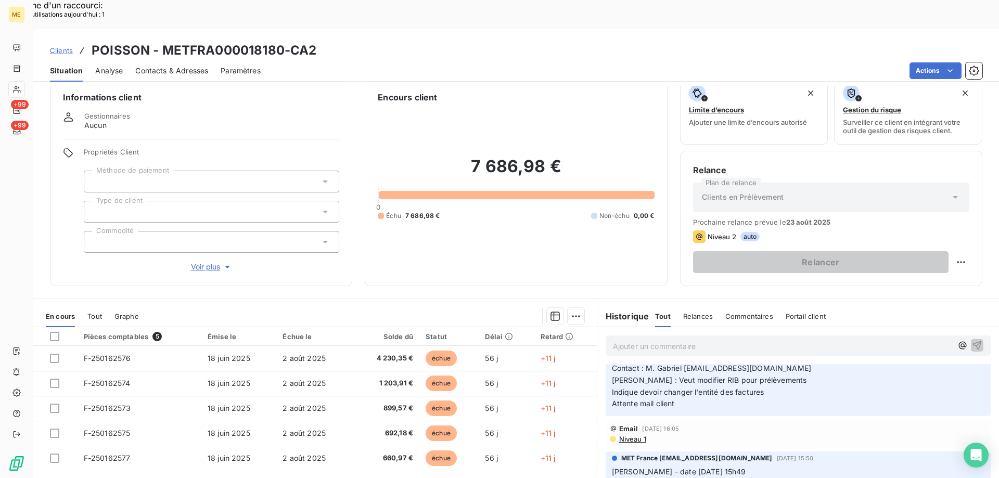
scroll to position [52, 0]
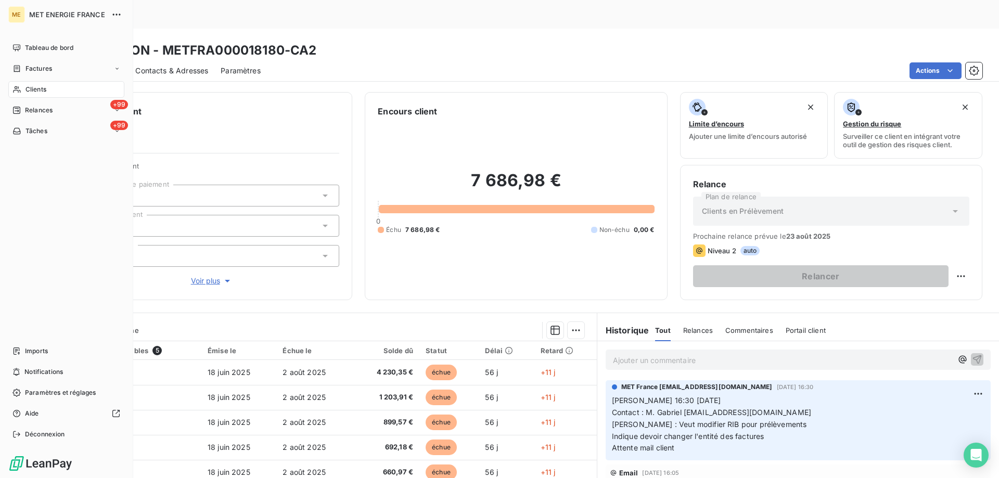
click at [62, 86] on div "Clients" at bounding box center [66, 89] width 116 height 17
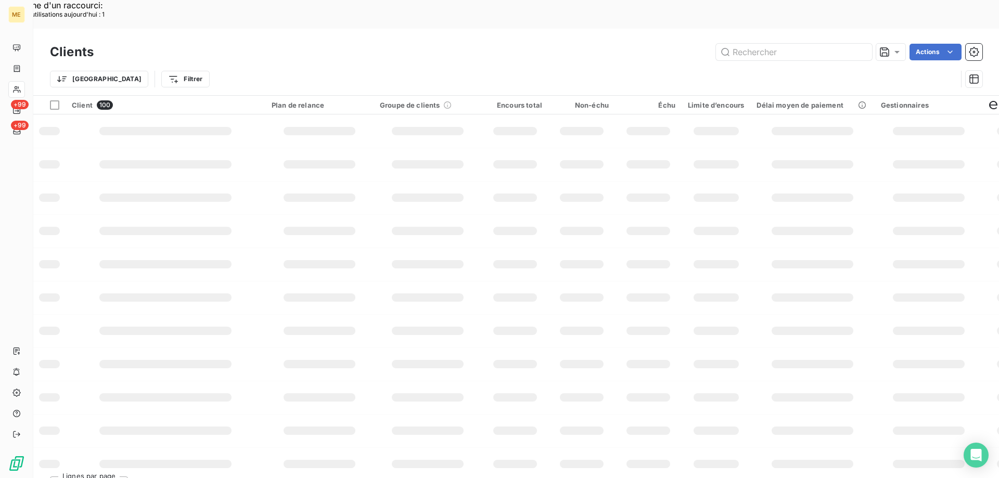
click at [753, 44] on input "text" at bounding box center [794, 52] width 156 height 17
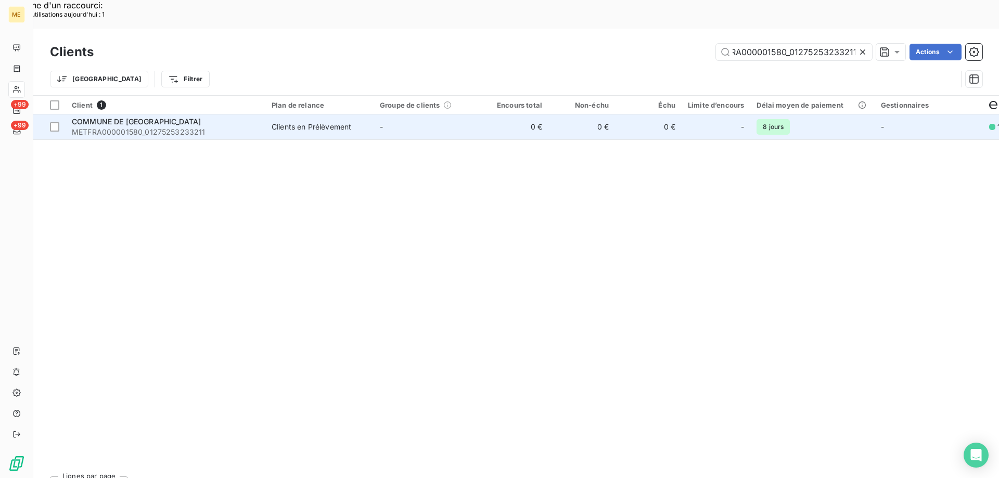
type input "METFRA000001580_01275253233211"
click at [133, 117] on span "COMMUNE DE [GEOGRAPHIC_DATA]" at bounding box center [136, 121] width 129 height 9
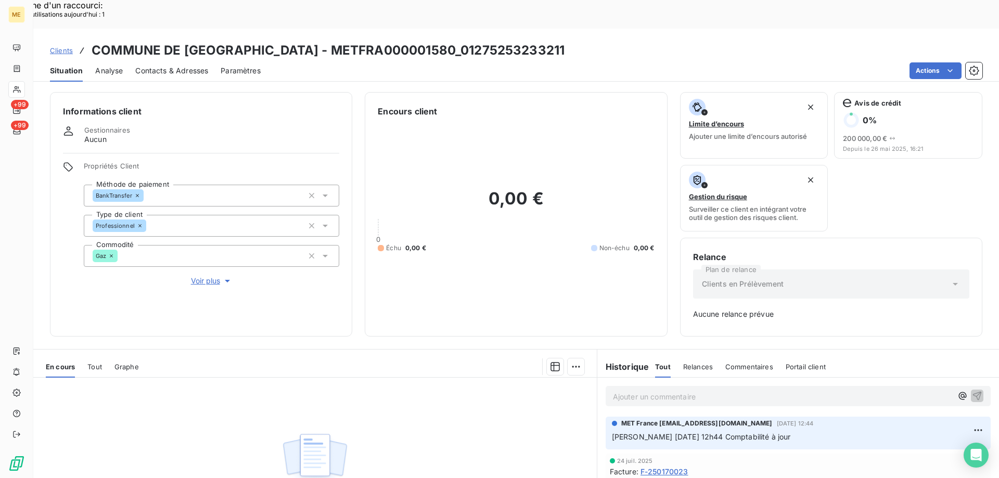
scroll to position [102, 0]
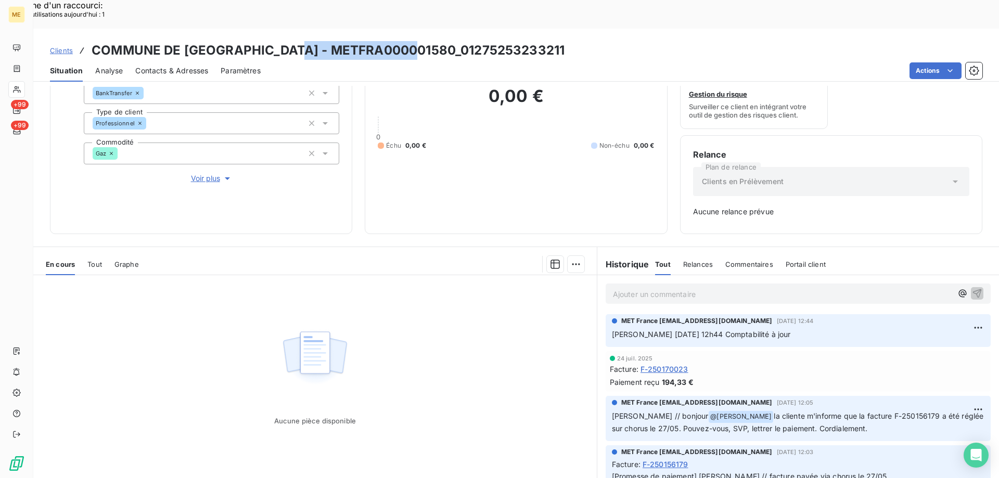
drag, startPoint x: 288, startPoint y: 17, endPoint x: 409, endPoint y: 11, distance: 121.9
click at [409, 29] on div "Clients COMMUNE DE POIX DU NORD - METFRA000001580_01275253233211 Situation Anal…" at bounding box center [515, 55] width 965 height 53
copy h3 "METFRA000001580"
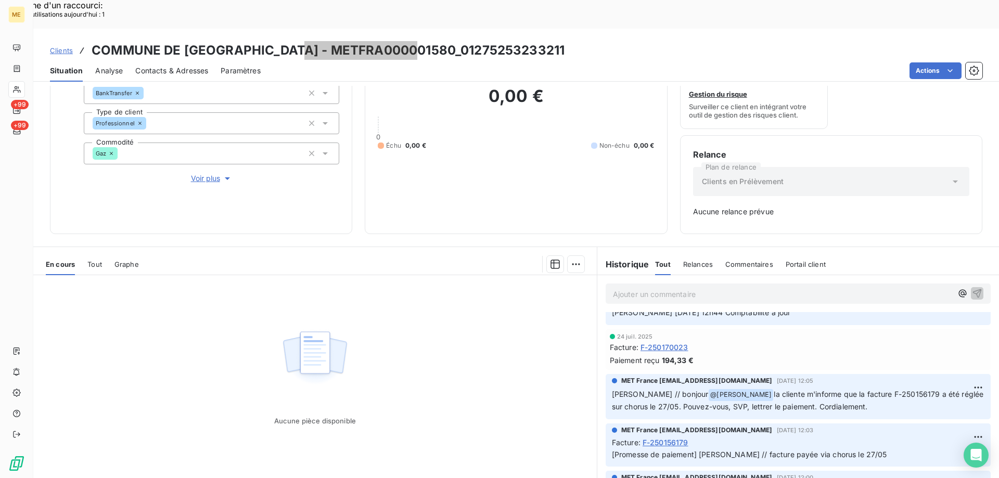
scroll to position [0, 0]
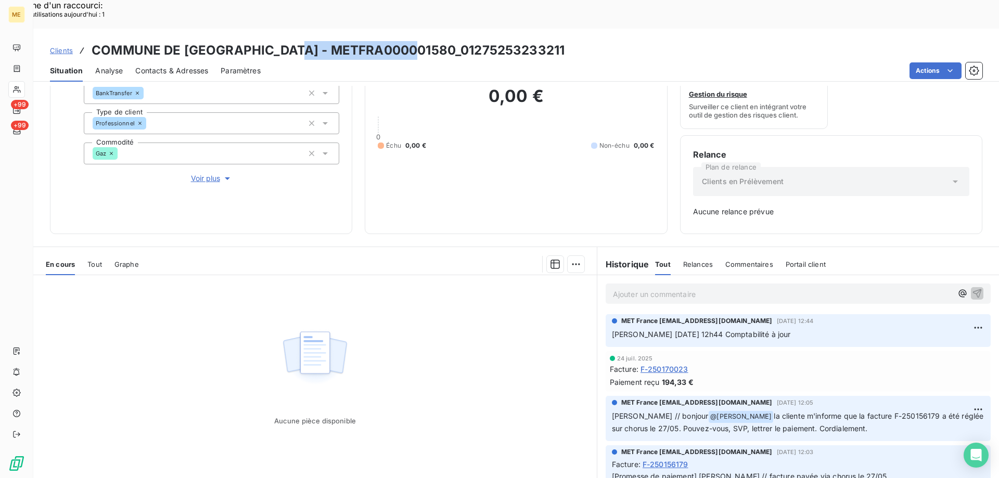
click at [473, 360] on div "Aucune pièce disponible" at bounding box center [314, 375] width 563 height 200
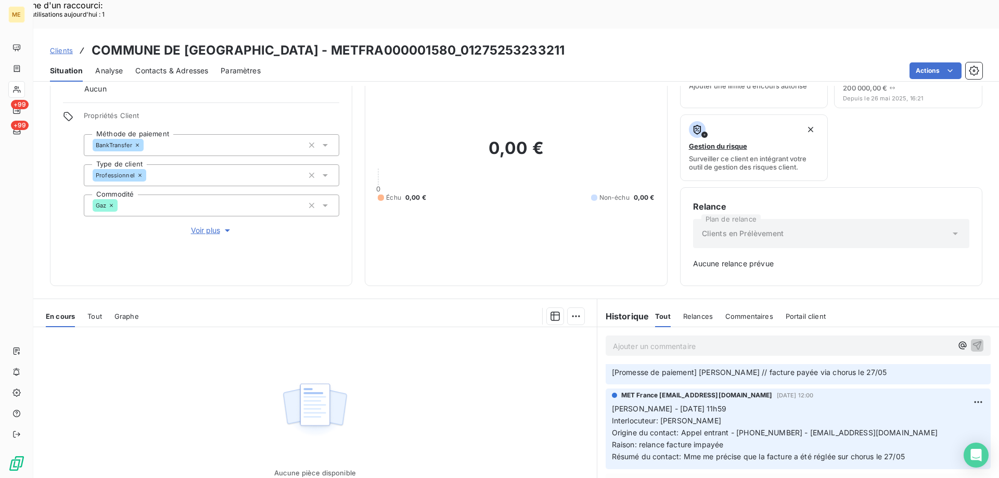
scroll to position [102, 0]
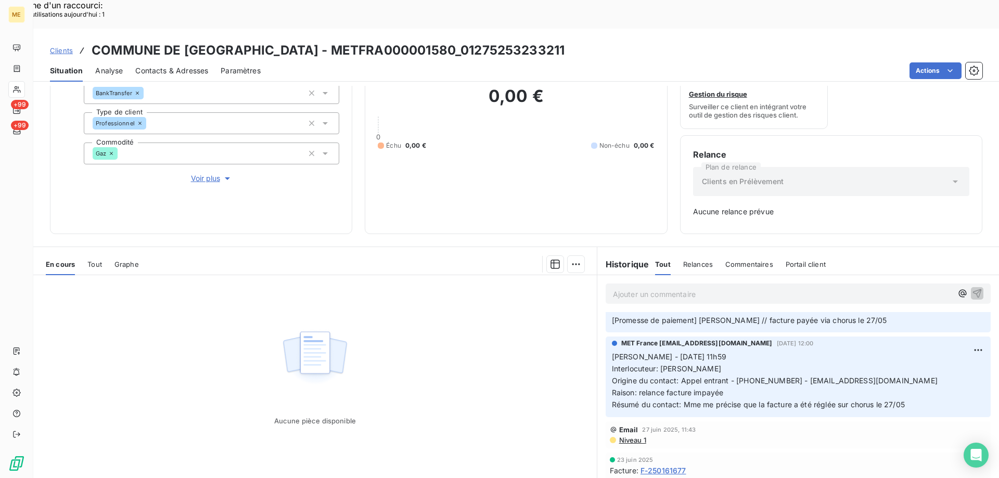
click at [742, 376] on span "Origine du contact: Appel entrant - [PHONE_NUMBER] - [EMAIL_ADDRESS][DOMAIN_NAM…" at bounding box center [775, 380] width 326 height 9
copy span "0327264539"
click at [894, 351] on p "[PERSON_NAME] - [DATE] 11h59 Interlocuteur: [PERSON_NAME] du contact: Appel ent…" at bounding box center [798, 380] width 372 height 59
drag, startPoint x: 874, startPoint y: 351, endPoint x: 731, endPoint y: 354, distance: 143.1
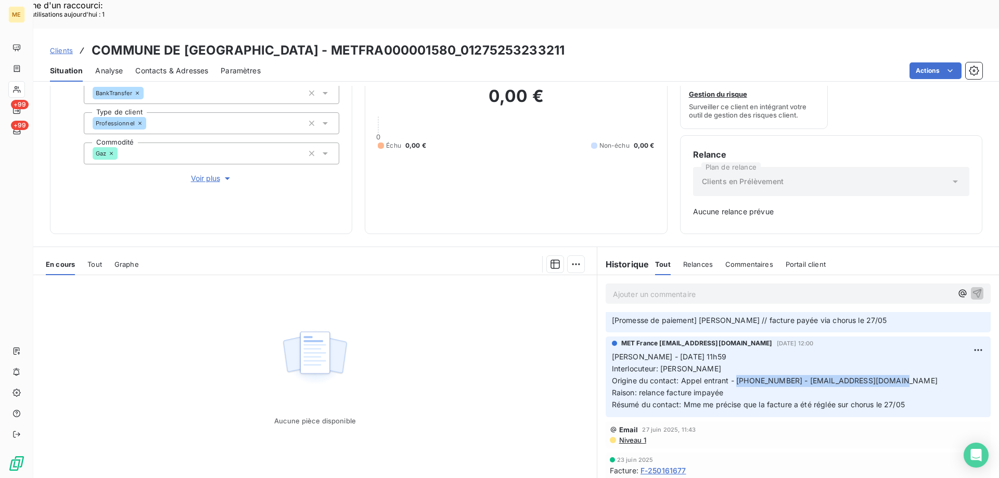
click at [731, 354] on p "Sylvain - 25/06/2025 - 11h59 Interlocuteur: Mme CLEMENT Origine du contact: App…" at bounding box center [798, 380] width 372 height 59
copy span "0327264539 - [EMAIL_ADDRESS][DOMAIN_NAME]"
drag, startPoint x: 658, startPoint y: 341, endPoint x: 710, endPoint y: 342, distance: 51.5
click at [710, 364] on span "Interlocuteur: Mme CLEMENT" at bounding box center [666, 368] width 109 height 9
copy span "[PERSON_NAME]"
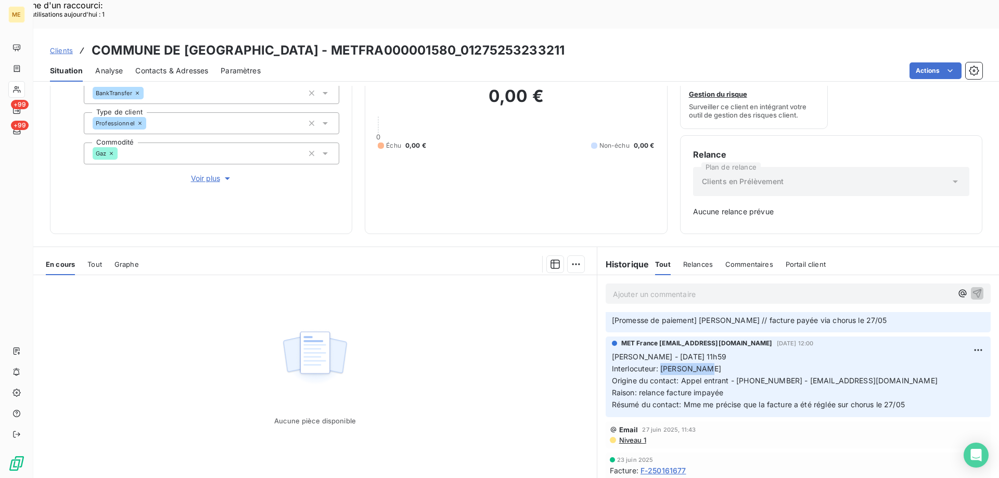
click at [95, 260] on span "Tout" at bounding box center [94, 264] width 15 height 8
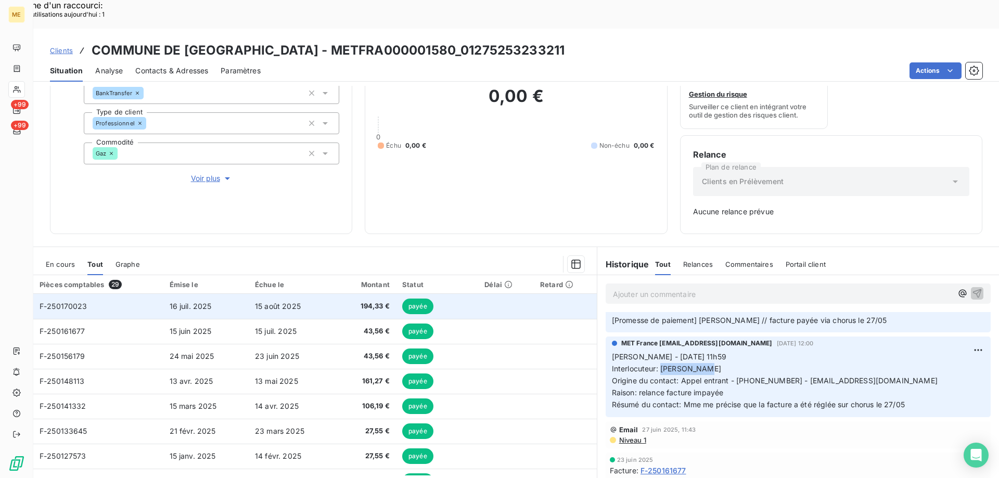
click at [67, 302] on span "F-250170023" at bounding box center [64, 306] width 48 height 9
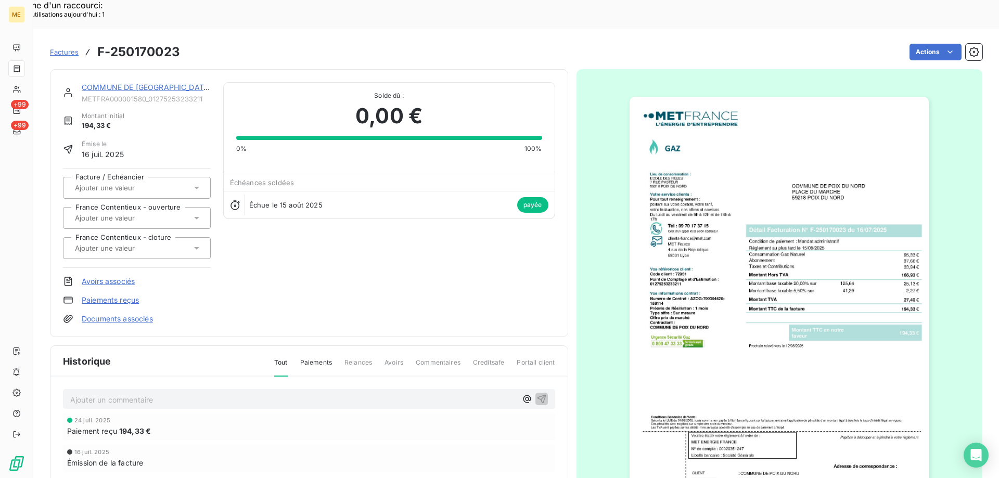
click at [743, 366] on img "button" at bounding box center [778, 308] width 299 height 423
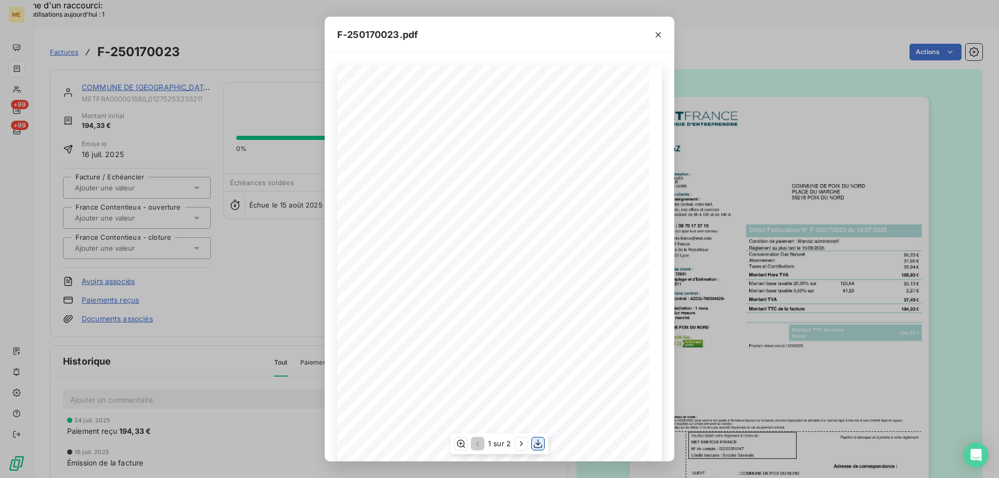
click at [537, 439] on icon "button" at bounding box center [538, 443] width 10 height 10
click at [657, 38] on icon "button" at bounding box center [658, 35] width 10 height 10
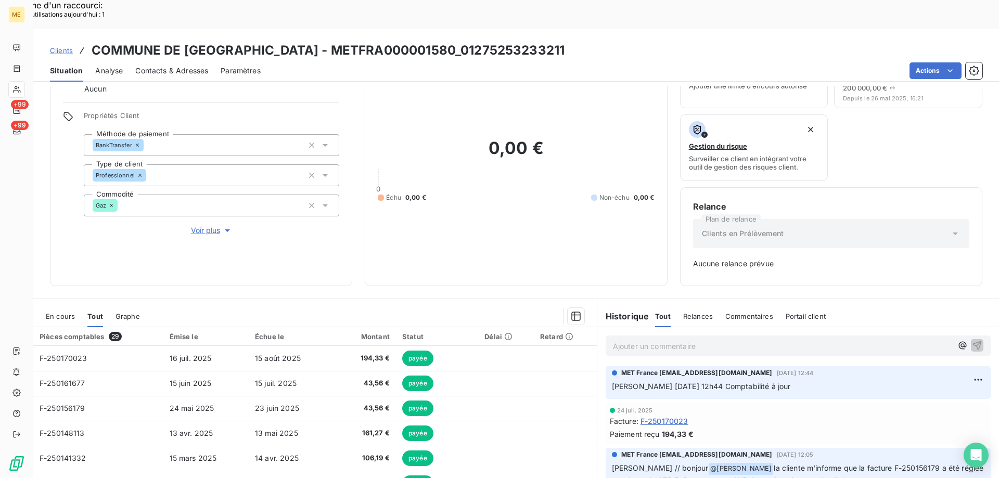
scroll to position [102, 0]
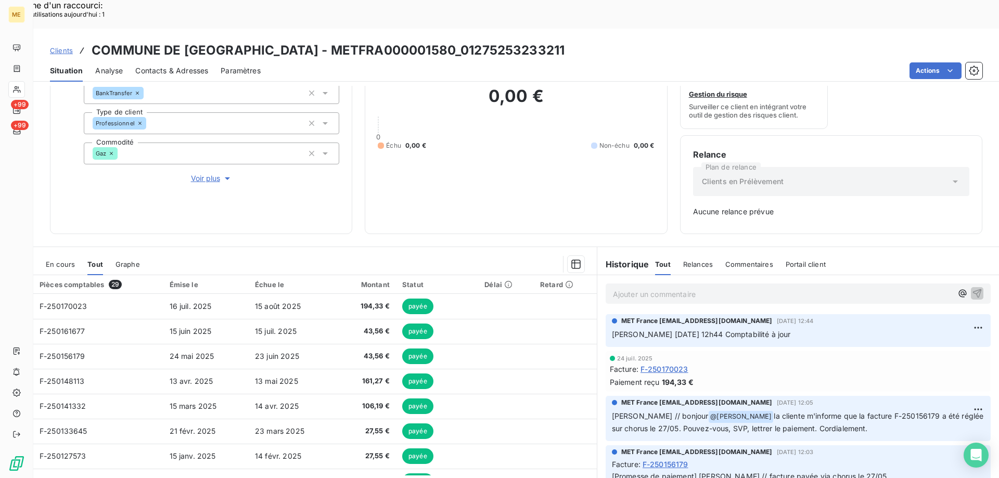
click at [694, 288] on p "Ajouter un commentaire ﻿" at bounding box center [782, 294] width 339 height 13
click at [663, 288] on p "Ajouter un commentaire ﻿" at bounding box center [782, 294] width 339 height 13
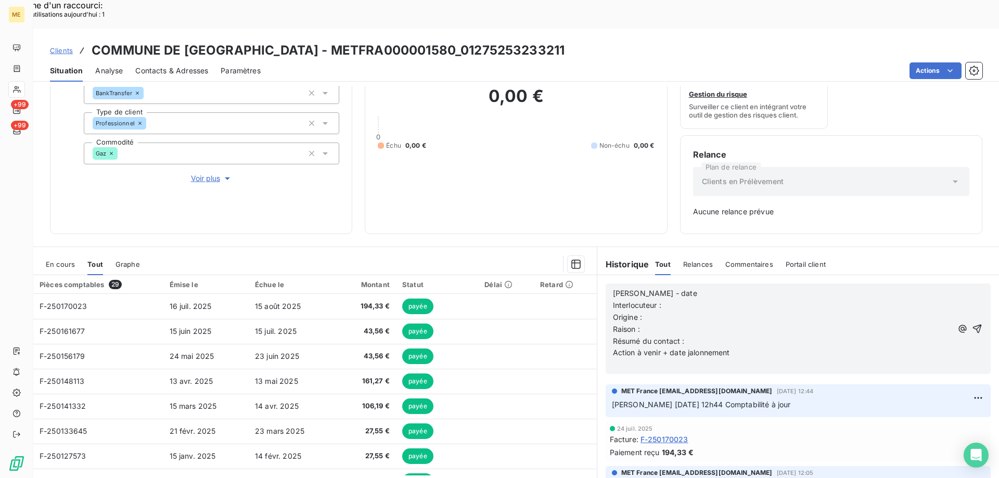
click at [689, 288] on p "Valérie - date" at bounding box center [782, 294] width 339 height 12
click at [670, 300] on p "Interlocuteur :" at bounding box center [782, 306] width 339 height 12
click at [669, 312] on p "Origine :" at bounding box center [782, 318] width 339 height 12
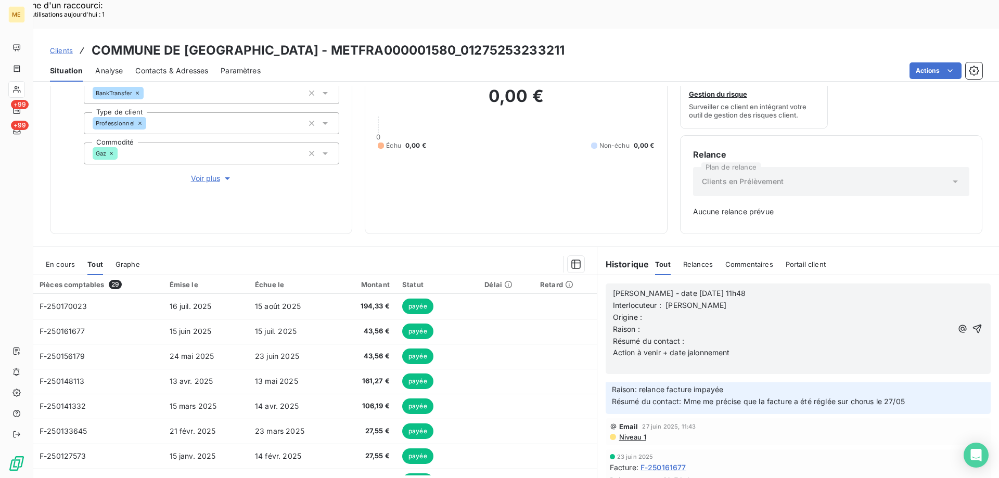
scroll to position [208, 0]
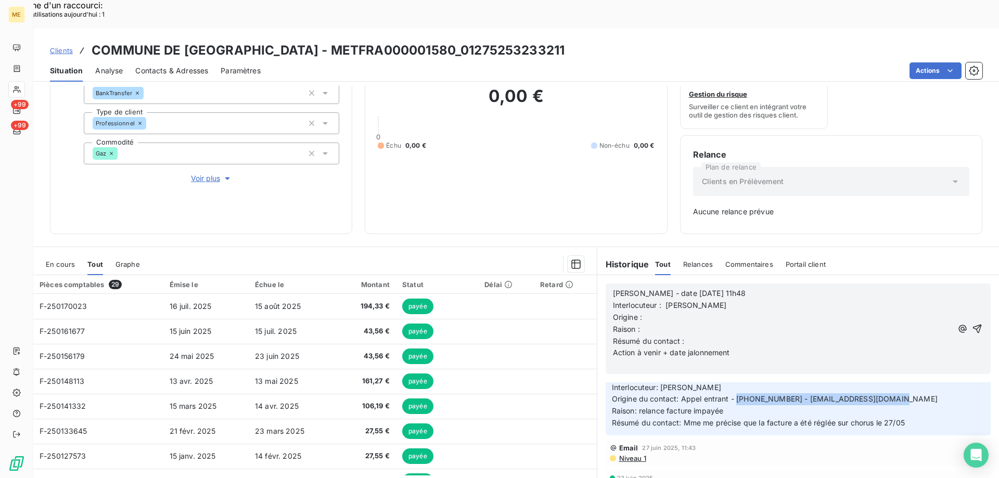
drag, startPoint x: 732, startPoint y: 368, endPoint x: 881, endPoint y: 367, distance: 148.2
click at [881, 370] on p "Sylvain - 25/06/2025 - 11h59 Interlocuteur: Mme CLEMENT Origine du contact: App…" at bounding box center [798, 399] width 372 height 59
drag, startPoint x: 866, startPoint y: 364, endPoint x: 914, endPoint y: 373, distance: 48.7
click at [916, 384] on p "Sylvain - 25/06/2025 - 11h59 Interlocuteur: Mme CLEMENT Origine du contact: App…" at bounding box center [798, 399] width 372 height 59
drag, startPoint x: 884, startPoint y: 366, endPoint x: 732, endPoint y: 374, distance: 151.5
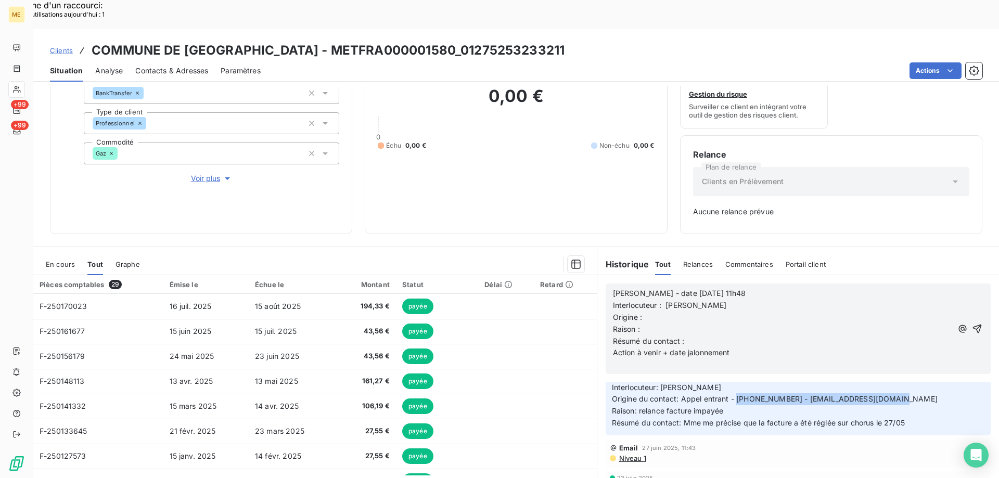
click at [732, 374] on p "Sylvain - 25/06/2025 - 11h59 Interlocuteur: Mme CLEMENT Origine du contact: App…" at bounding box center [798, 399] width 372 height 59
copy span "0327264539 - [EMAIL_ADDRESS][DOMAIN_NAME]"
click at [729, 300] on p "Interlocuteur : Mme CLEMENT" at bounding box center [782, 306] width 339 height 12
drag, startPoint x: 730, startPoint y: 275, endPoint x: 735, endPoint y: 283, distance: 9.5
click at [735, 312] on p "Origine :" at bounding box center [782, 318] width 339 height 12
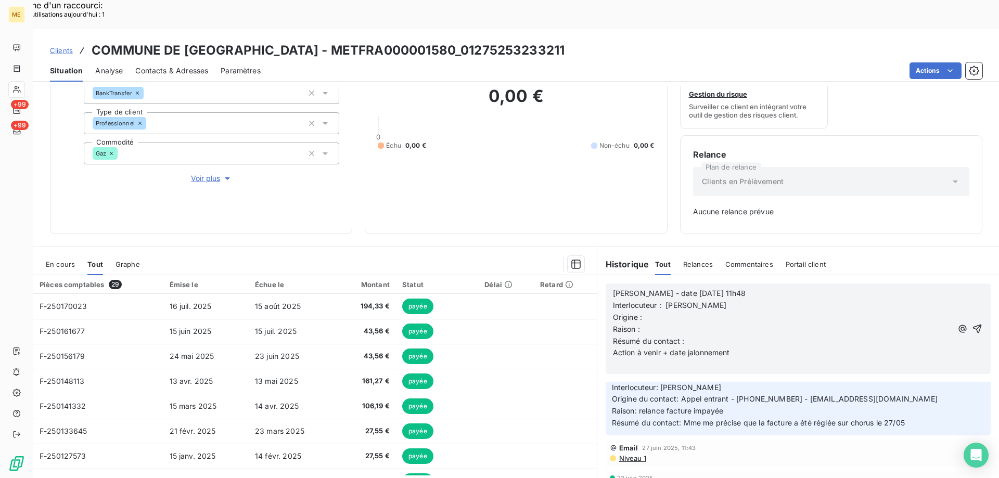
click at [741, 300] on p "Interlocuteur : Mme CLEMENT" at bounding box center [782, 306] width 339 height 12
click at [651, 312] on p "Origine :" at bounding box center [782, 318] width 339 height 12
click at [643, 323] on p "Raison :" at bounding box center [782, 329] width 339 height 12
click at [678, 323] on p "Raison : Facture" at bounding box center [782, 329] width 339 height 12
click at [689, 335] on p "Résumé du contact :" at bounding box center [782, 341] width 339 height 12
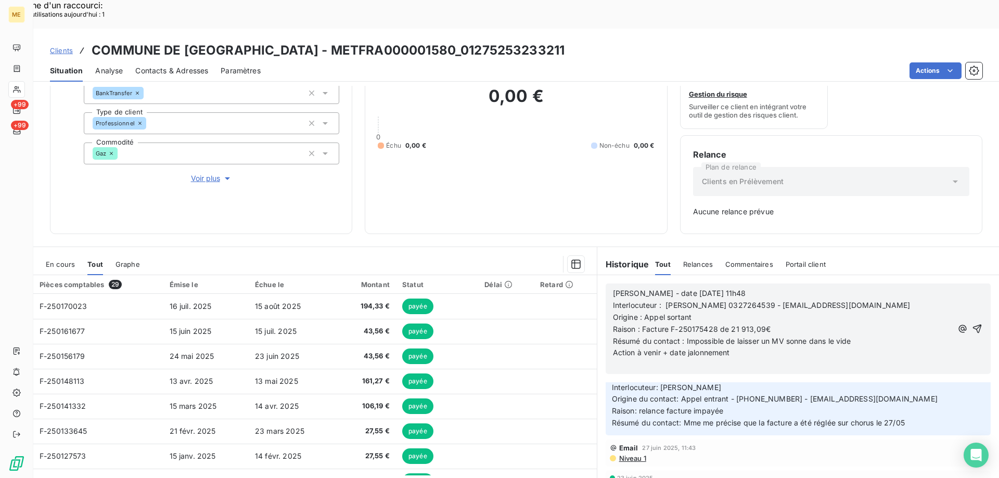
click at [759, 347] on p "Action à venir + date jalonnement" at bounding box center [782, 353] width 339 height 12
click at [972, 323] on icon "button" at bounding box center [977, 328] width 10 height 10
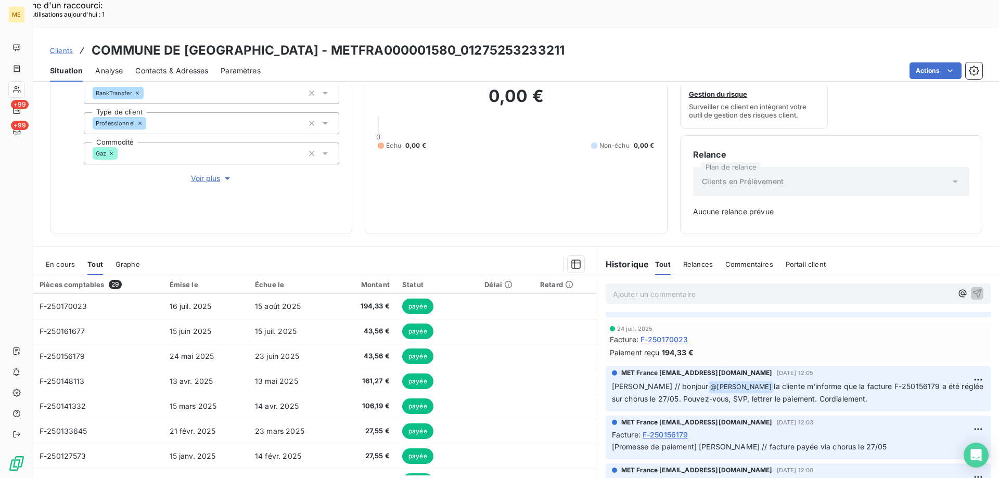
scroll to position [246, 0]
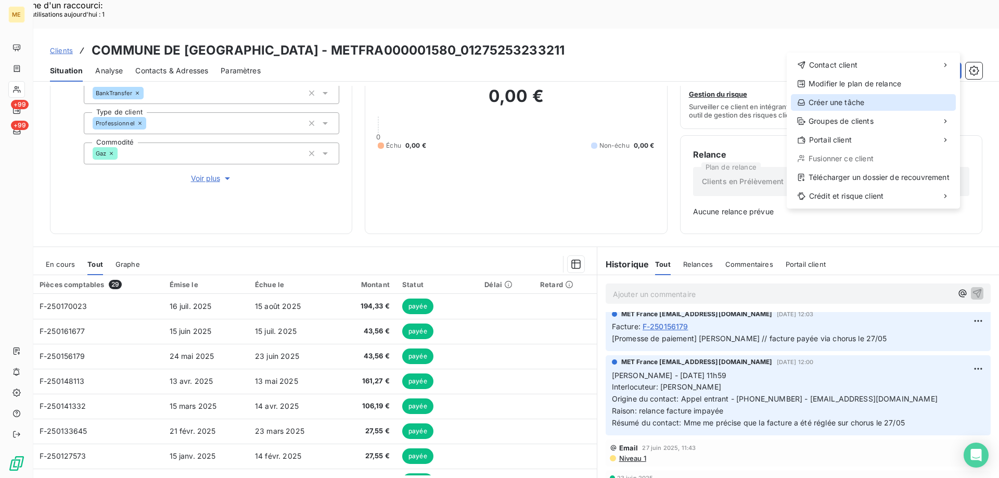
click at [834, 105] on div "Créer une tâche" at bounding box center [873, 102] width 165 height 17
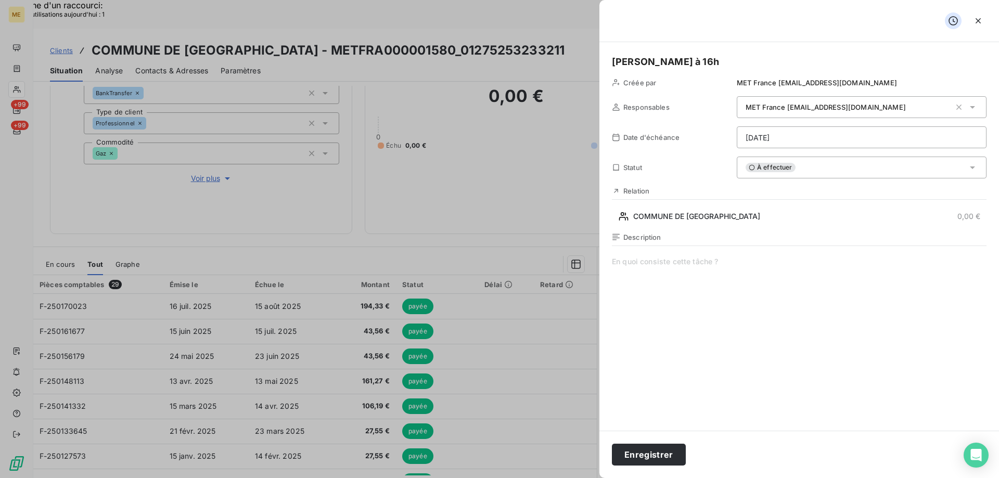
click at [654, 266] on span at bounding box center [799, 356] width 374 height 200
click at [719, 264] on span "Pour les avertir de la facture" at bounding box center [799, 356] width 374 height 200
drag, startPoint x: 642, startPoint y: 452, endPoint x: 712, endPoint y: 413, distance: 79.6
click at [649, 450] on button "Enregistrer" at bounding box center [649, 455] width 74 height 22
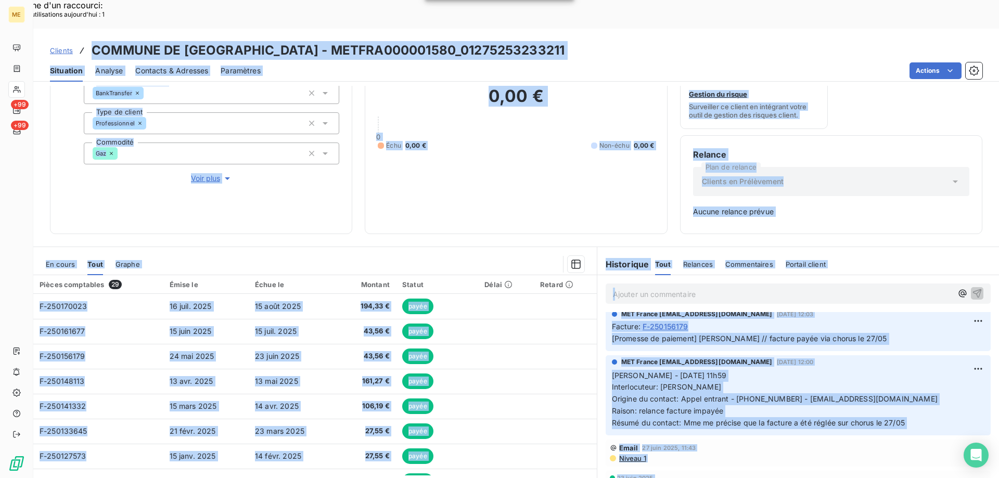
drag, startPoint x: 96, startPoint y: 18, endPoint x: 472, endPoint y: 9, distance: 376.1
click at [472, 29] on div "ME +99 +99 Clients COMMUNE DE POIX DU NORD - METFRA000001580_01275253233211 Sit…" at bounding box center [499, 268] width 999 height 478
click at [557, 41] on div "Clients COMMUNE DE POIX DU NORD - METFRA000001580_01275253233211" at bounding box center [515, 50] width 965 height 19
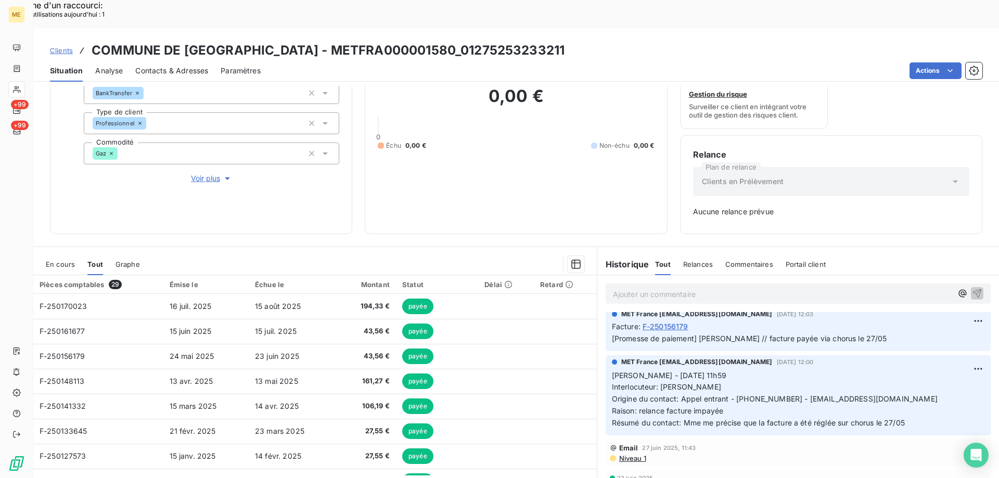
click at [203, 173] on span "Voir plus" at bounding box center [212, 178] width 42 height 10
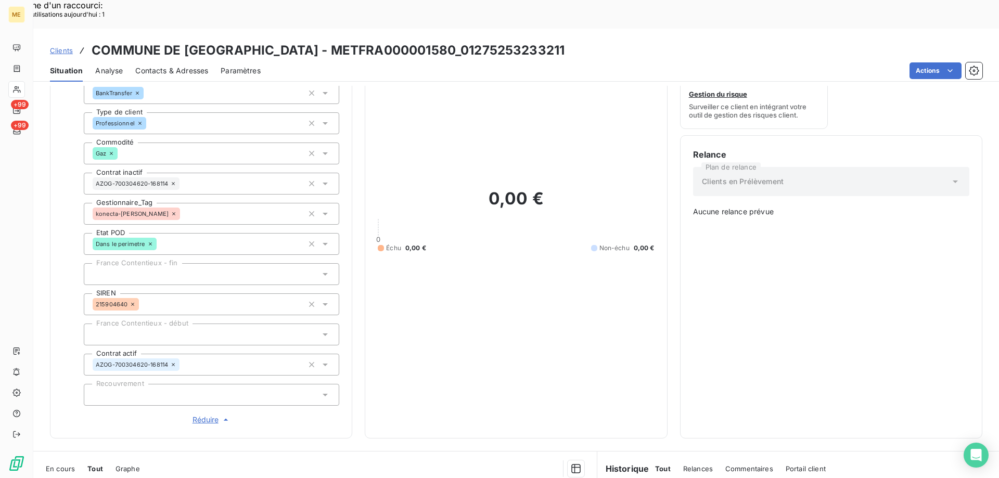
click at [200, 415] on span "Réduire" at bounding box center [211, 420] width 38 height 10
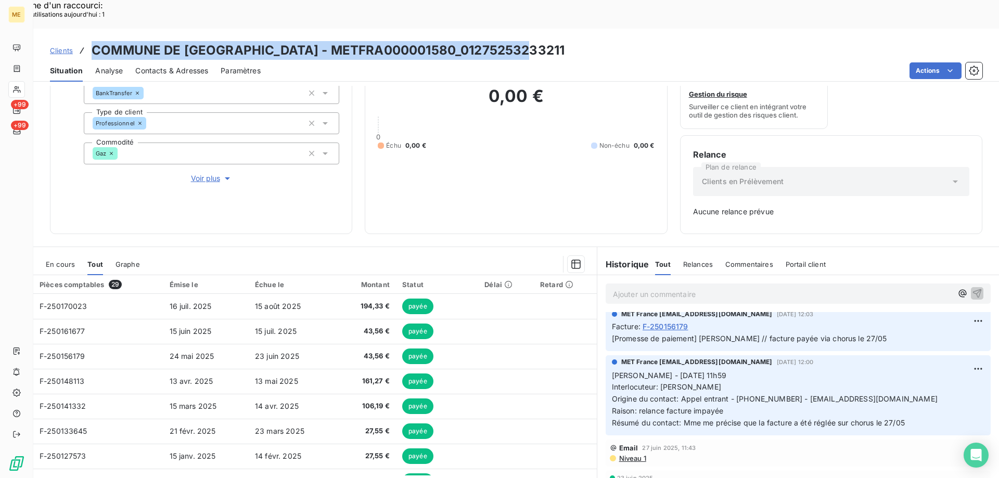
drag, startPoint x: 538, startPoint y: 25, endPoint x: 94, endPoint y: 11, distance: 443.9
click at [94, 29] on div "Clients COMMUNE DE POIX DU NORD - METFRA000001580_01275253233211 Situation Anal…" at bounding box center [515, 55] width 965 height 53
copy h3 "COMMUNE DE [GEOGRAPHIC_DATA] - METFRA000001580_01275253233211"
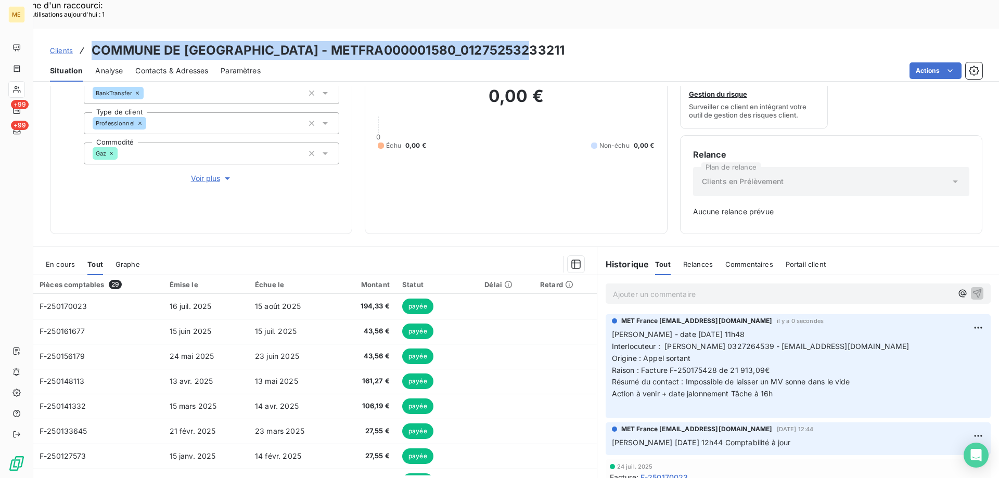
scroll to position [50, 0]
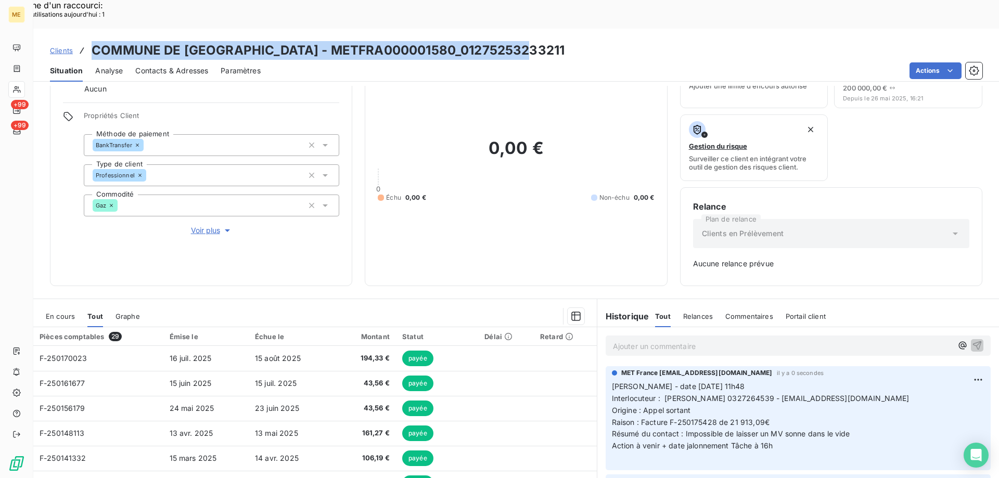
click at [591, 41] on div "Clients COMMUNE DE POIX DU NORD - METFRA000001580_01275253233211" at bounding box center [515, 50] width 965 height 19
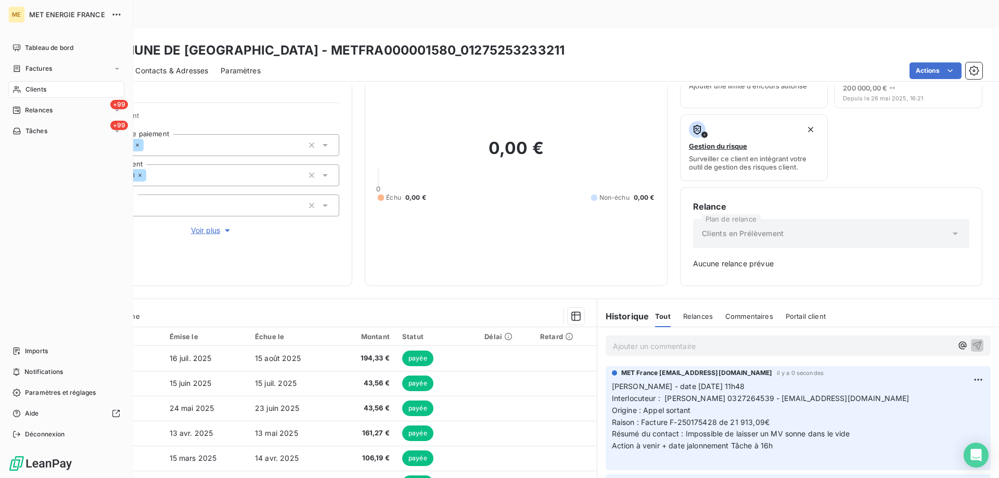
click at [48, 89] on div "Clients" at bounding box center [66, 89] width 116 height 17
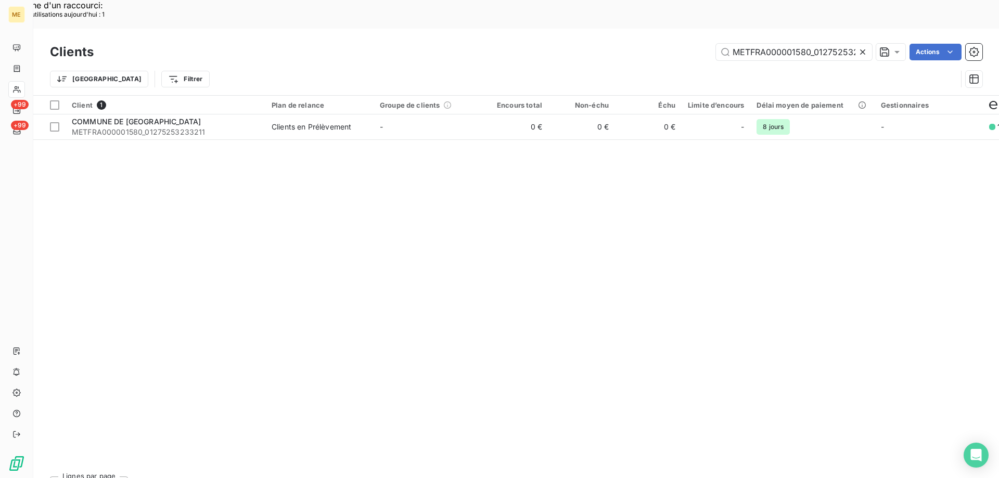
click at [862, 49] on icon at bounding box center [862, 51] width 5 height 5
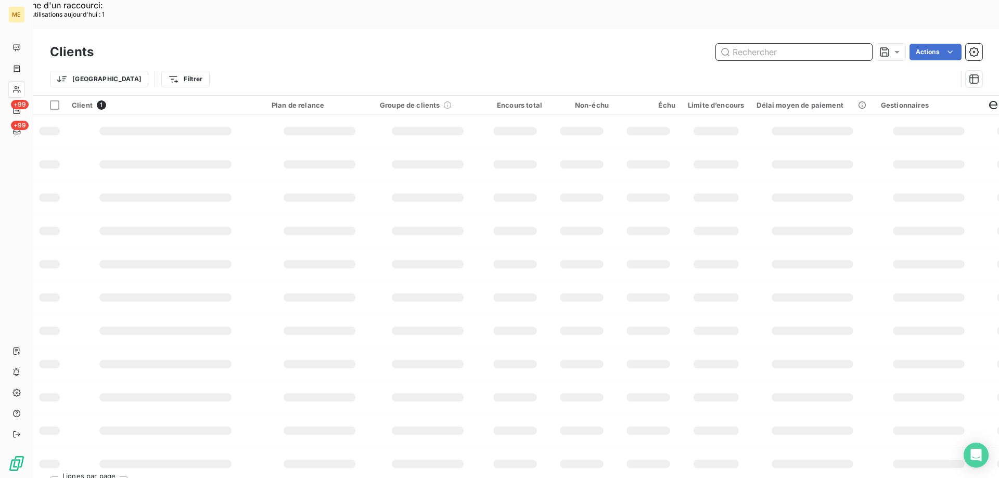
click at [773, 44] on input "text" at bounding box center [794, 52] width 156 height 17
paste input "METFRA000008325"
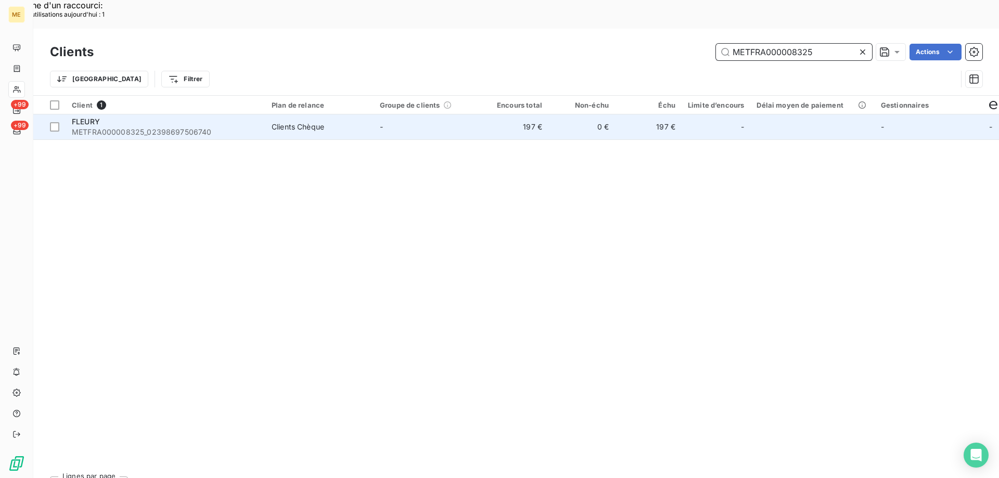
type input "METFRA000008325"
click at [88, 127] on span "METFRA000008325_02398697506740" at bounding box center [165, 132] width 187 height 10
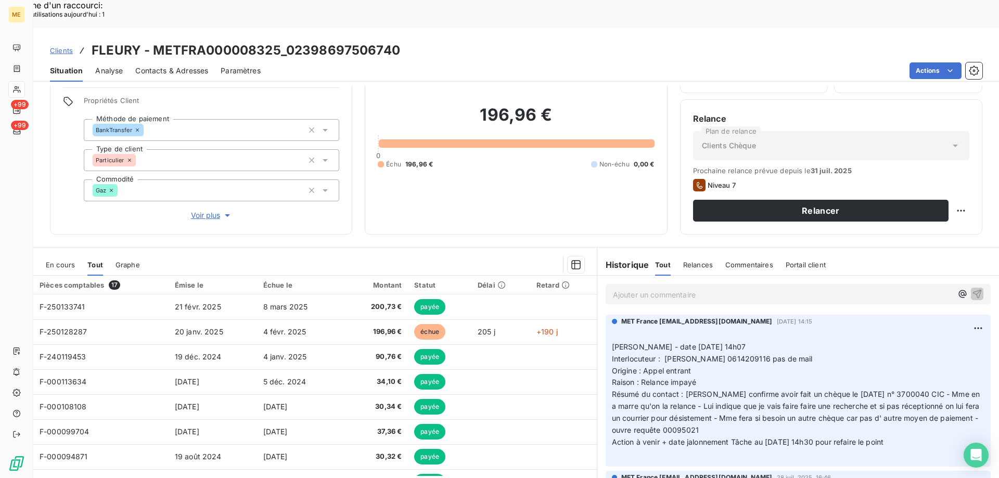
scroll to position [66, 0]
click at [196, 210] on span "Voir plus" at bounding box center [212, 215] width 42 height 10
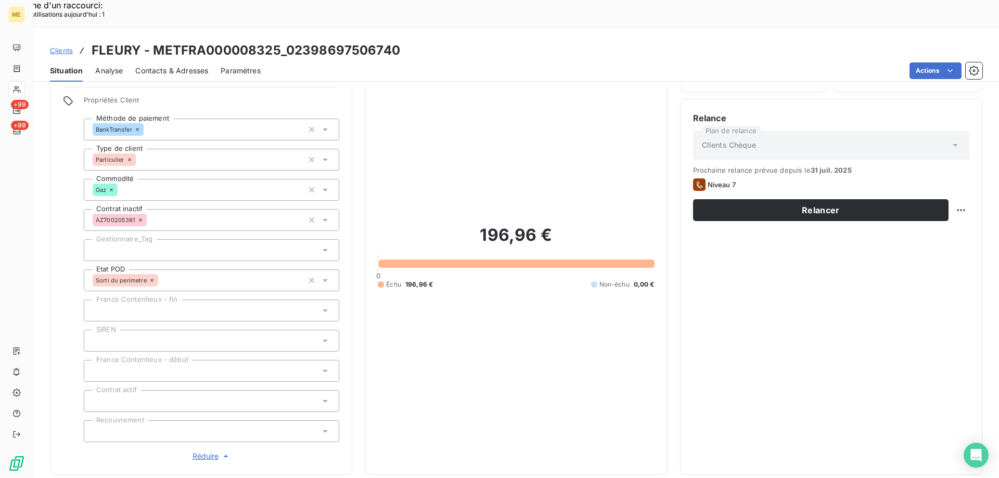
click at [203, 451] on span "Réduire" at bounding box center [211, 456] width 38 height 10
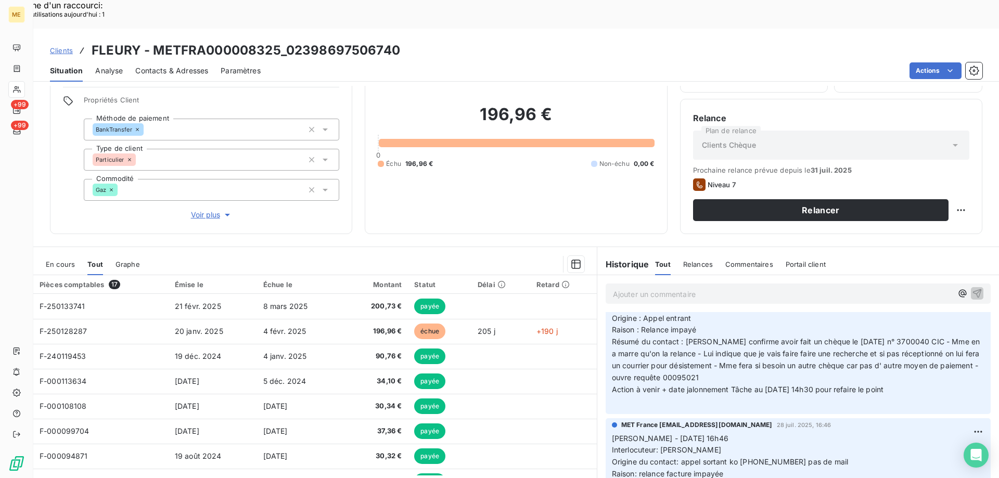
scroll to position [0, 0]
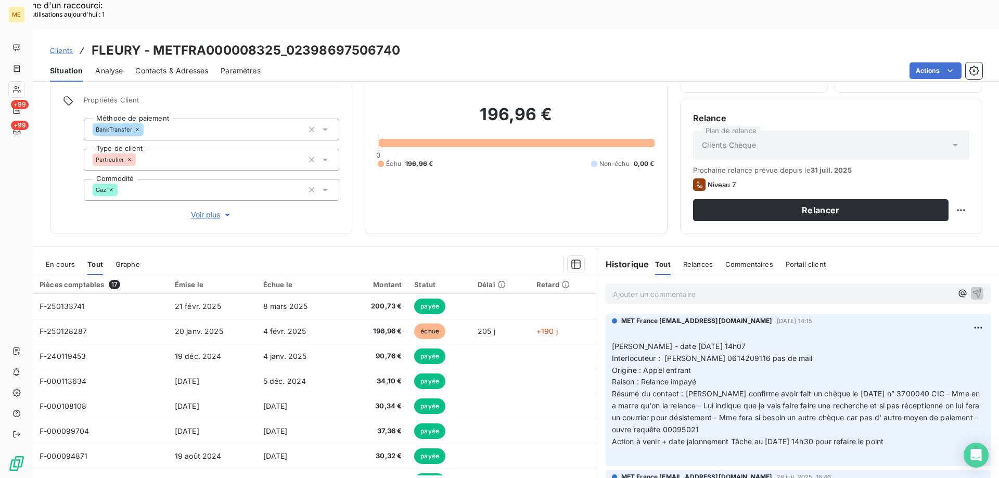
click at [721, 354] on span "Interlocuteur : Mme fleury 0614209116 pas de mail" at bounding box center [712, 358] width 201 height 9
copy span "0614209116"
click at [204, 210] on span "Voir plus" at bounding box center [212, 215] width 42 height 10
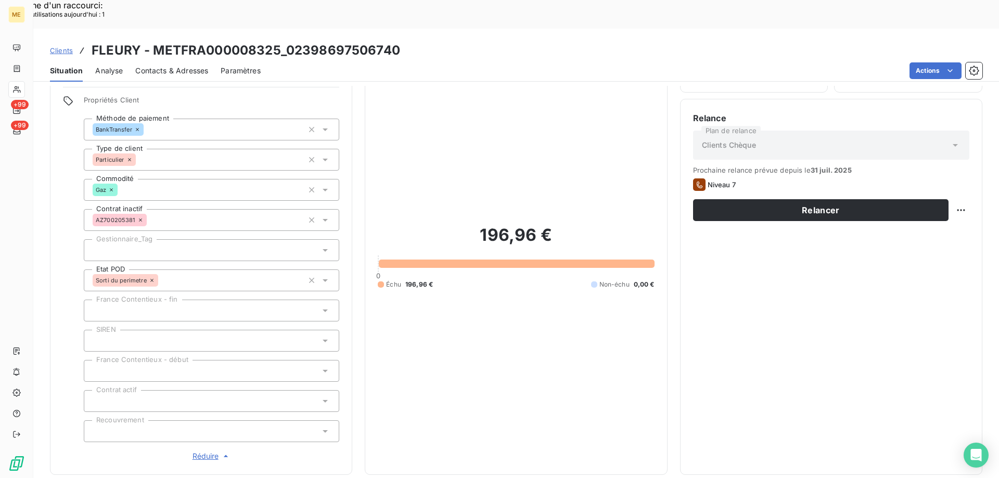
click at [199, 451] on span "Réduire" at bounding box center [211, 456] width 38 height 10
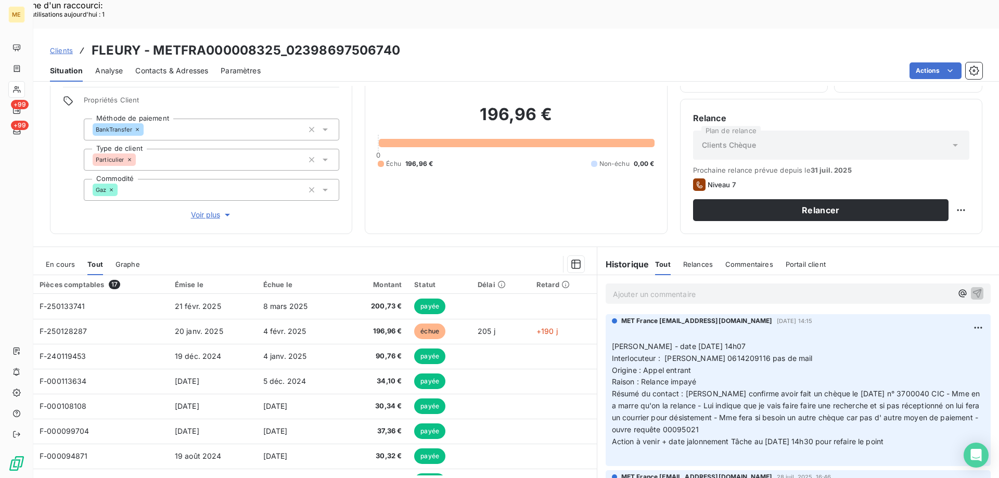
click at [856, 329] on p "﻿ Valérie - date 04/08/2025 14h07 Interlocuteur : Mme fleury 0614209116 pas de …" at bounding box center [798, 394] width 372 height 131
drag, startPoint x: 909, startPoint y: 412, endPoint x: 605, endPoint y: 316, distance: 318.0
click at [605, 316] on div "MET France met-france@recouvrement.met.com 4 août 2025, 14:15 ﻿ Valérie - date …" at bounding box center [797, 390] width 385 height 152
copy p "Valérie - date 04/08/2025 14h07 Interlocuteur : Mme fleury 0614209116 pas de ma…"
click at [630, 288] on p "Ajouter un commentaire ﻿" at bounding box center [782, 294] width 339 height 13
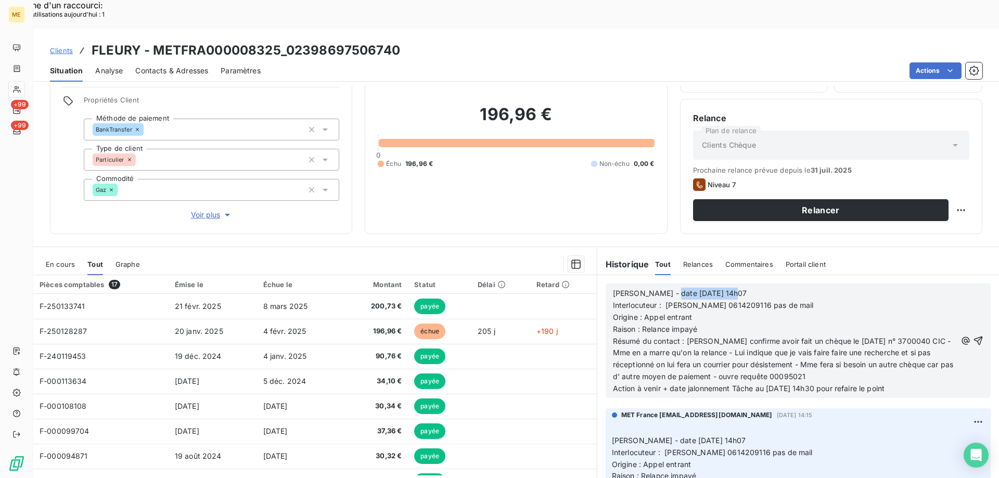
drag, startPoint x: 661, startPoint y: 264, endPoint x: 739, endPoint y: 262, distance: 78.0
click at [739, 288] on p "Valérie - date 04/08/2025 14h07" at bounding box center [784, 294] width 343 height 12
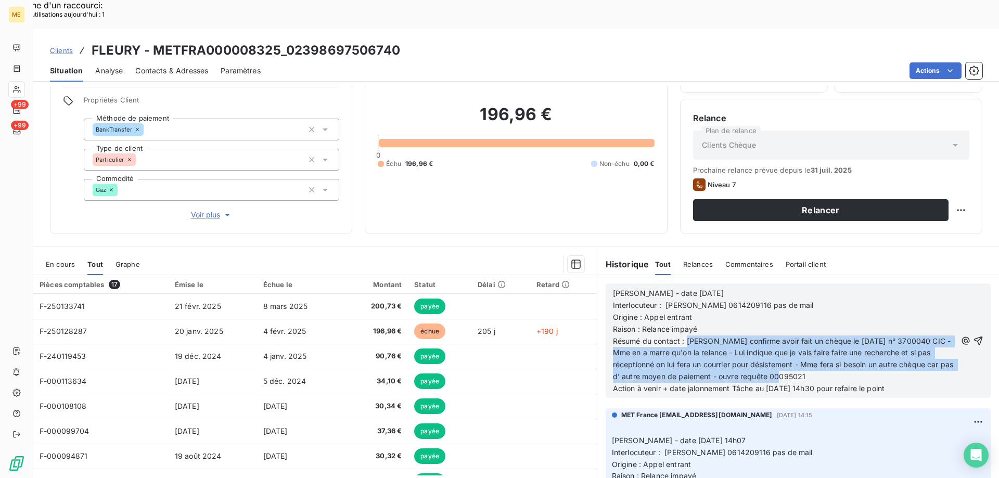
drag, startPoint x: 682, startPoint y: 313, endPoint x: 832, endPoint y: 352, distance: 154.1
click at [832, 352] on p "Résumé du contact : Mme confirme avoir fait un chèque le 03/02/2025 n° 3700040 …" at bounding box center [784, 359] width 343 height 48
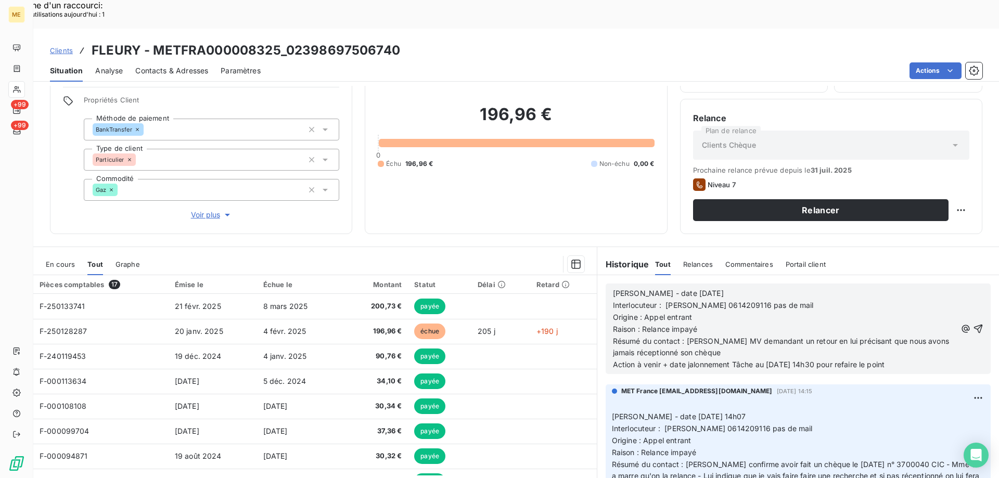
drag, startPoint x: 763, startPoint y: 336, endPoint x: 904, endPoint y: 332, distance: 141.5
click at [904, 359] on p "Action à venir + date jalonnement Tâche au 11/08/2025 à 14h30 pour refaire le p…" at bounding box center [784, 365] width 343 height 12
drag, startPoint x: 665, startPoint y: 288, endPoint x: 688, endPoint y: 291, distance: 23.0
click at [688, 313] on span "Origine : Appel entrant" at bounding box center [652, 317] width 79 height 9
drag, startPoint x: 640, startPoint y: 300, endPoint x: 700, endPoint y: 305, distance: 60.5
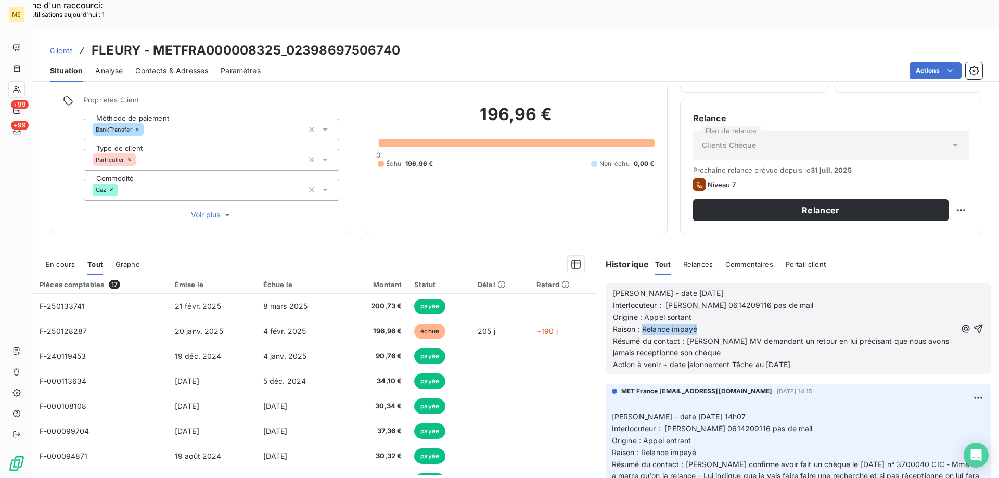
click at [700, 323] on p "Raison : Relance impayé" at bounding box center [784, 329] width 343 height 12
click at [973, 323] on icon "button" at bounding box center [978, 328] width 10 height 10
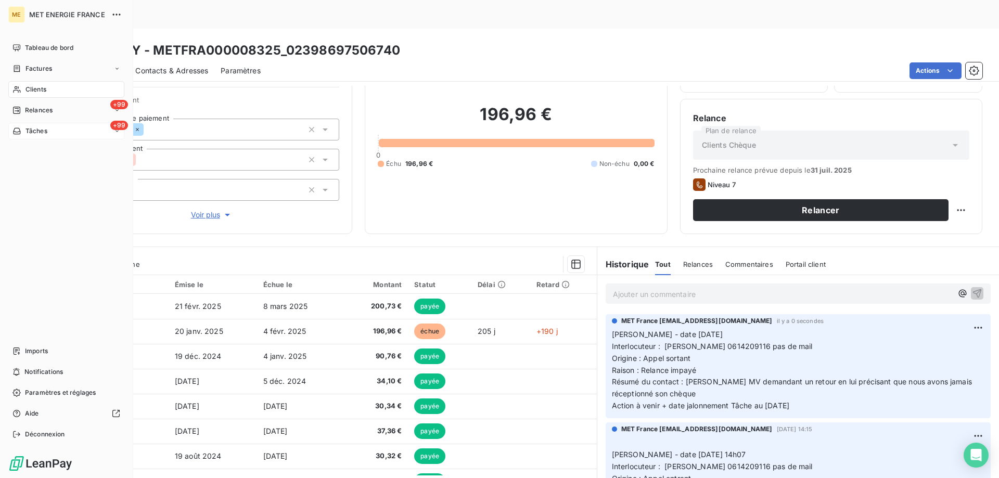
click at [68, 132] on div "+99 Tâches" at bounding box center [66, 131] width 116 height 17
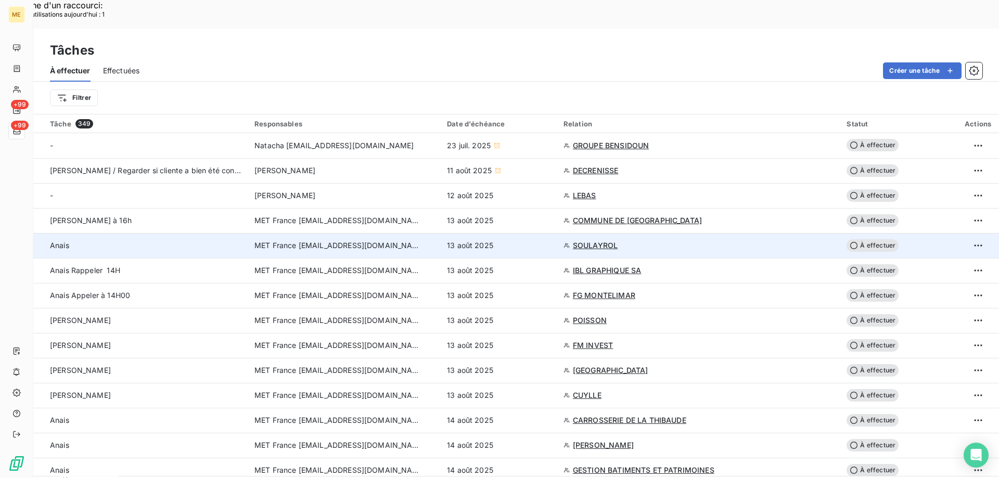
scroll to position [52, 0]
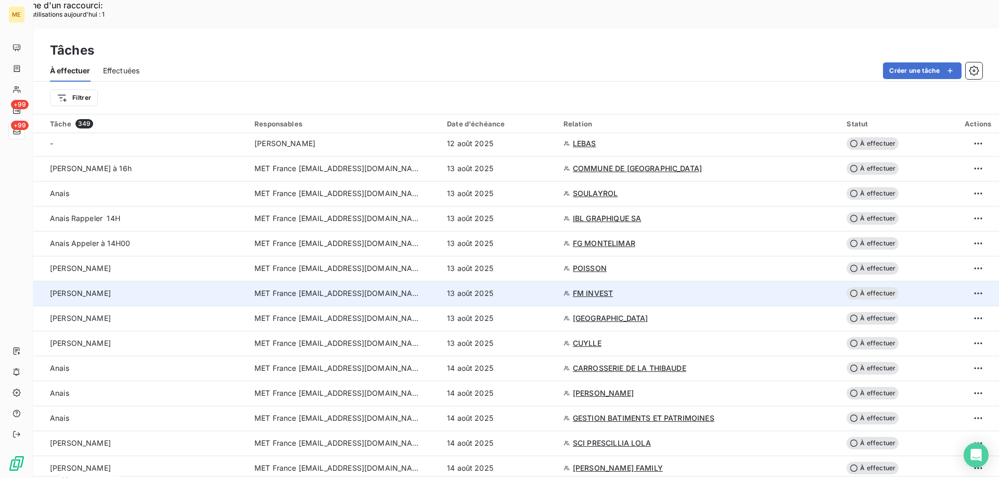
click at [592, 288] on span "FM INVEST" at bounding box center [593, 293] width 40 height 10
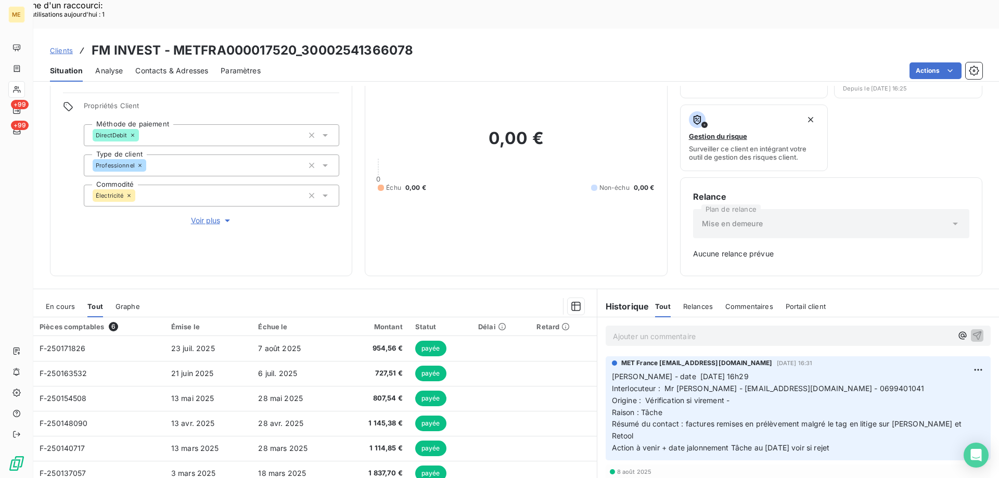
scroll to position [102, 0]
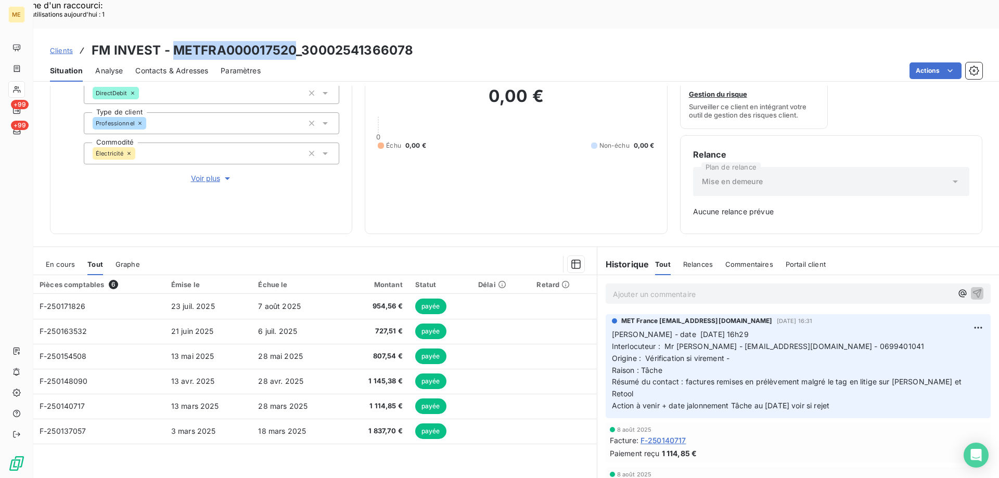
drag, startPoint x: 177, startPoint y: 19, endPoint x: 293, endPoint y: 10, distance: 116.4
click at [293, 29] on div "Clients FM INVEST - METFRA000017520_30002541366078 Situation Analyse Contacts &…" at bounding box center [515, 55] width 965 height 53
copy h3 "METFRA000017520"
click at [814, 342] on span "Interlocuteur : Mr MARTIN - frm.moretti@gmail.com - 0699401041" at bounding box center [768, 346] width 313 height 9
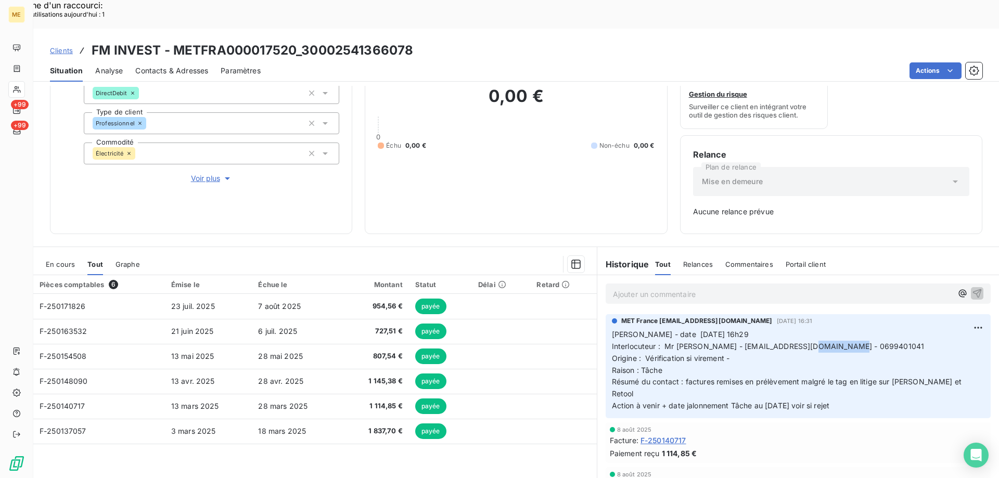
copy span "0699401041"
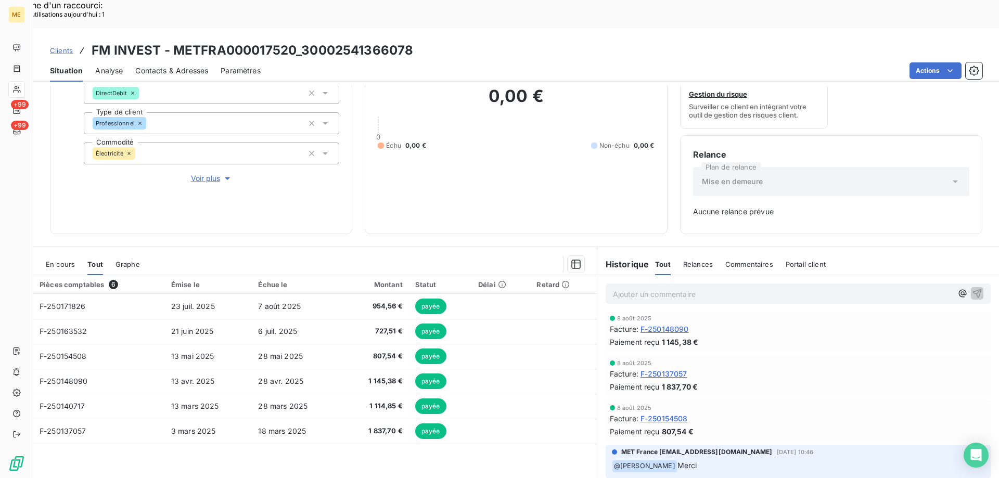
scroll to position [0, 0]
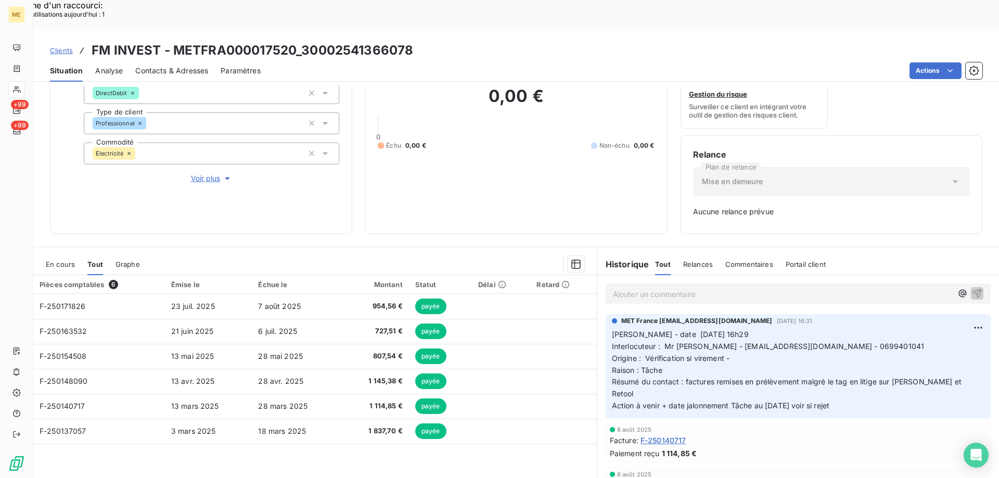
click at [676, 288] on p "Ajouter un commentaire ﻿" at bounding box center [782, 294] width 339 height 13
drag, startPoint x: 864, startPoint y: 366, endPoint x: 618, endPoint y: 305, distance: 253.9
click at [612, 329] on p "Valérie - date 08/08/2025 16h29 Interlocuteur : Mr MARTIN - frm.moretti@gmail.c…" at bounding box center [798, 370] width 372 height 83
click at [632, 288] on p "Ajouter un commentaire ﻿" at bounding box center [782, 294] width 339 height 13
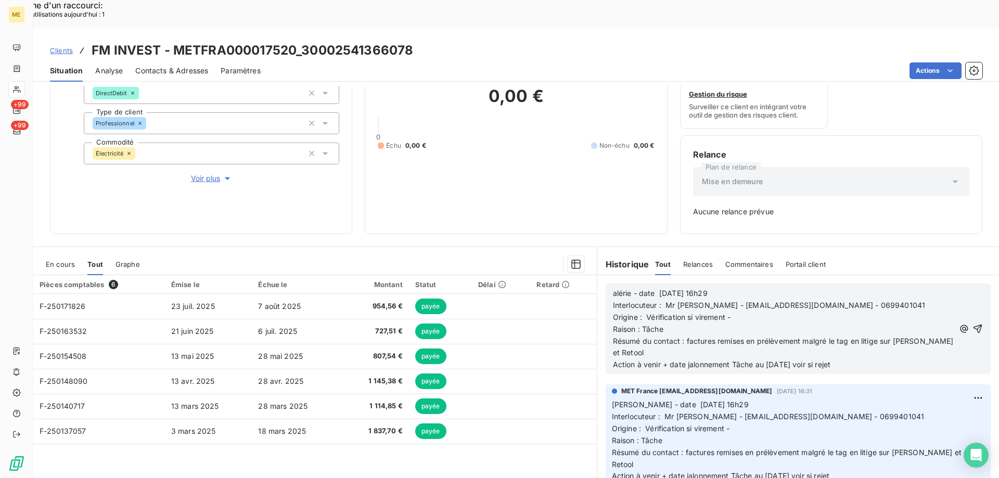
click at [613, 289] on span "alérie - date 08/08/2025 16h29" at bounding box center [660, 293] width 95 height 9
drag, startPoint x: 661, startPoint y: 265, endPoint x: 733, endPoint y: 263, distance: 72.3
click at [733, 288] on p "Valérie - date 08/08/2025 16h29" at bounding box center [783, 294] width 341 height 12
drag, startPoint x: 643, startPoint y: 289, endPoint x: 723, endPoint y: 294, distance: 80.3
click at [723, 312] on p "Origine : Vérification si virement -" at bounding box center [783, 318] width 341 height 12
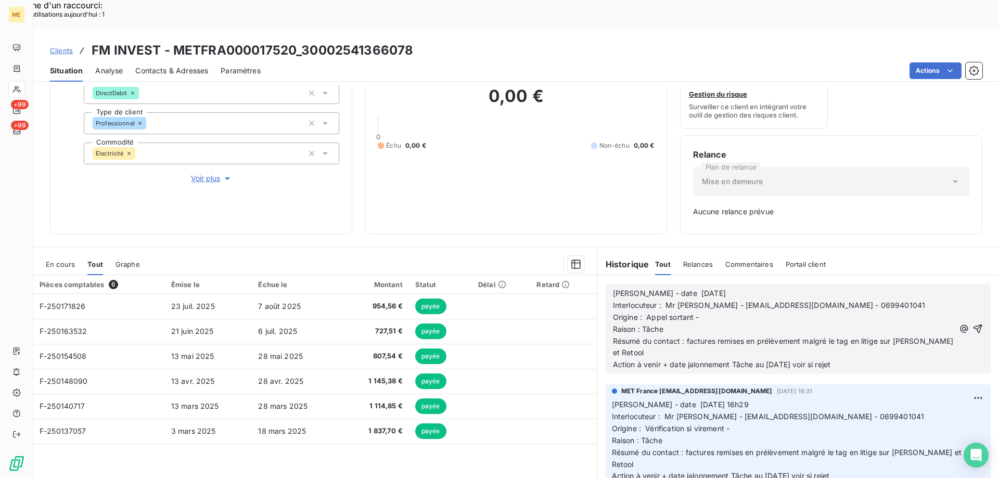
click at [677, 323] on p "Raison : Tâche" at bounding box center [783, 329] width 341 height 12
drag, startPoint x: 684, startPoint y: 312, endPoint x: 693, endPoint y: 320, distance: 11.8
click at [693, 335] on p "Résumé du contact : factures remises en prélèvement malgré le tag en litige sur…" at bounding box center [783, 347] width 341 height 24
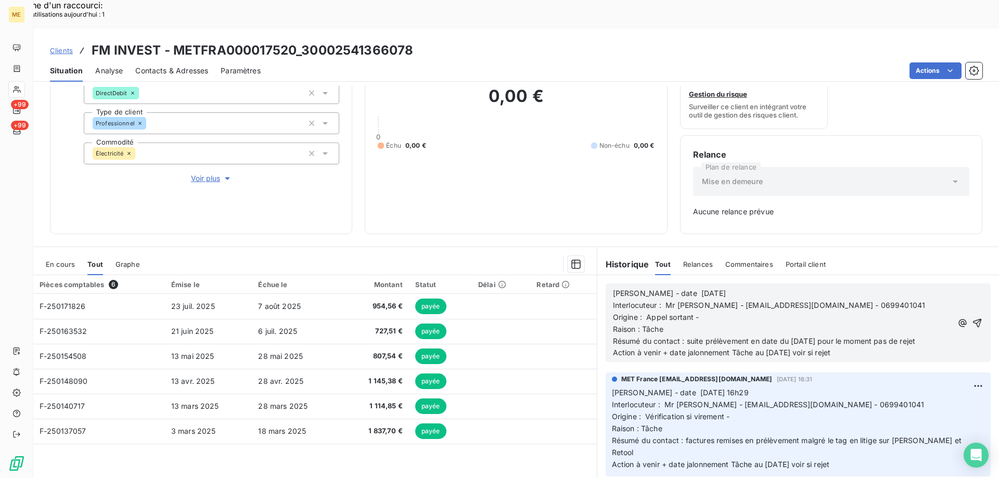
click at [684, 337] on span "Résumé du contact : suite prélèvement en date du 08/08/2025 pour le moment pas …" at bounding box center [764, 341] width 302 height 9
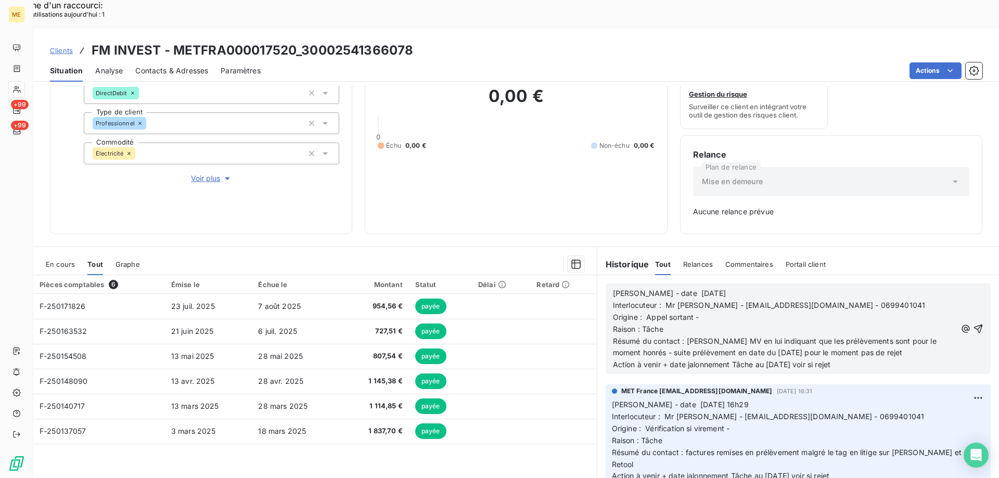
click at [623, 337] on span "Résumé du contact : Laisse MV en lui indiquant que les prélèvements sont pour l…" at bounding box center [776, 347] width 326 height 21
click at [618, 337] on span "Résumé du contact : Laisse MV en lui indiquant que les prélèvements sont pour l…" at bounding box center [776, 347] width 326 height 21
click at [619, 337] on span "Résumé du contact : Laisse MV en lui indiquant que les prélèvements sont pour l…" at bounding box center [776, 347] width 326 height 21
click at [622, 337] on span "Résumé du contact : Laisse MV en lui indiquant que les prélèvements sont pour l…" at bounding box center [776, 347] width 326 height 21
drag, startPoint x: 764, startPoint y: 335, endPoint x: 771, endPoint y: 332, distance: 7.4
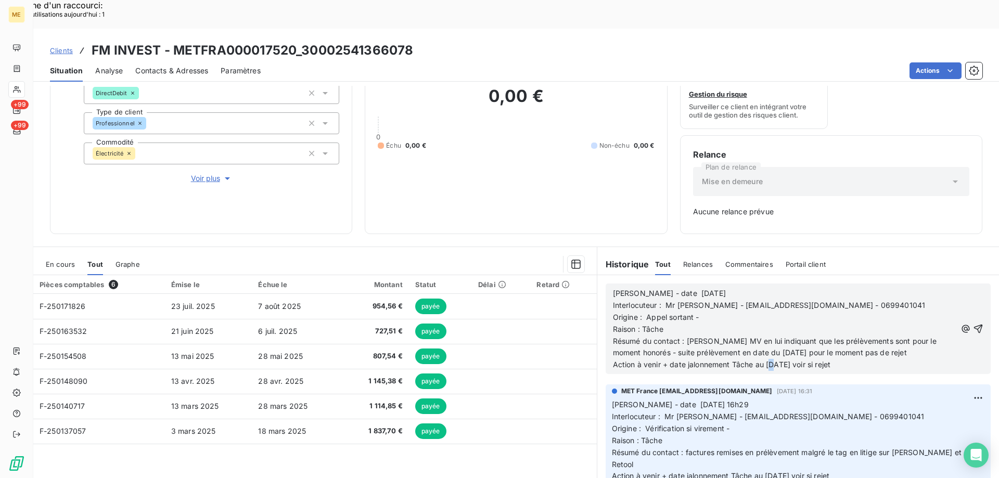
click at [771, 360] on span "Action à venir + date jalonnement Tâche au 13/08/2025 voir si rejet" at bounding box center [721, 364] width 217 height 9
click at [973, 323] on icon "button" at bounding box center [978, 328] width 10 height 10
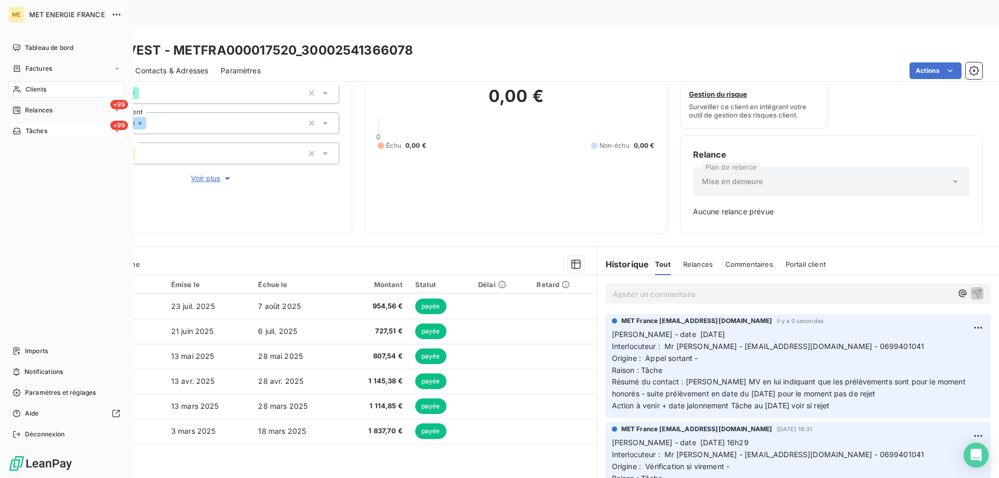
click at [73, 130] on div "+99 Tâches" at bounding box center [66, 131] width 116 height 17
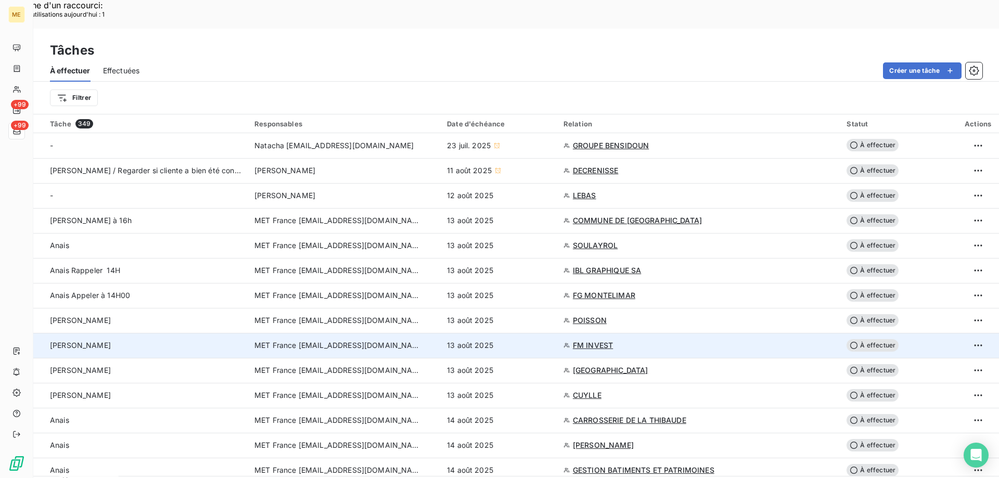
click at [865, 339] on span "À effectuer" at bounding box center [872, 345] width 52 height 12
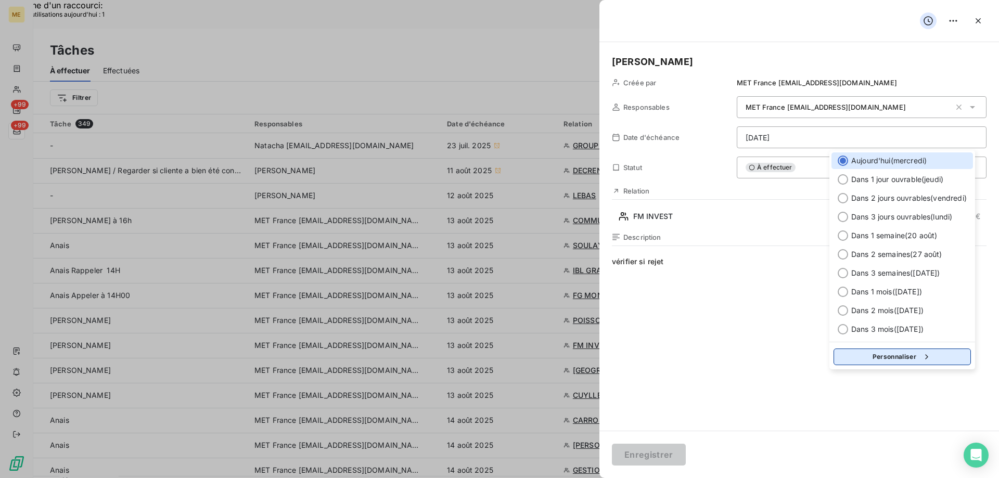
click at [865, 356] on button "Personnaliser" at bounding box center [901, 356] width 137 height 17
select select "7"
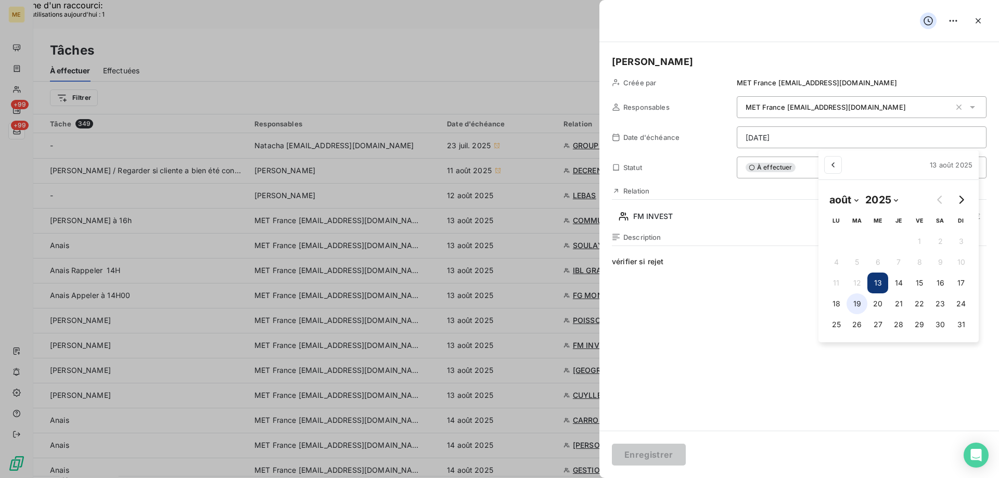
click at [852, 303] on button "19" at bounding box center [856, 303] width 21 height 21
type input "19/08/2025"
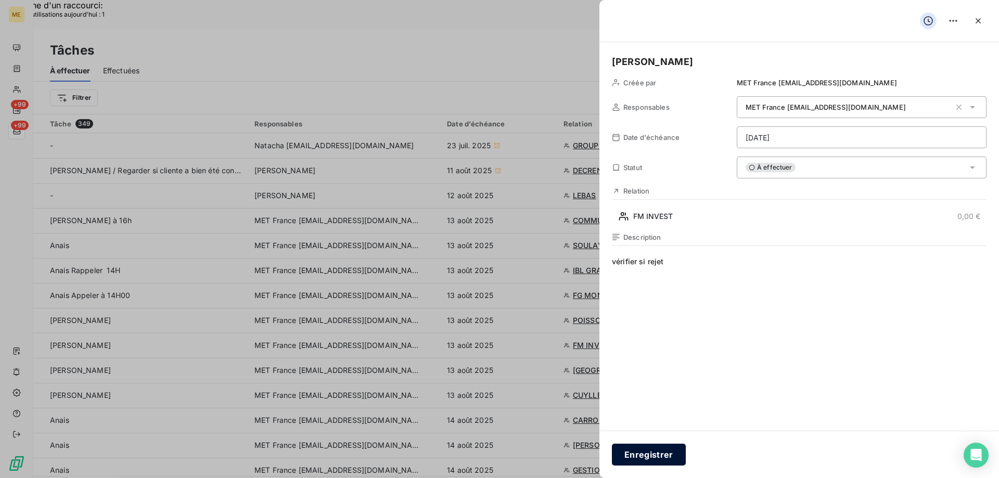
click at [648, 454] on button "Enregistrer" at bounding box center [649, 455] width 74 height 22
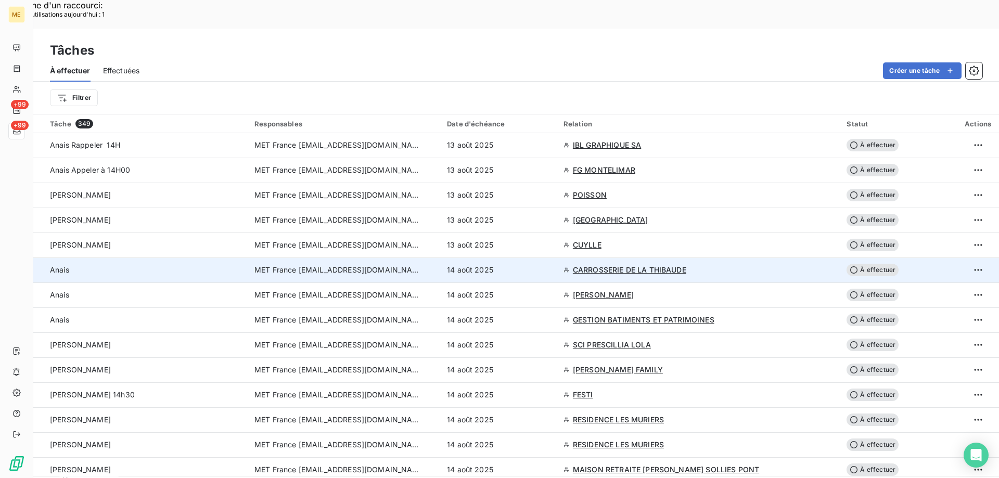
scroll to position [104, 0]
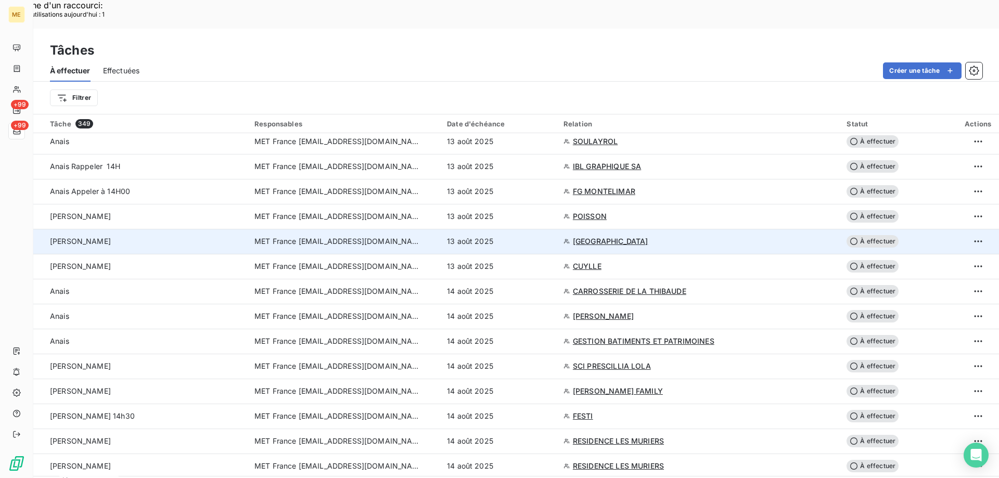
click at [611, 236] on span "[GEOGRAPHIC_DATA]" at bounding box center [610, 241] width 75 height 10
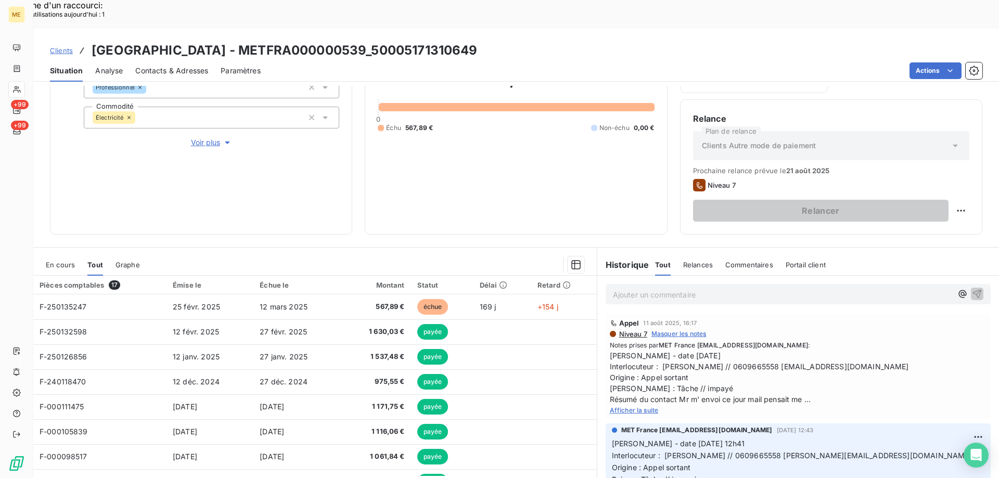
scroll to position [139, 0]
click at [622, 406] on span "Afficher la suite" at bounding box center [634, 410] width 49 height 8
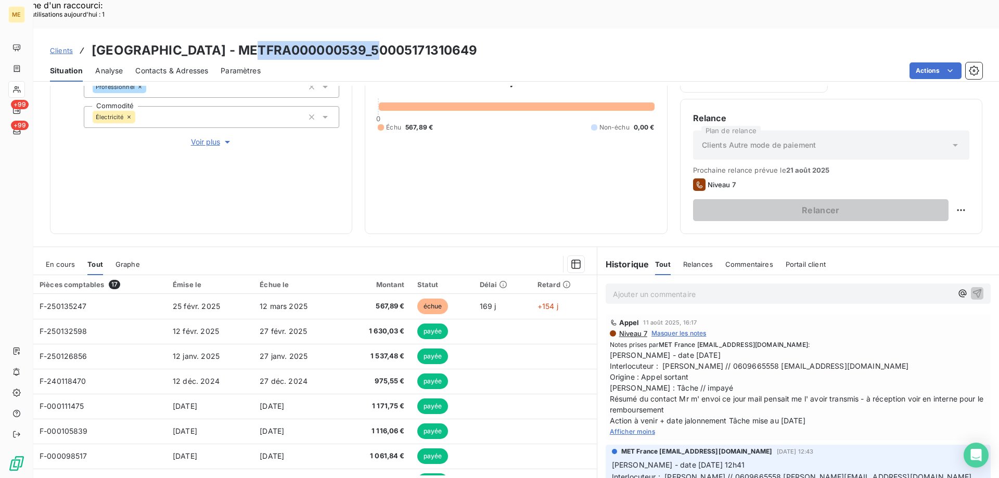
drag, startPoint x: 250, startPoint y: 16, endPoint x: 375, endPoint y: 7, distance: 125.1
click at [375, 29] on div "Clients [GEOGRAPHIC_DATA] BELLEVUE - METFRA000000539_50005171310649 Situation A…" at bounding box center [515, 55] width 965 height 53
click at [203, 137] on span "Voir plus" at bounding box center [212, 142] width 42 height 10
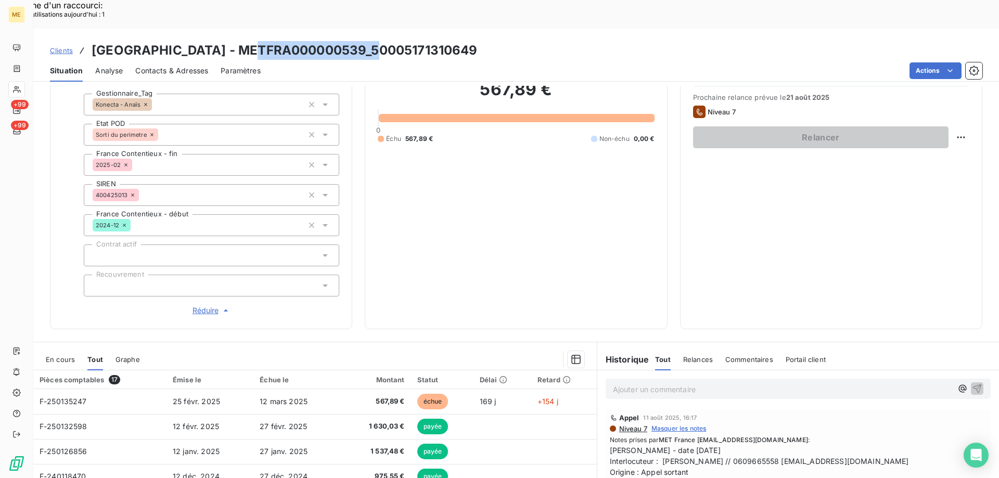
scroll to position [295, 0]
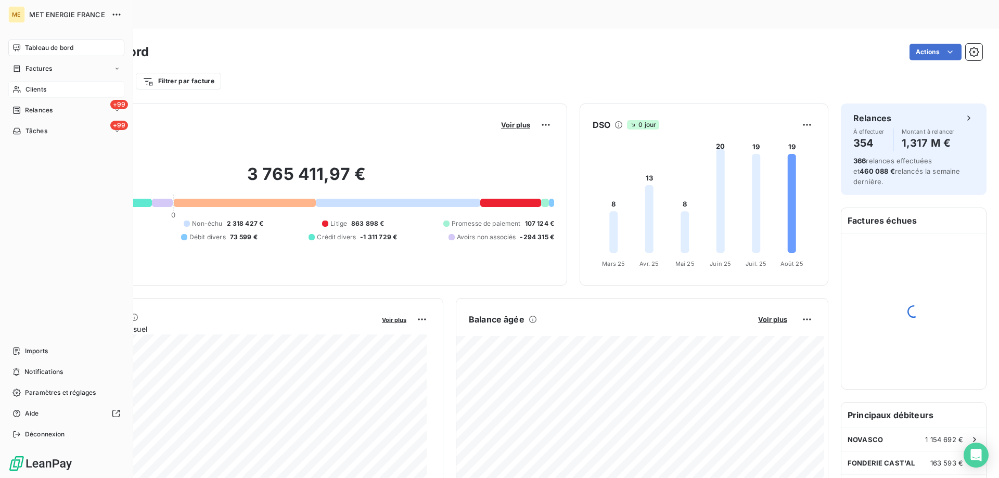
click at [43, 87] on span "Clients" at bounding box center [35, 89] width 21 height 9
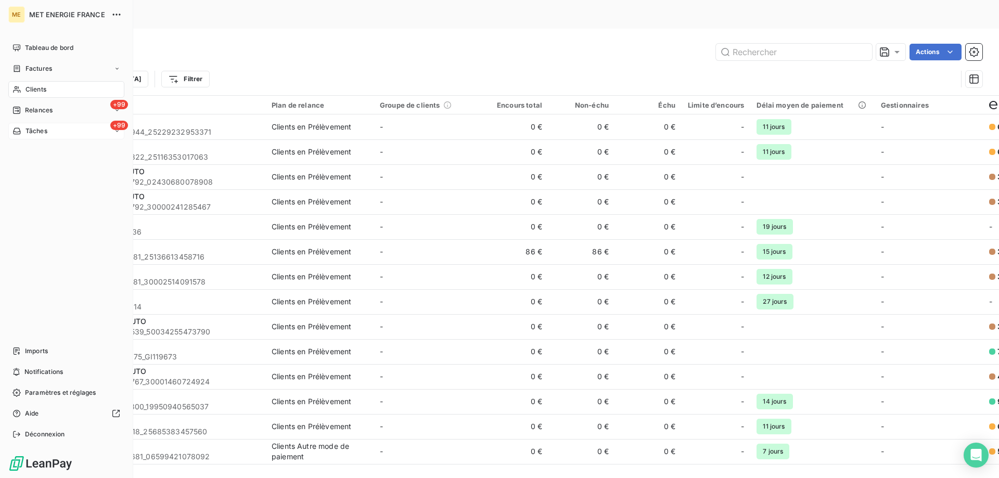
click at [19, 127] on icon at bounding box center [16, 131] width 9 height 8
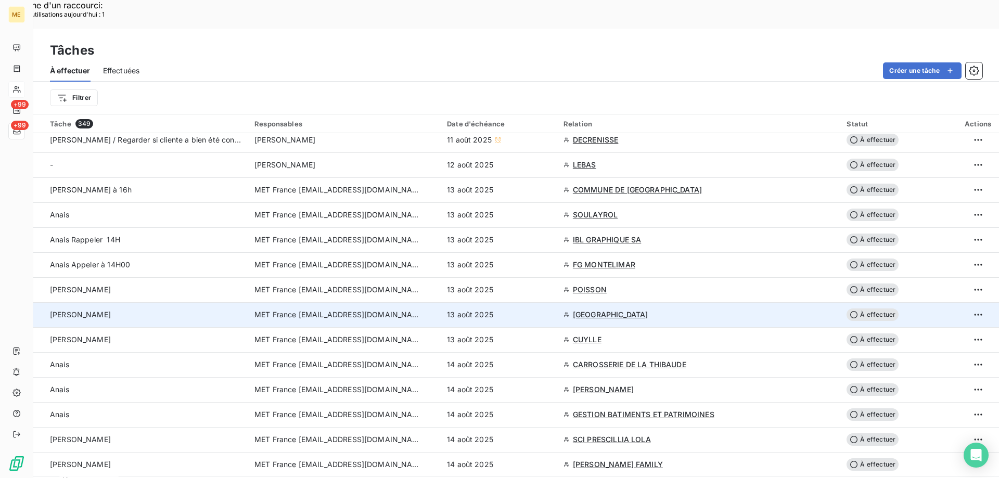
scroll to position [52, 0]
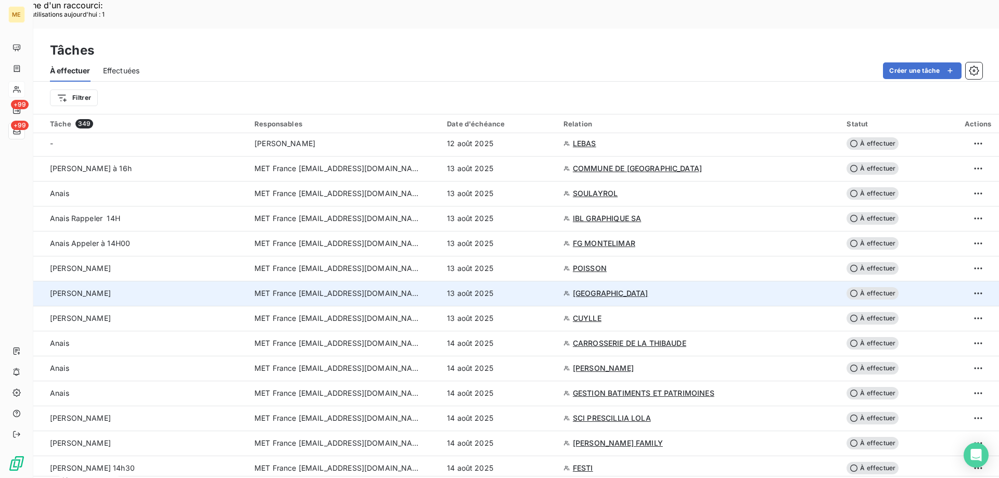
click at [587, 288] on span "[GEOGRAPHIC_DATA]" at bounding box center [610, 293] width 75 height 10
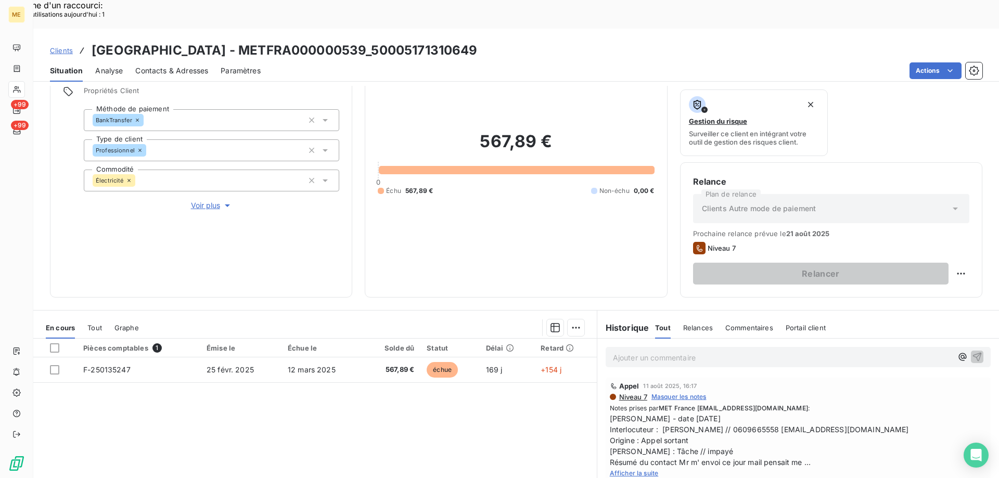
scroll to position [139, 0]
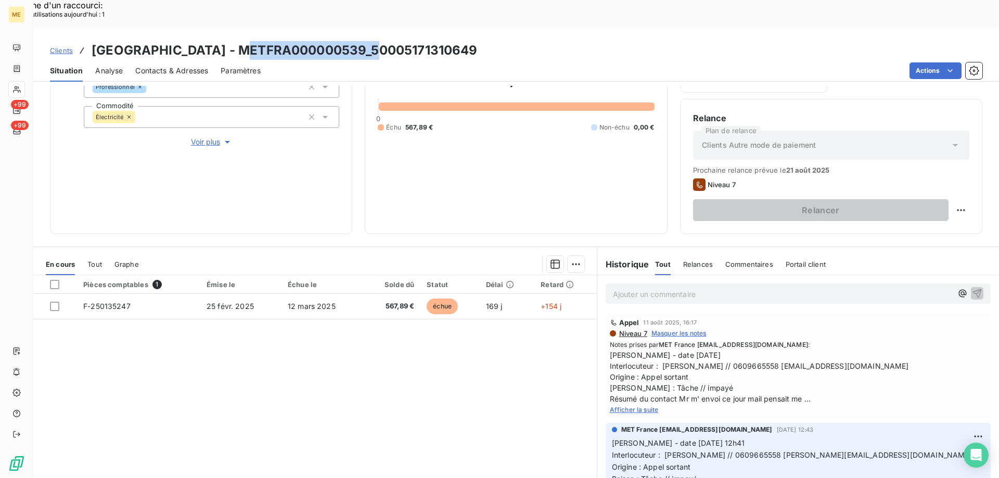
drag, startPoint x: 247, startPoint y: 21, endPoint x: 373, endPoint y: 21, distance: 126.9
click at [373, 41] on h3 "[GEOGRAPHIC_DATA] - METFRA000000539_50005171310649" at bounding box center [285, 50] width 386 height 19
copy h3 "METFRA000000539"
click at [636, 406] on span "Afficher la suite" at bounding box center [634, 410] width 49 height 8
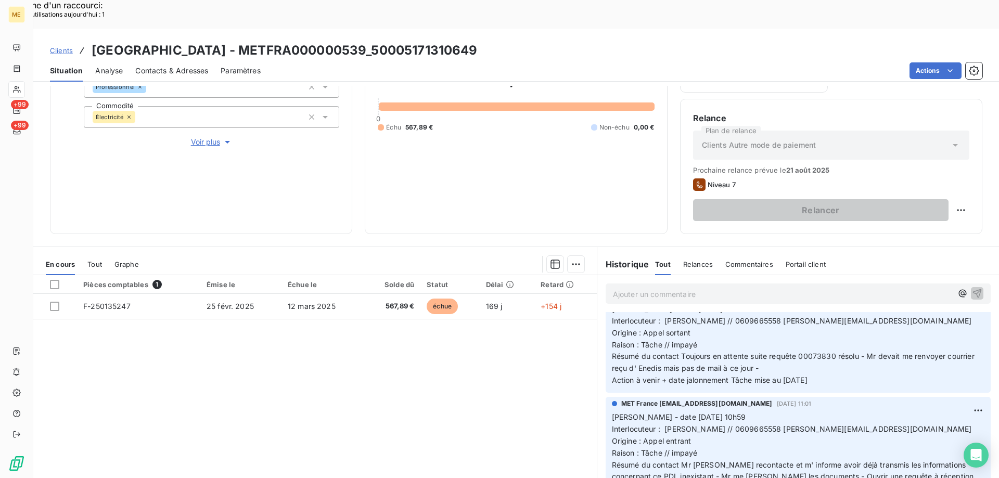
scroll to position [260, 0]
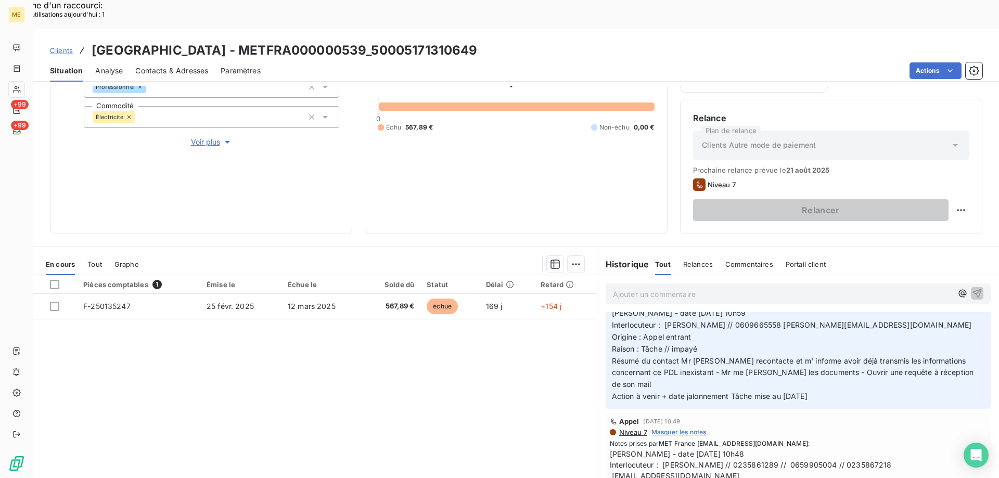
drag, startPoint x: 91, startPoint y: 16, endPoint x: 487, endPoint y: 11, distance: 395.8
click at [487, 29] on div "Clients [GEOGRAPHIC_DATA] BELLEVUE - METFRA000000539_50005171310649 Situation A…" at bounding box center [515, 55] width 965 height 53
copy h3 "[GEOGRAPHIC_DATA] - METFRA000000539_50005171310649"
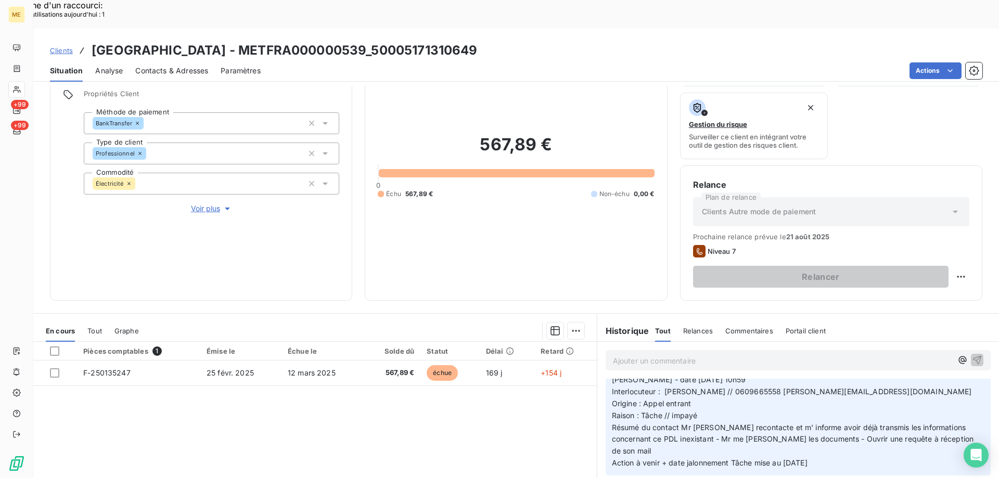
scroll to position [0, 0]
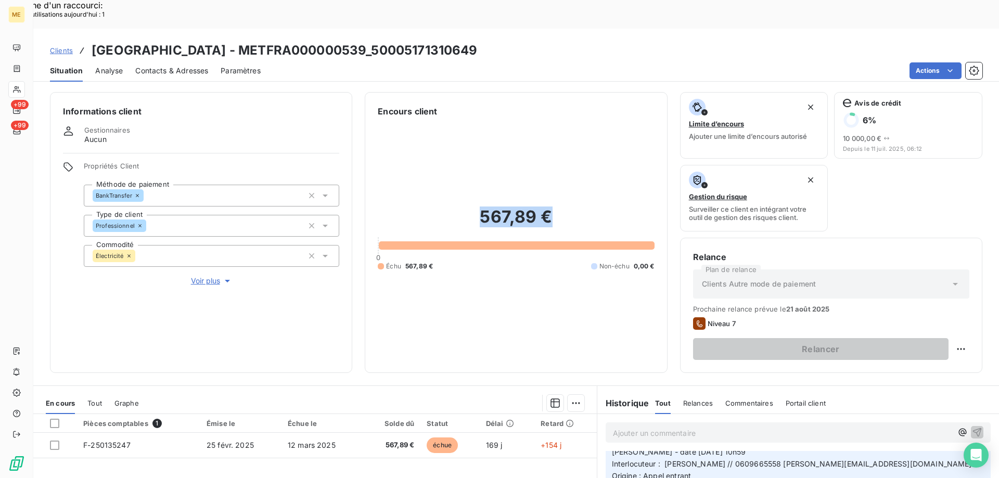
drag, startPoint x: 473, startPoint y: 192, endPoint x: 546, endPoint y: 188, distance: 72.4
click at [546, 206] on h2 "567,89 €" at bounding box center [516, 221] width 276 height 31
copy h2 "567,89 €"
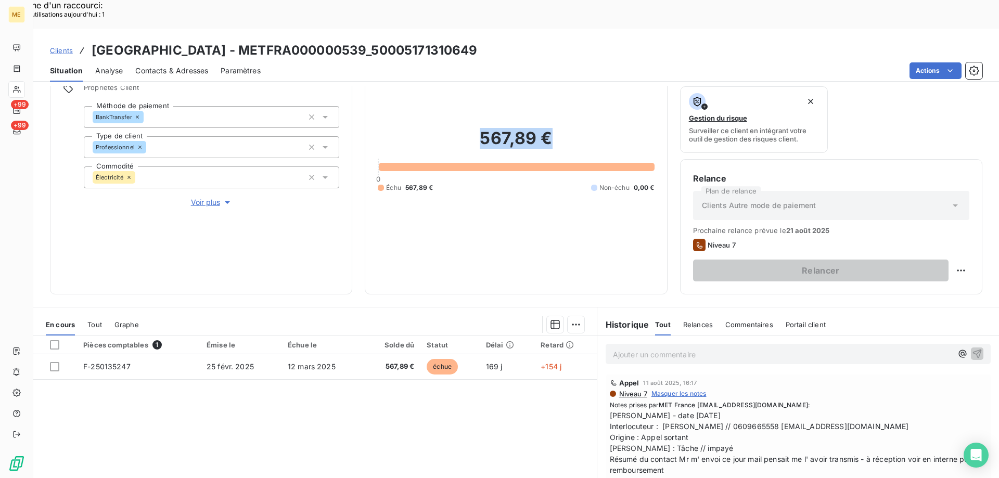
scroll to position [139, 0]
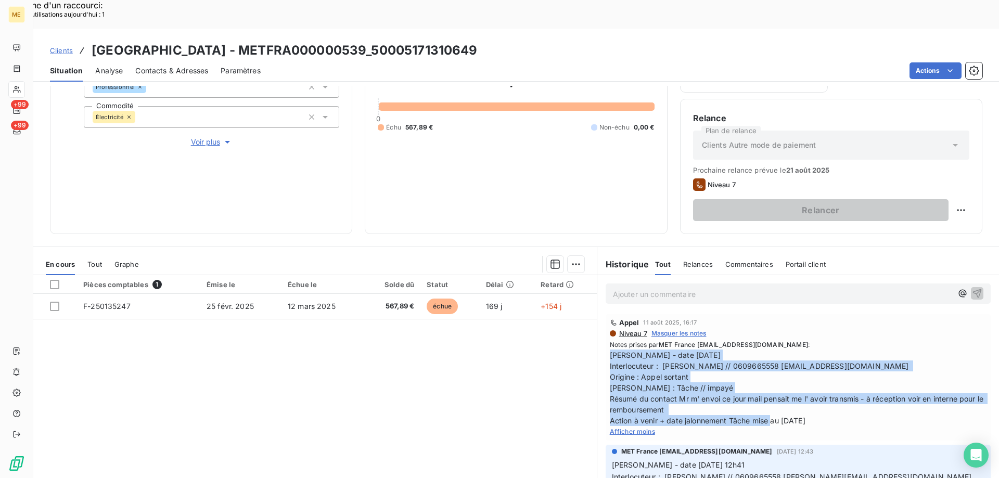
drag, startPoint x: 851, startPoint y: 391, endPoint x: 611, endPoint y: 329, distance: 247.6
click at [610, 350] on span "[PERSON_NAME] - date [DATE] Interlocuteur : [PERSON_NAME] // 0609665558 [EMAIL_…" at bounding box center [798, 388] width 377 height 76
copy span "[PERSON_NAME] - date [DATE] Interlocuteur : [PERSON_NAME] // 0609665558 [EMAIL_…"
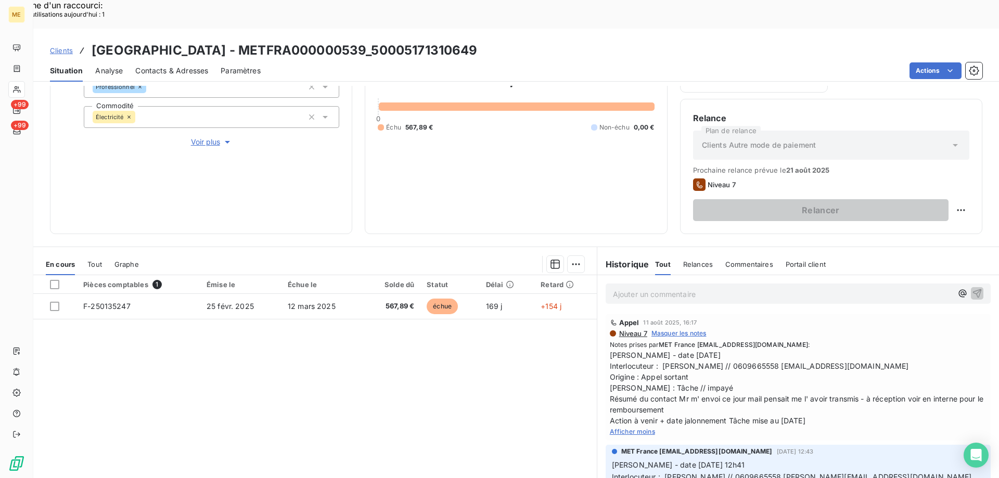
click at [640, 288] on p "Ajouter un commentaire ﻿" at bounding box center [782, 294] width 339 height 13
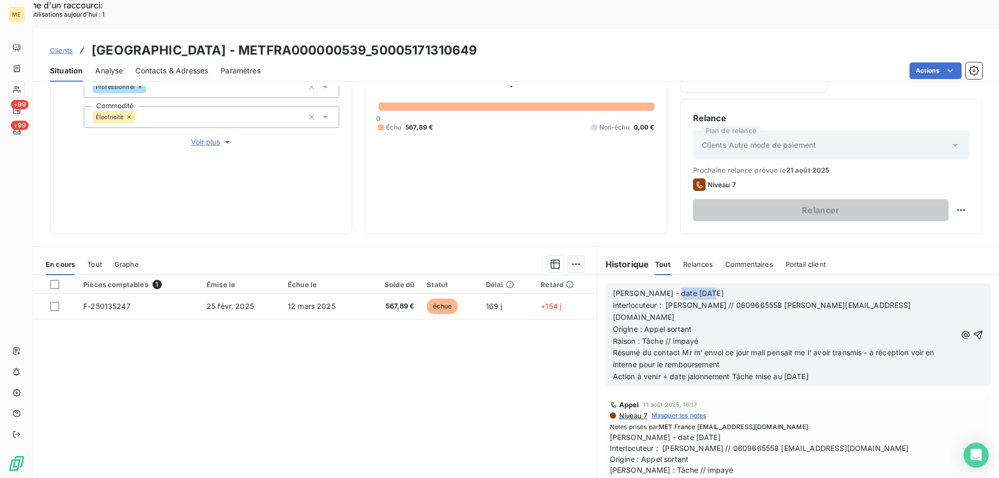
drag, startPoint x: 659, startPoint y: 265, endPoint x: 709, endPoint y: 267, distance: 50.0
click at [709, 288] on p "[PERSON_NAME] - date [DATE]" at bounding box center [784, 294] width 343 height 12
drag, startPoint x: 641, startPoint y: 287, endPoint x: 702, endPoint y: 289, distance: 60.4
click at [702, 323] on p "Origine : Appel sortant" at bounding box center [784, 329] width 343 height 12
drag, startPoint x: 679, startPoint y: 311, endPoint x: 728, endPoint y: 321, distance: 49.9
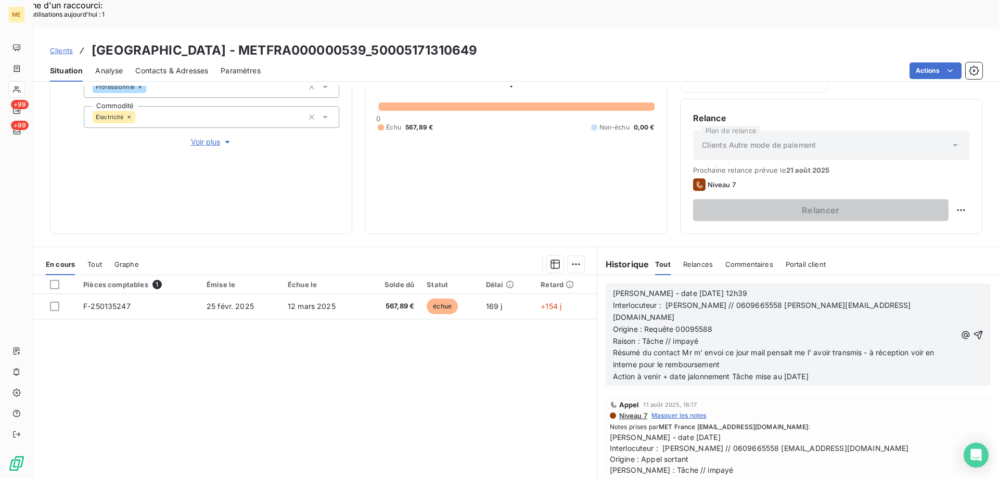
click at [728, 347] on p "Résumé du contact Mr m' envoi ce jour mail pensait me l' avoir transmis - à réc…" at bounding box center [784, 359] width 343 height 24
drag, startPoint x: 752, startPoint y: 338, endPoint x: 780, endPoint y: 331, distance: 28.4
click at [766, 372] on span "Action à venir + date jalonnement Tâche mise au [DATE]" at bounding box center [711, 376] width 196 height 9
click at [782, 372] on span "Action à venir + date jalonnement Tâche mise au [DATE]" at bounding box center [711, 376] width 196 height 9
drag, startPoint x: 781, startPoint y: 337, endPoint x: 836, endPoint y: 331, distance: 55.9
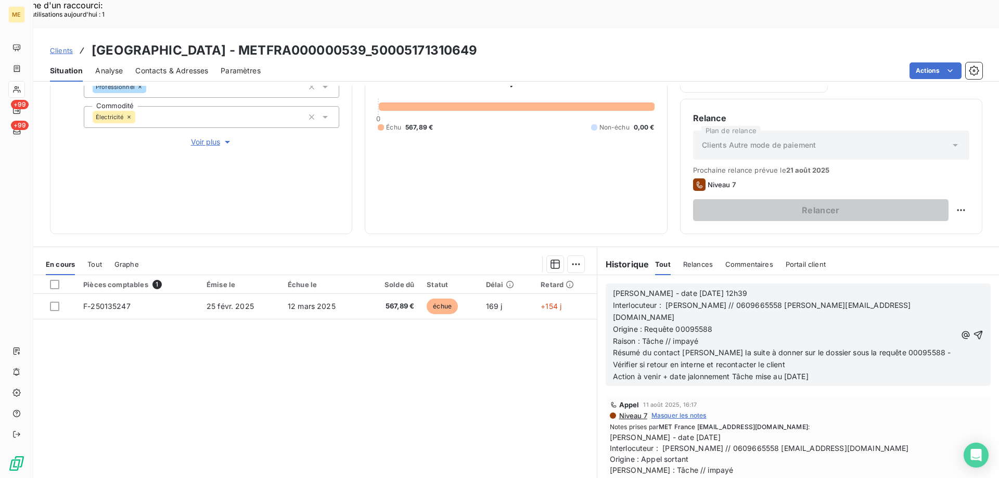
click at [836, 371] on p "Action à venir + date jalonnement Tâche mise au [DATE]" at bounding box center [784, 377] width 343 height 12
click at [974, 330] on icon "button" at bounding box center [978, 334] width 9 height 9
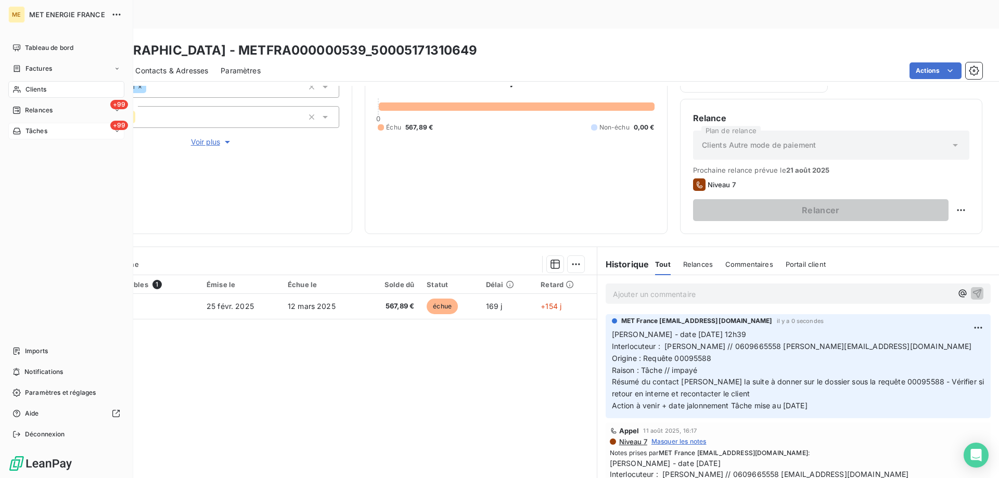
click at [55, 131] on div "+99 Tâches" at bounding box center [66, 131] width 116 height 17
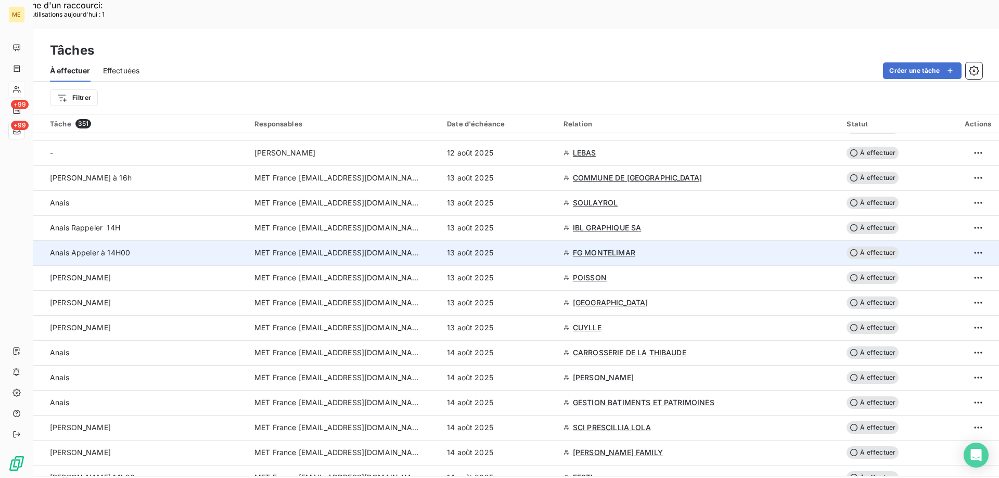
scroll to position [52, 0]
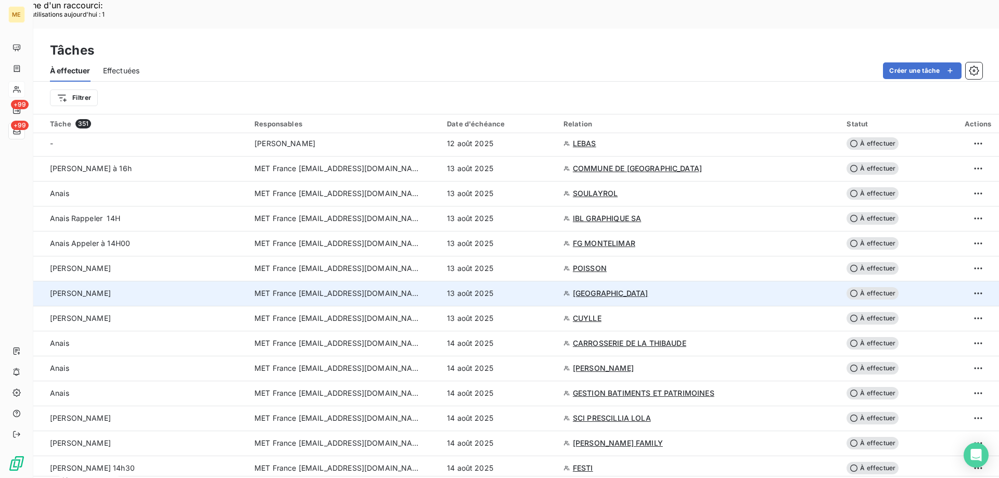
click at [863, 287] on span "À effectuer" at bounding box center [872, 293] width 52 height 12
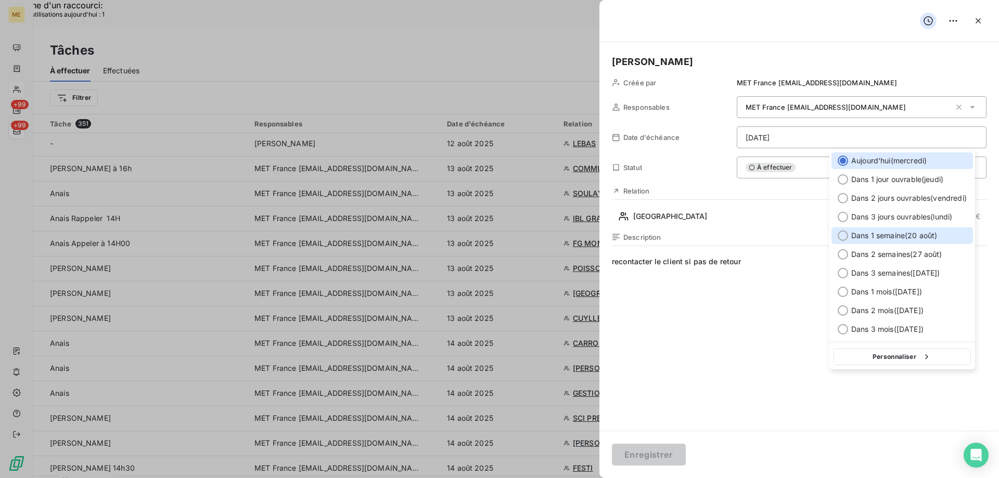
click at [840, 233] on div at bounding box center [842, 235] width 10 height 10
type input "[DATE]"
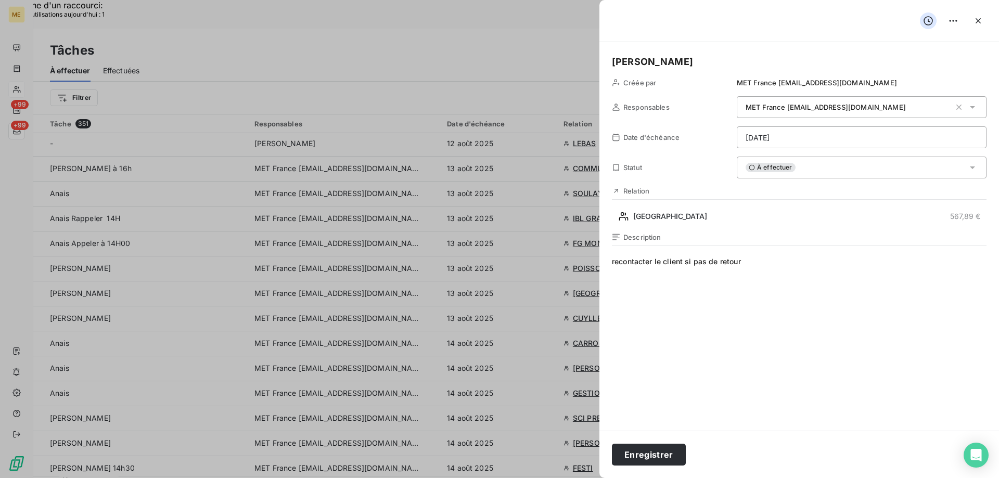
click at [764, 263] on span "recontacter le client si pas de retour" at bounding box center [799, 356] width 374 height 200
paste span
click at [744, 262] on span "recontacter le client si pas de retour 00095588" at bounding box center [799, 356] width 374 height 200
click at [743, 264] on span "recontacter le client si pas de retour 00095588" at bounding box center [799, 356] width 374 height 200
click at [743, 264] on span "Vérifier requête 00095588" at bounding box center [799, 356] width 374 height 200
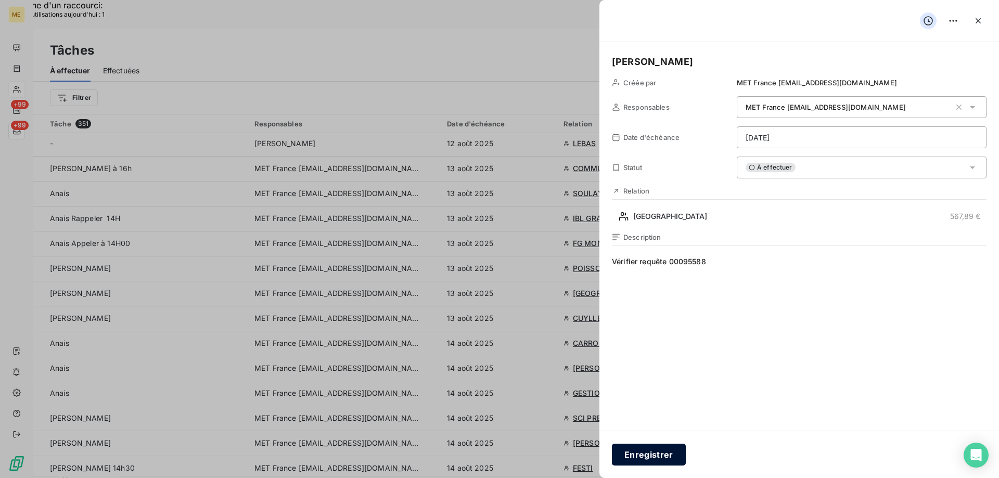
click at [668, 459] on button "Enregistrer" at bounding box center [649, 455] width 74 height 22
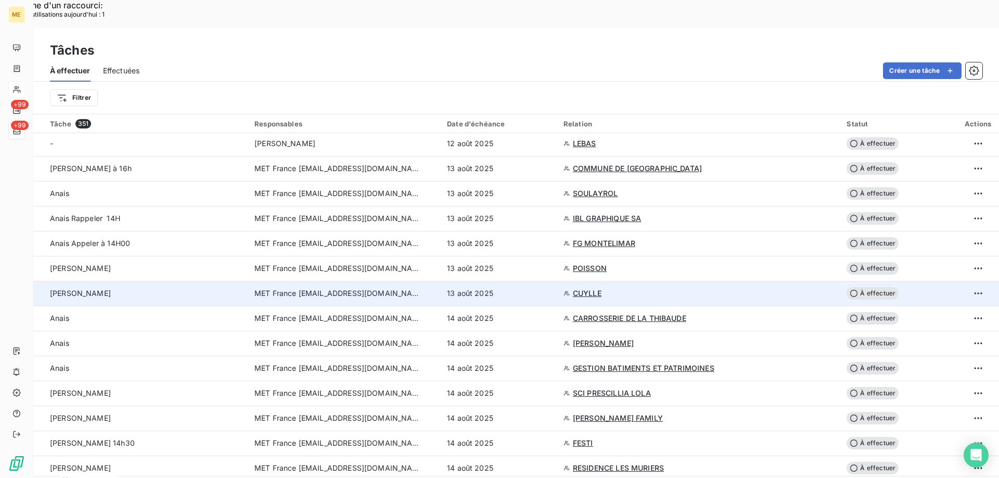
click at [587, 288] on span "CUYLLE" at bounding box center [587, 293] width 29 height 10
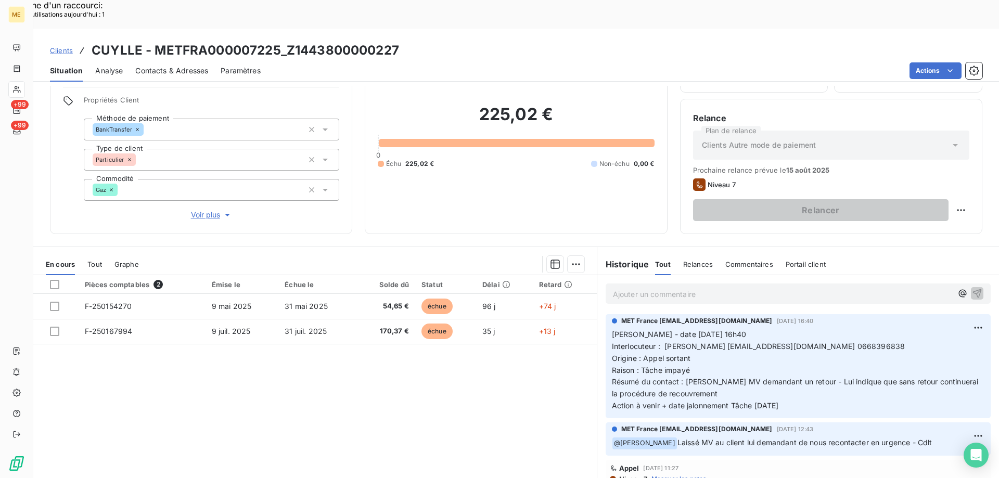
click at [200, 210] on span "Voir plus" at bounding box center [212, 215] width 42 height 10
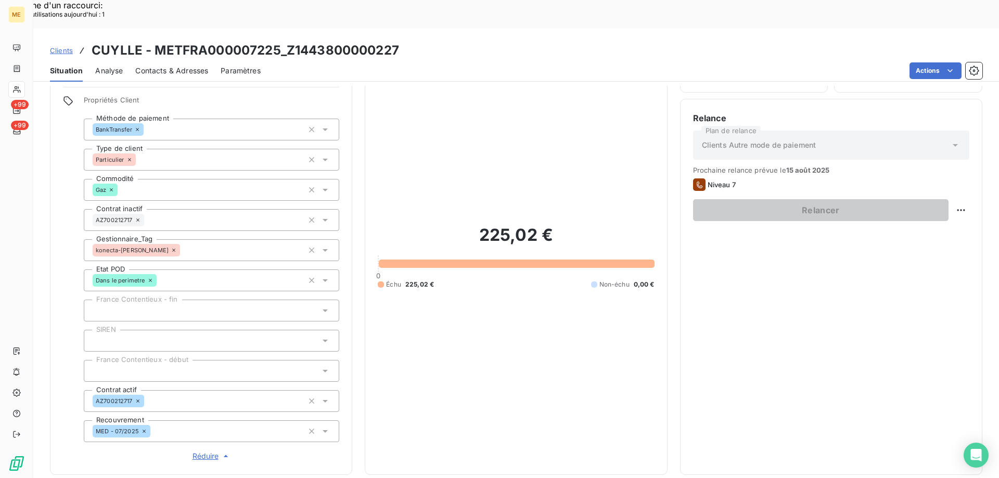
click at [203, 451] on span "Réduire" at bounding box center [211, 456] width 38 height 10
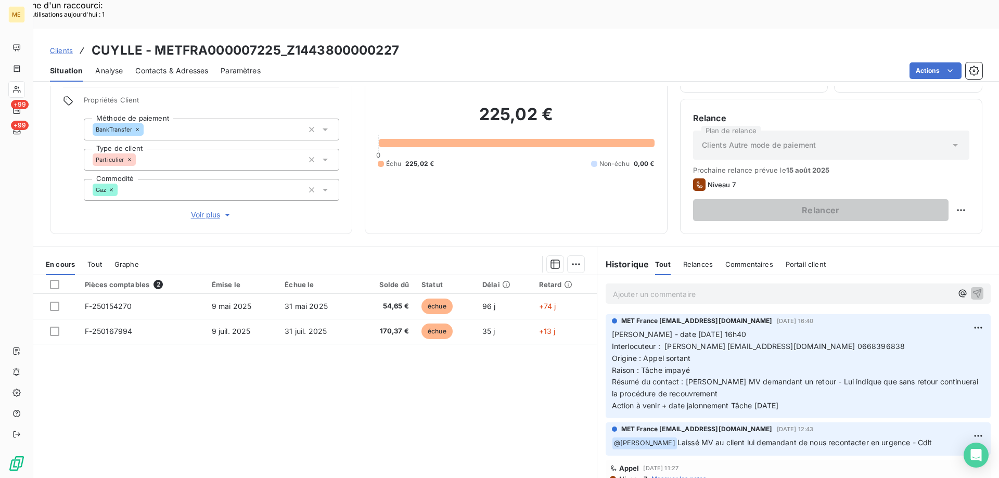
click at [405, 368] on div "Pièces comptables 2 Émise le Échue le Solde dû Statut Délai Retard F-250154270 …" at bounding box center [314, 375] width 563 height 200
drag, startPoint x: 798, startPoint y: 377, endPoint x: 605, endPoint y: 305, distance: 205.7
click at [605, 314] on div "MET France [EMAIL_ADDRESS][DOMAIN_NAME] [DATE] 16:40 [PERSON_NAME] - date [DATE…" at bounding box center [797, 366] width 385 height 104
copy p "[PERSON_NAME] - date [DATE] 16h40 Interlocuteur : [PERSON_NAME] [EMAIL_ADDRESS]…"
click at [644, 288] on p "Ajouter un commentaire ﻿" at bounding box center [782, 294] width 339 height 13
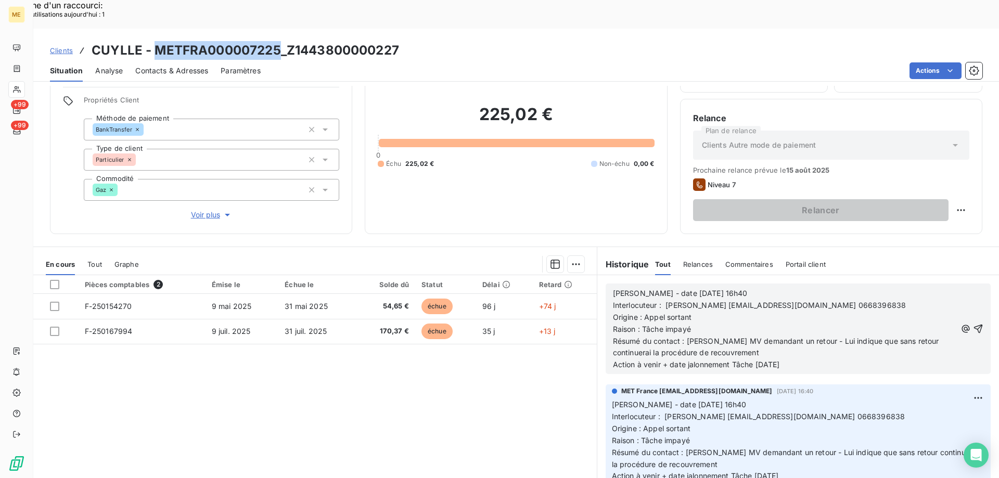
drag, startPoint x: 154, startPoint y: 22, endPoint x: 275, endPoint y: 16, distance: 120.8
click at [275, 41] on h3 "CUYLLE - METFRA000007225_Z1443800000227" at bounding box center [245, 50] width 307 height 19
copy h3 "METFRA000007225"
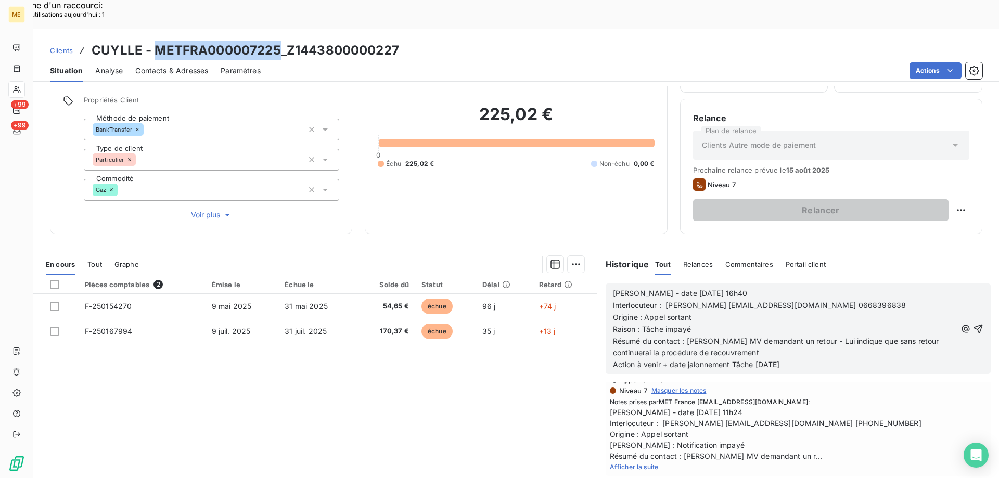
scroll to position [144, 0]
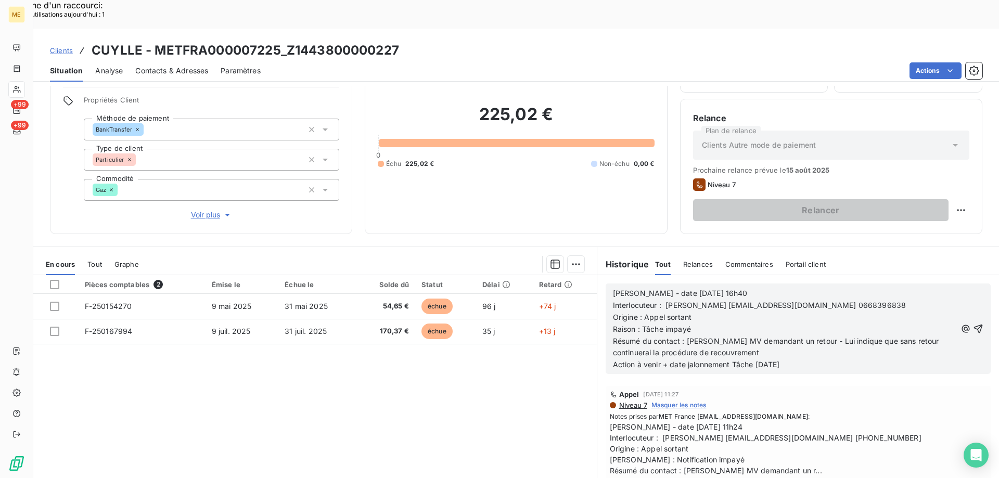
click at [618, 470] on span "Afficher la suite" at bounding box center [634, 481] width 49 height 8
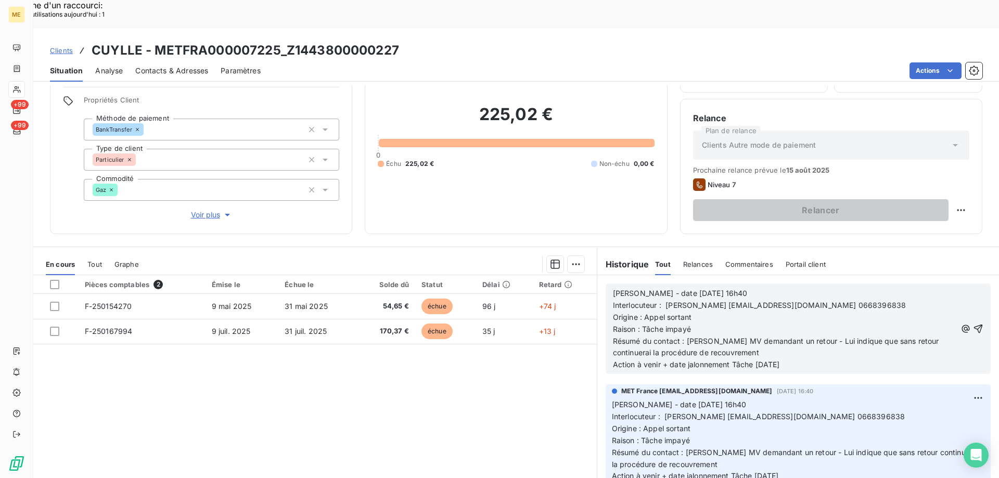
scroll to position [14, 0]
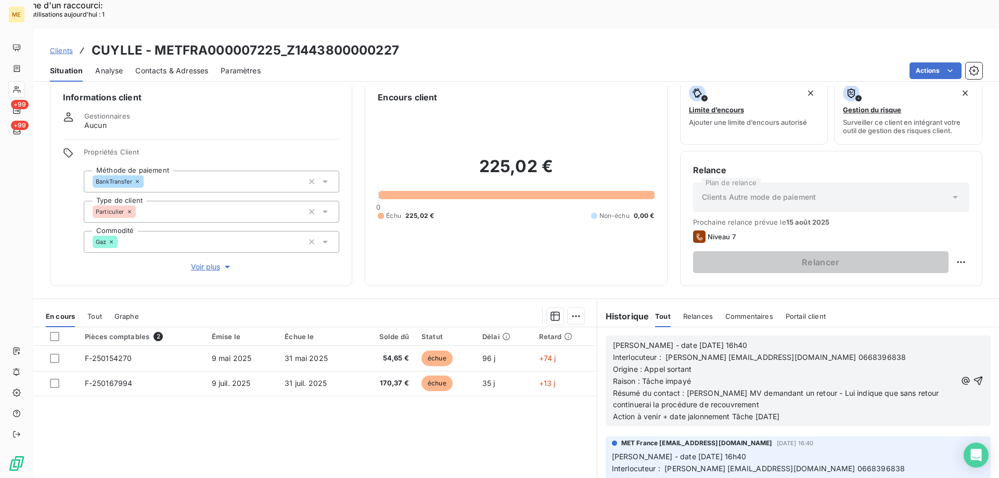
click at [850, 353] on span "Interlocuteur : [PERSON_NAME] [EMAIL_ADDRESS][DOMAIN_NAME] 0668396838" at bounding box center [759, 357] width 293 height 9
copy span "0668396838"
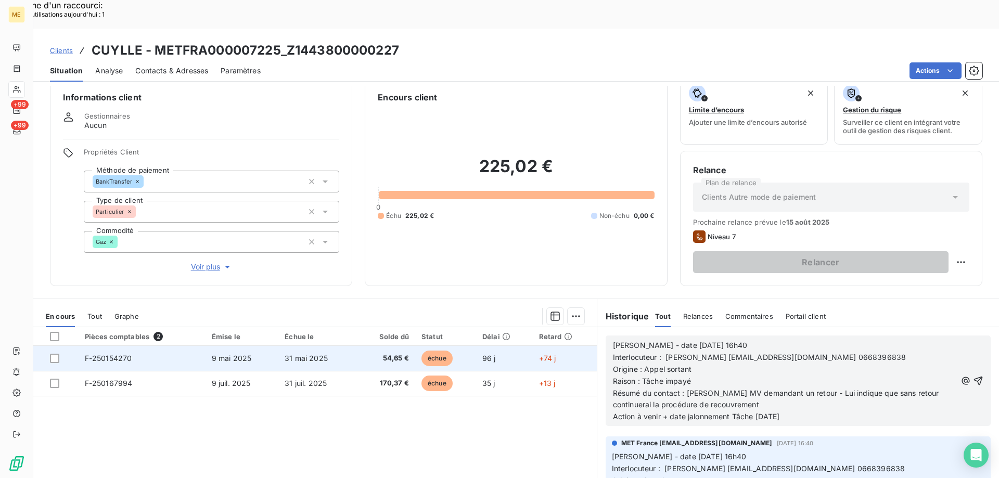
click at [102, 354] on span "F-250154270" at bounding box center [108, 358] width 47 height 9
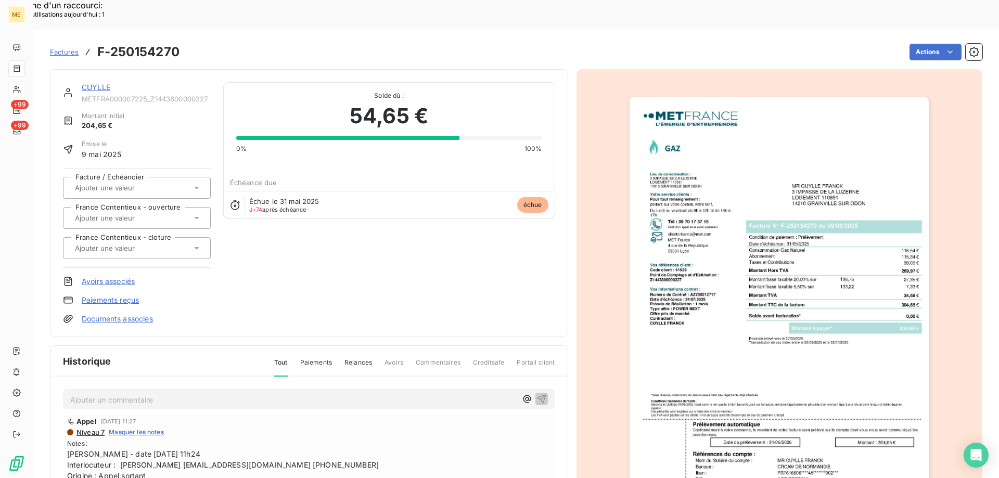
click at [724, 138] on img "button" at bounding box center [778, 308] width 299 height 423
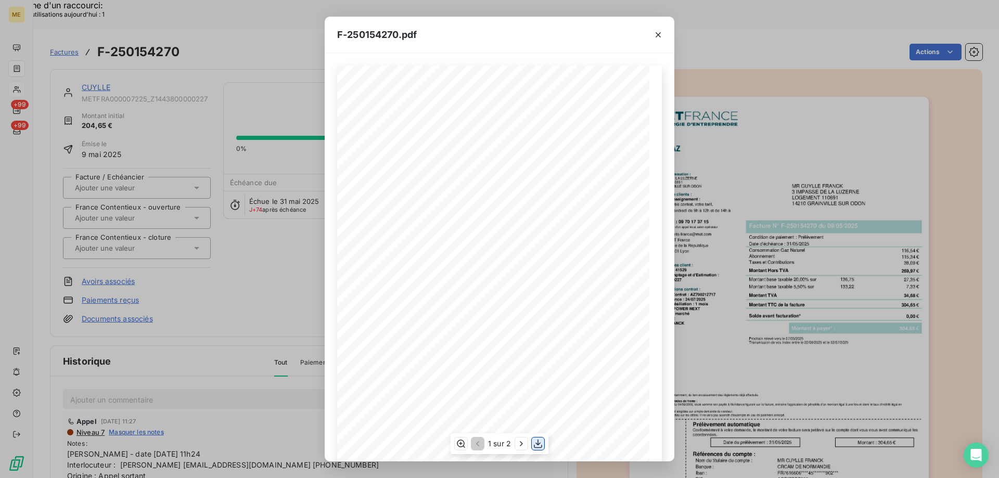
click at [535, 442] on icon "button" at bounding box center [538, 443] width 10 height 10
click at [656, 35] on icon "button" at bounding box center [658, 35] width 10 height 10
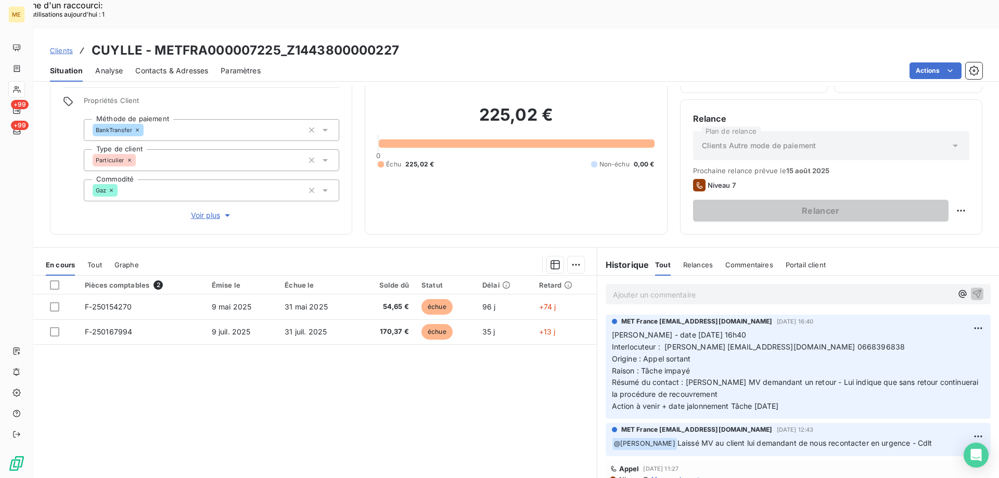
scroll to position [66, 0]
drag, startPoint x: 802, startPoint y: 378, endPoint x: 612, endPoint y: 306, distance: 203.3
click at [605, 314] on div "MET France [EMAIL_ADDRESS][DOMAIN_NAME] [DATE] 16:40 [PERSON_NAME] - date [DATE…" at bounding box center [797, 366] width 385 height 104
copy p "[PERSON_NAME] - date [DATE] 16h40 Interlocuteur : [PERSON_NAME] [EMAIL_ADDRESS]…"
click at [627, 288] on p "Ajouter un commentaire ﻿" at bounding box center [782, 294] width 339 height 13
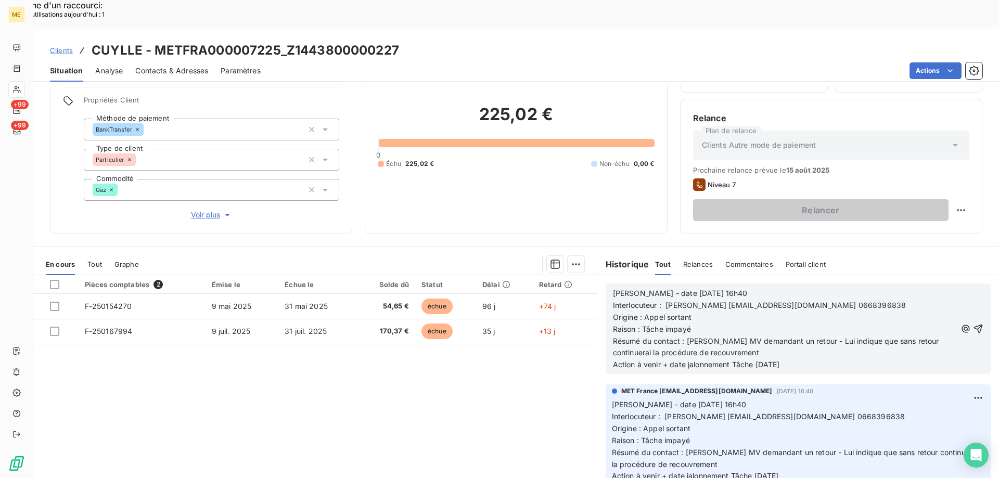
click at [205, 210] on span "Voir plus" at bounding box center [212, 215] width 42 height 10
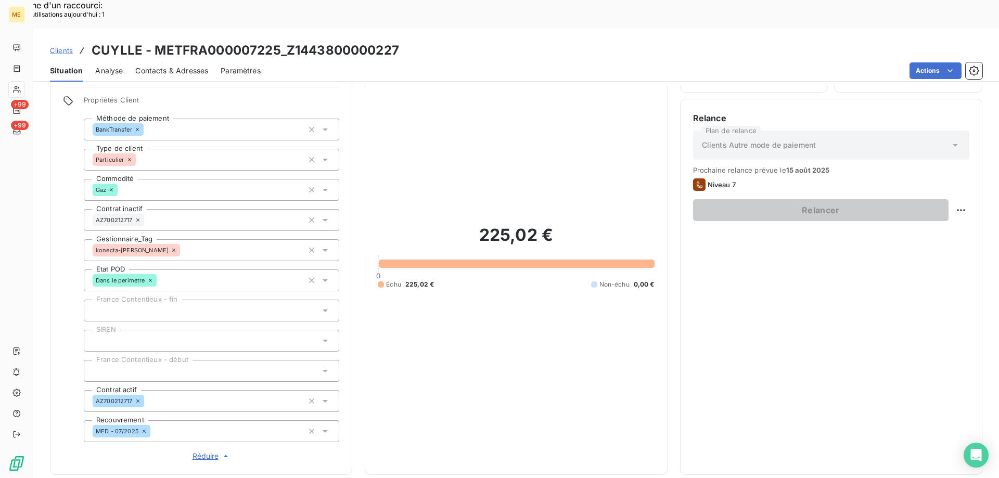
click at [203, 451] on span "Réduire" at bounding box center [211, 456] width 38 height 10
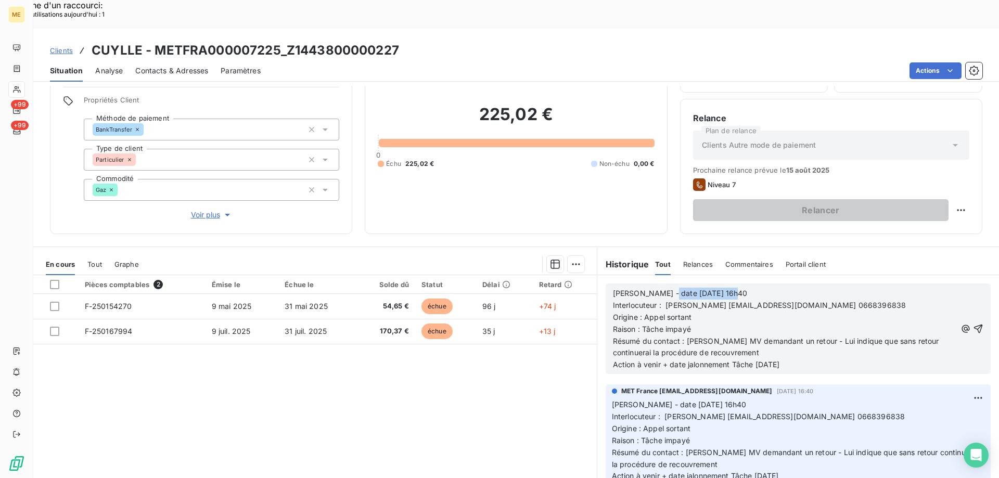
drag, startPoint x: 659, startPoint y: 267, endPoint x: 728, endPoint y: 269, distance: 69.2
click at [728, 288] on p "[PERSON_NAME] - date [DATE] 16h40" at bounding box center [784, 294] width 343 height 12
drag, startPoint x: 709, startPoint y: 324, endPoint x: 609, endPoint y: 322, distance: 100.9
click at [613, 335] on p "Résumé du contact : [PERSON_NAME] MV demandant un retour - Lui indique que sans…" at bounding box center [784, 347] width 343 height 24
drag, startPoint x: 842, startPoint y: 314, endPoint x: 843, endPoint y: 323, distance: 9.9
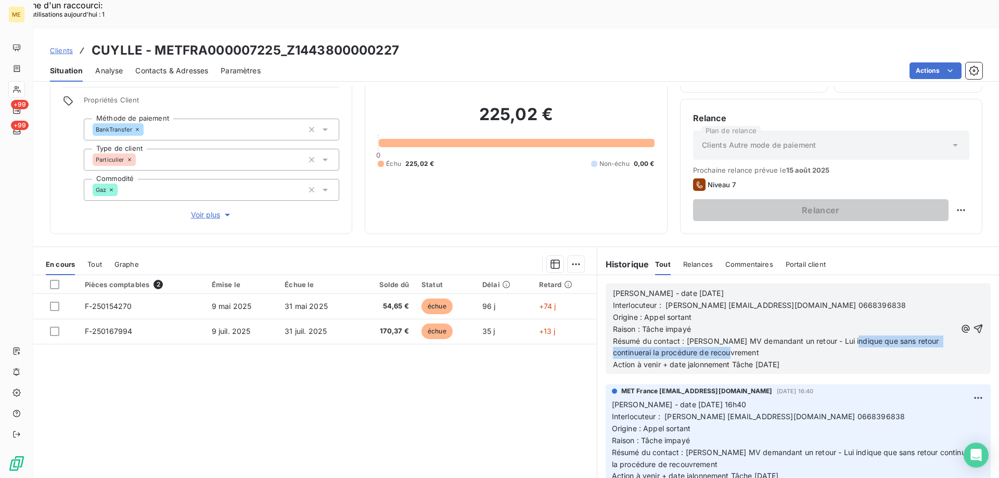
click at [843, 335] on p "Résumé du contact : [PERSON_NAME] MV demandant un retour - Lui indique que sans…" at bounding box center [784, 347] width 343 height 24
click at [758, 360] on span "Action à venir + date jalonnement Tâche [DATE]" at bounding box center [696, 364] width 167 height 9
click at [974, 325] on icon "button" at bounding box center [978, 329] width 9 height 9
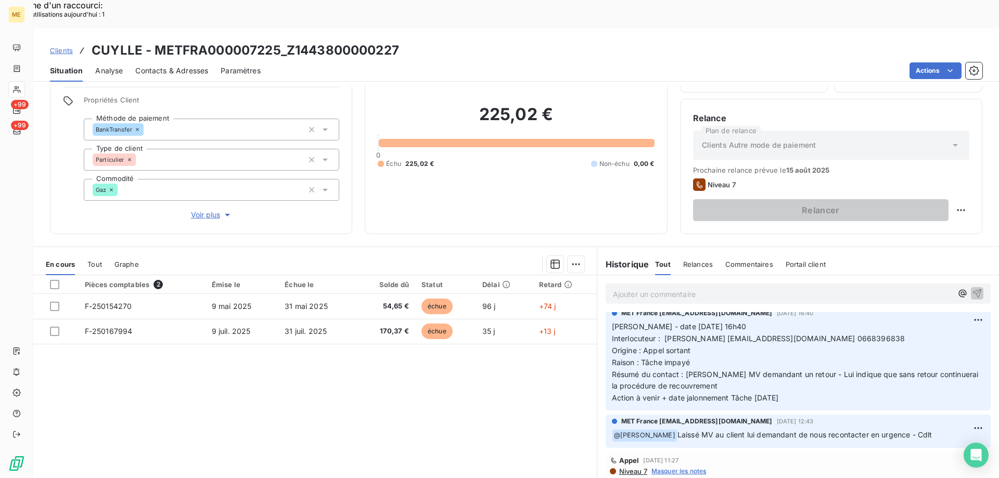
scroll to position [0, 0]
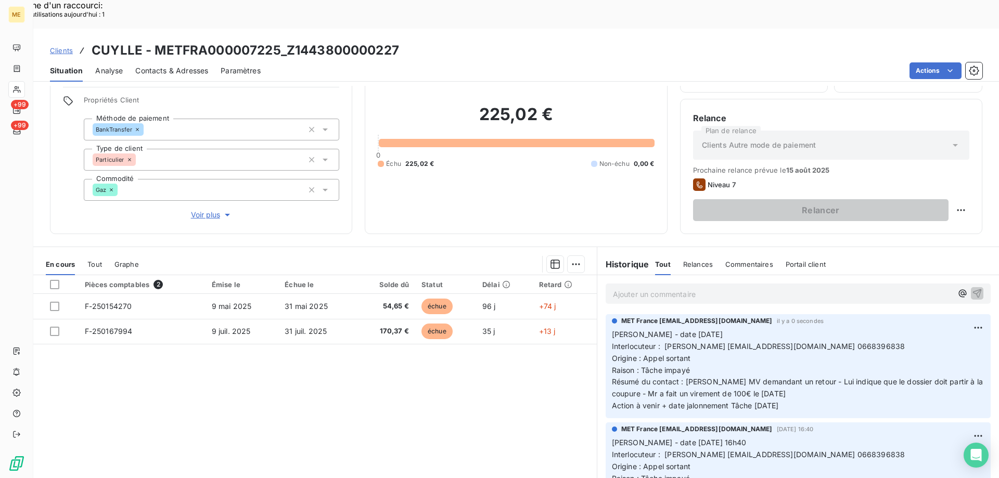
click at [895, 329] on p "[PERSON_NAME] - date [DATE] Interlocuteur : [PERSON_NAME] [EMAIL_ADDRESS][DOMAI…" at bounding box center [798, 370] width 372 height 83
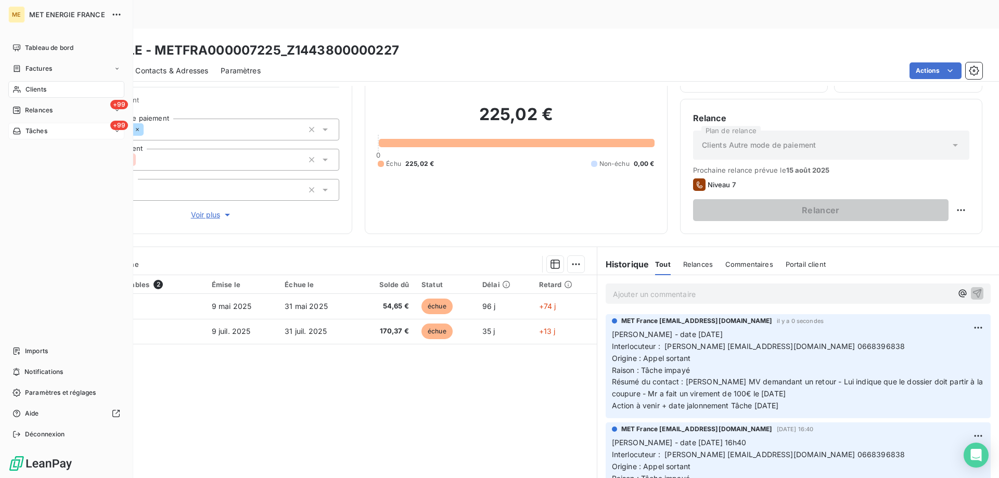
click at [31, 129] on span "Tâches" at bounding box center [36, 130] width 22 height 9
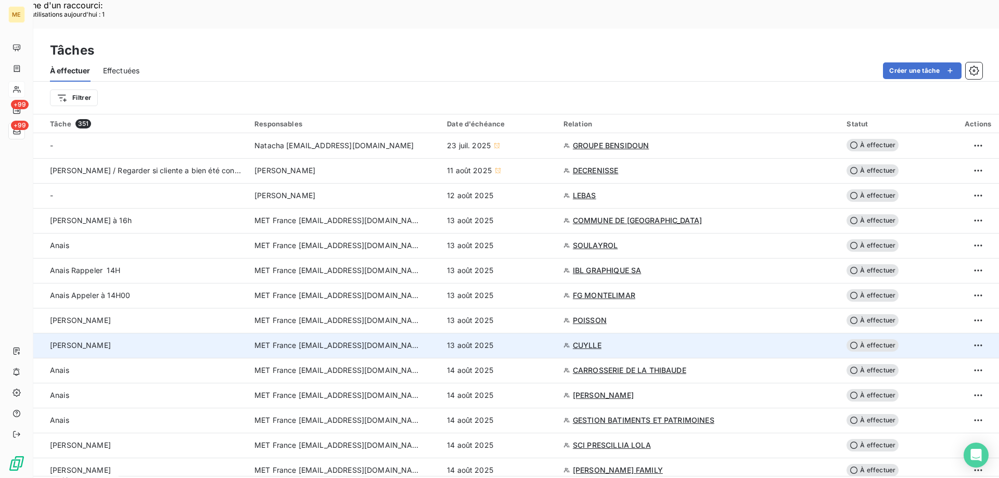
click at [864, 339] on span "À effectuer" at bounding box center [872, 345] width 52 height 12
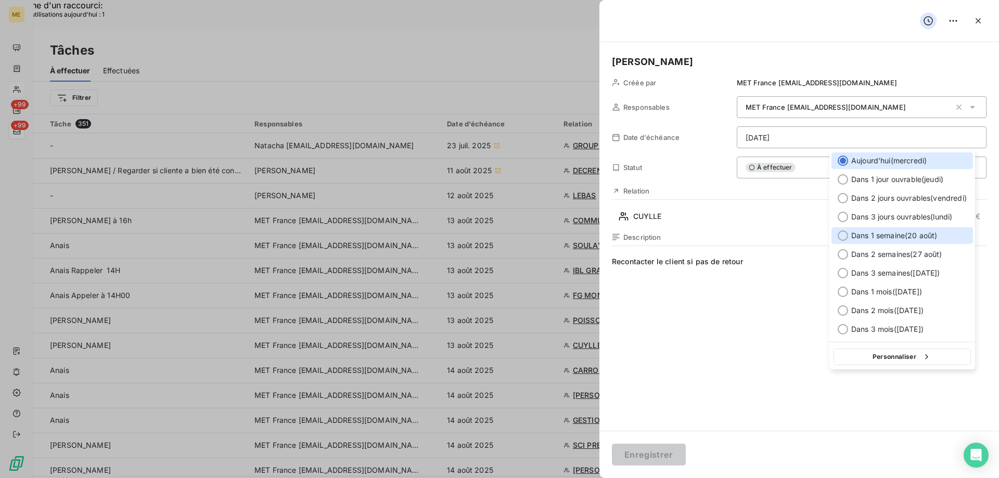
click at [876, 233] on span "Dans 1 semaine ( 20 août )" at bounding box center [894, 235] width 86 height 10
type input "[DATE]"
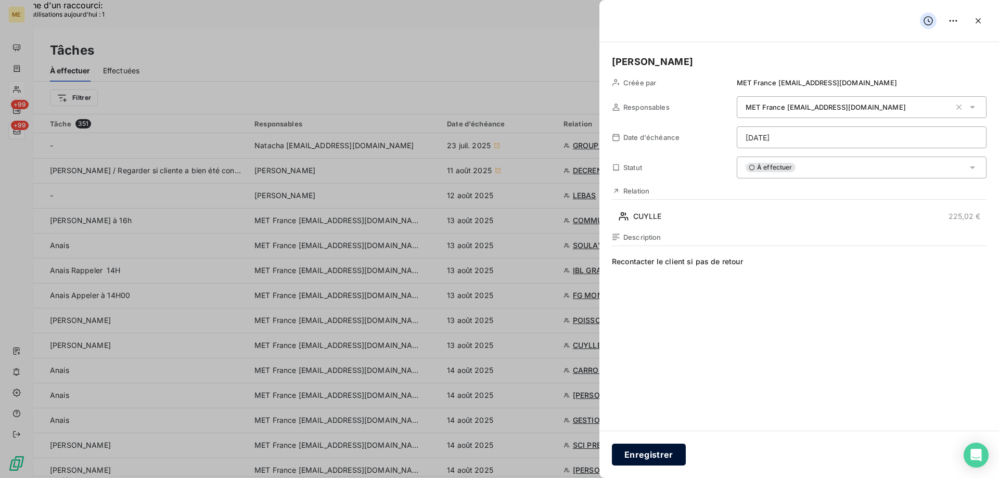
click at [654, 456] on button "Enregistrer" at bounding box center [649, 455] width 74 height 22
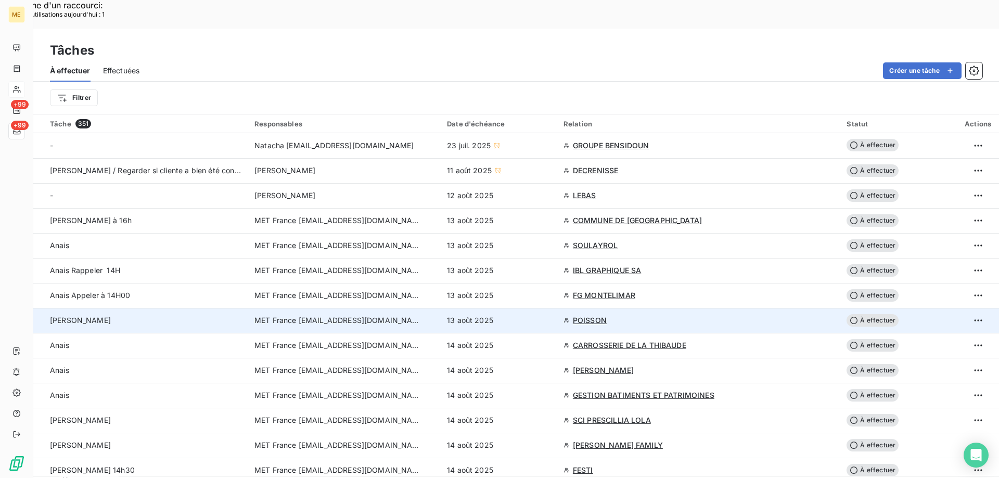
click at [592, 315] on span "POISSON" at bounding box center [590, 320] width 34 height 10
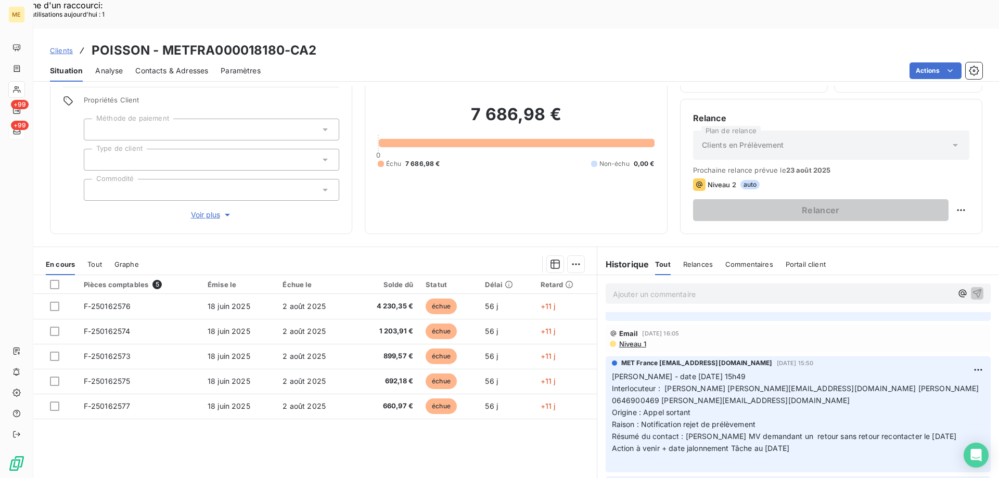
scroll to position [52, 0]
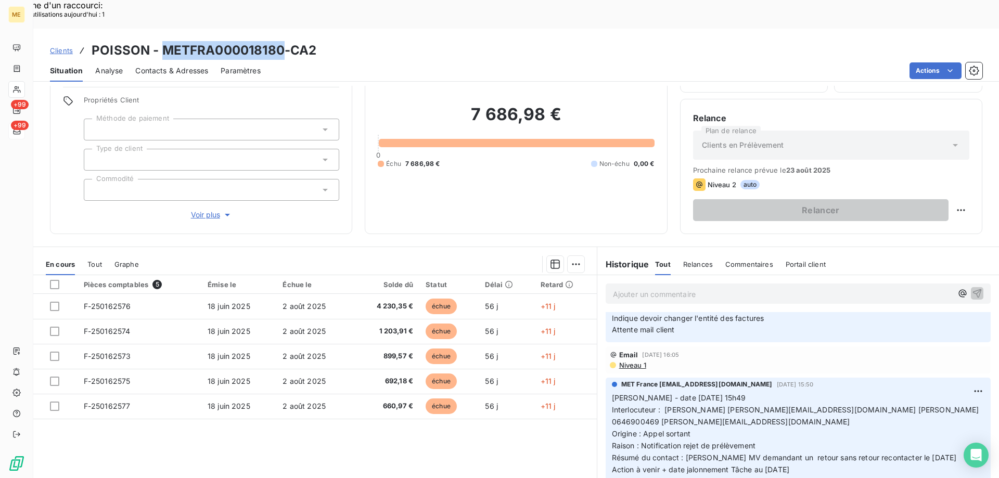
drag, startPoint x: 166, startPoint y: 21, endPoint x: 284, endPoint y: 12, distance: 118.9
click at [284, 41] on h3 "POISSON - METFRA000018180-CA2" at bounding box center [204, 50] width 225 height 19
drag, startPoint x: 281, startPoint y: 12, endPoint x: 273, endPoint y: 12, distance: 8.8
copy h3 "METFRA000018180"
drag, startPoint x: 793, startPoint y: 445, endPoint x: 613, endPoint y: 373, distance: 193.5
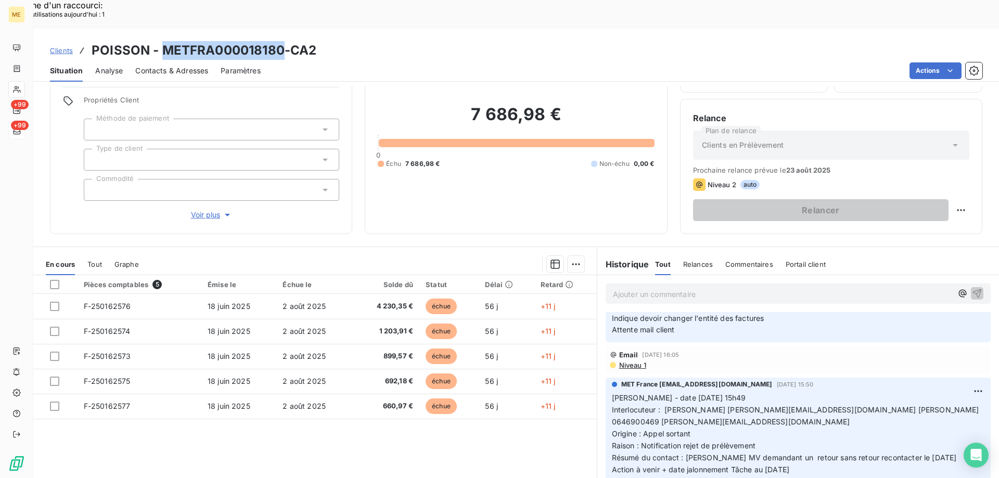
click at [605, 378] on div "MET [GEOGRAPHIC_DATA] [EMAIL_ADDRESS][DOMAIN_NAME] [DATE] 15:50 [PERSON_NAME] -…" at bounding box center [797, 436] width 385 height 116
copy p "[PERSON_NAME] - date [DATE] 15h49 Interlocuteur : [PERSON_NAME] [PERSON_NAME][E…"
click at [637, 288] on p "Ajouter un commentaire ﻿" at bounding box center [782, 294] width 339 height 13
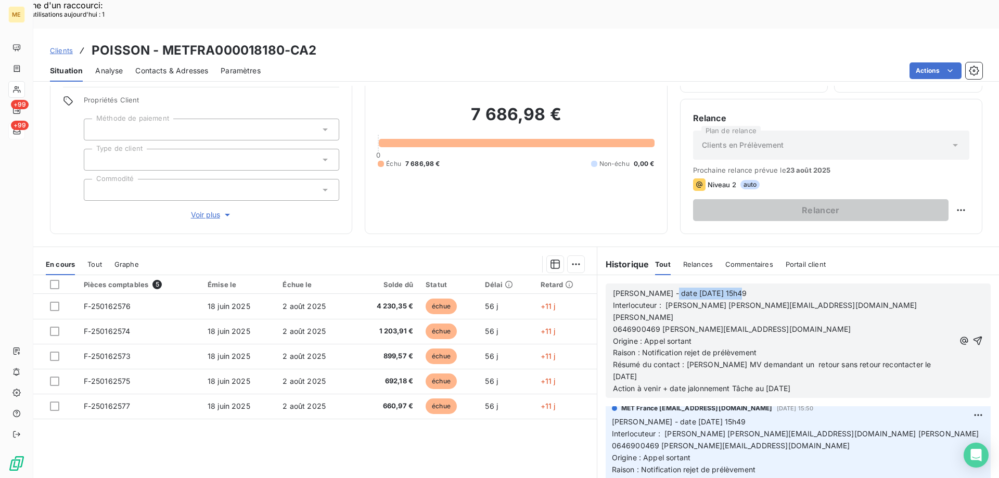
drag, startPoint x: 658, startPoint y: 267, endPoint x: 764, endPoint y: 272, distance: 105.2
click at [760, 288] on p "[PERSON_NAME] - date [DATE] 15h49" at bounding box center [783, 294] width 341 height 12
drag, startPoint x: 638, startPoint y: 313, endPoint x: 760, endPoint y: 313, distance: 121.7
click at [760, 347] on p "Raison : Notification rejet de prélèvement" at bounding box center [783, 353] width 341 height 12
drag, startPoint x: 642, startPoint y: 302, endPoint x: 697, endPoint y: 303, distance: 55.7
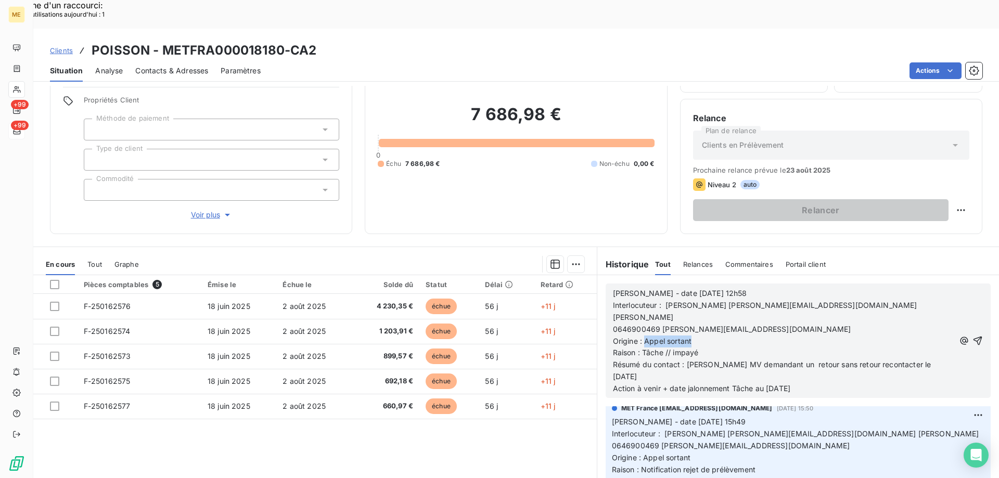
click at [697, 335] on p "Origine : Appel sortant" at bounding box center [783, 341] width 341 height 12
drag, startPoint x: 683, startPoint y: 322, endPoint x: 948, endPoint y: 322, distance: 264.2
click at [948, 322] on div "[PERSON_NAME] - date [DATE] 12h58 Interlocuteur : [PERSON_NAME] [PERSON_NAME][E…" at bounding box center [798, 341] width 370 height 108
drag, startPoint x: 682, startPoint y: 320, endPoint x: 936, endPoint y: 322, distance: 253.8
click at [936, 322] on div "[PERSON_NAME] - date [DATE] 12h58 Interlocuteur : [PERSON_NAME] [PERSON_NAME][E…" at bounding box center [798, 341] width 370 height 108
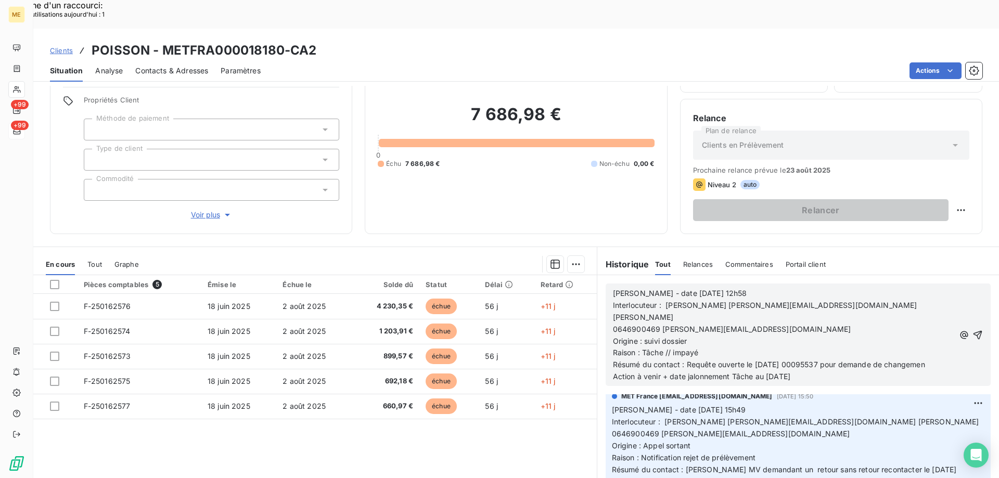
scroll to position [134, 0]
drag, startPoint x: 761, startPoint y: 346, endPoint x: 818, endPoint y: 346, distance: 56.7
click at [818, 383] on p "Action à venir + date jalonnement Tâche au [DATE]" at bounding box center [784, 389] width 343 height 12
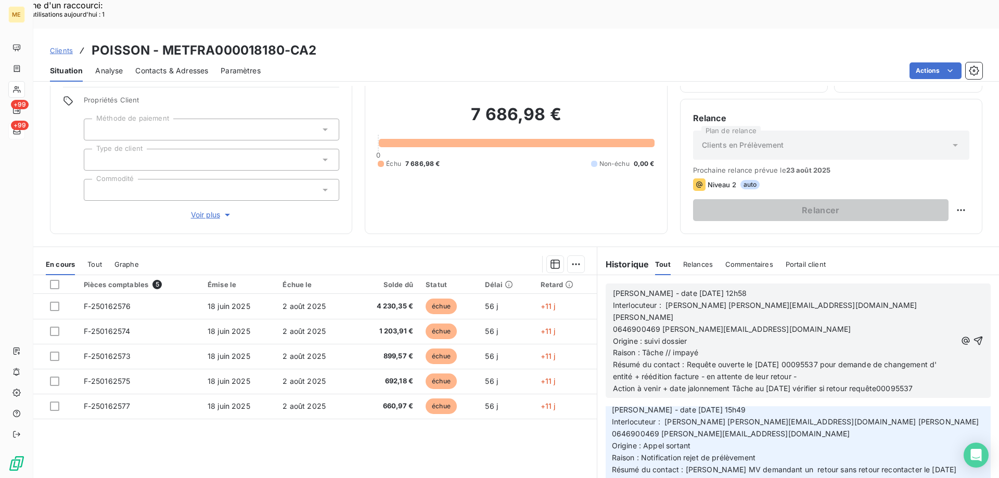
click at [894, 384] on span "Action à venir + date jalonnement Tâche au [DATE] vérifier si retour requête000…" at bounding box center [763, 388] width 300 height 9
click at [973, 335] on icon "button" at bounding box center [978, 340] width 10 height 10
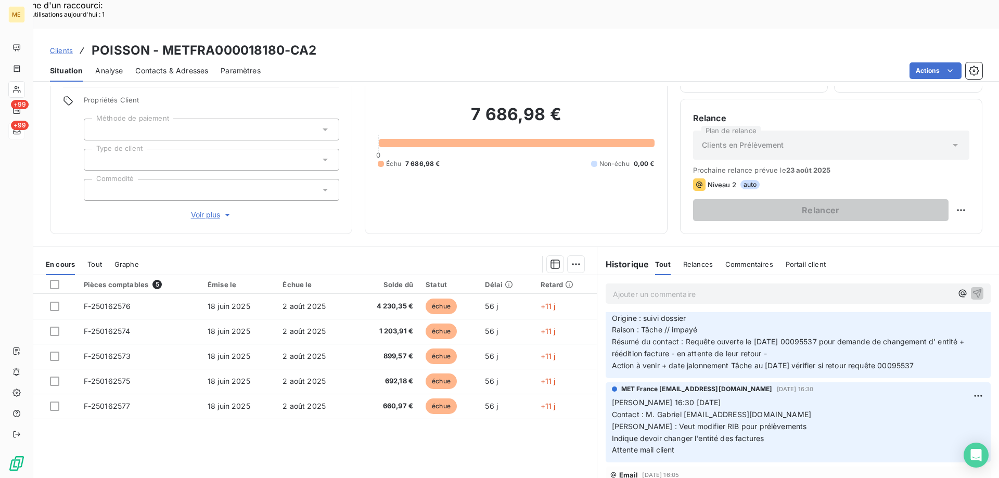
scroll to position [172, 0]
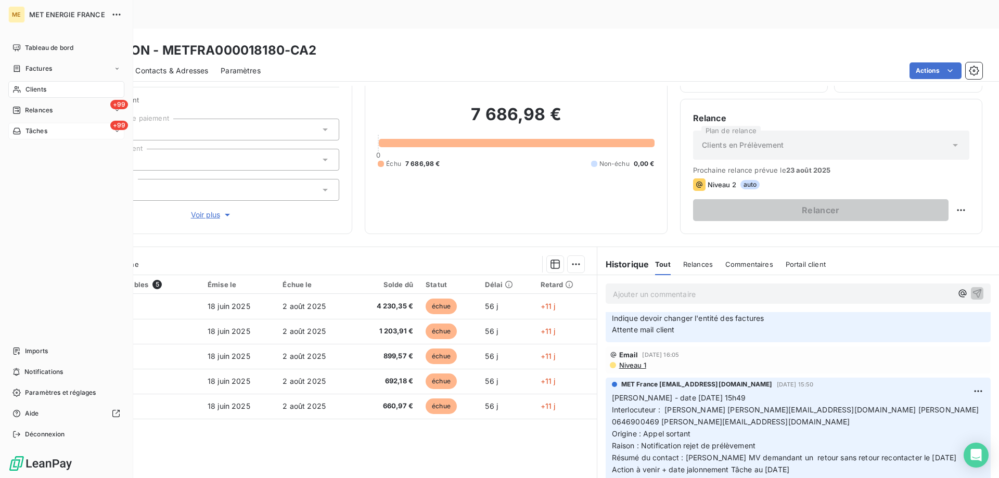
click at [75, 132] on div "+99 Tâches" at bounding box center [66, 131] width 116 height 17
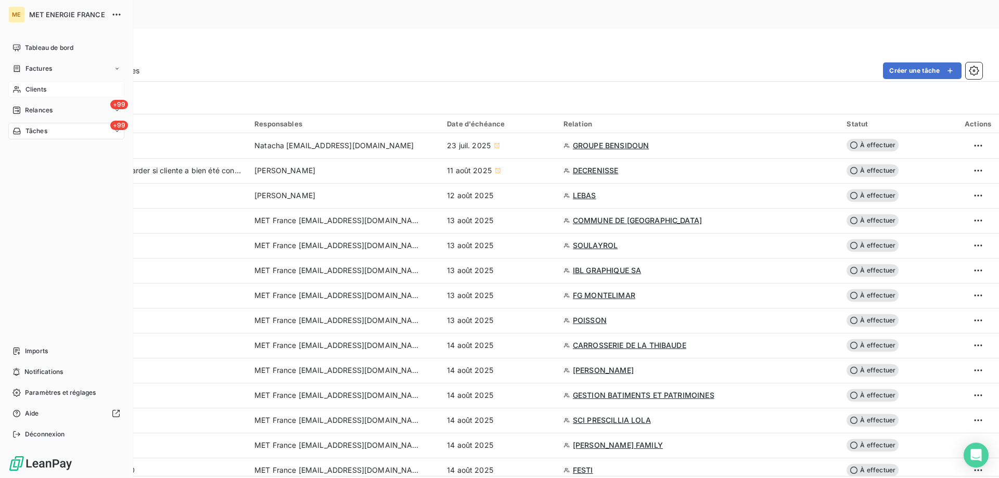
click at [79, 133] on div "+99 Tâches" at bounding box center [66, 131] width 116 height 17
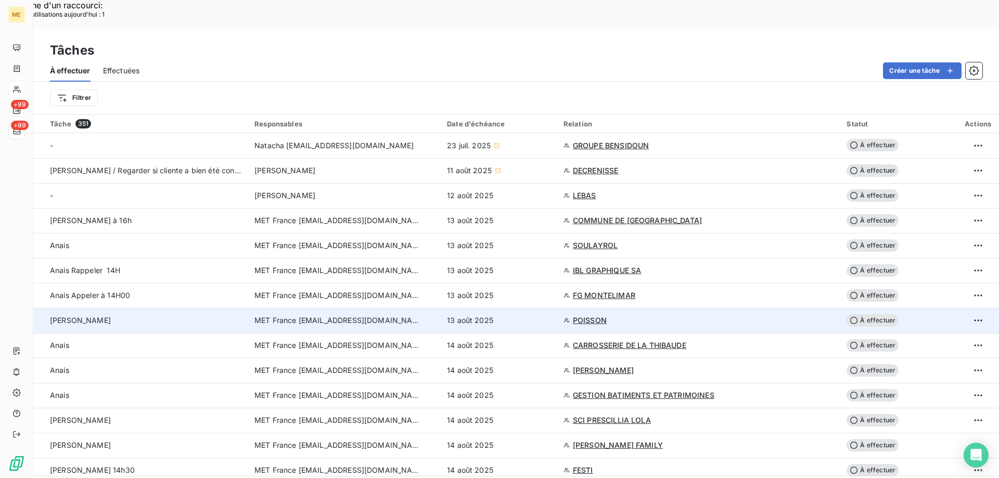
click at [593, 315] on span "POISSON" at bounding box center [590, 320] width 34 height 10
